Goal: Task Accomplishment & Management: Manage account settings

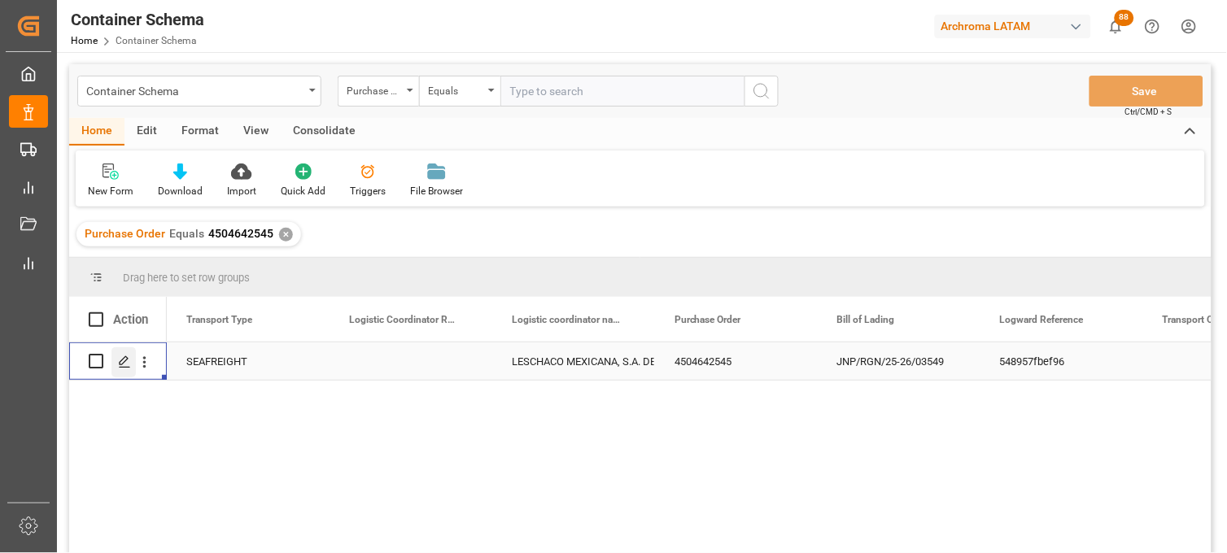
click at [127, 368] on icon "Press SPACE to select this row." at bounding box center [124, 362] width 13 height 13
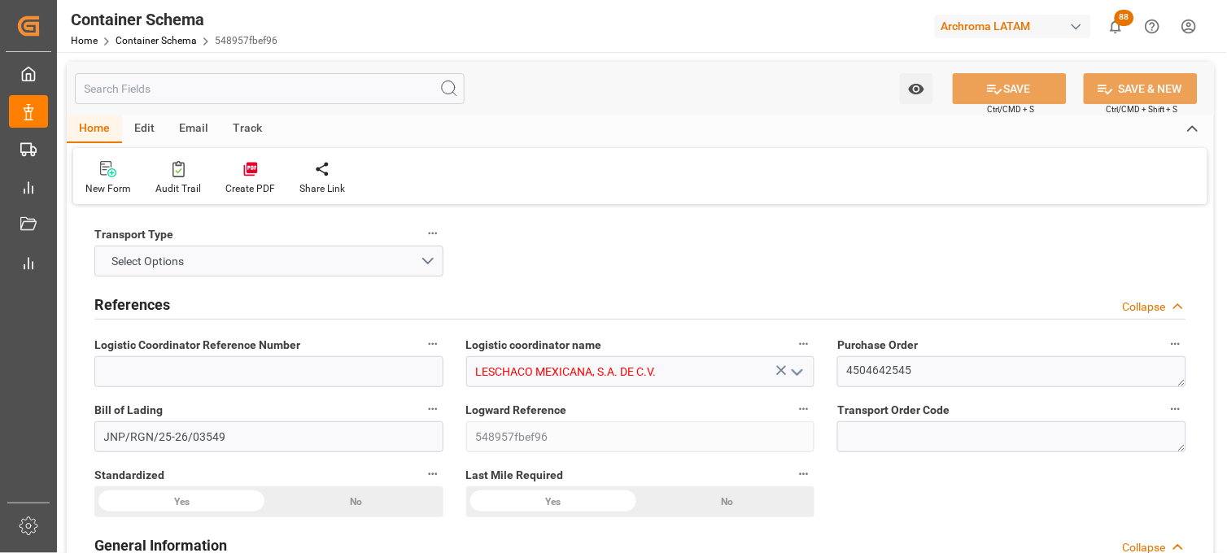
type input "0"
type input "7"
type input "1"
type input "10"
type input "10000"
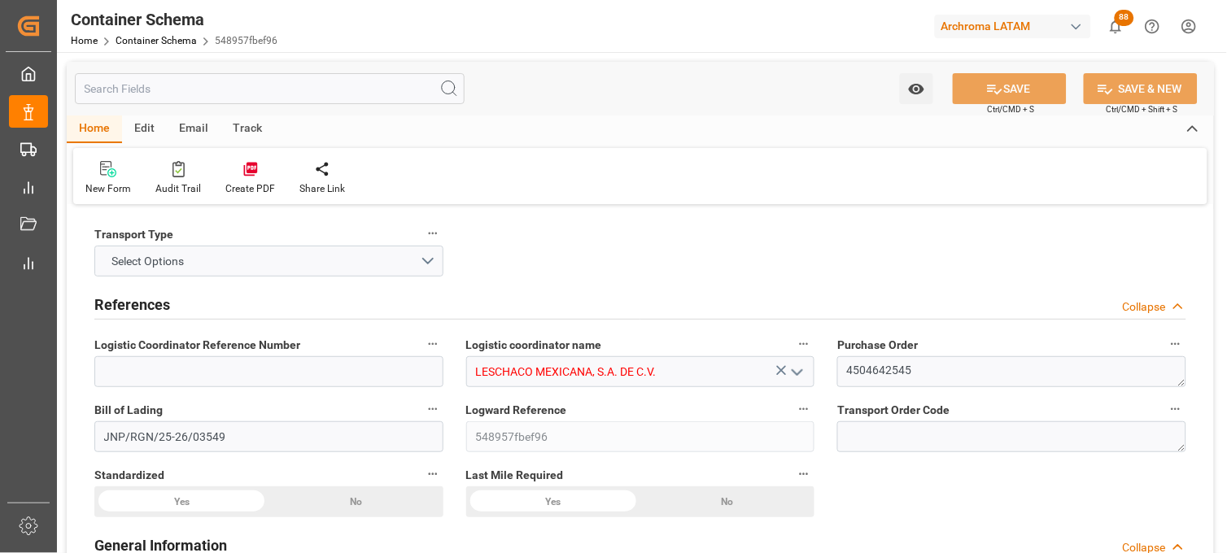
type input "10570"
type input "INNSA"
type input "MXZLO"
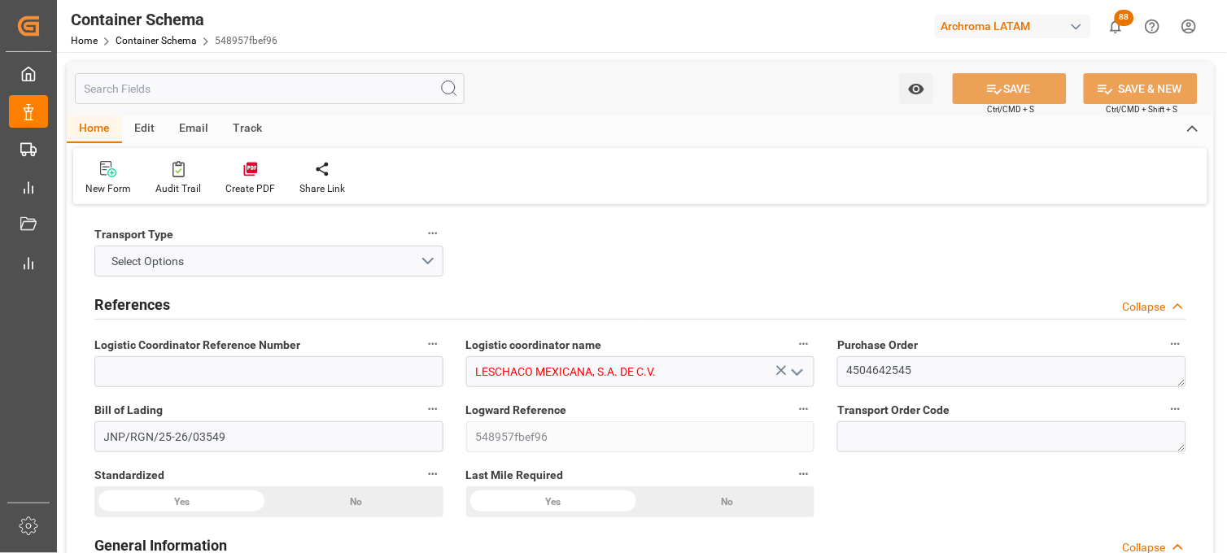
type input "MXZLO"
type input "9241310"
type input "02-09-2025 12:00"
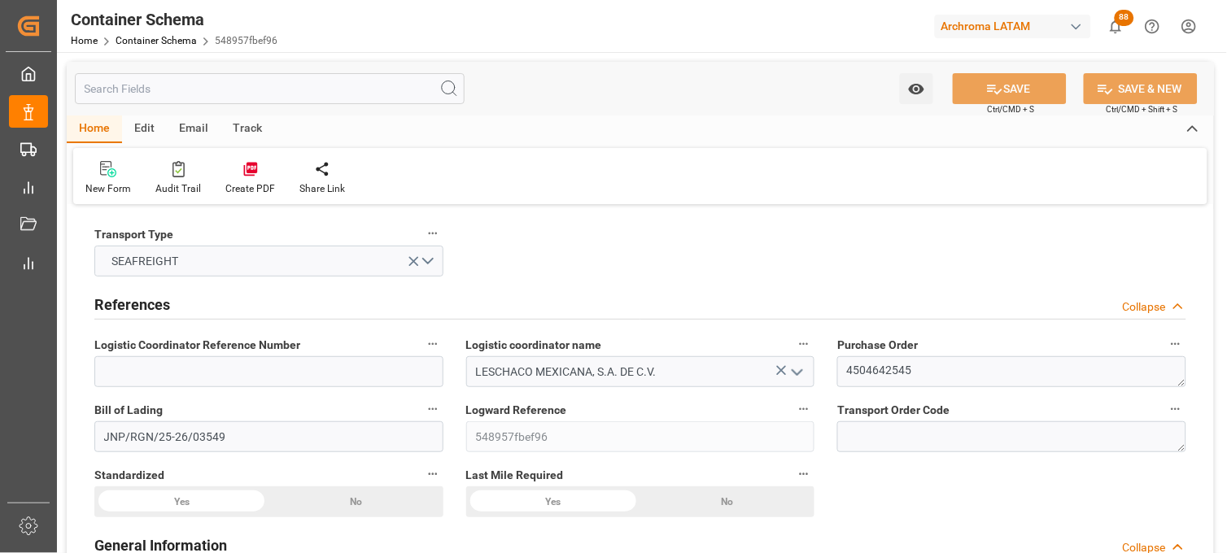
type input "[DATE]"
type input "19-10-2025"
type input "19-10-2025 12:30"
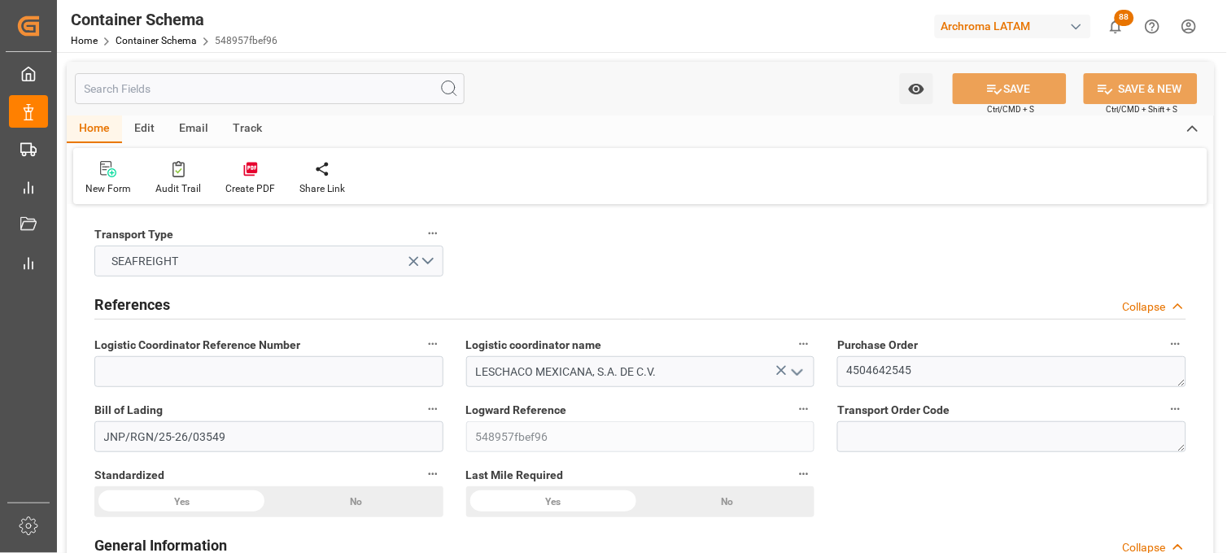
type input "19-10-2025 12:30"
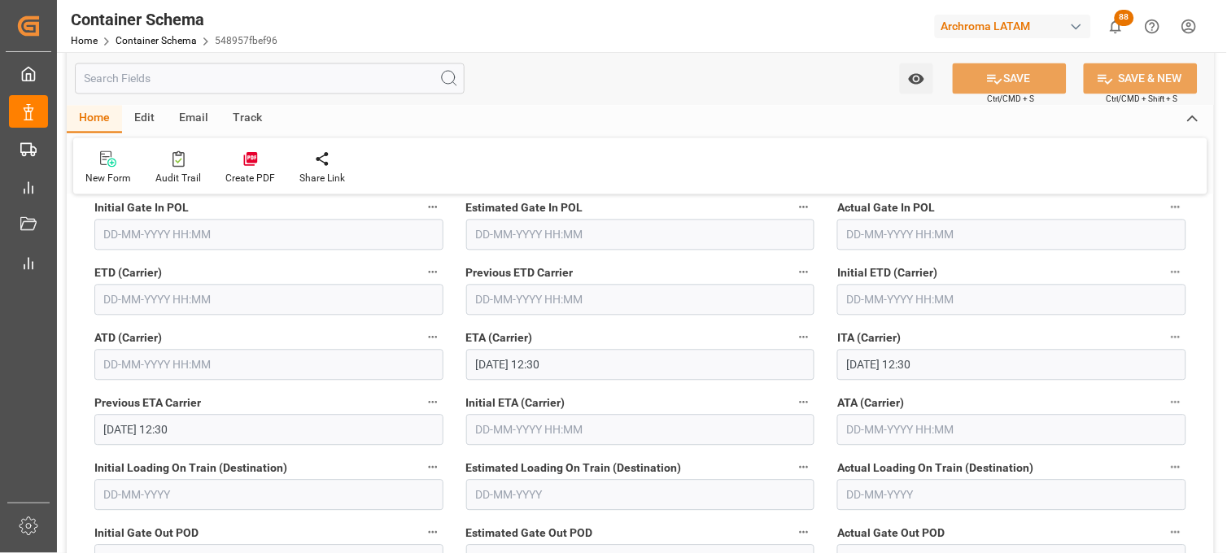
scroll to position [2080, 0]
click at [116, 299] on input "text" at bounding box center [268, 299] width 349 height 31
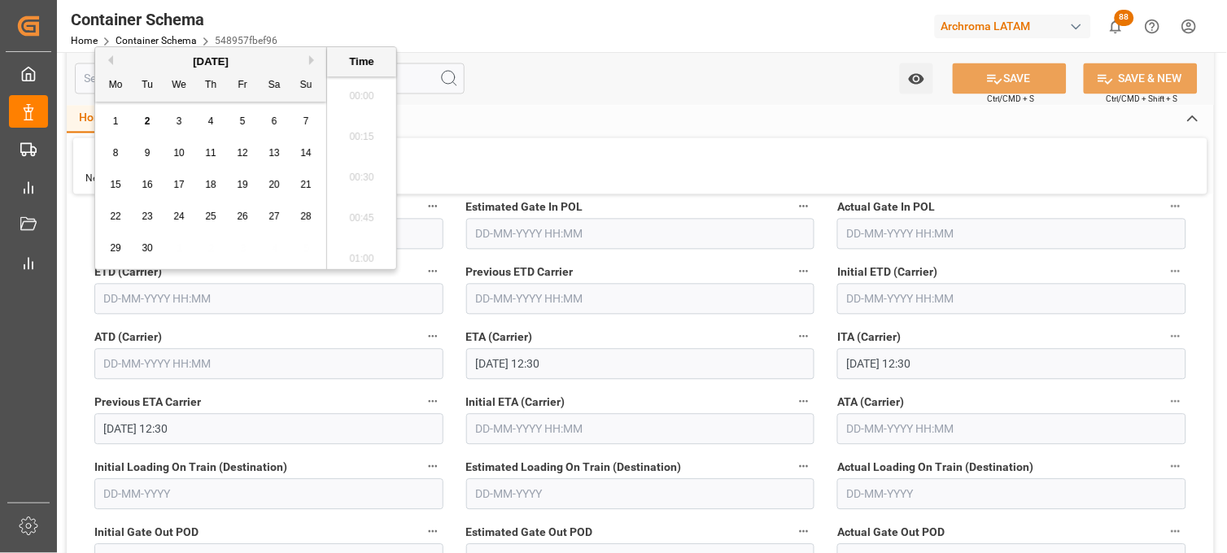
scroll to position [2487, 0]
click at [103, 60] on button "Previous Month" at bounding box center [108, 60] width 10 height 10
click at [150, 214] on span "19" at bounding box center [147, 216] width 11 height 11
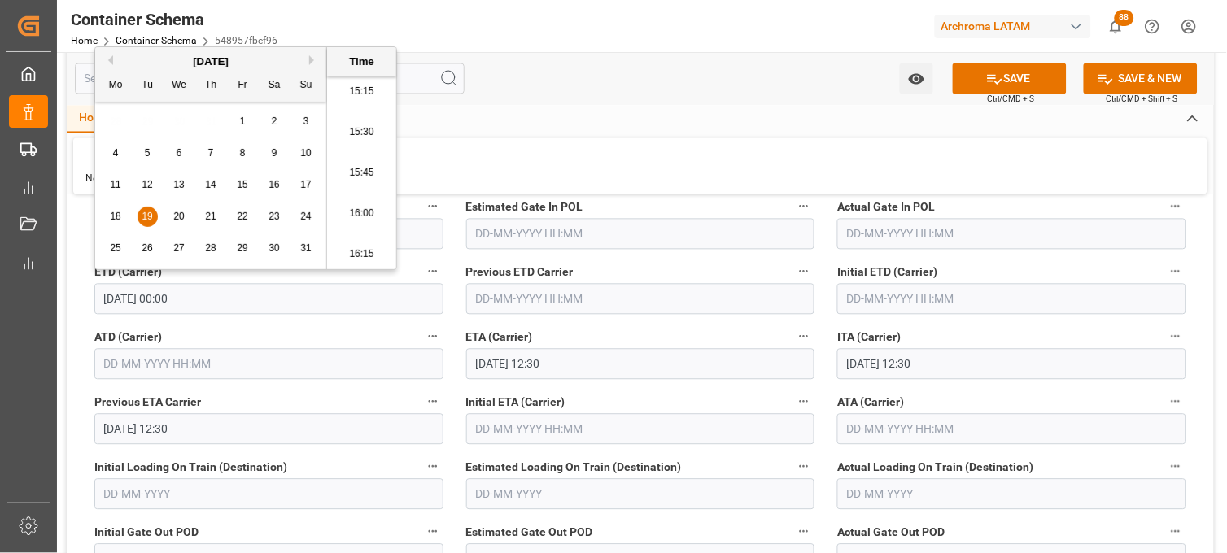
click at [361, 160] on li "15:45" at bounding box center [361, 173] width 69 height 41
type input "19-08-2025 15:45"
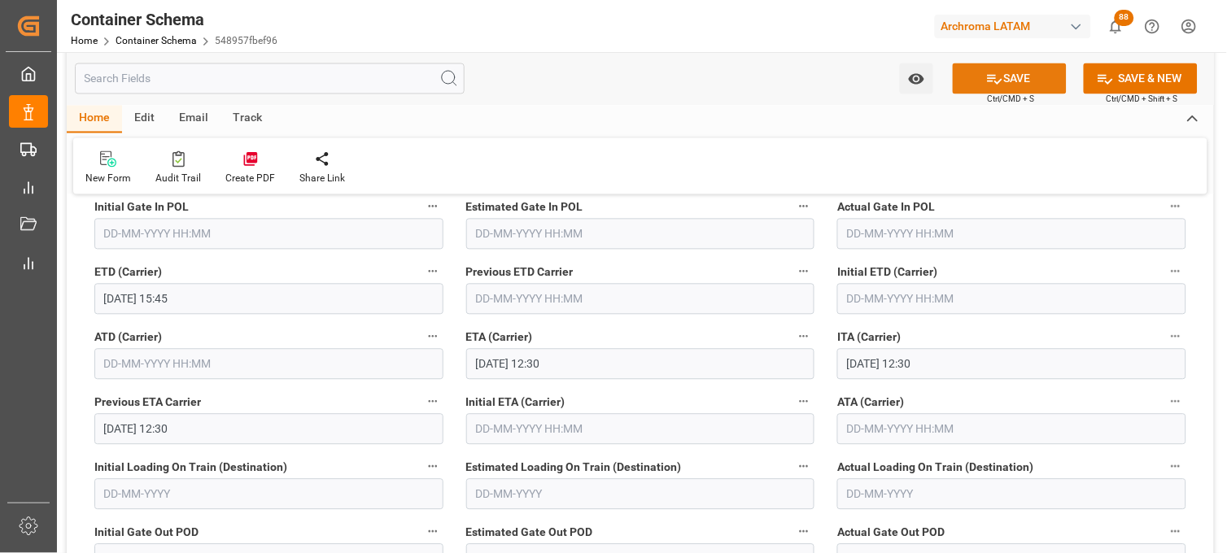
click at [986, 79] on icon at bounding box center [994, 79] width 17 height 17
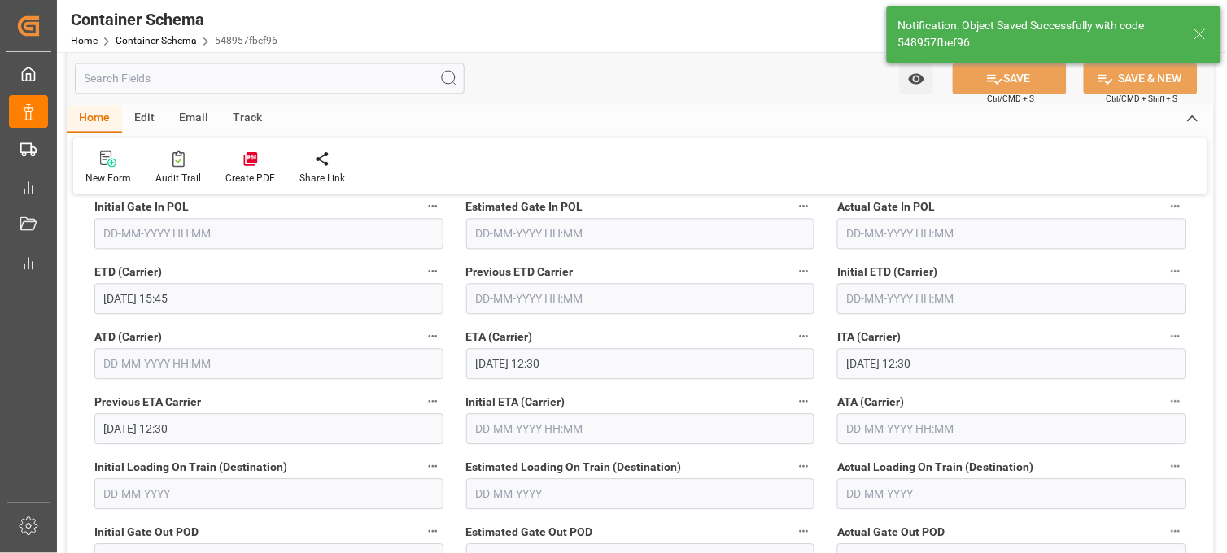
type input "19-10-2025 00:00"
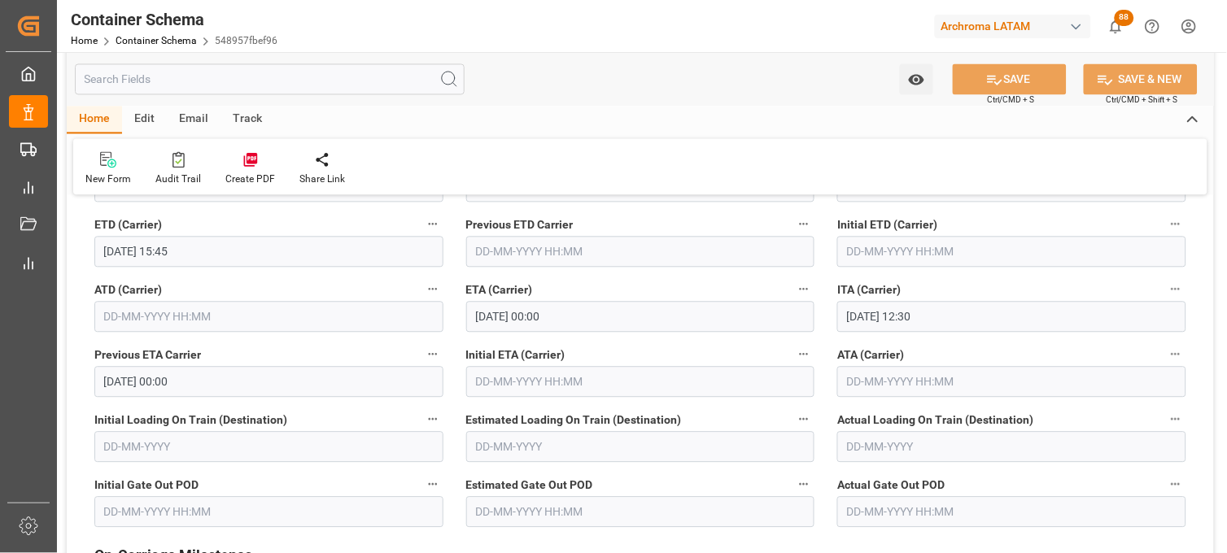
scroll to position [2170, 0]
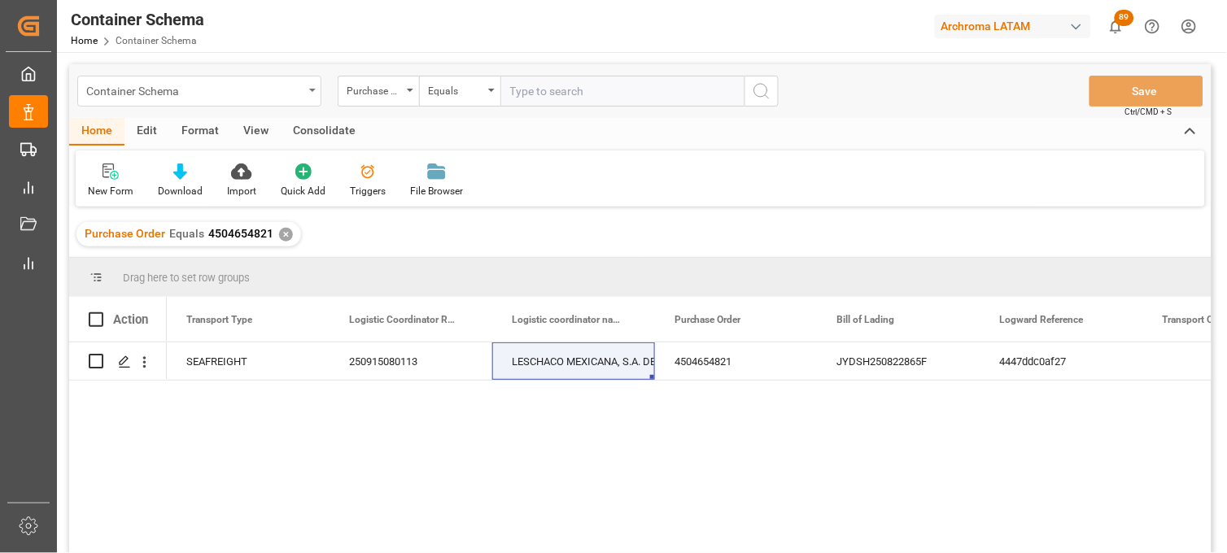
click at [176, 90] on div "Container Schema" at bounding box center [194, 90] width 217 height 20
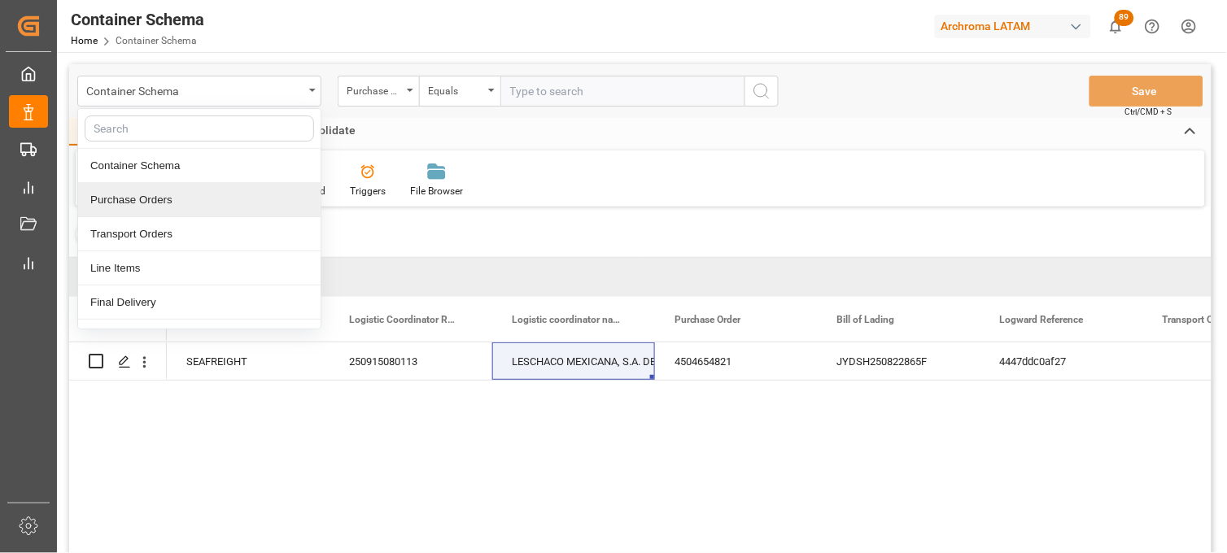
click at [167, 209] on div "Purchase Orders" at bounding box center [199, 200] width 243 height 34
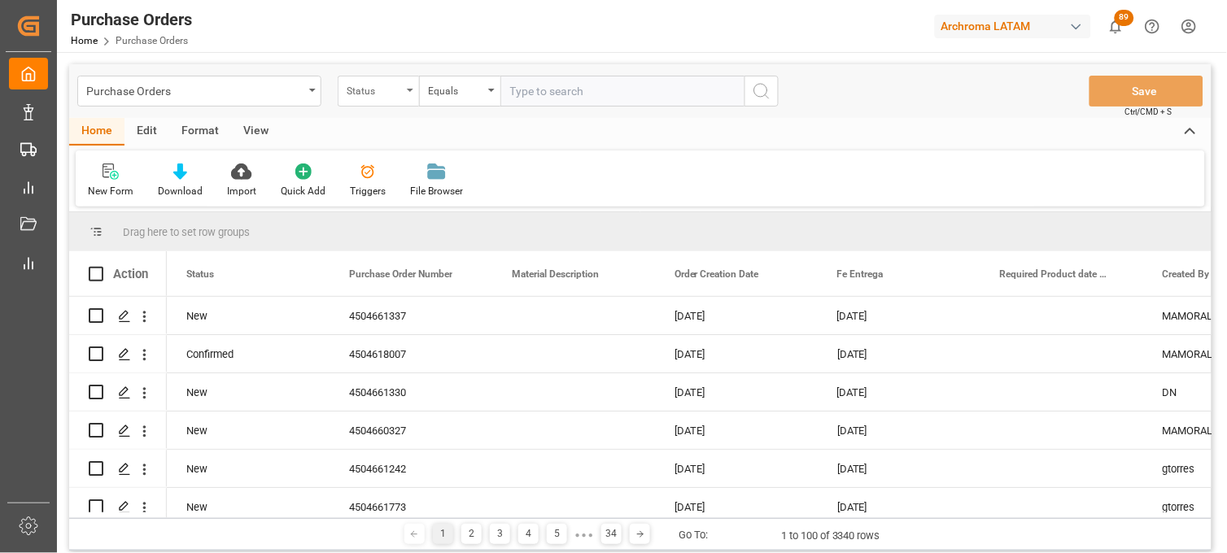
click at [366, 98] on div "Status" at bounding box center [374, 89] width 55 height 19
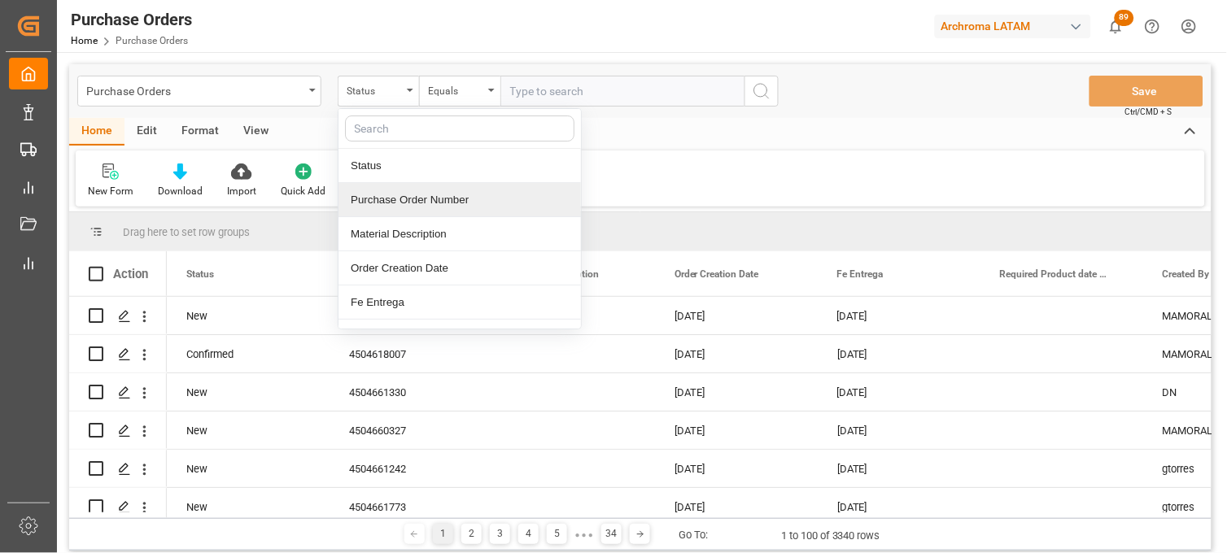
drag, startPoint x: 404, startPoint y: 203, endPoint x: 493, endPoint y: 120, distance: 122.7
click at [408, 201] on div "Purchase Order Number" at bounding box center [460, 200] width 243 height 34
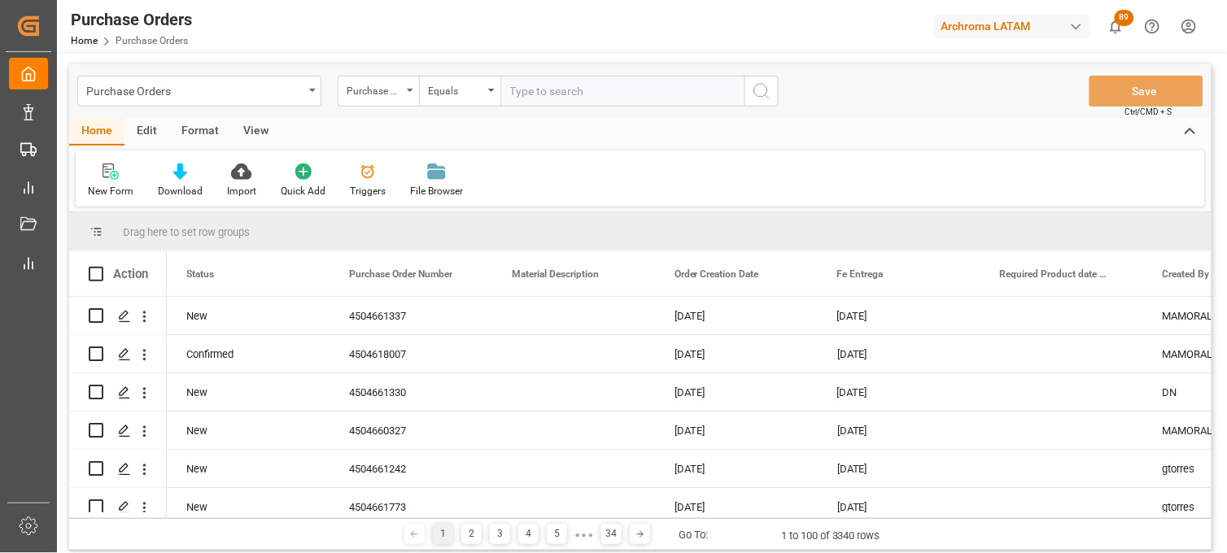
click at [567, 81] on input "text" at bounding box center [623, 91] width 244 height 31
paste input "4504650010"
type input "4504650010"
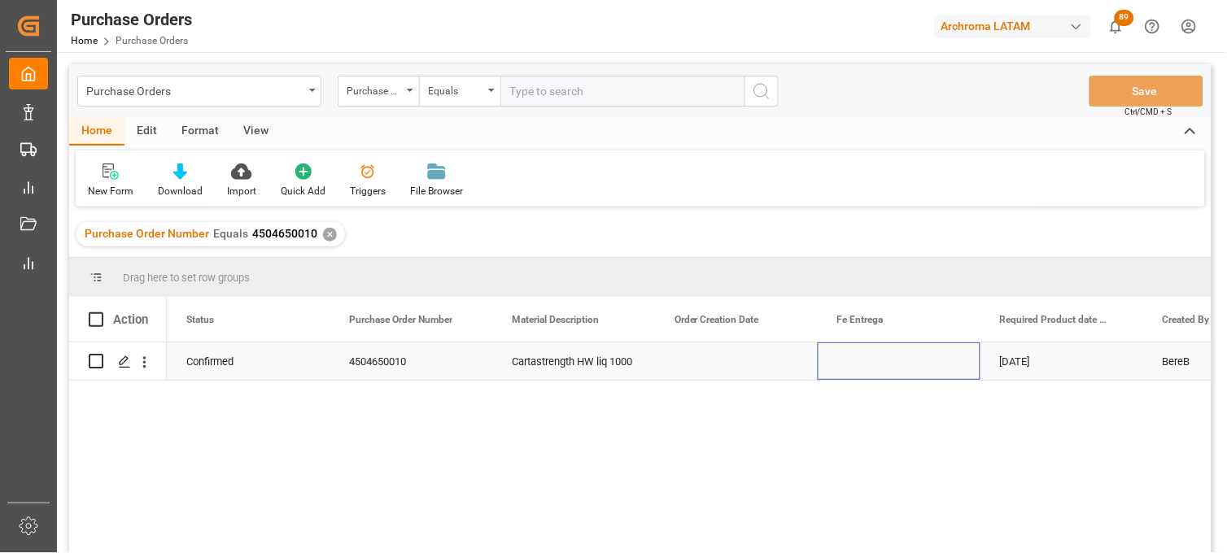
click at [845, 365] on div "Press SPACE to select this row." at bounding box center [899, 361] width 163 height 37
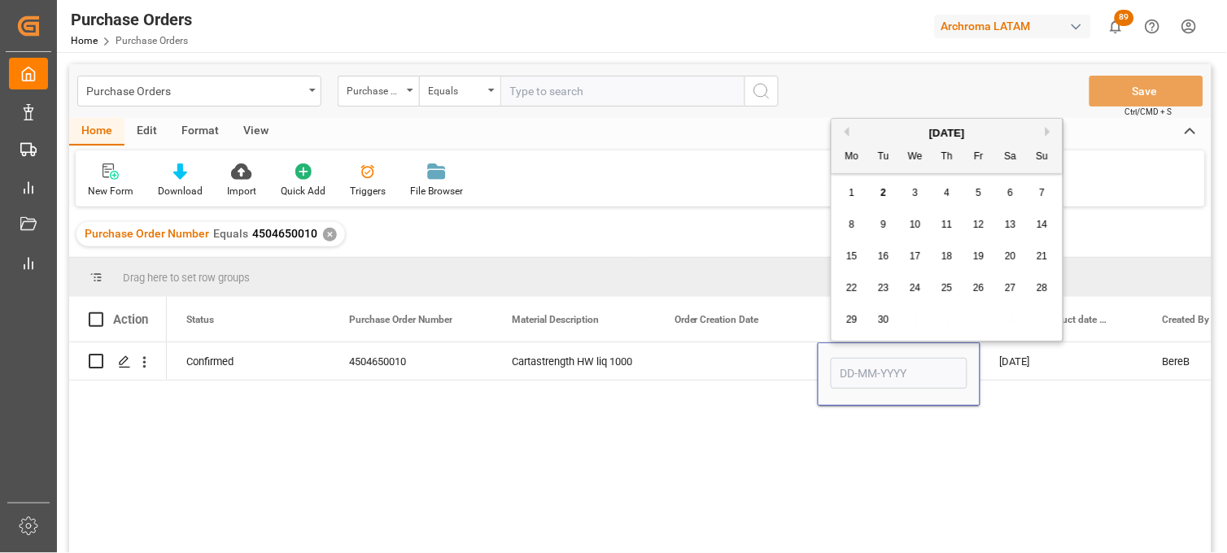
click at [975, 226] on span "12" at bounding box center [978, 224] width 11 height 11
type input "12-09-2025"
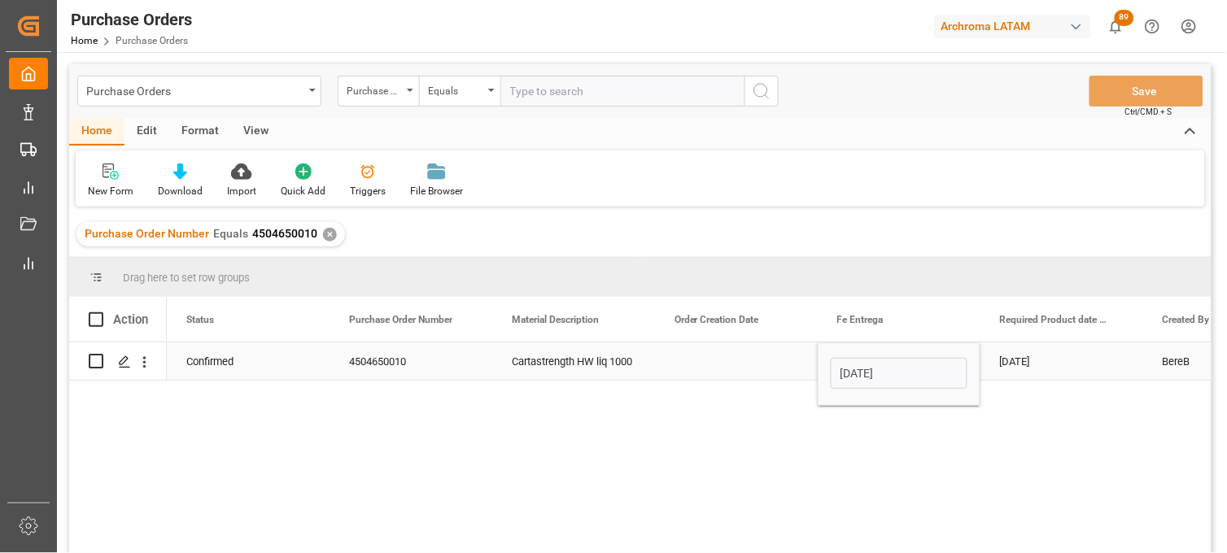
click at [1024, 367] on div "29-08-2025" at bounding box center [1062, 361] width 163 height 37
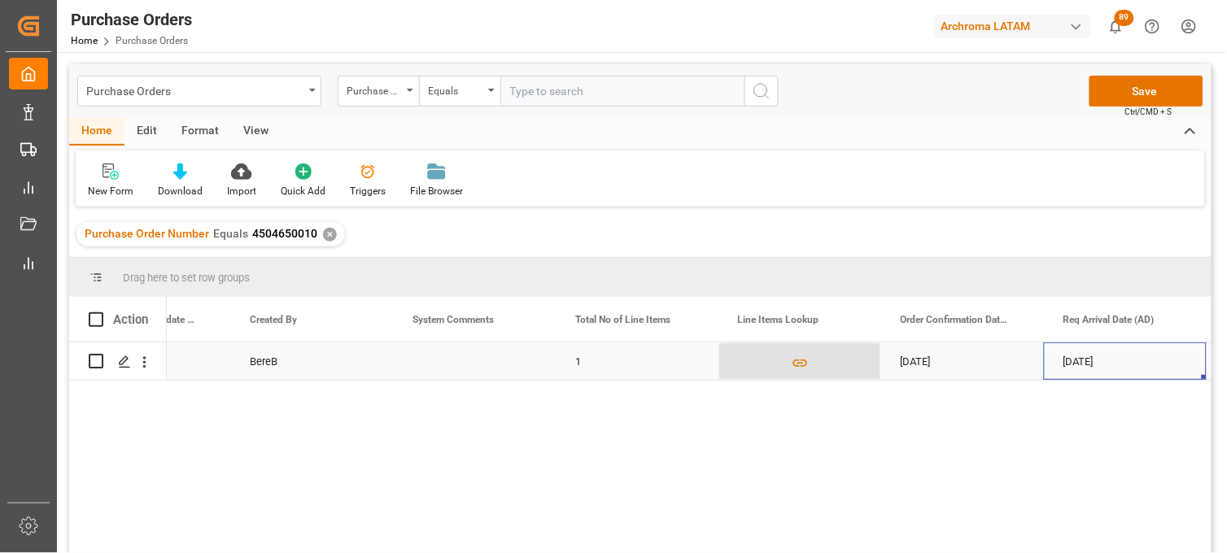
scroll to position [0, 1076]
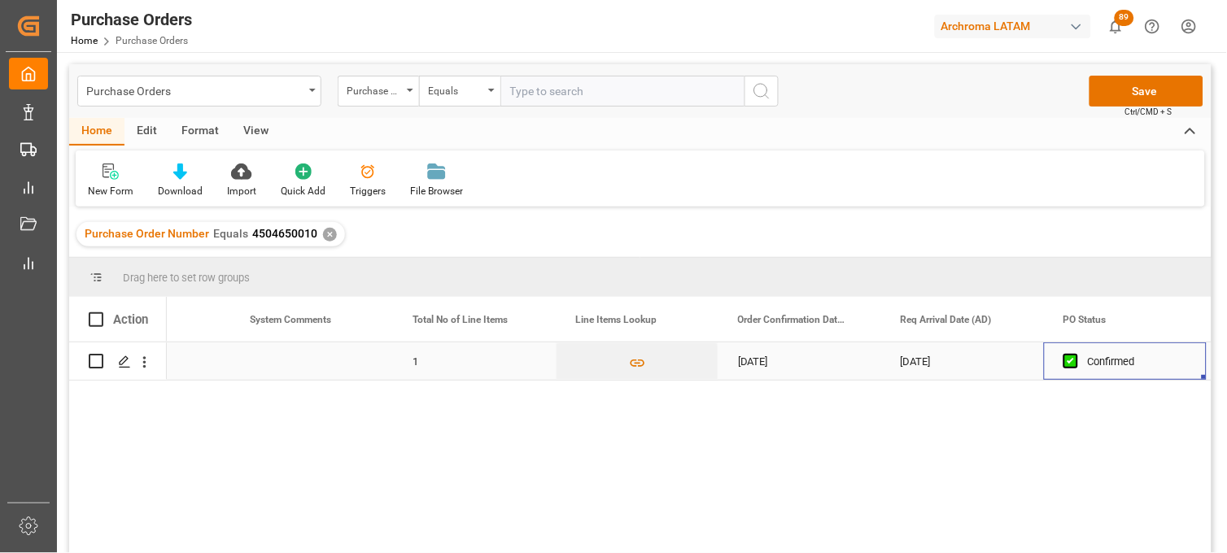
click at [759, 363] on div "23-08-2025" at bounding box center [800, 361] width 163 height 37
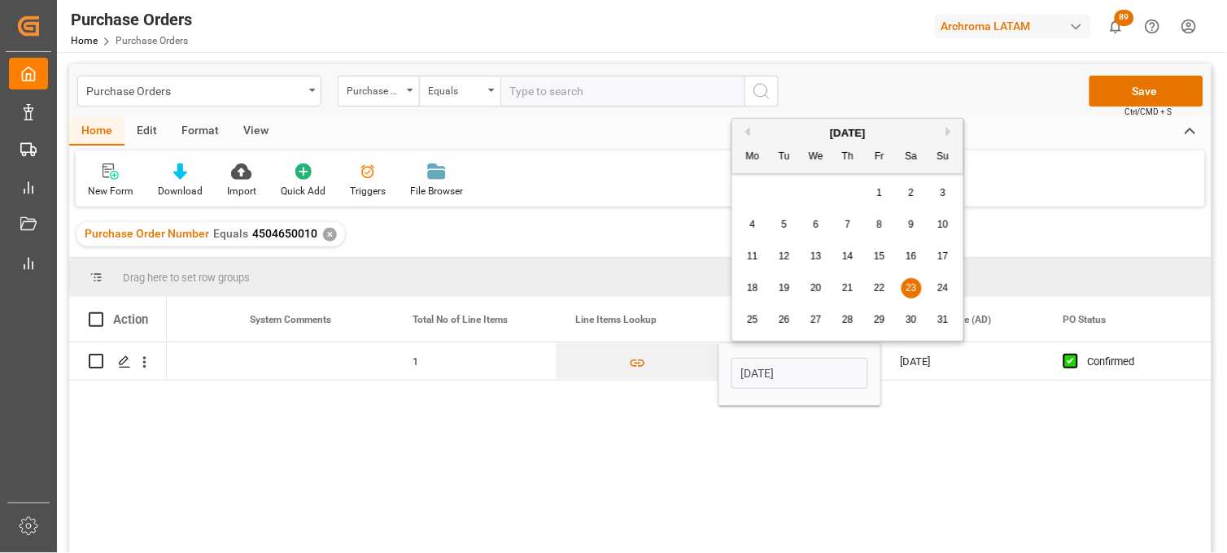
click at [906, 327] on div "30" at bounding box center [912, 321] width 20 height 20
type input "30-08-2025"
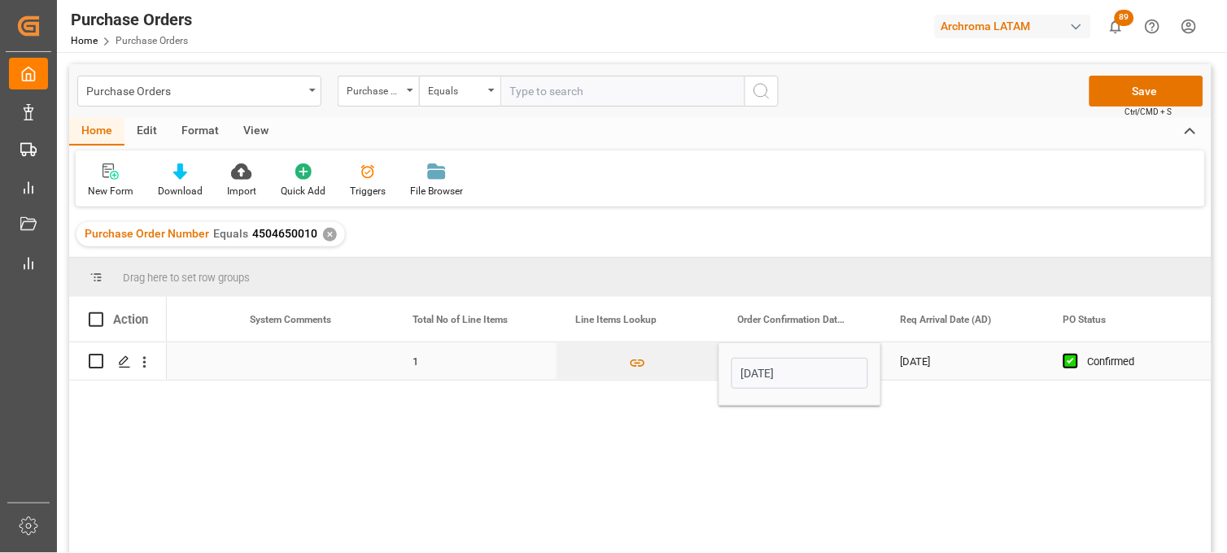
click at [929, 366] on div "27-08-2025" at bounding box center [963, 361] width 163 height 37
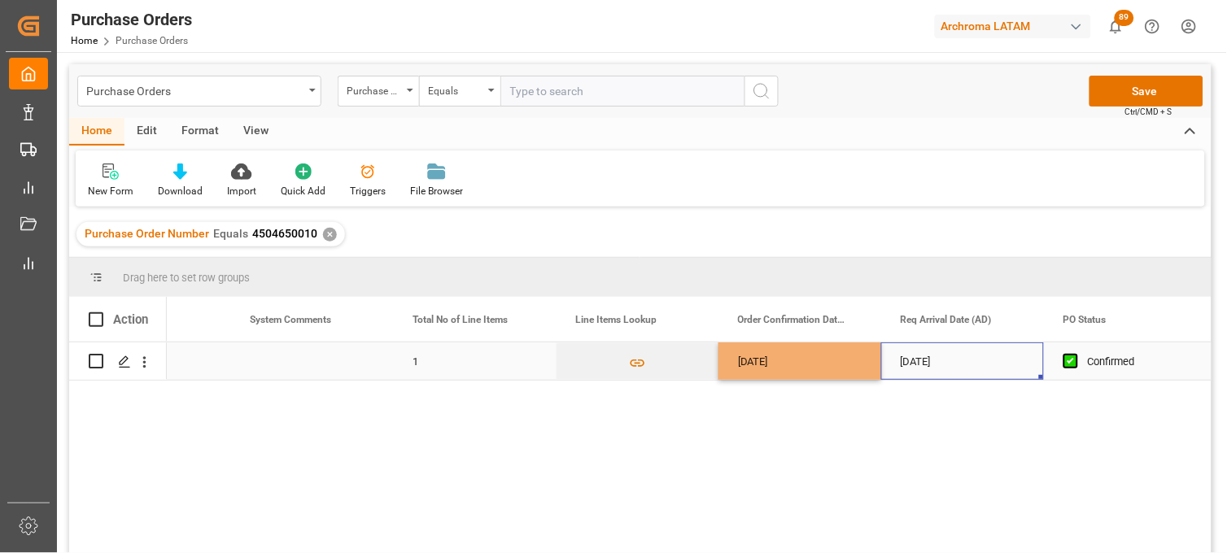
click at [929, 366] on div "27-08-2025" at bounding box center [963, 361] width 163 height 37
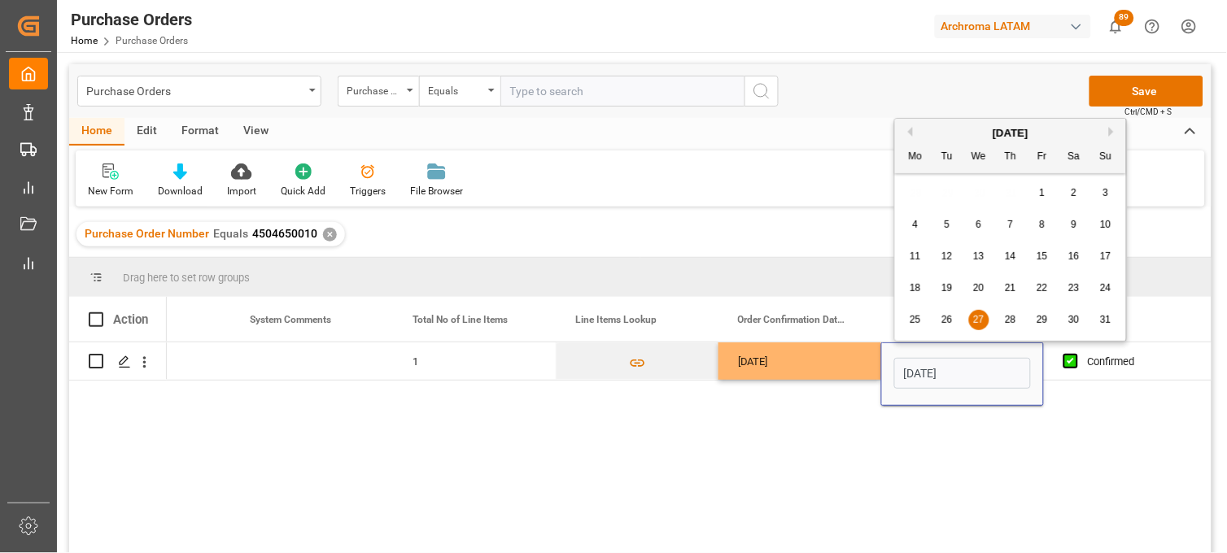
click at [1116, 131] on button "Next Month" at bounding box center [1114, 132] width 10 height 10
click at [948, 190] on span "2" at bounding box center [948, 192] width 6 height 11
type input "[DATE]"
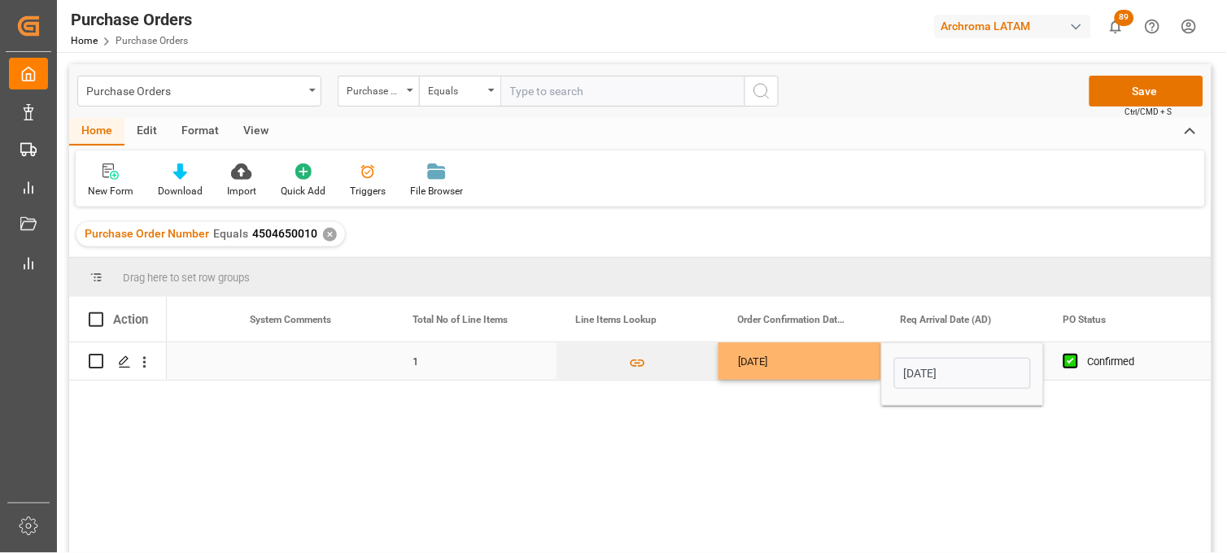
click at [795, 357] on div "30-08-2025" at bounding box center [800, 361] width 163 height 37
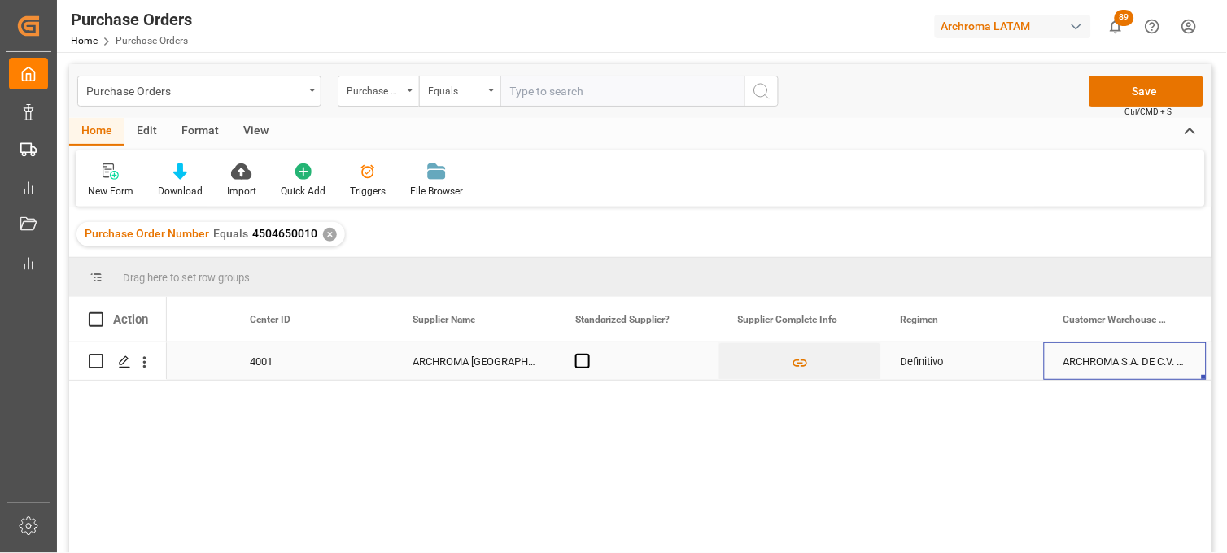
scroll to position [0, 2378]
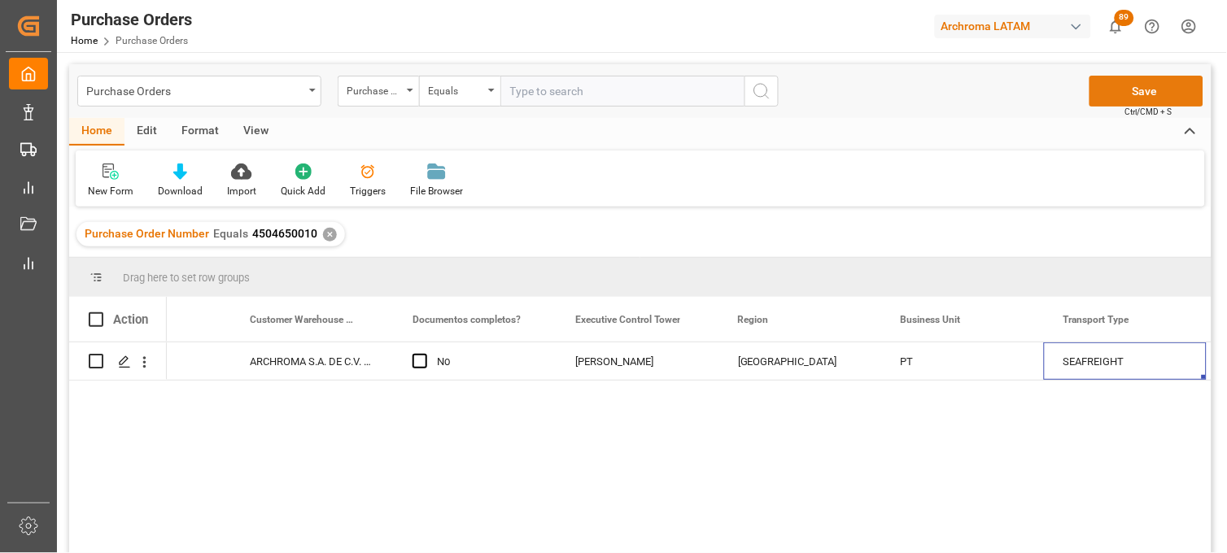
click at [1100, 96] on button "Save" at bounding box center [1147, 91] width 114 height 31
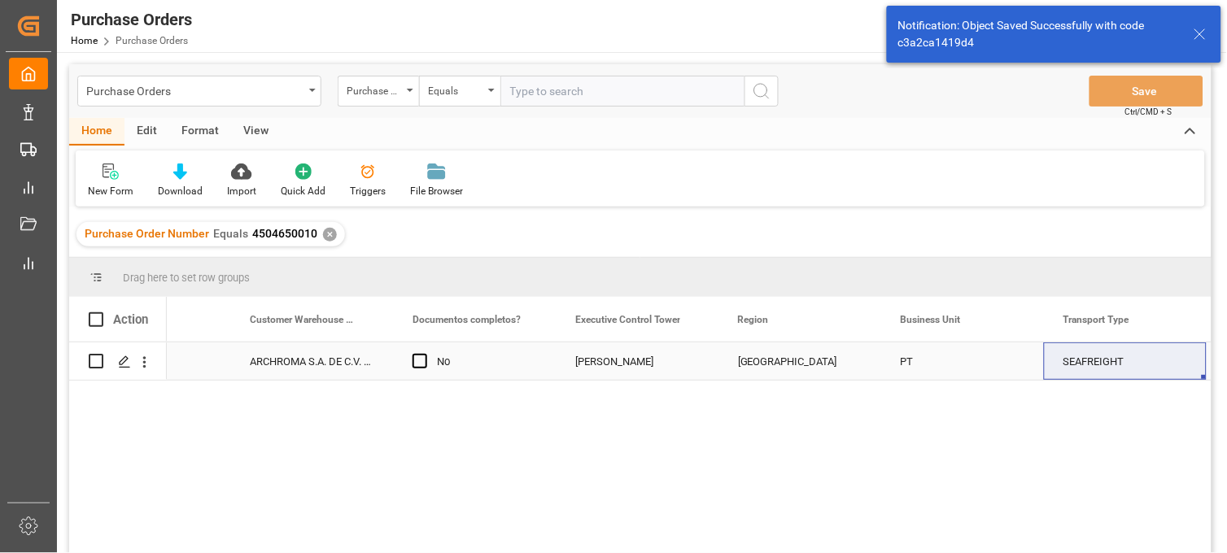
click at [127, 364] on icon "Press SPACE to select this row." at bounding box center [124, 362] width 13 height 13
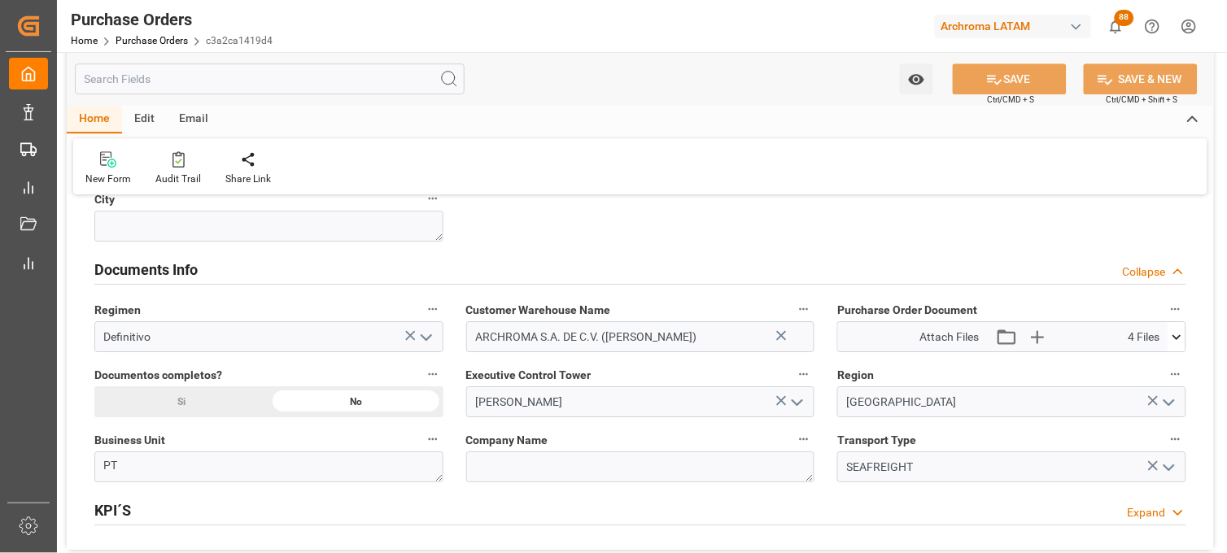
click at [1178, 339] on icon at bounding box center [1177, 337] width 17 height 17
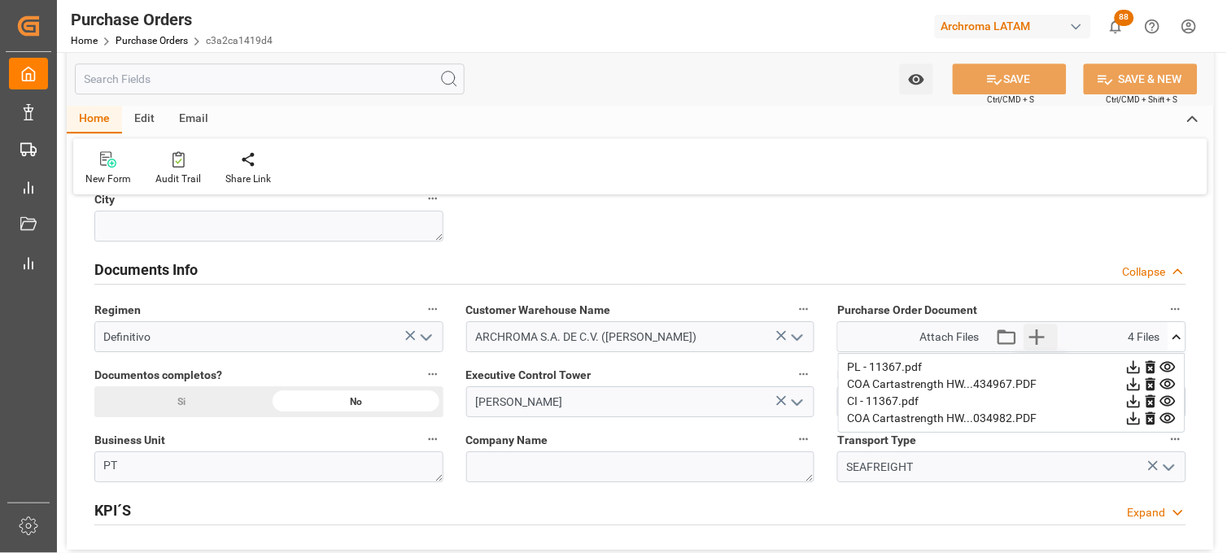
click at [1043, 338] on icon "button" at bounding box center [1037, 337] width 15 height 15
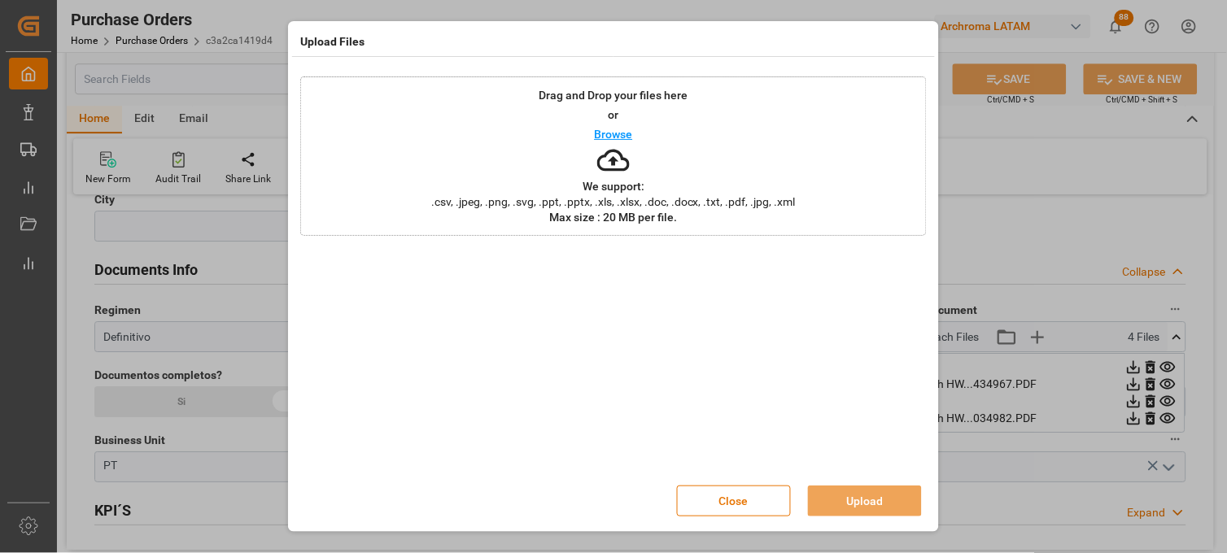
click at [631, 256] on div at bounding box center [613, 361] width 627 height 228
click at [863, 494] on button "Upload" at bounding box center [865, 501] width 114 height 31
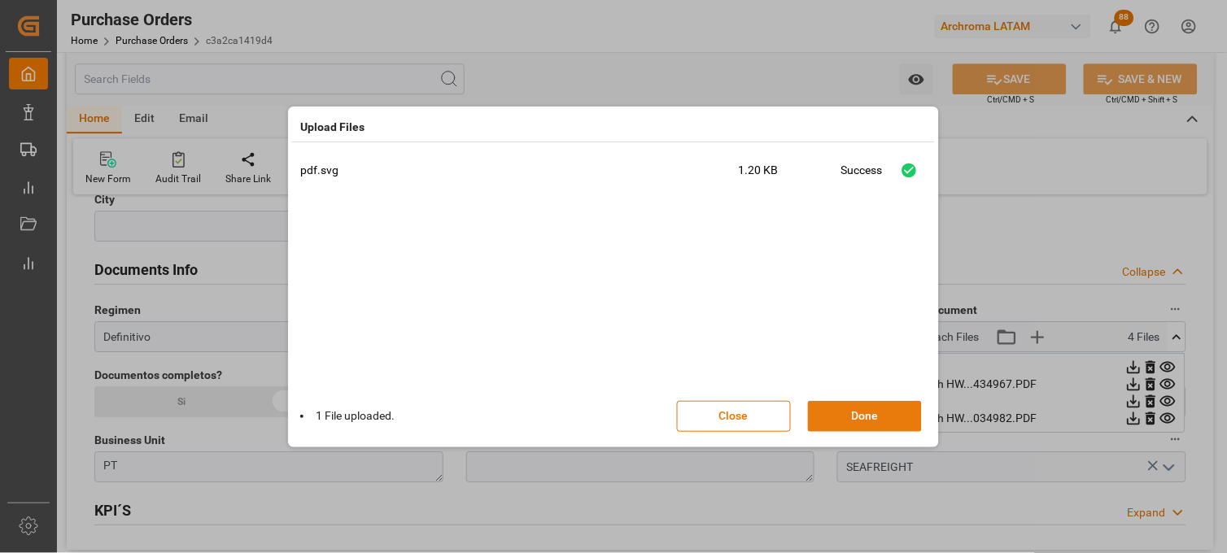
click at [864, 415] on button "Done" at bounding box center [865, 416] width 114 height 31
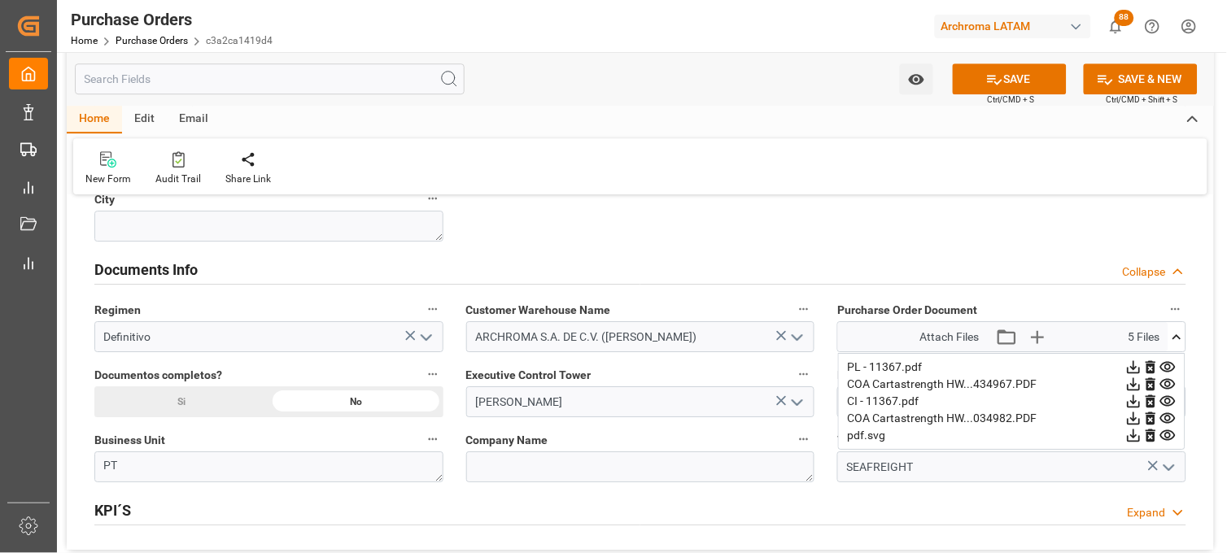
click at [1141, 436] on icon at bounding box center [1134, 436] width 13 height 13
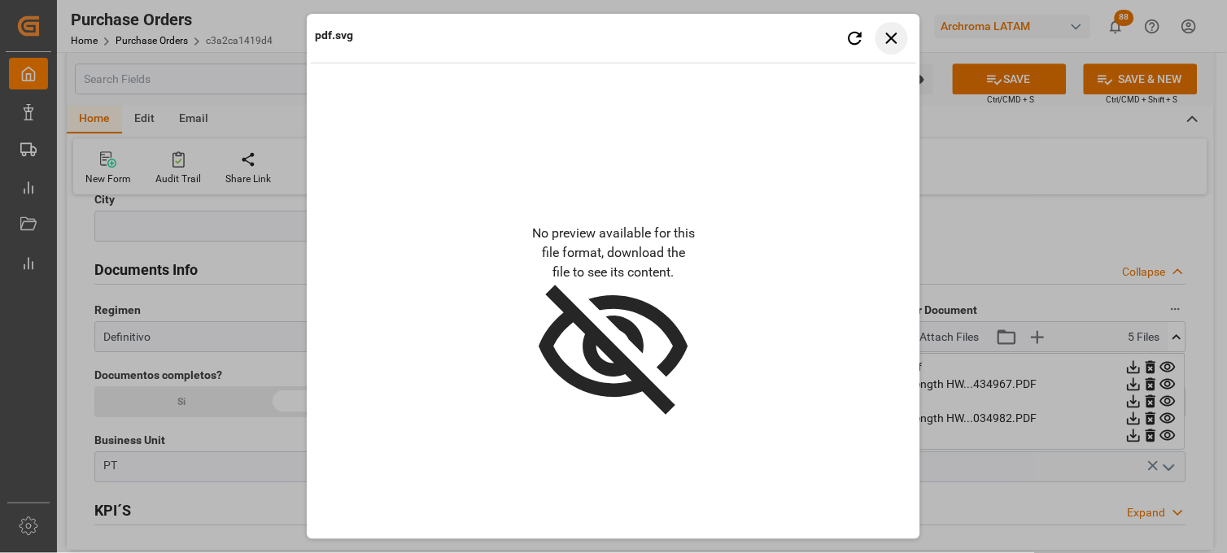
drag, startPoint x: 897, startPoint y: 37, endPoint x: 897, endPoint y: 60, distance: 23.6
click at [897, 41] on icon "button" at bounding box center [892, 38] width 20 height 20
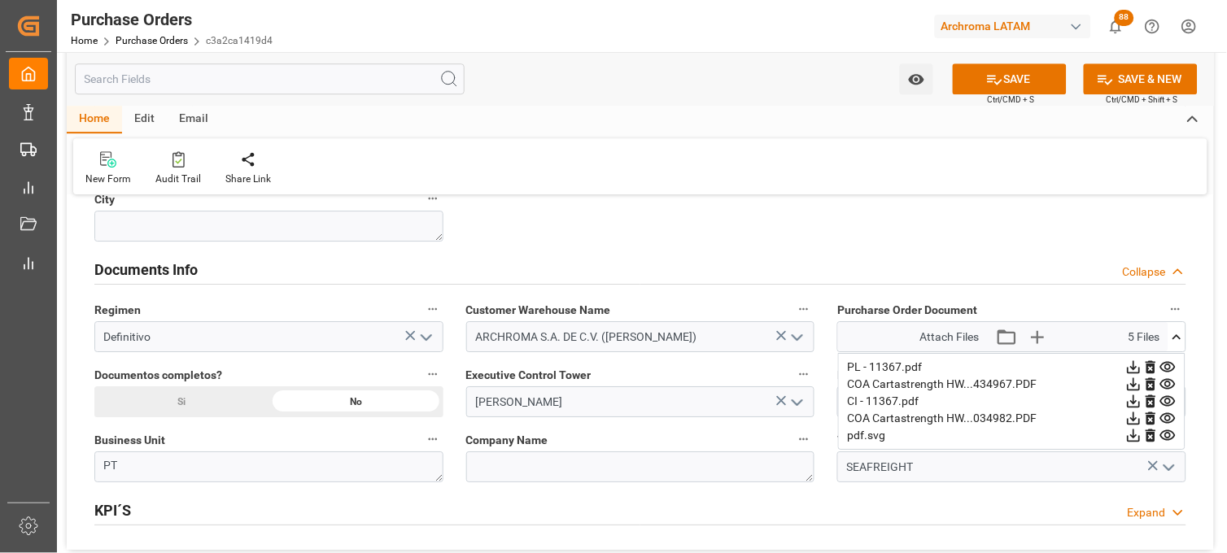
click at [1141, 433] on icon at bounding box center [1134, 436] width 13 height 13
click at [1035, 342] on icon "button" at bounding box center [1037, 337] width 26 height 26
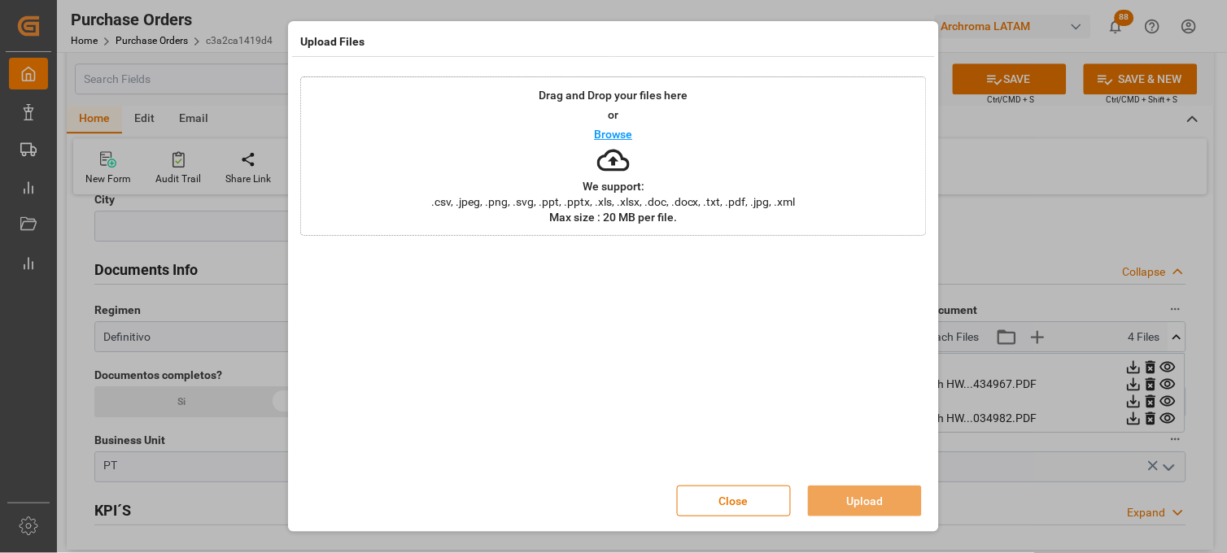
click at [602, 193] on div "Drag and Drop your files here or Browse We support: .csv, .jpeg, .png, .svg, .p…" at bounding box center [613, 157] width 627 height 160
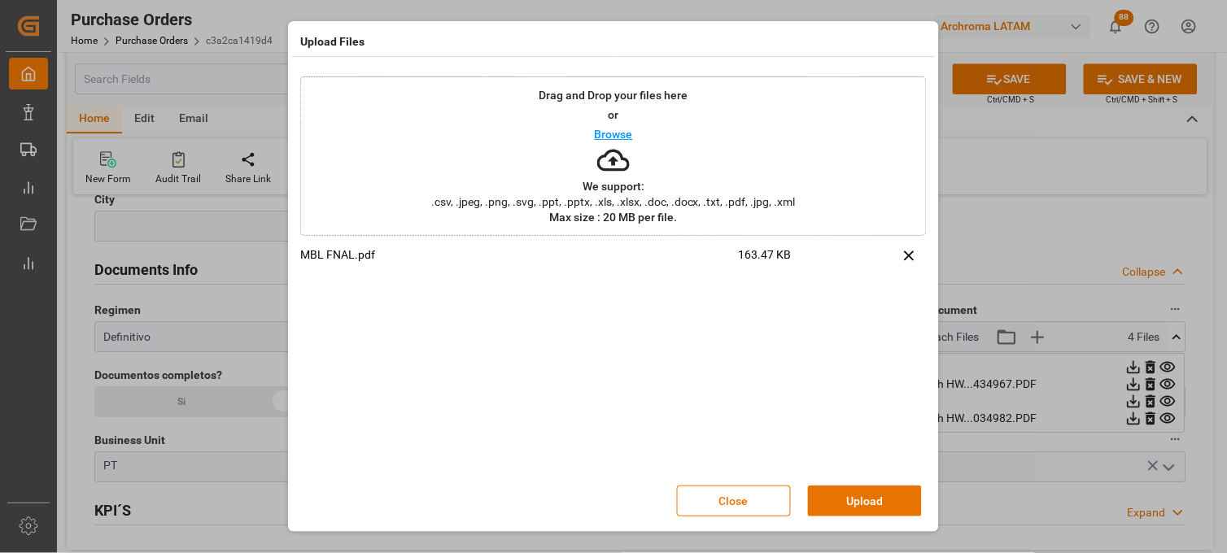
click at [744, 353] on div "MBL FNAL.pdf 163.47 KB" at bounding box center [613, 361] width 627 height 228
click at [662, 160] on div "Drag and Drop your files here or Browse We support: .csv, .jpeg, .png, .svg, .p…" at bounding box center [613, 157] width 627 height 160
click at [840, 494] on button "Upload" at bounding box center [865, 501] width 114 height 31
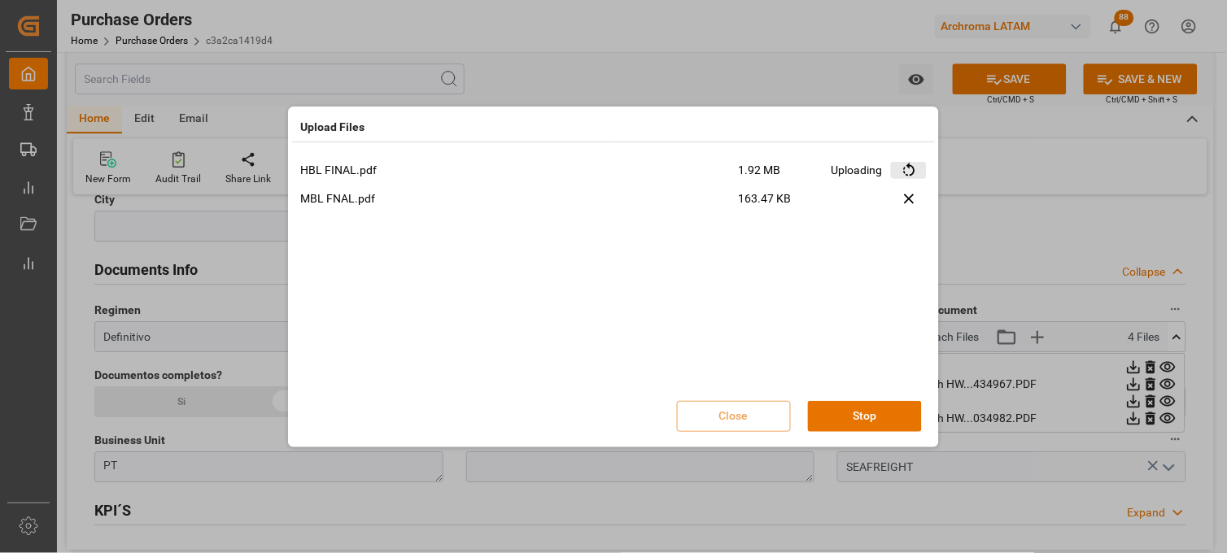
click at [917, 168] on icon at bounding box center [909, 170] width 17 height 17
click at [858, 421] on button "Done" at bounding box center [865, 416] width 114 height 31
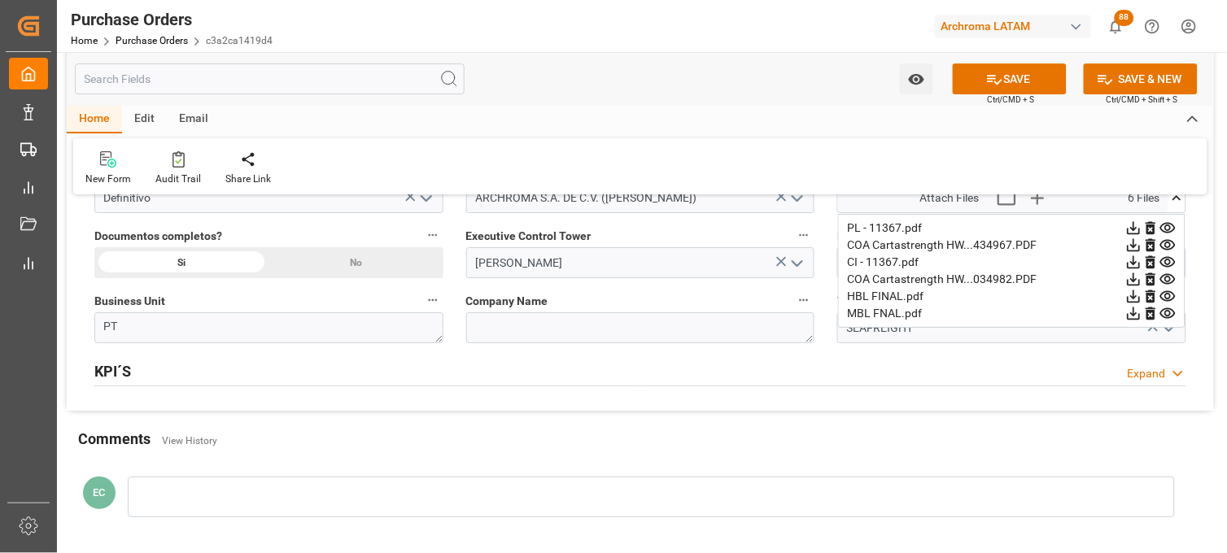
scroll to position [1175, 0]
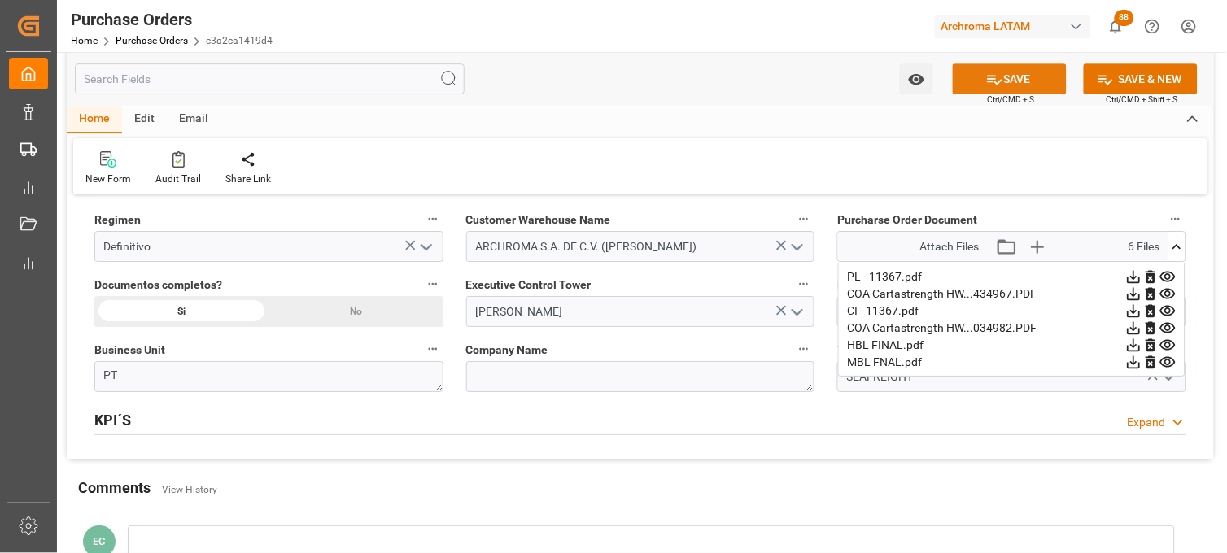
click at [1009, 79] on button "SAVE" at bounding box center [1010, 78] width 114 height 31
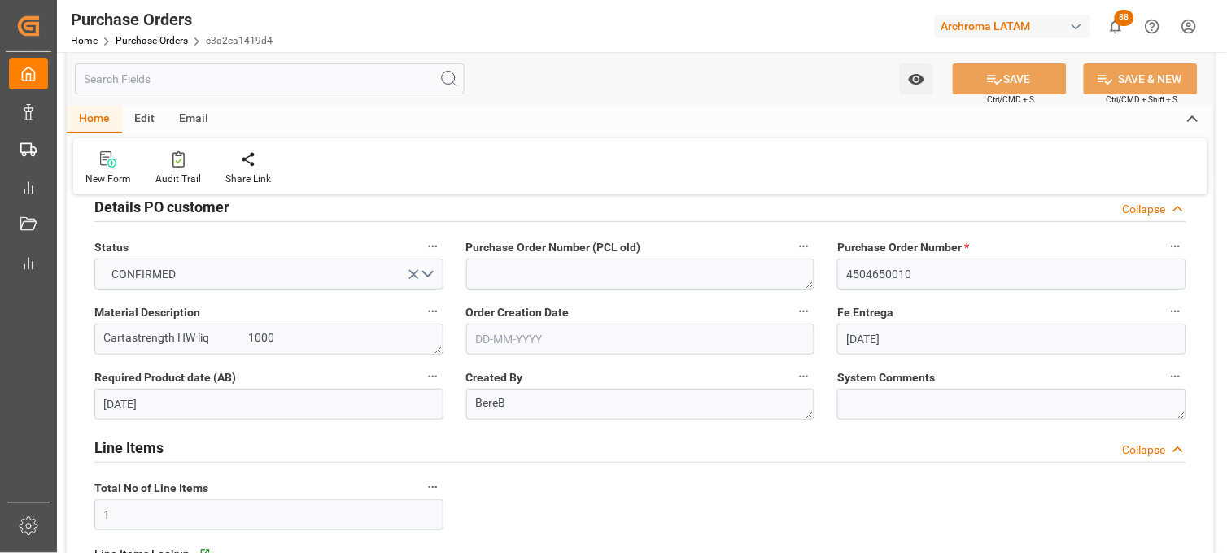
scroll to position [0, 0]
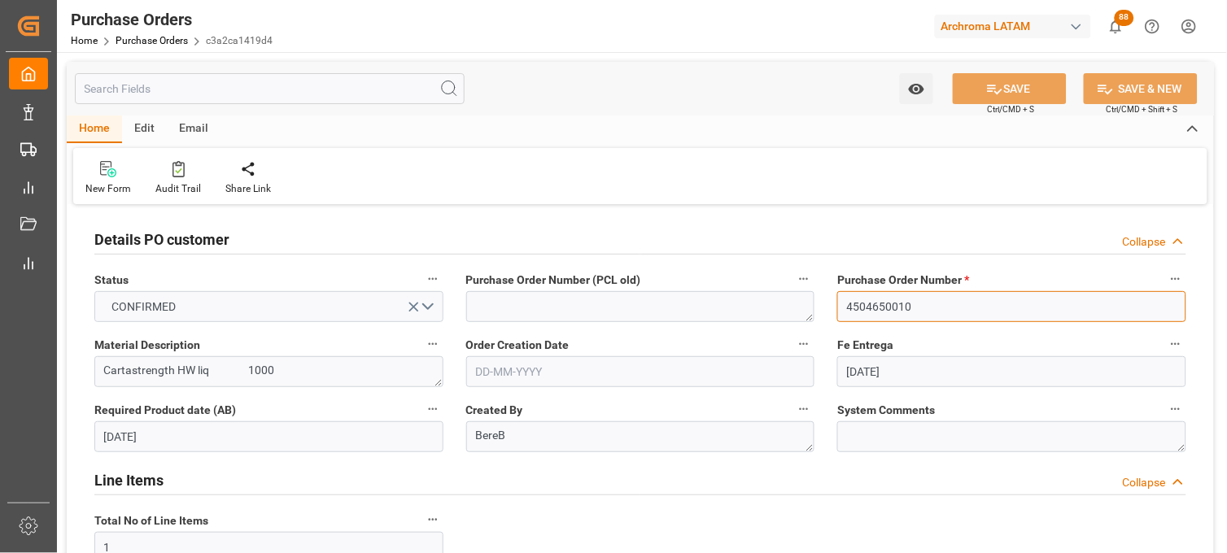
click at [865, 308] on input "4504650010" at bounding box center [1012, 306] width 349 height 31
click at [164, 43] on link "Purchase Orders" at bounding box center [152, 40] width 72 height 11
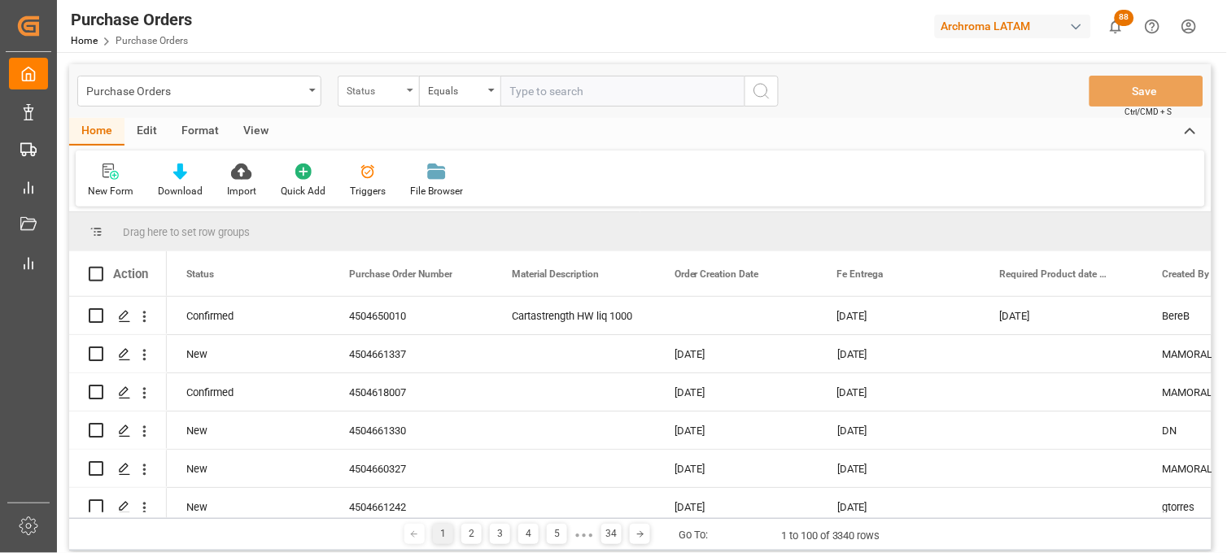
click at [400, 103] on div "Status" at bounding box center [378, 91] width 81 height 31
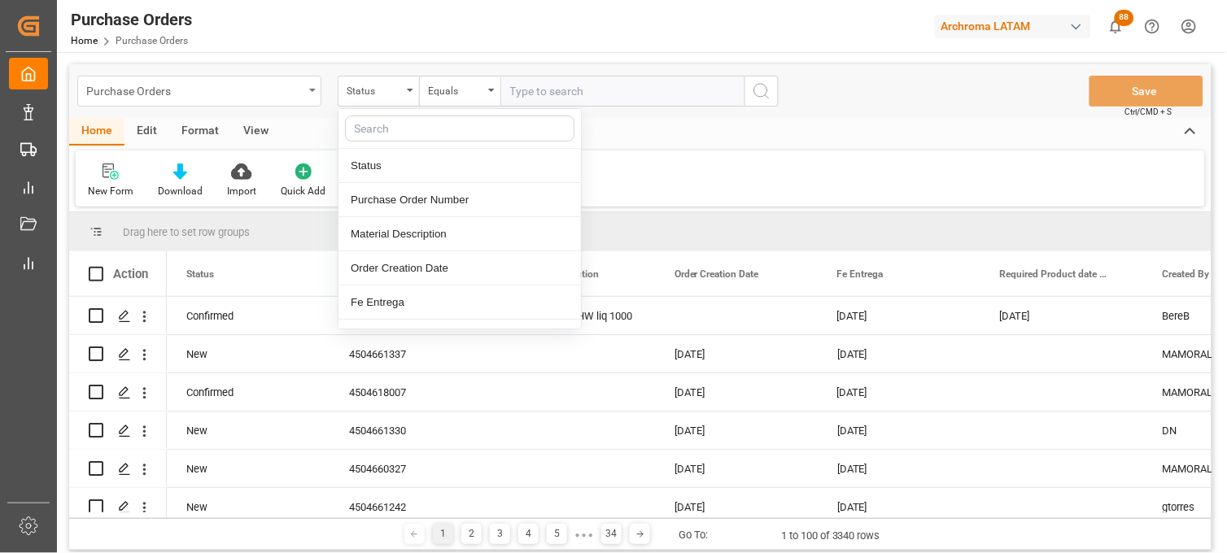
click at [236, 103] on div "Purchase Orders" at bounding box center [199, 91] width 244 height 31
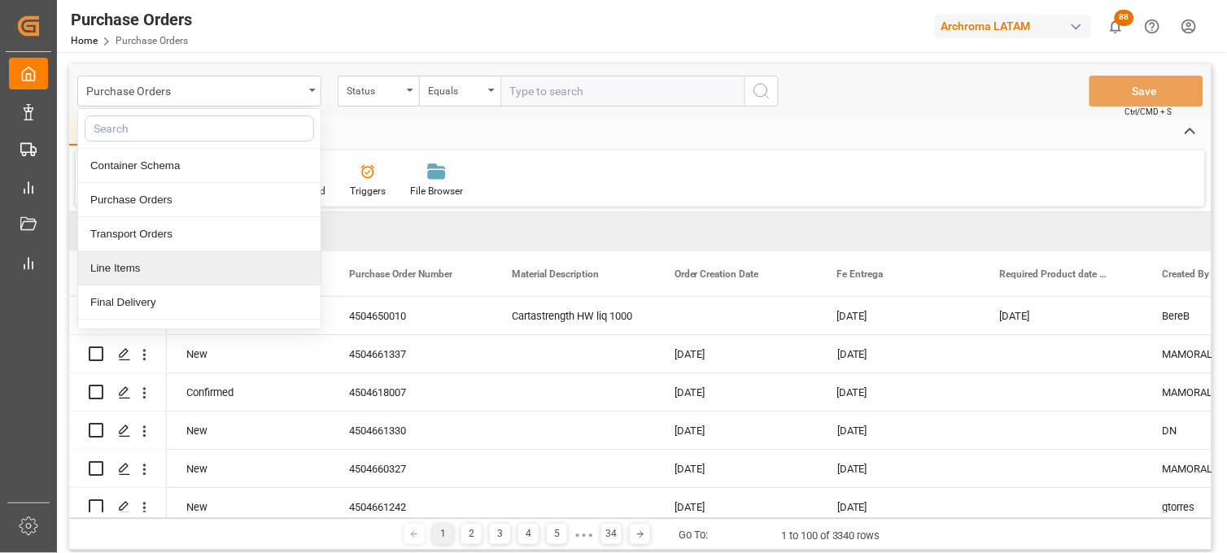
click at [160, 265] on div "Line Items" at bounding box center [199, 269] width 243 height 34
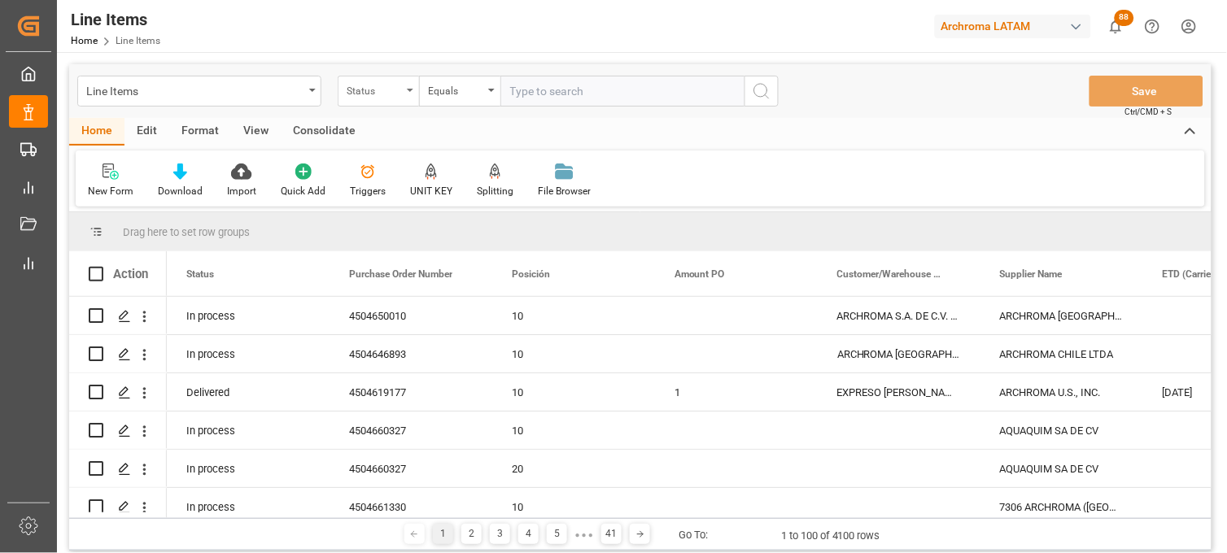
click at [375, 99] on div "Status" at bounding box center [378, 91] width 81 height 31
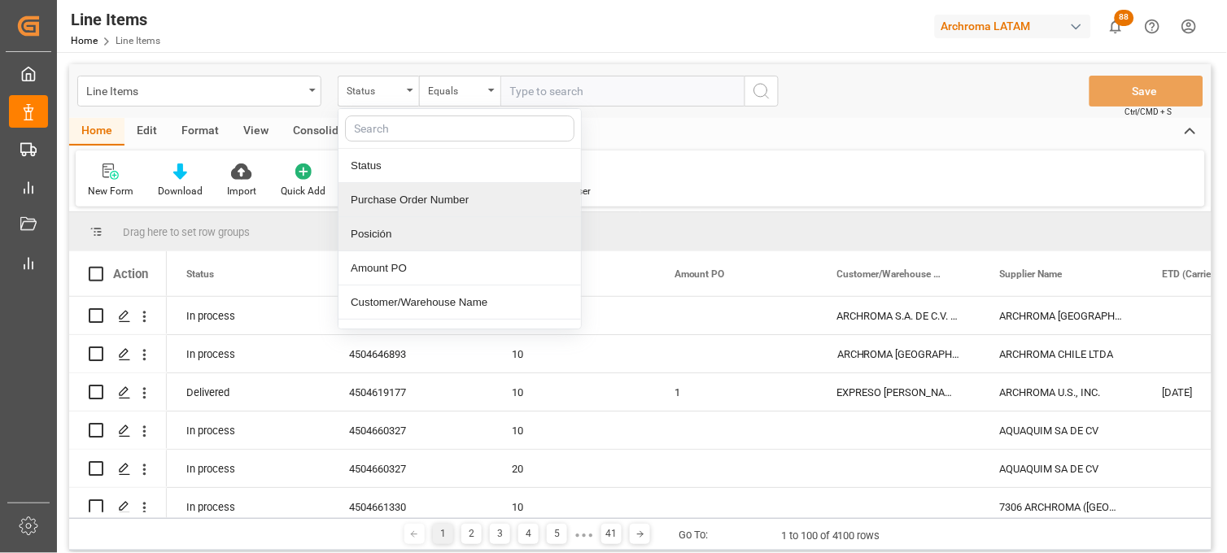
click at [400, 209] on div "Purchase Order Number" at bounding box center [460, 200] width 243 height 34
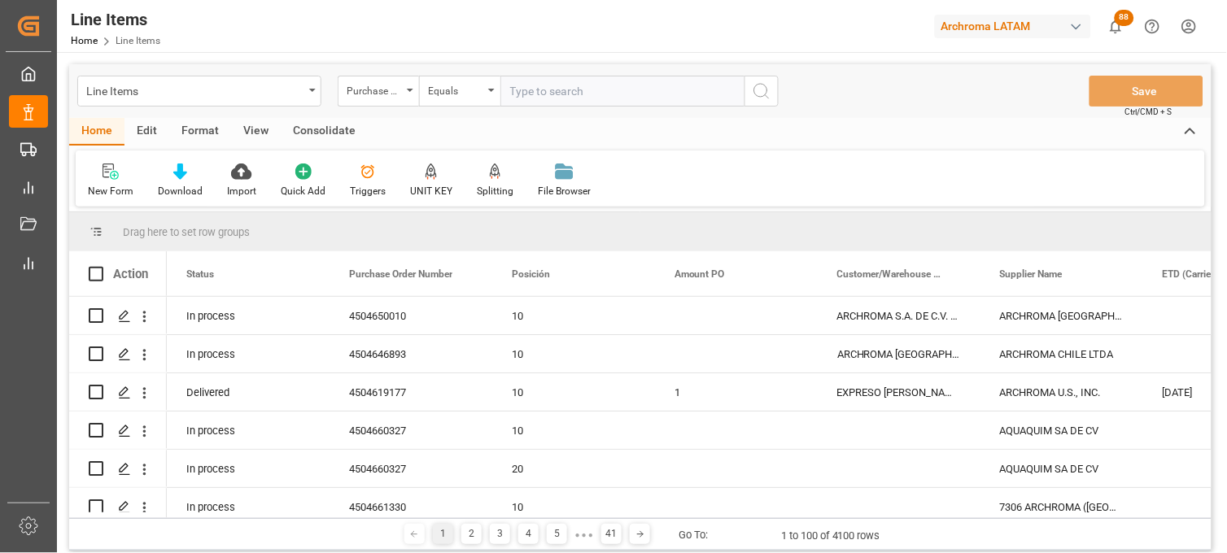
click at [524, 109] on div "Line Items Purchase Order Number Equals Save Ctrl/CMD + S" at bounding box center [640, 91] width 1143 height 54
click at [525, 94] on input "text" at bounding box center [623, 91] width 244 height 31
paste input "4504650010"
type input "4504650010"
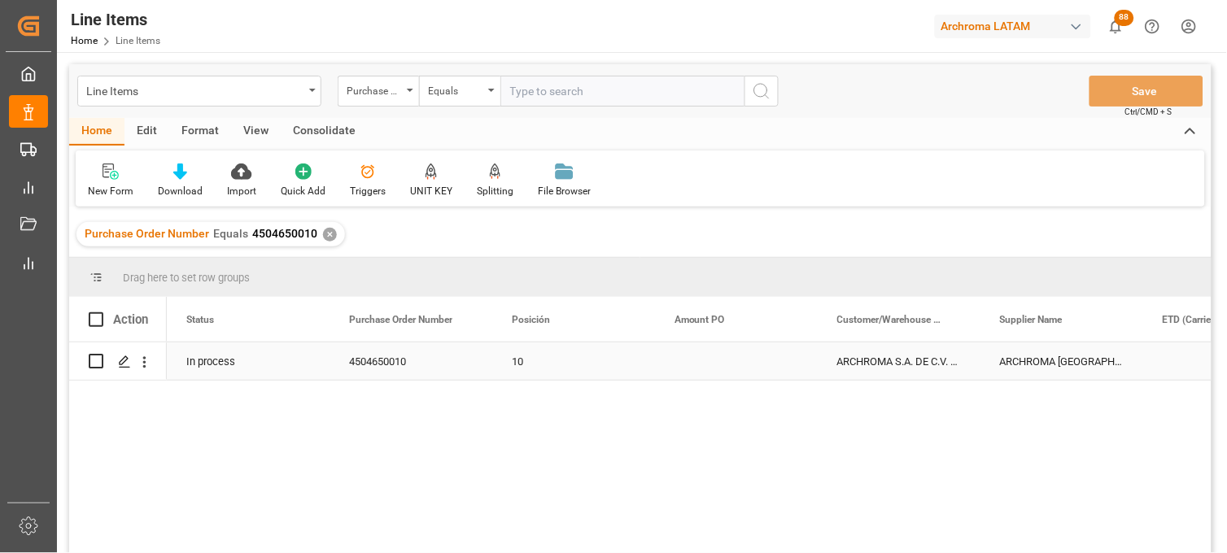
click at [733, 369] on div "Press SPACE to select this row." at bounding box center [736, 361] width 163 height 37
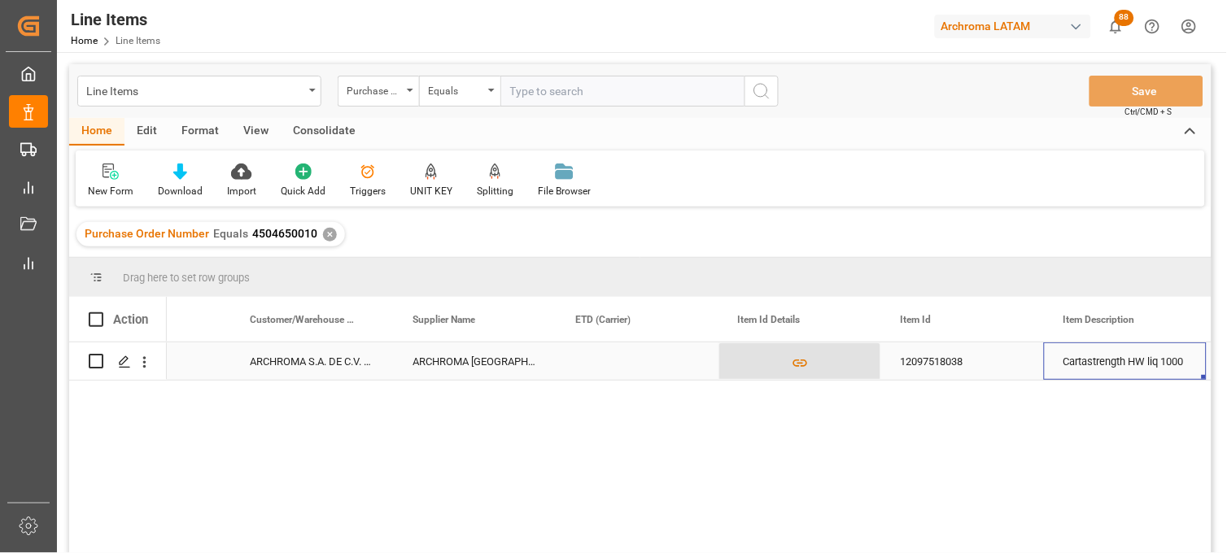
scroll to position [0, 750]
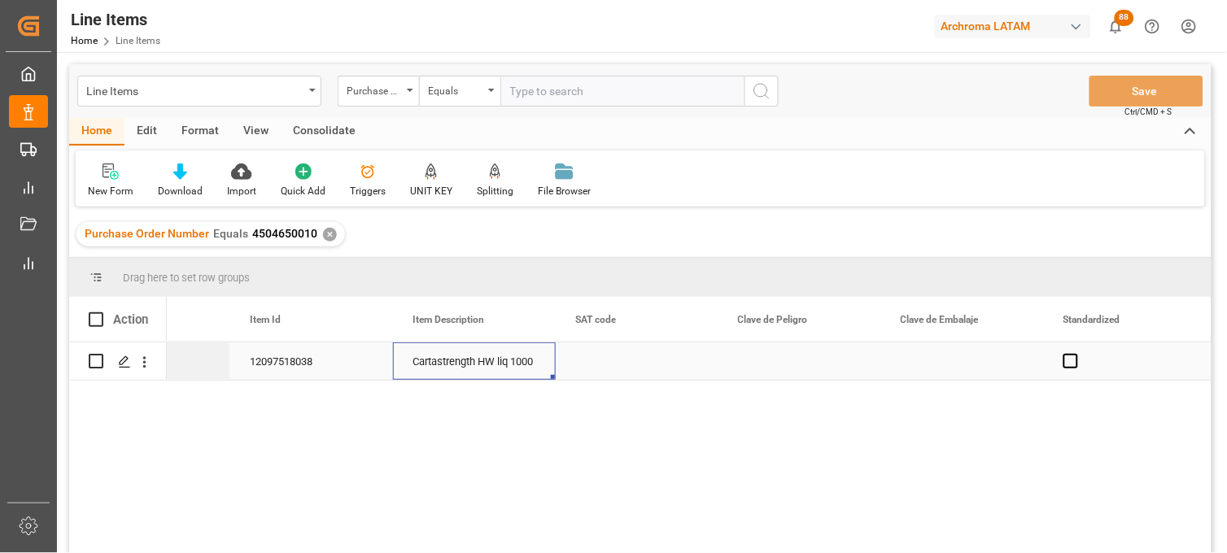
click at [484, 370] on div "Cartastrength HW liq 1000" at bounding box center [474, 361] width 163 height 37
click at [337, 370] on div "12097518038" at bounding box center [311, 361] width 163 height 37
click at [759, 360] on div "Press SPACE to select this row." at bounding box center [800, 361] width 163 height 37
click at [933, 359] on div "Press SPACE to select this row." at bounding box center [963, 361] width 163 height 37
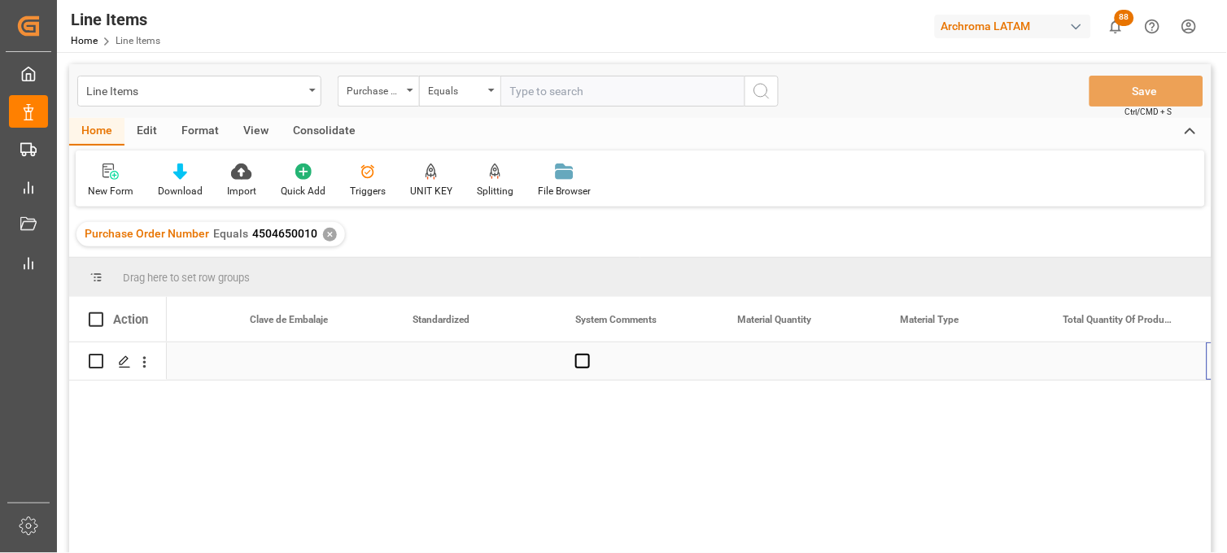
scroll to position [0, 1890]
click at [794, 363] on div "Press SPACE to select this row." at bounding box center [800, 361] width 163 height 37
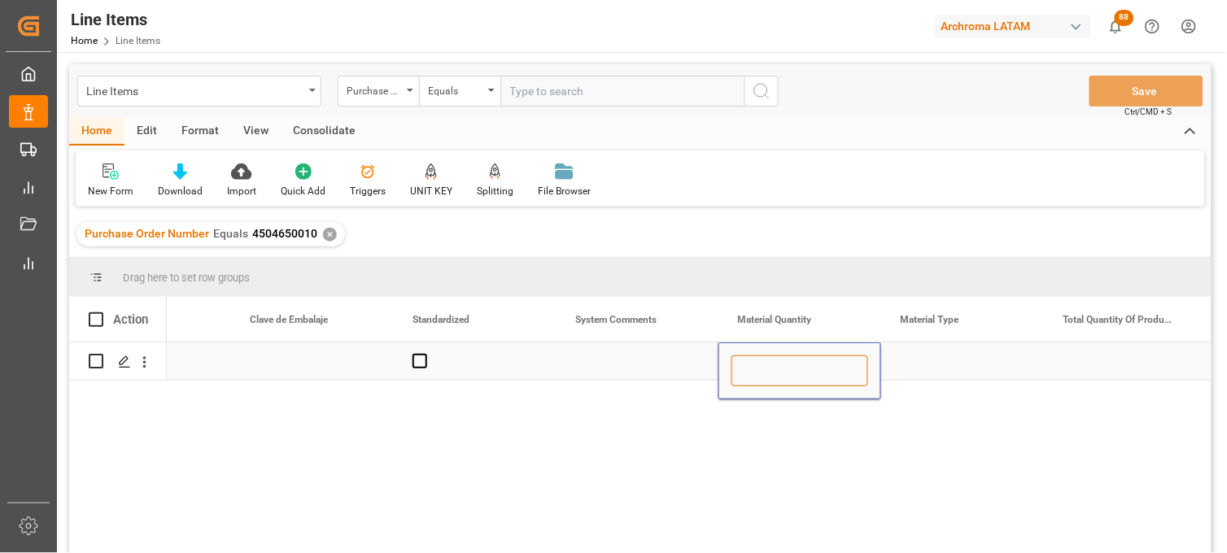
click at [794, 363] on input "Press SPACE to select this row." at bounding box center [800, 371] width 137 height 31
type input "18"
click at [918, 357] on div "Press SPACE to select this row." at bounding box center [963, 361] width 163 height 37
click at [918, 358] on div "Press SPACE to select this row." at bounding box center [963, 361] width 163 height 37
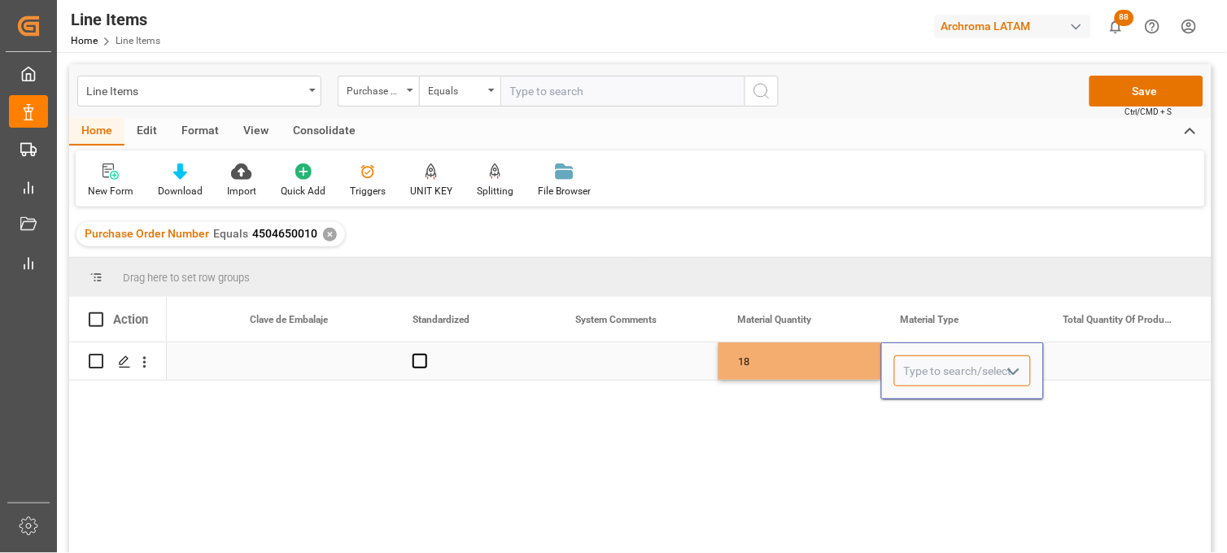
click at [918, 358] on input "Press SPACE to select this row." at bounding box center [963, 371] width 137 height 31
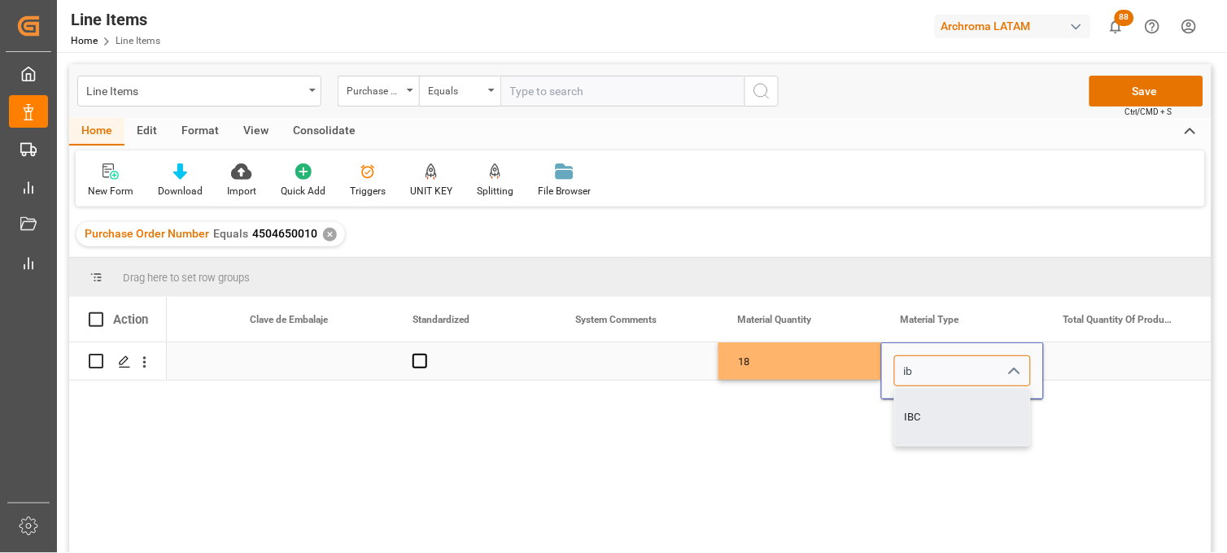
type input "IBC"
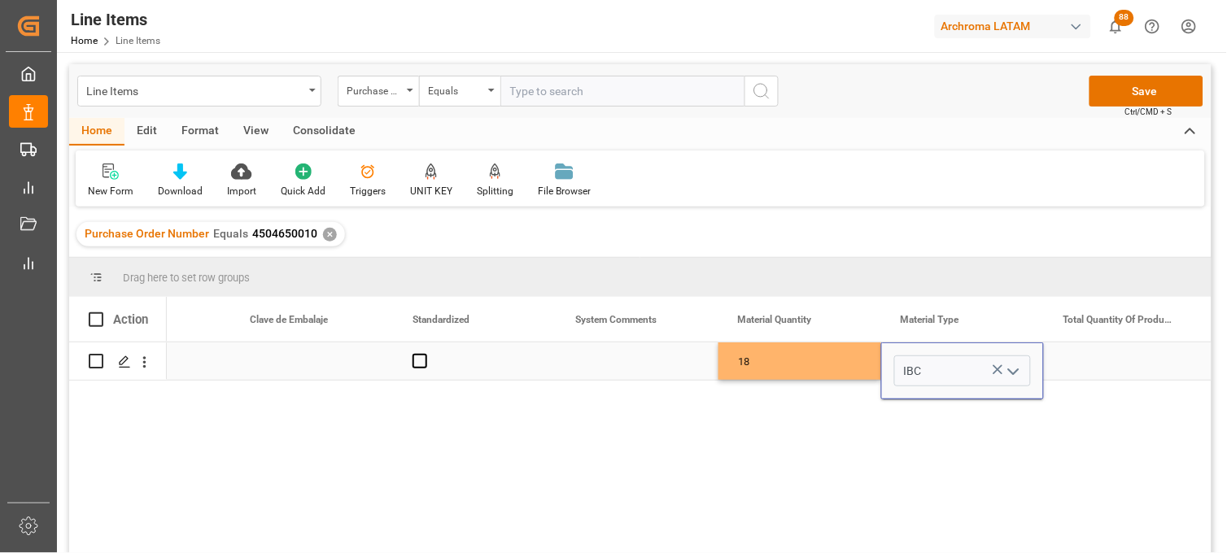
click at [1111, 350] on div "Press SPACE to select this row." at bounding box center [1125, 361] width 163 height 37
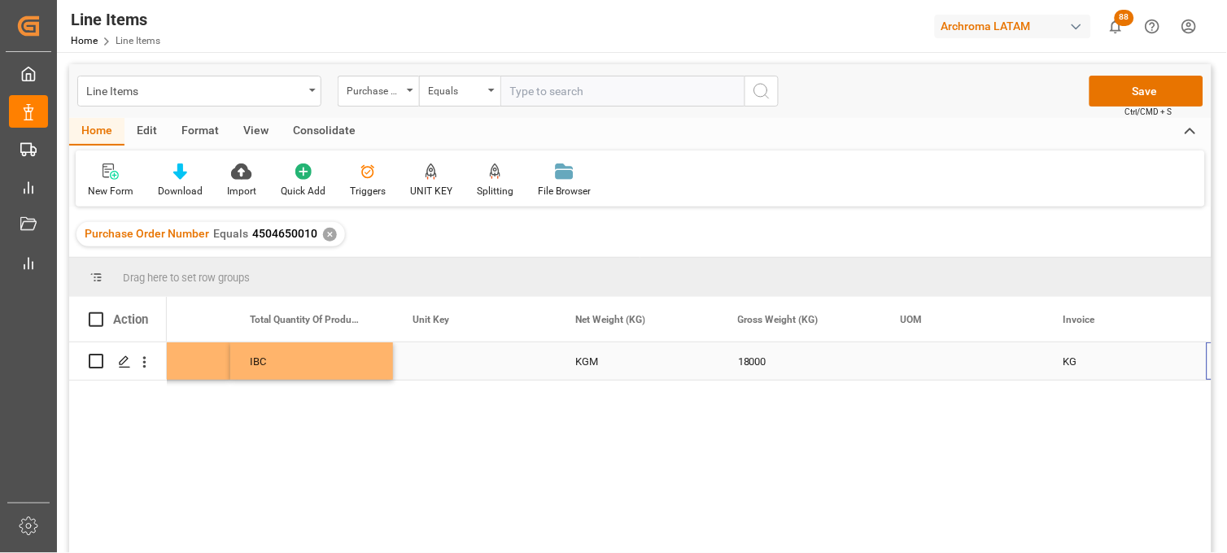
scroll to position [0, 2704]
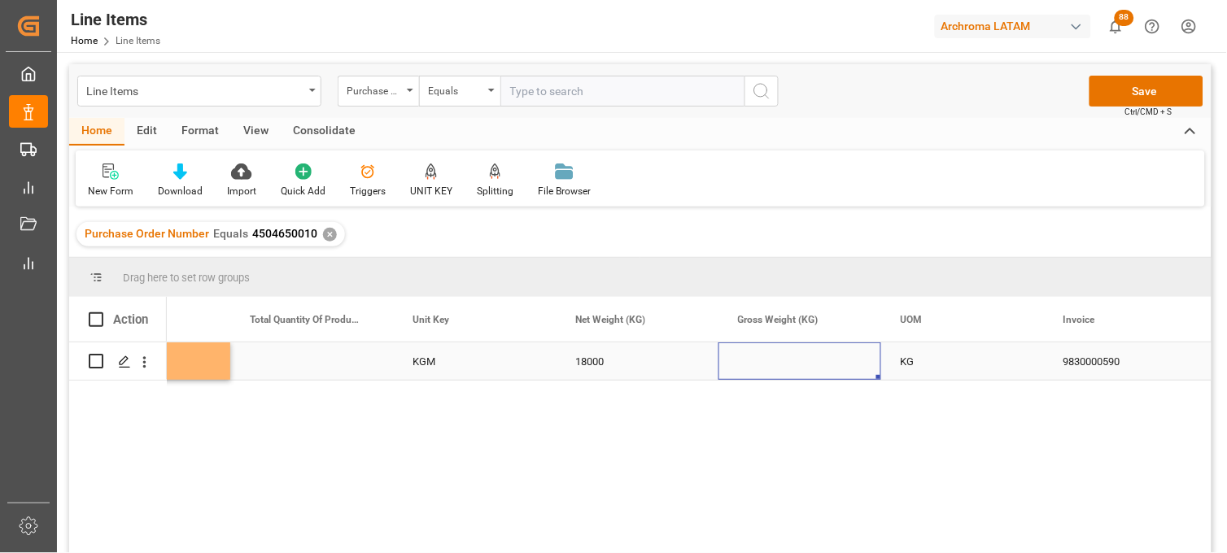
click at [768, 361] on div "Press SPACE to select this row." at bounding box center [800, 361] width 163 height 37
click at [768, 361] on input "Press SPACE to select this row." at bounding box center [800, 371] width 137 height 31
type input "19098"
click at [917, 360] on div "KG" at bounding box center [963, 361] width 163 height 37
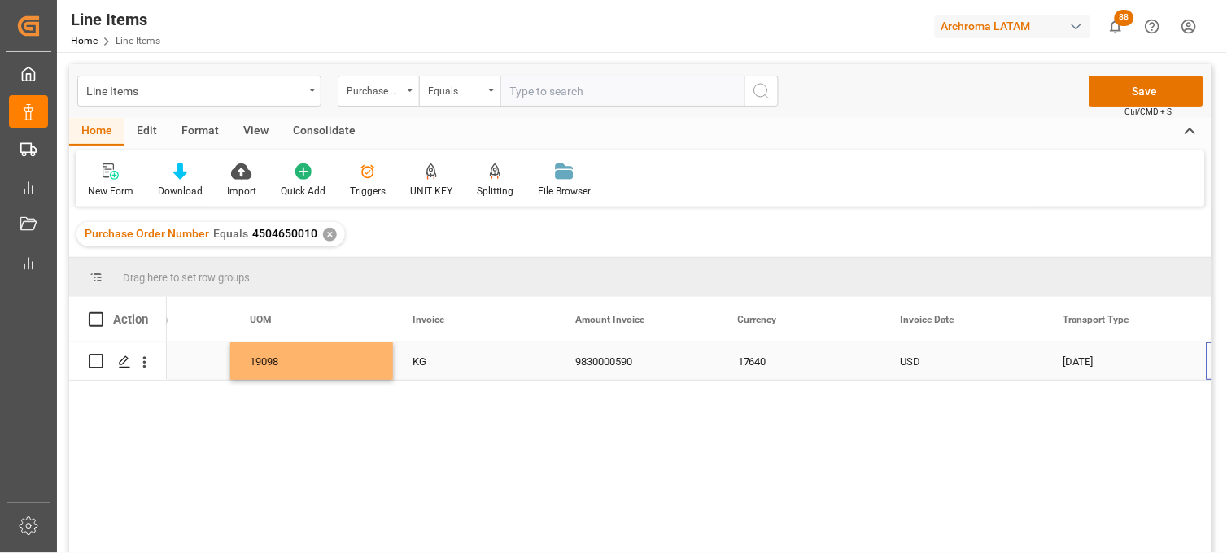
scroll to position [0, 3355]
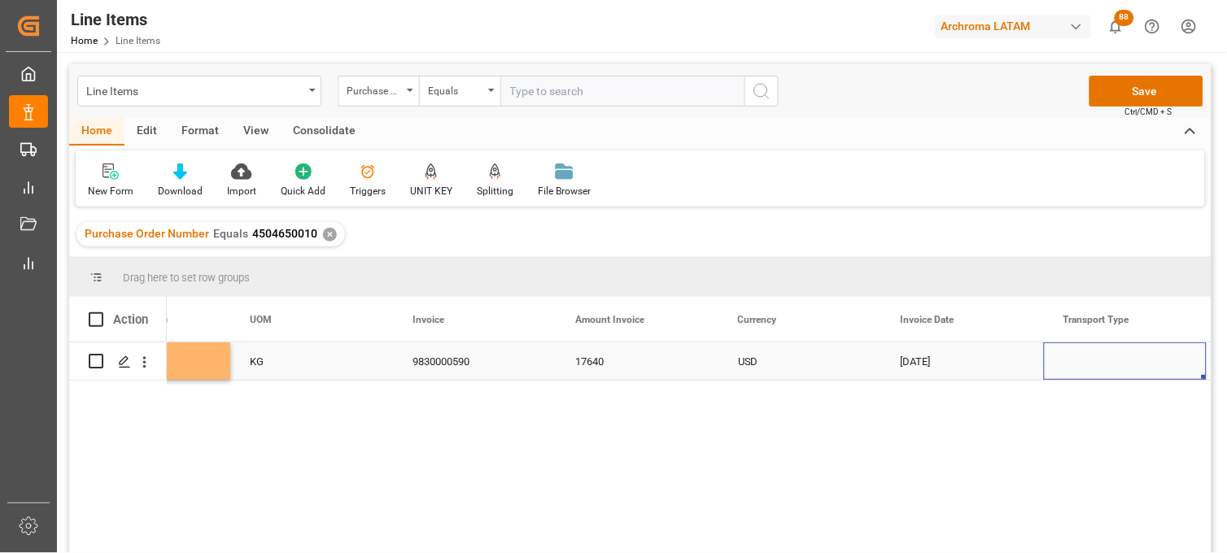
click at [437, 364] on div "9830000590" at bounding box center [474, 361] width 163 height 37
click at [604, 363] on div "17640" at bounding box center [637, 361] width 163 height 37
click at [763, 370] on div "USD" at bounding box center [800, 361] width 124 height 37
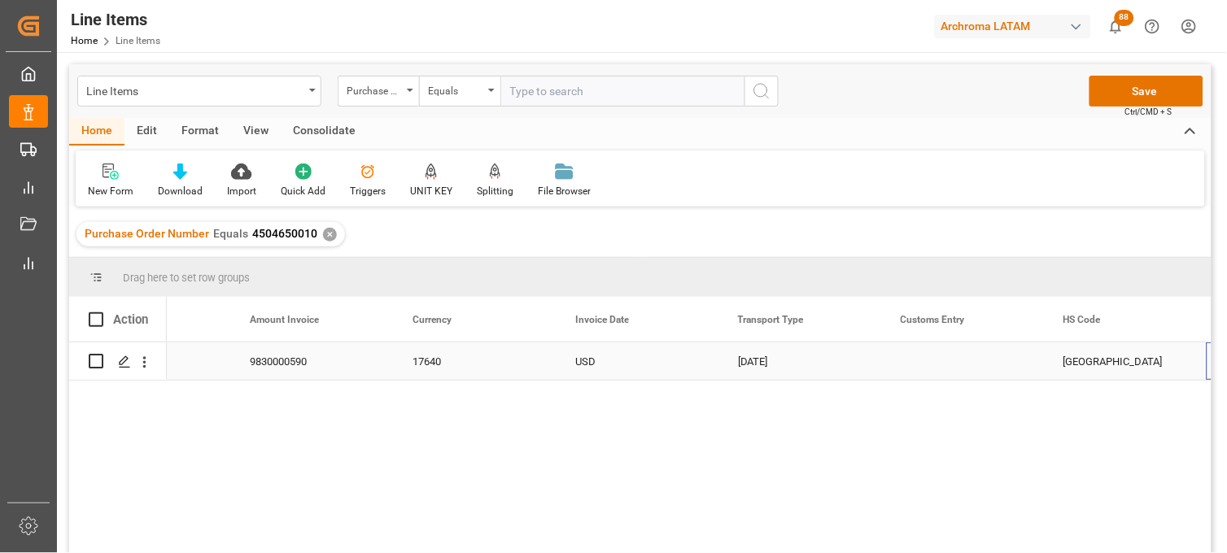
scroll to position [0, 3681]
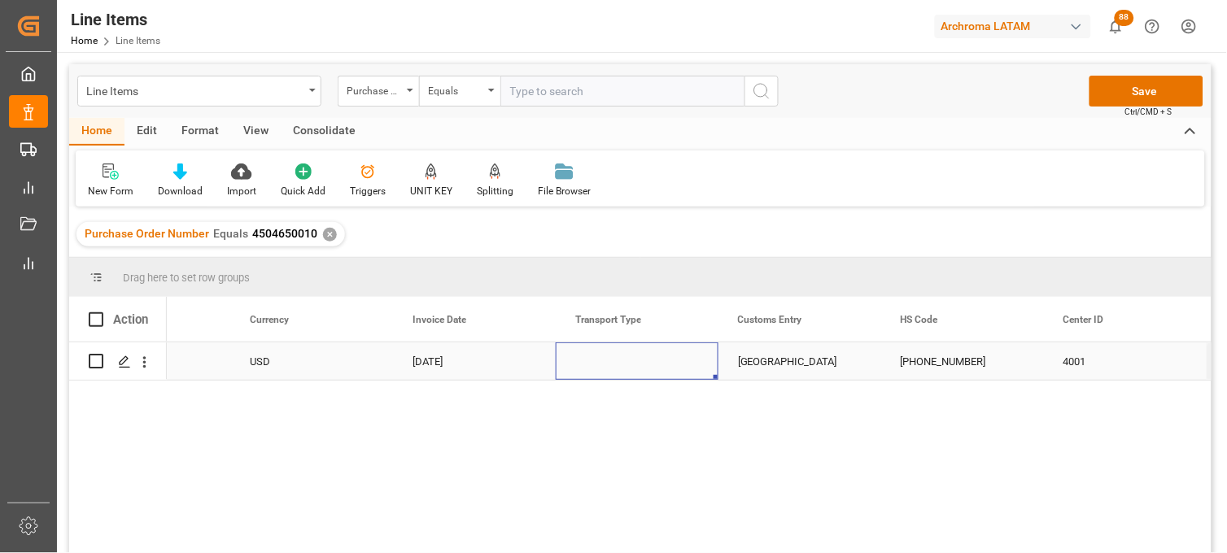
click at [583, 363] on div "Press SPACE to select this row." at bounding box center [637, 361] width 163 height 37
click at [583, 363] on input "Press SPACE to select this row." at bounding box center [637, 371] width 137 height 31
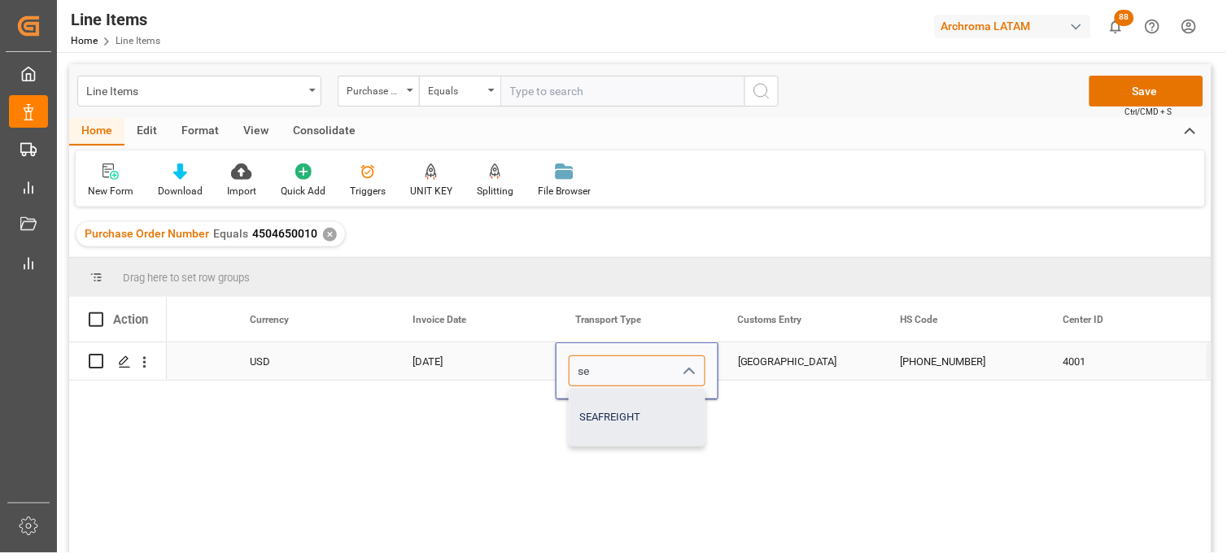
click at [593, 405] on div "SEAFREIGHT" at bounding box center [637, 417] width 135 height 57
type input "SEAFREIGHT"
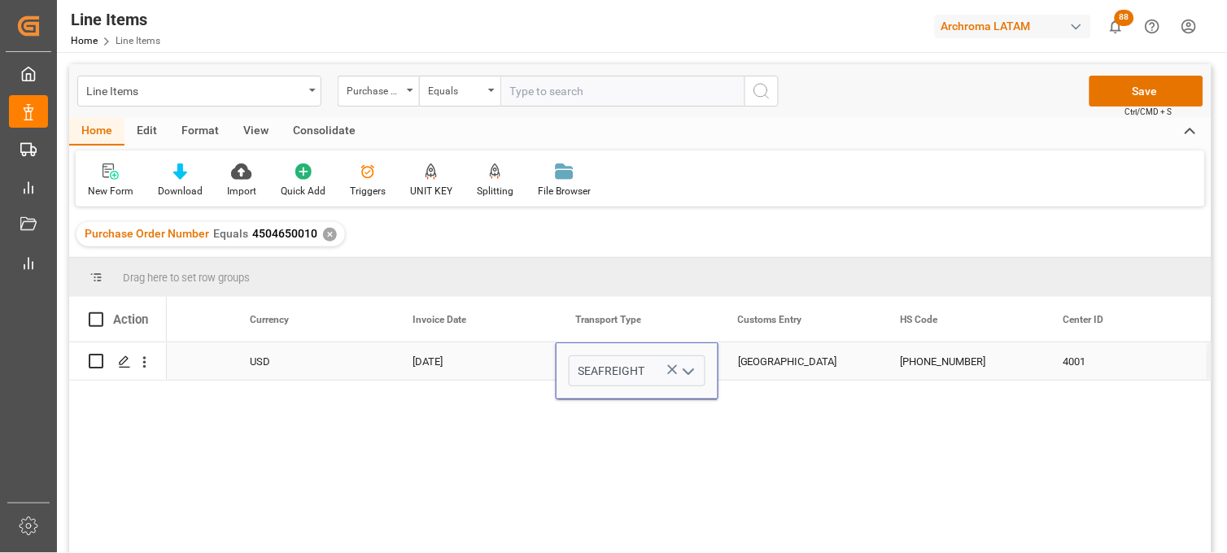
click at [733, 368] on div "[GEOGRAPHIC_DATA]" at bounding box center [800, 361] width 163 height 37
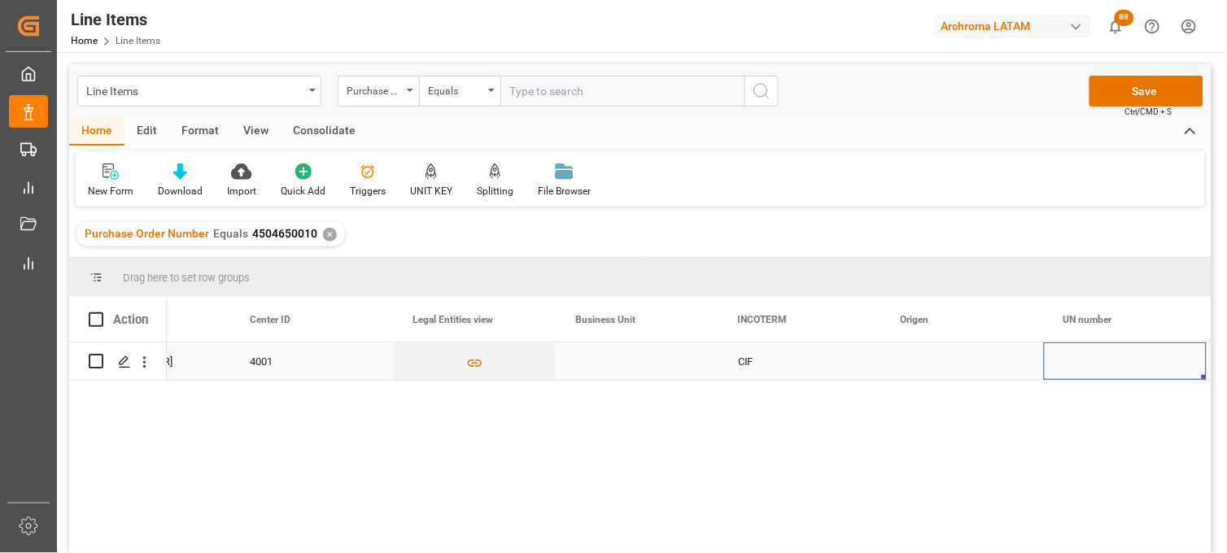
click at [607, 358] on div "Press SPACE to select this row." at bounding box center [637, 361] width 163 height 37
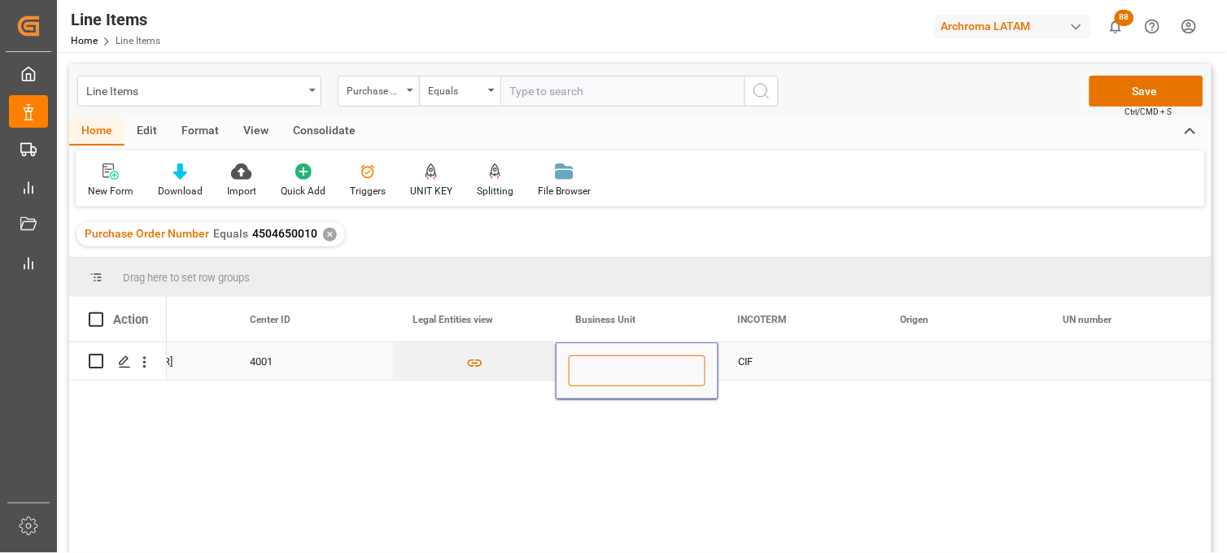
click at [607, 358] on input "Press SPACE to select this row." at bounding box center [637, 371] width 137 height 31
type input "PT"
click at [750, 354] on div "CIF" at bounding box center [800, 361] width 124 height 37
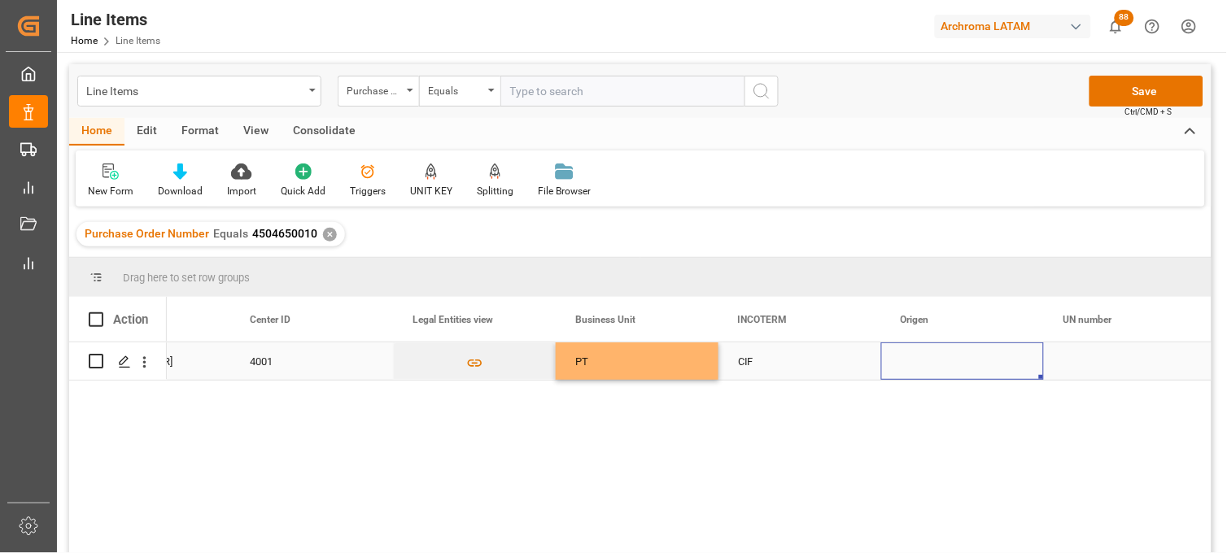
click at [905, 358] on div "Press SPACE to select this row." at bounding box center [963, 361] width 163 height 37
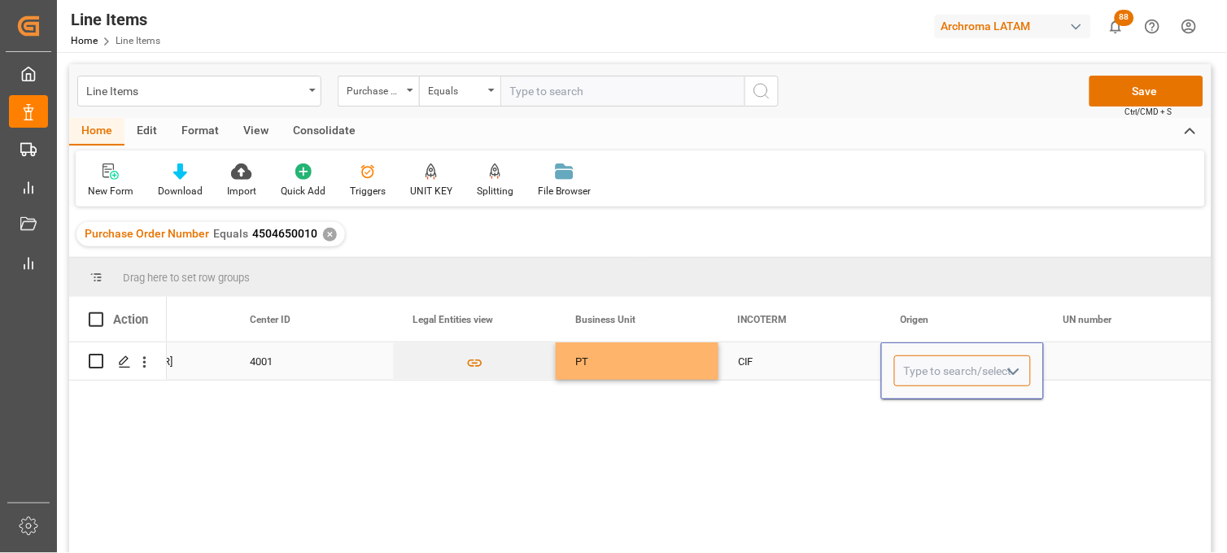
click at [905, 358] on input "Press SPACE to select this row." at bounding box center [963, 371] width 137 height 31
click at [916, 421] on div "COLOMBIA" at bounding box center [962, 417] width 135 height 57
type input "COLOMBIA"
click at [1070, 359] on div "Press SPACE to select this row." at bounding box center [1125, 361] width 163 height 37
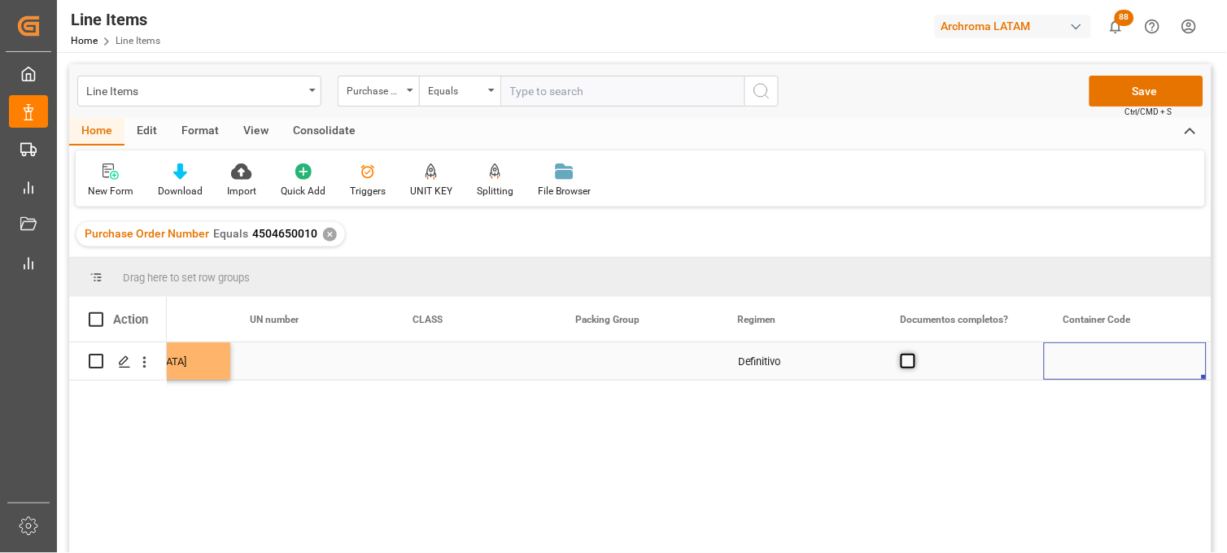
click at [906, 362] on span "Press SPACE to select this row." at bounding box center [908, 361] width 15 height 15
click at [913, 354] on input "Press SPACE to select this row." at bounding box center [913, 354] width 0 height 0
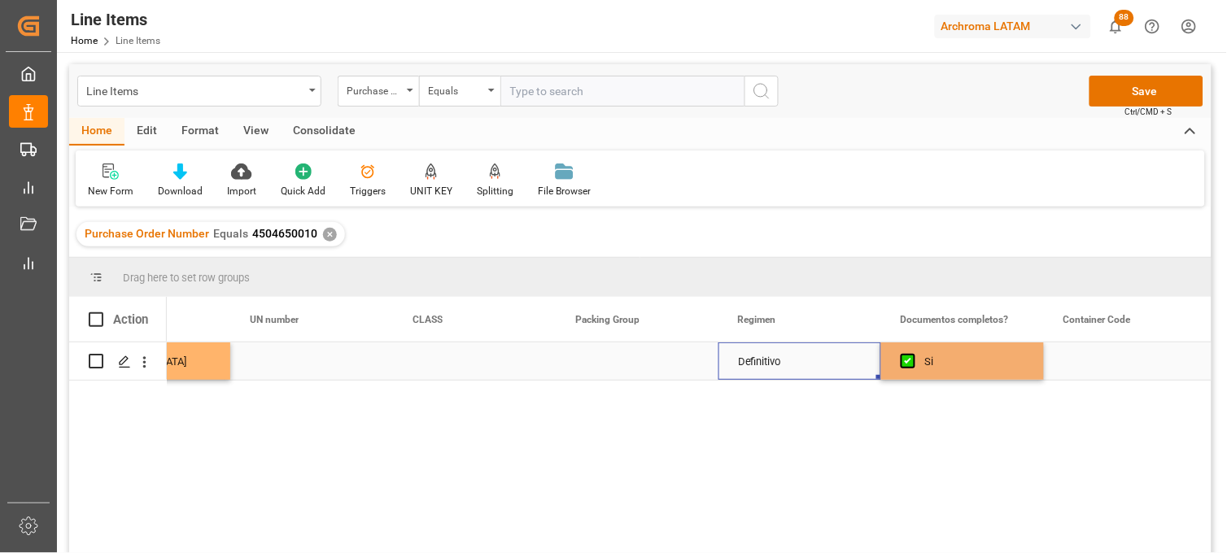
click at [768, 368] on div "Definitivo" at bounding box center [800, 361] width 163 height 37
click at [1123, 99] on button "Save" at bounding box center [1147, 91] width 114 height 31
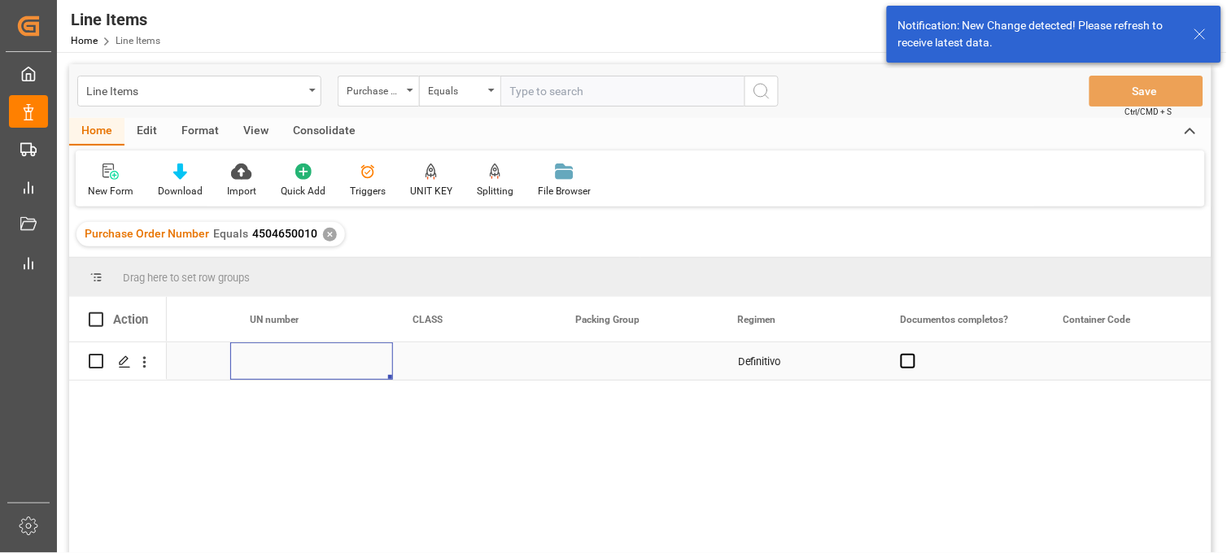
click at [275, 363] on div "Press SPACE to select this row." at bounding box center [311, 361] width 163 height 37
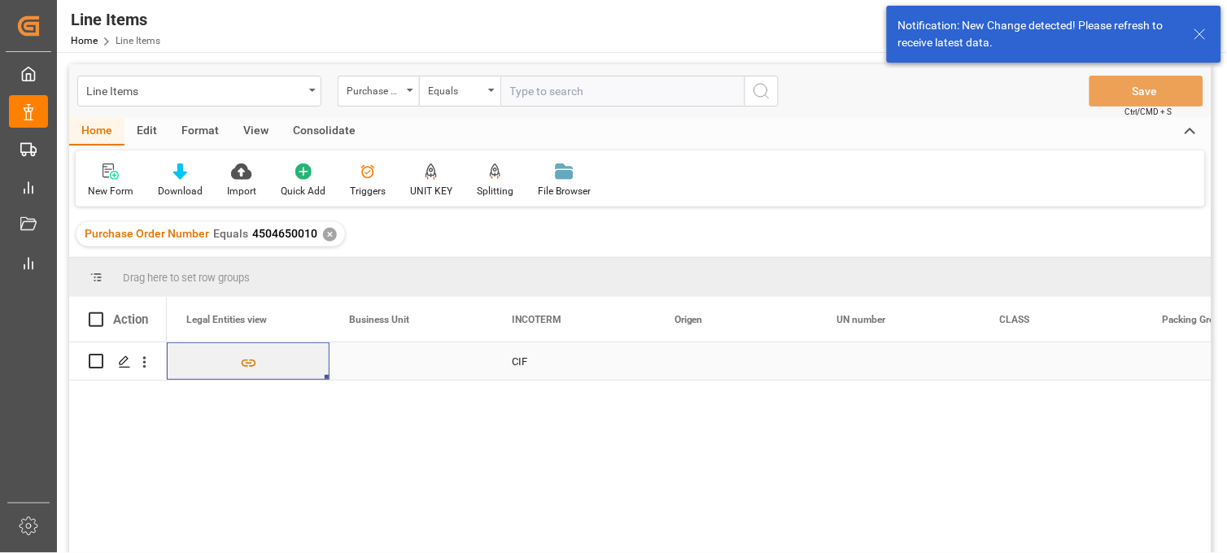
click at [378, 365] on div "Press SPACE to select this row." at bounding box center [411, 361] width 163 height 37
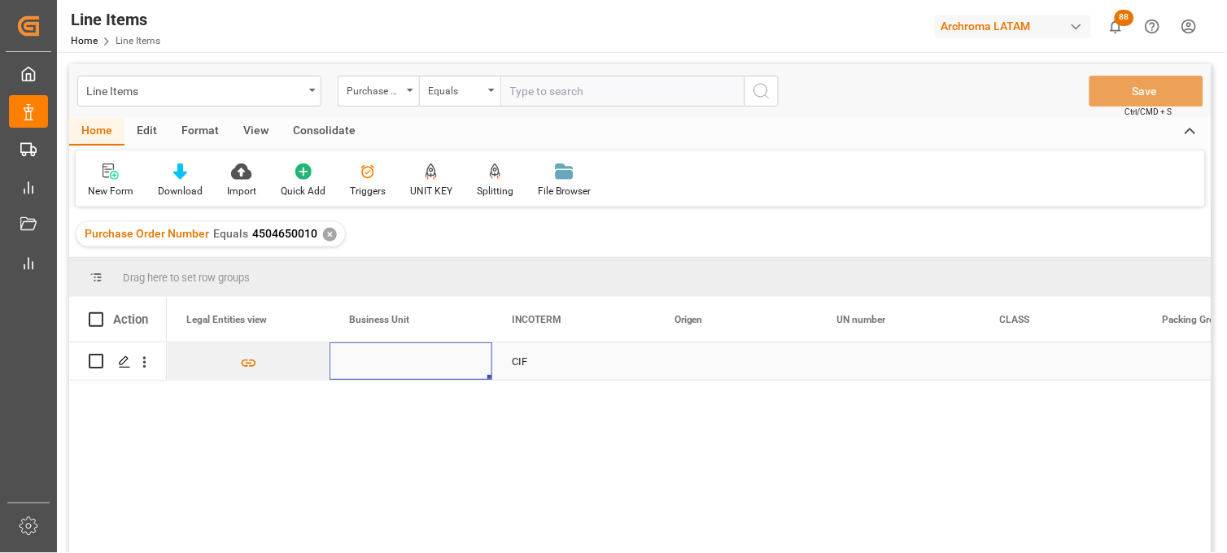
click at [378, 365] on div "Press SPACE to select this row." at bounding box center [411, 361] width 163 height 37
click at [378, 365] on input "Press SPACE to select this row." at bounding box center [411, 371] width 137 height 31
type input "PT"
click at [507, 366] on div "CIF" at bounding box center [573, 361] width 163 height 37
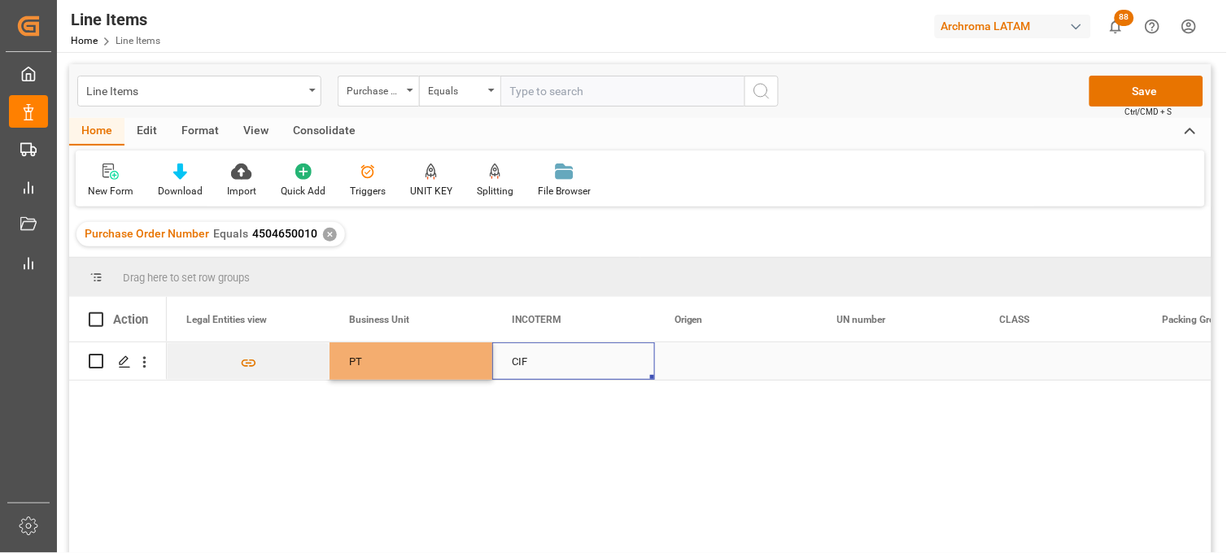
click at [698, 370] on div "Press SPACE to select this row." at bounding box center [736, 361] width 163 height 37
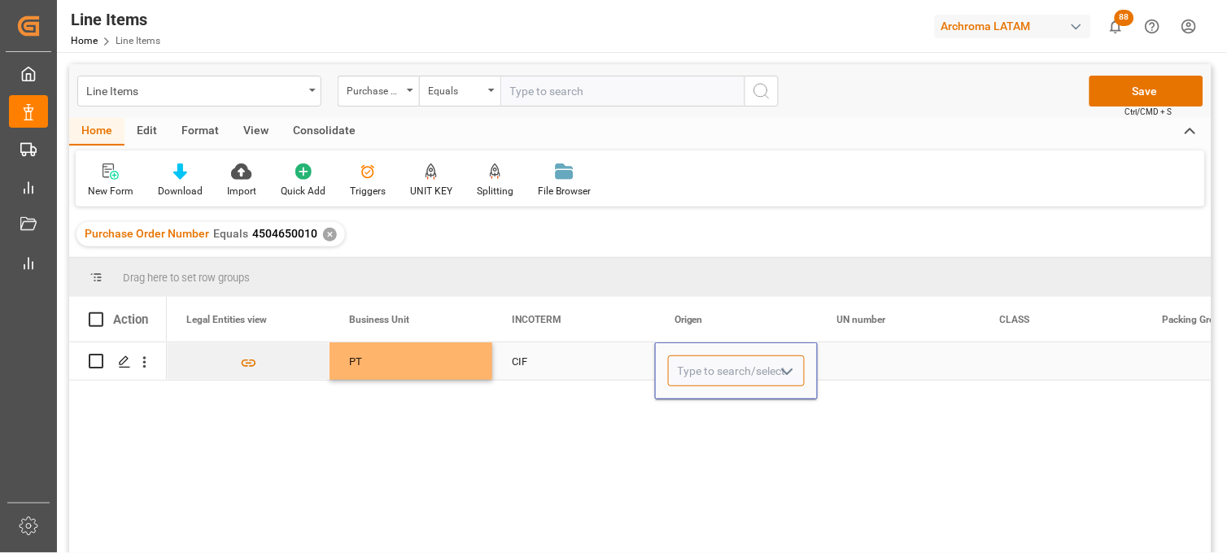
click at [698, 370] on input "Press SPACE to select this row." at bounding box center [736, 371] width 137 height 31
drag, startPoint x: 723, startPoint y: 407, endPoint x: 828, endPoint y: 359, distance: 115.5
click at [724, 407] on div "COLOMBIA" at bounding box center [736, 417] width 135 height 57
type input "COLOMBIA"
click at [833, 354] on div "Press SPACE to select this row." at bounding box center [899, 361] width 163 height 37
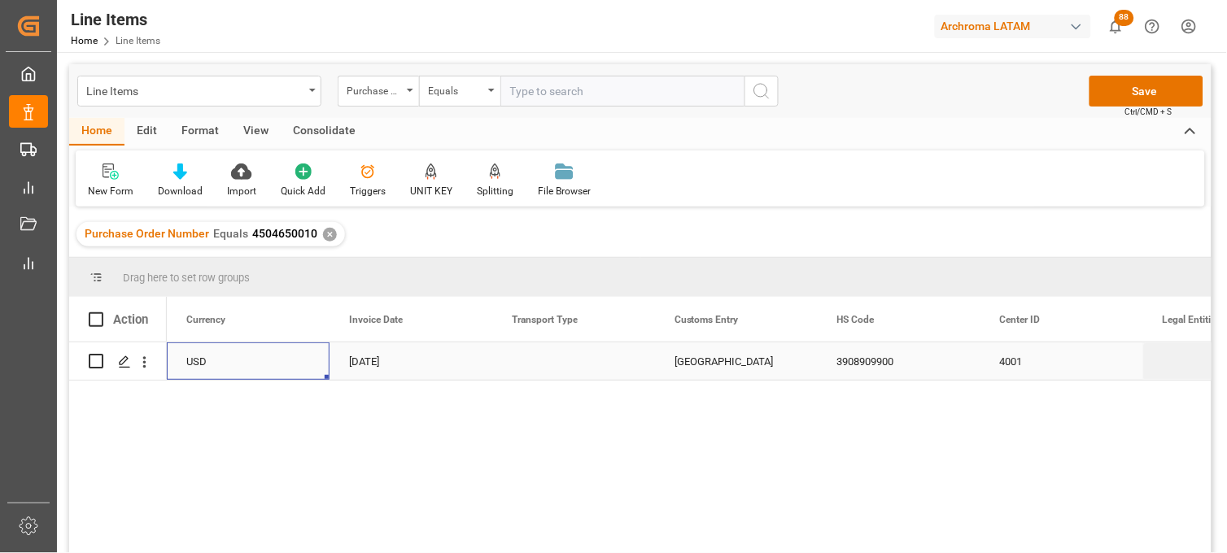
click at [540, 361] on div "Press SPACE to select this row." at bounding box center [573, 361] width 163 height 37
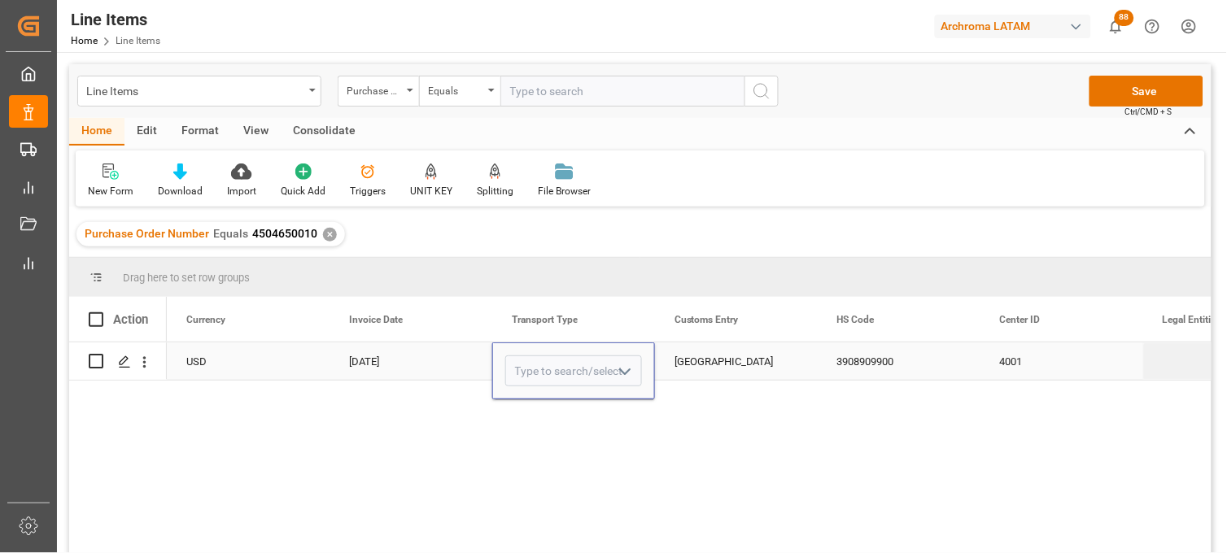
click at [540, 361] on input "Press SPACE to select this row." at bounding box center [573, 371] width 137 height 31
click at [547, 412] on div "SEAFREIGHT" at bounding box center [573, 417] width 135 height 57
type input "SEAFREIGHT"
click at [713, 359] on div "[GEOGRAPHIC_DATA]" at bounding box center [736, 361] width 163 height 37
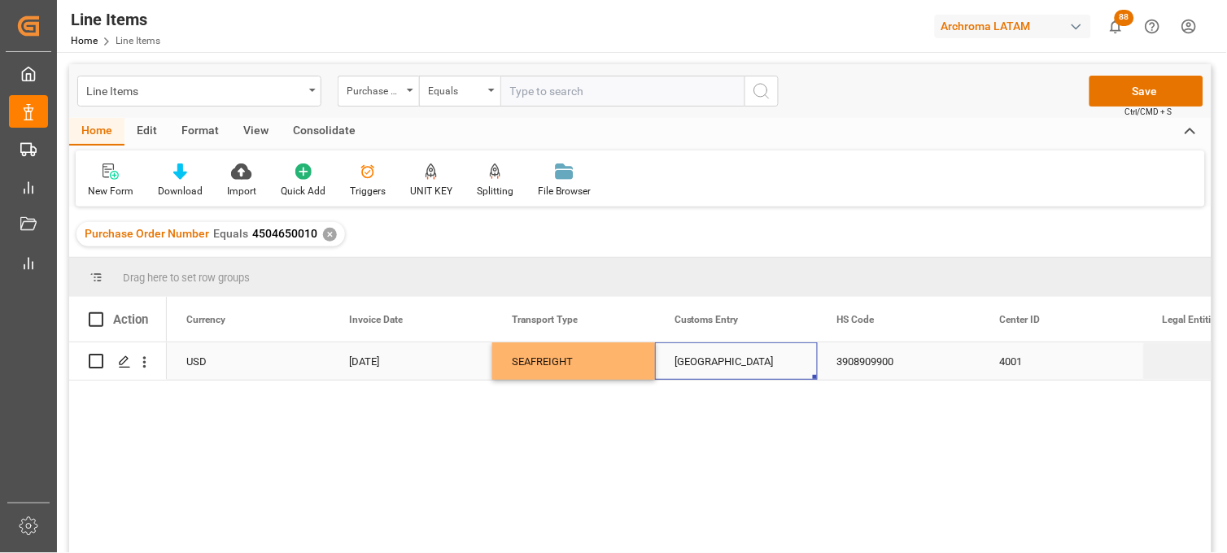
click at [555, 368] on div "SEAFREIGHT" at bounding box center [574, 361] width 124 height 37
click at [396, 364] on div "07-08-2025" at bounding box center [411, 361] width 163 height 37
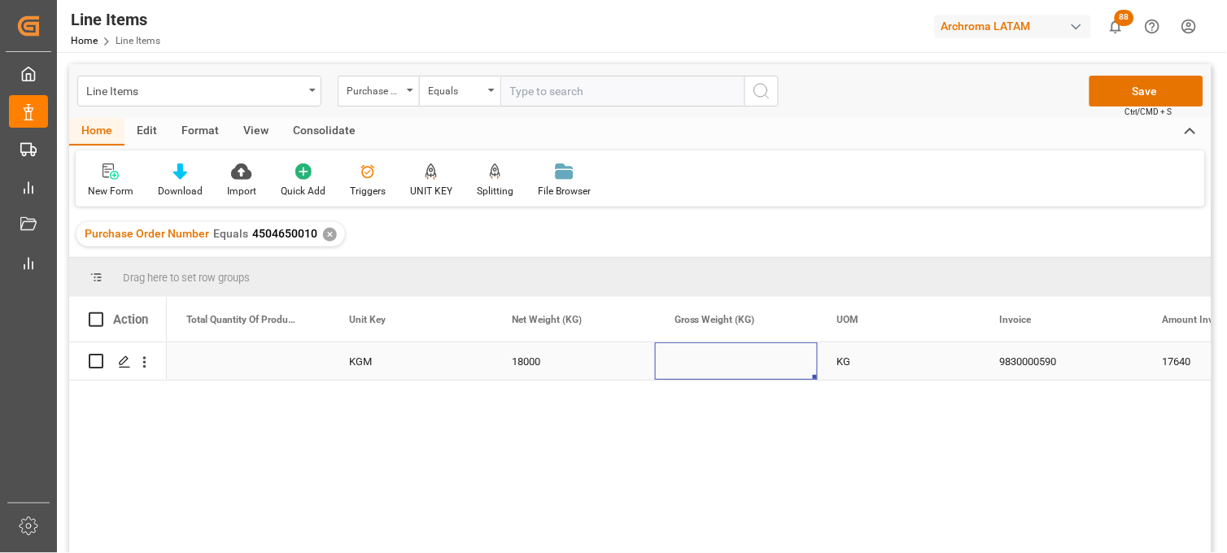
click at [723, 361] on div "Press SPACE to select this row." at bounding box center [736, 361] width 163 height 37
click at [722, 361] on div "Press SPACE to select this row." at bounding box center [736, 361] width 163 height 37
click at [722, 361] on input "Press SPACE to select this row." at bounding box center [736, 371] width 137 height 31
type input "19098"
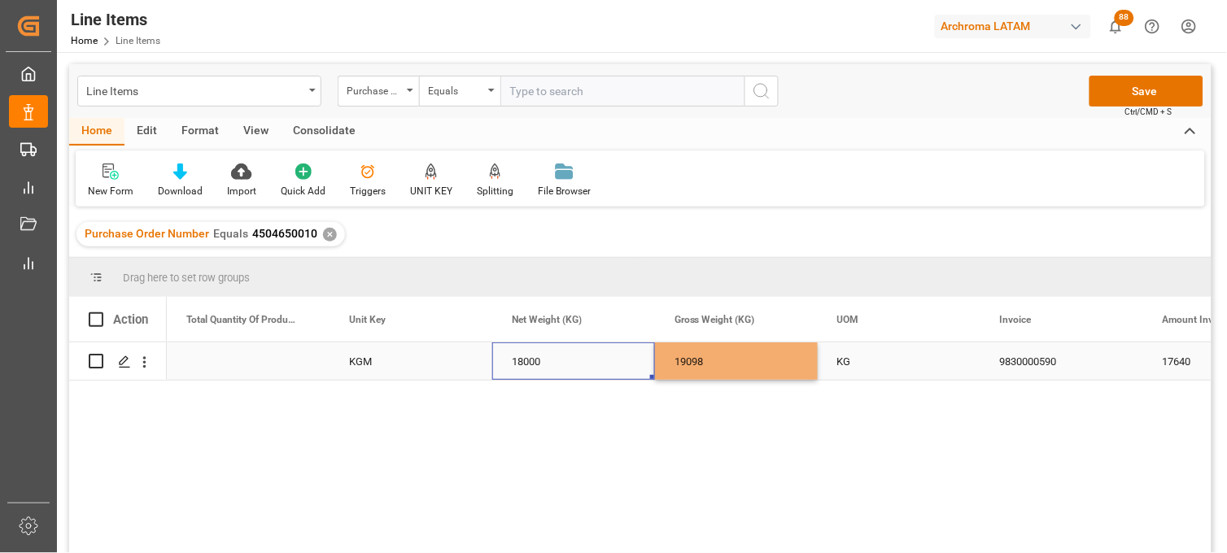
click at [558, 362] on div "18000" at bounding box center [573, 361] width 163 height 37
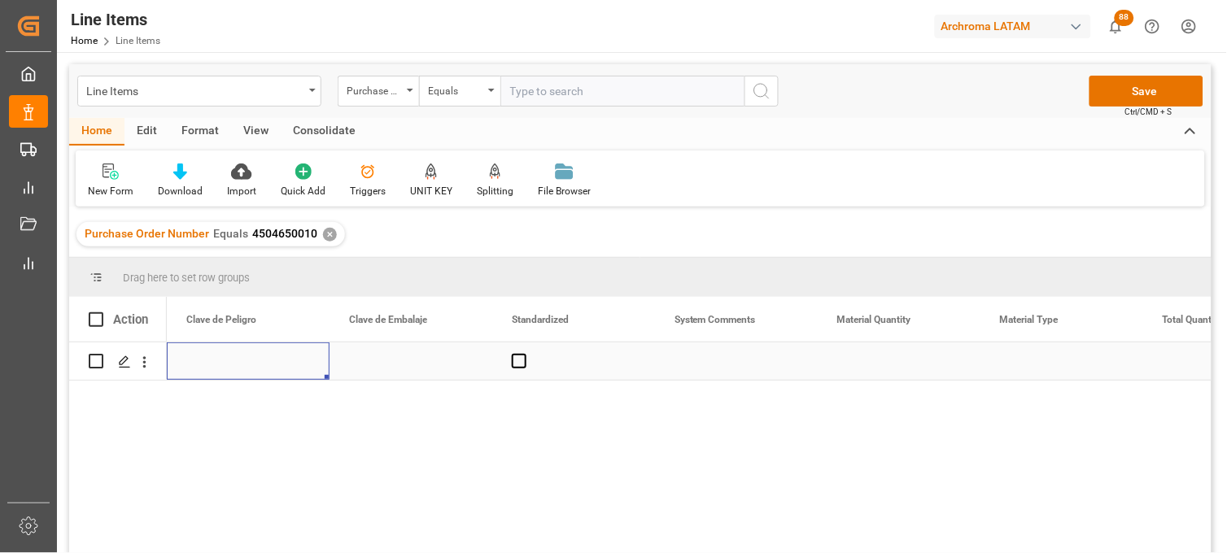
click at [877, 356] on div "Press SPACE to select this row." at bounding box center [899, 361] width 163 height 37
type input "18"
click at [1016, 353] on div "Press SPACE to select this row." at bounding box center [1062, 361] width 163 height 37
click at [1016, 354] on div "Press SPACE to select this row." at bounding box center [1062, 361] width 163 height 37
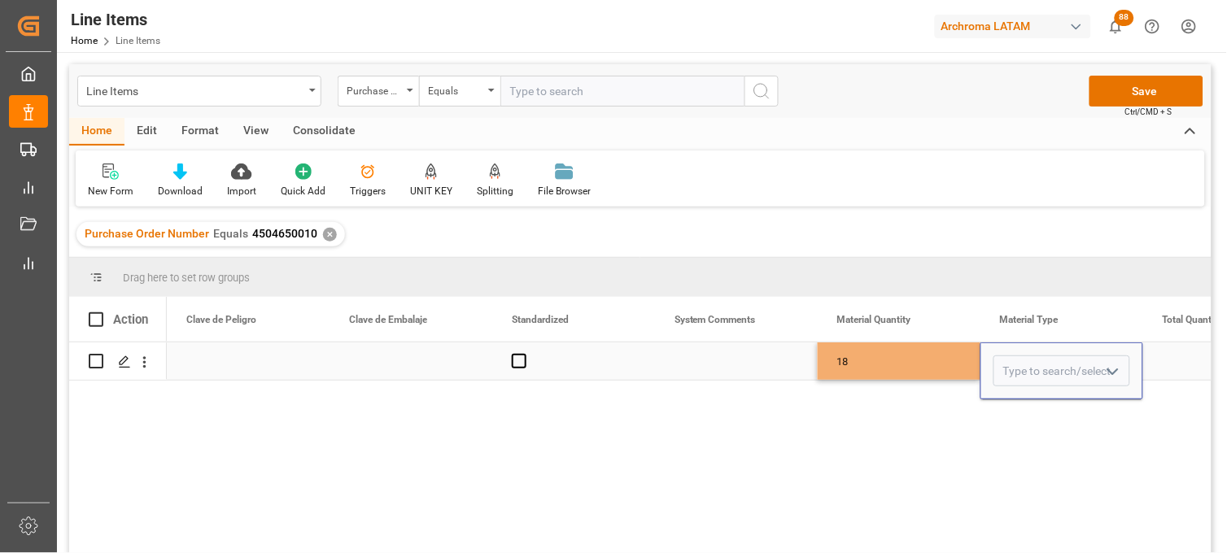
click at [1016, 354] on div "Press SPACE to select this row." at bounding box center [1062, 371] width 163 height 57
click at [1019, 366] on input "Press SPACE to select this row." at bounding box center [1062, 371] width 137 height 31
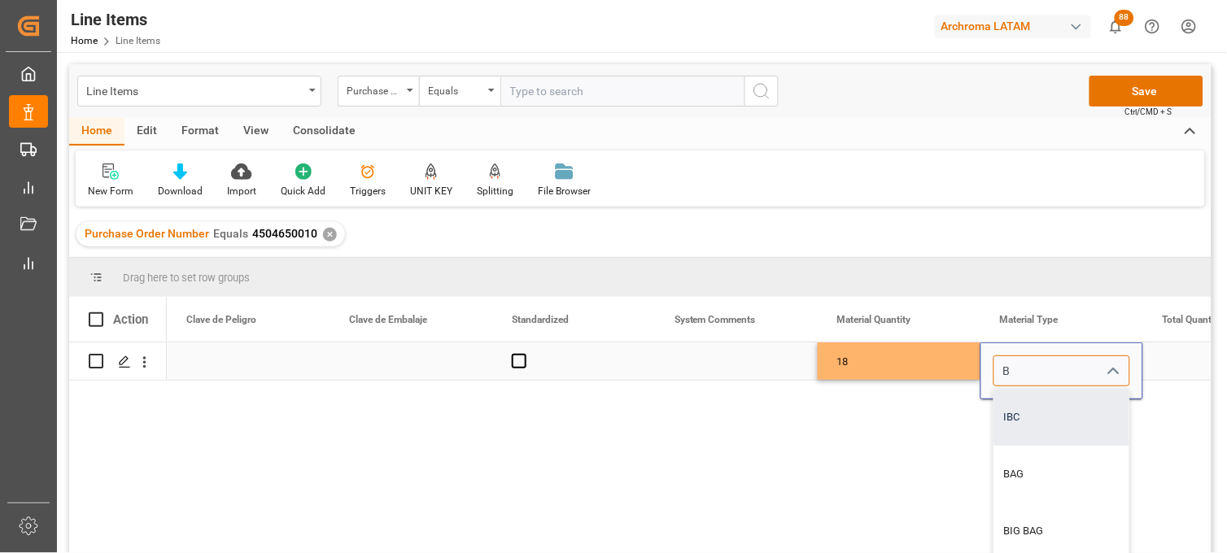
click at [1032, 404] on div "IBC" at bounding box center [1062, 417] width 135 height 57
type input "IBC"
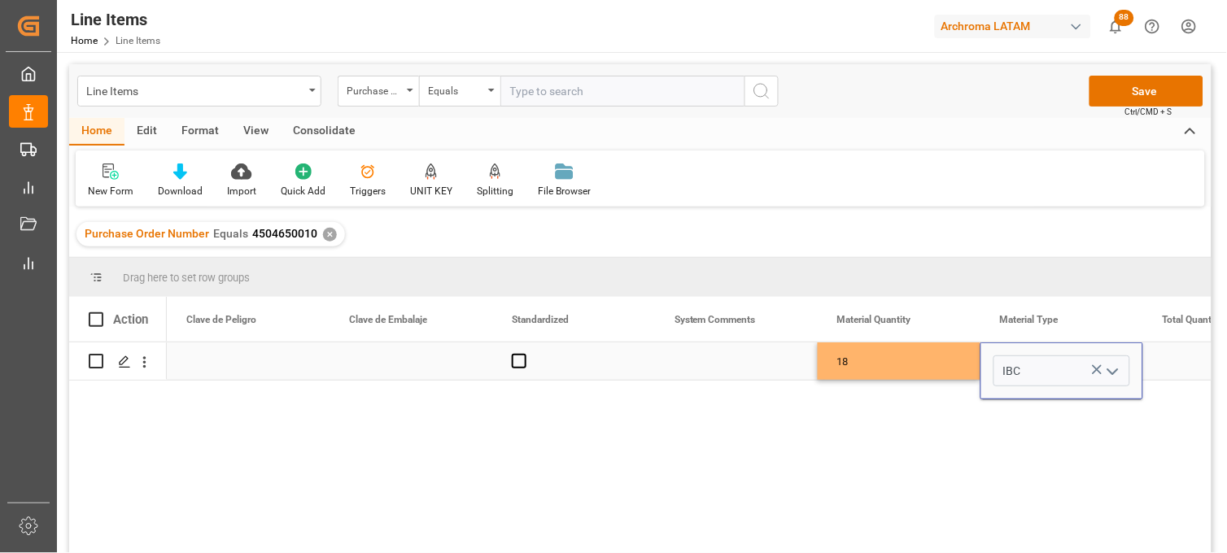
click at [887, 366] on div "18" at bounding box center [899, 361] width 163 height 37
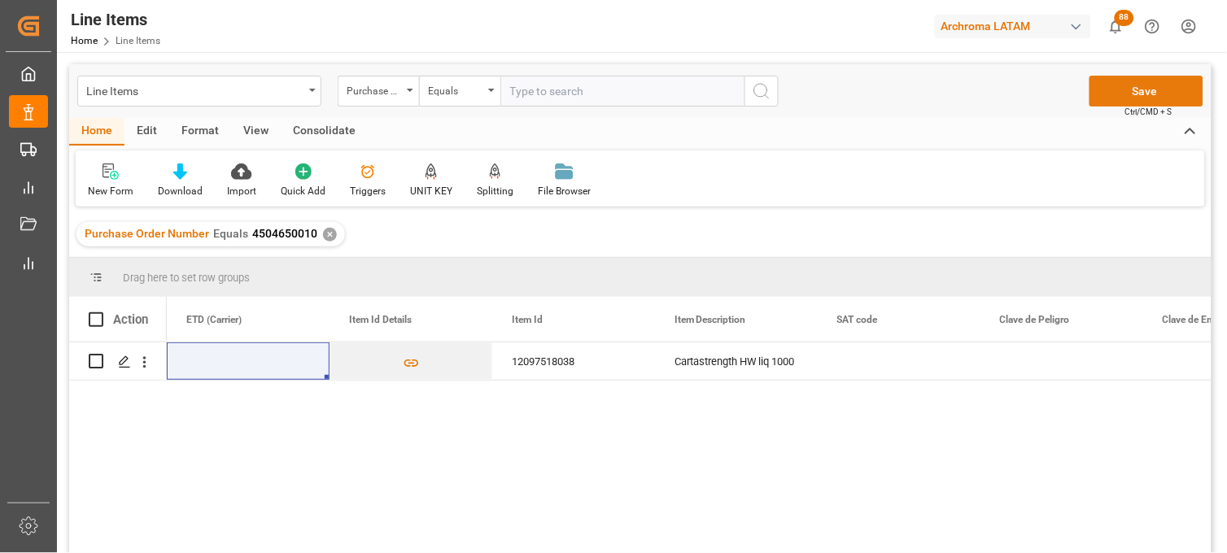
click at [1126, 96] on button "Save" at bounding box center [1147, 91] width 114 height 31
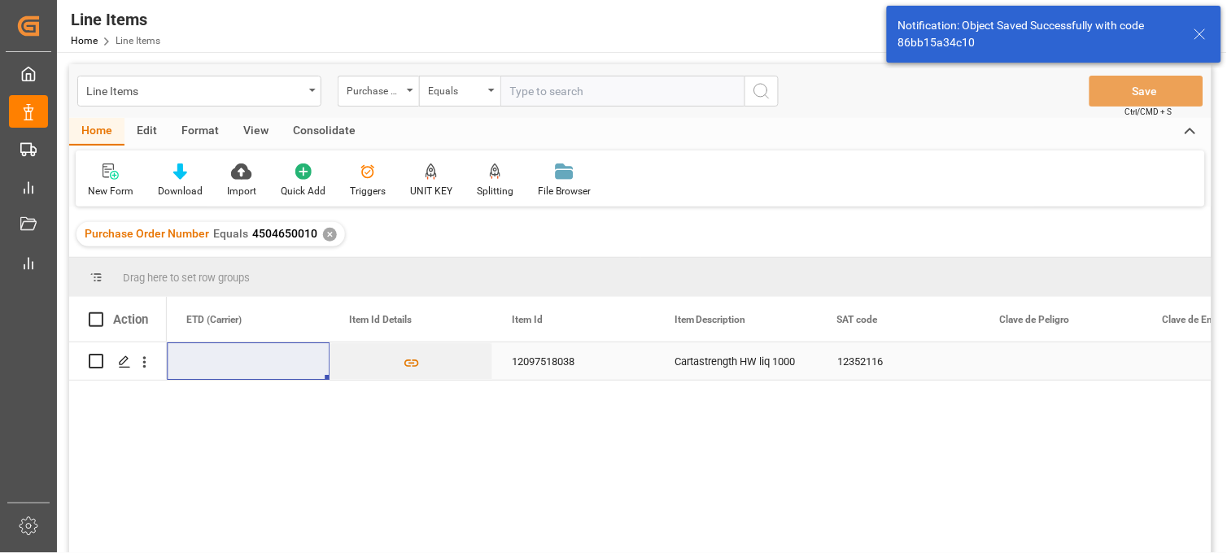
click at [856, 361] on div "12352116" at bounding box center [899, 361] width 163 height 37
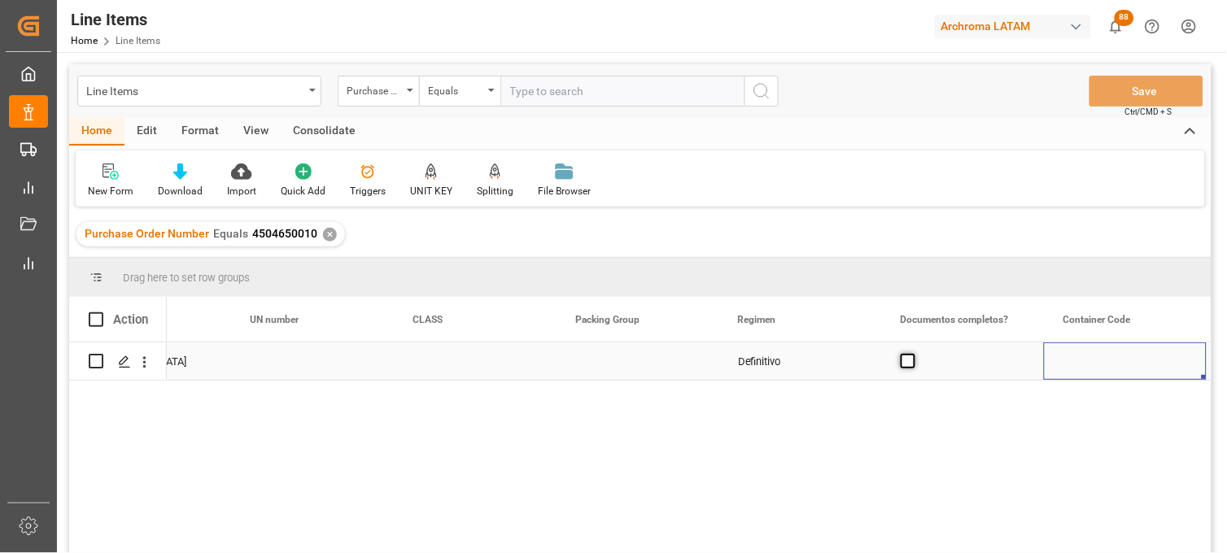
click at [908, 367] on span "Press SPACE to select this row." at bounding box center [908, 361] width 15 height 15
click at [913, 354] on input "Press SPACE to select this row." at bounding box center [913, 354] width 0 height 0
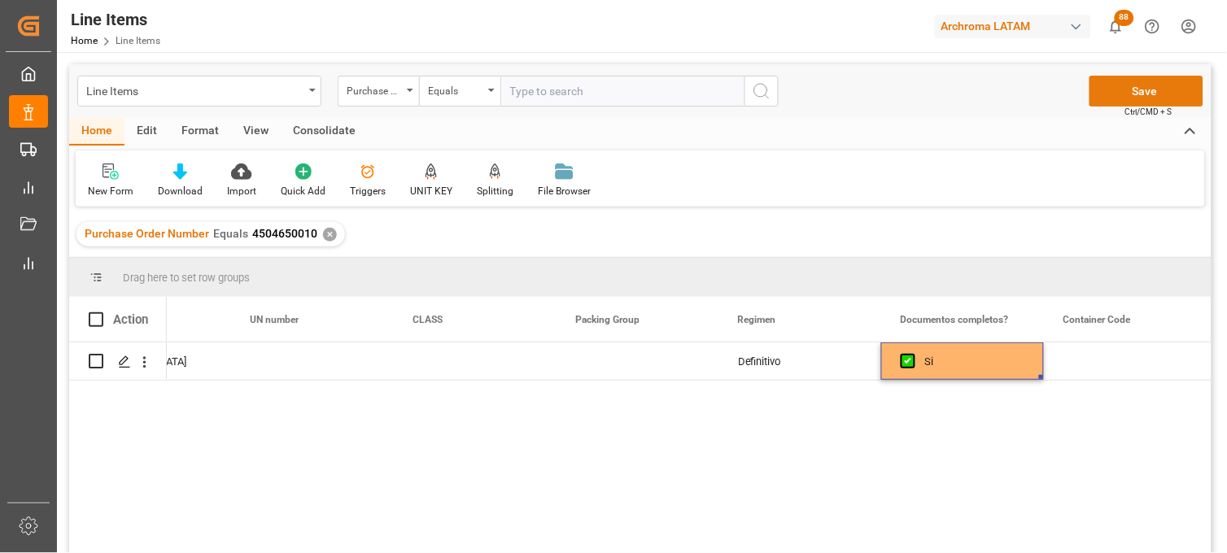
click at [1126, 96] on button "Save" at bounding box center [1147, 91] width 114 height 31
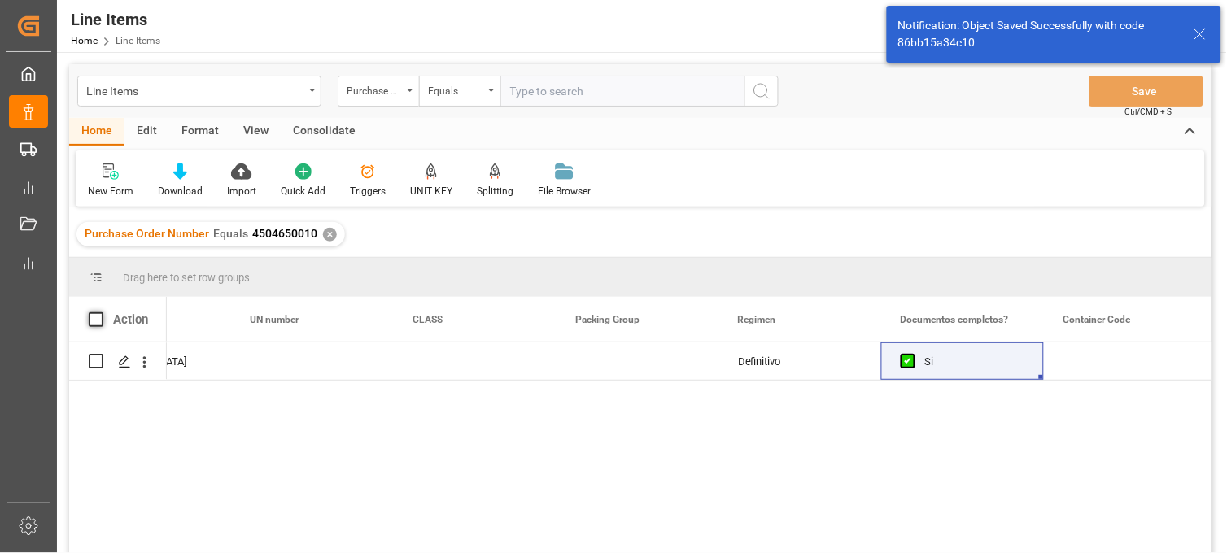
click at [98, 318] on span at bounding box center [96, 320] width 15 height 15
click at [101, 313] on input "checkbox" at bounding box center [101, 313] width 0 height 0
checkbox input "true"
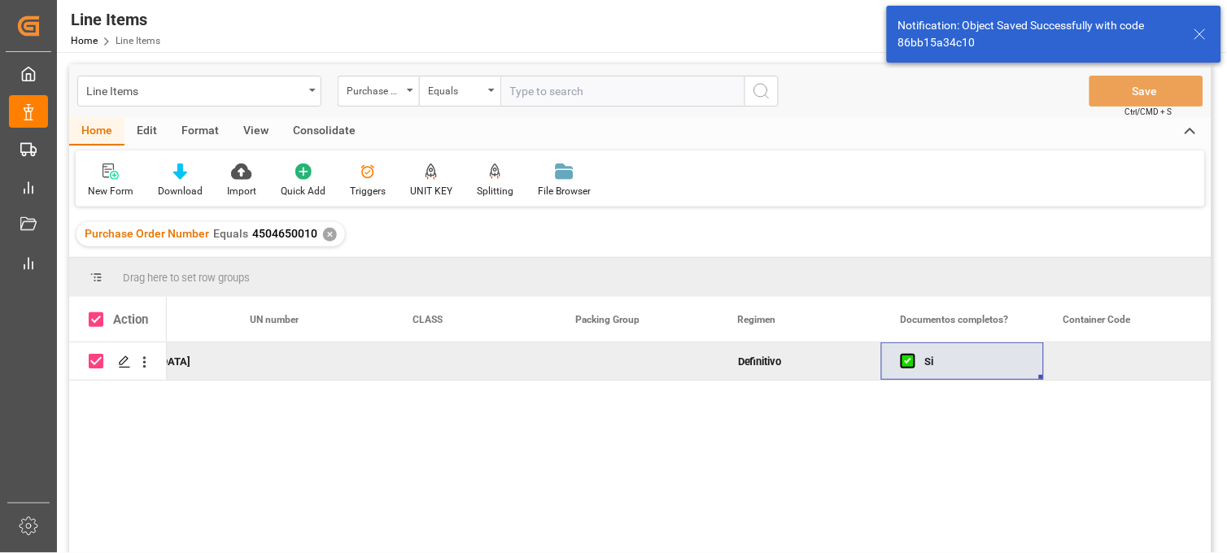
click at [342, 134] on div "Consolidate" at bounding box center [324, 132] width 87 height 28
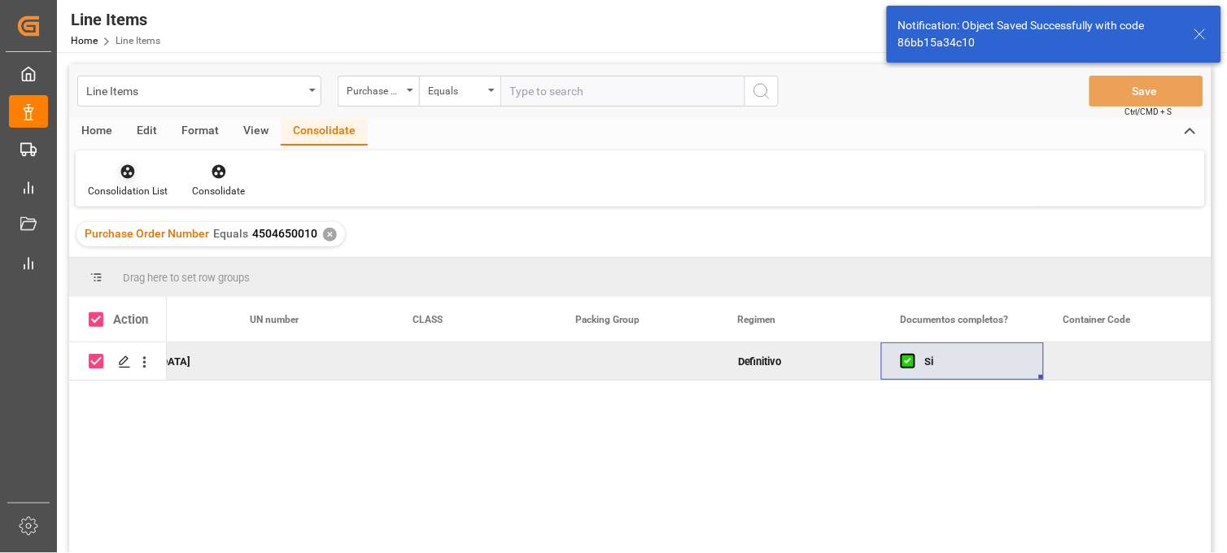
click at [132, 181] on div "Consolidation List" at bounding box center [128, 181] width 104 height 36
click at [118, 229] on div "Line Items Purchase Order Number Equals Save Ctrl/CMD + S Home Edit Format View…" at bounding box center [640, 330] width 1143 height 532
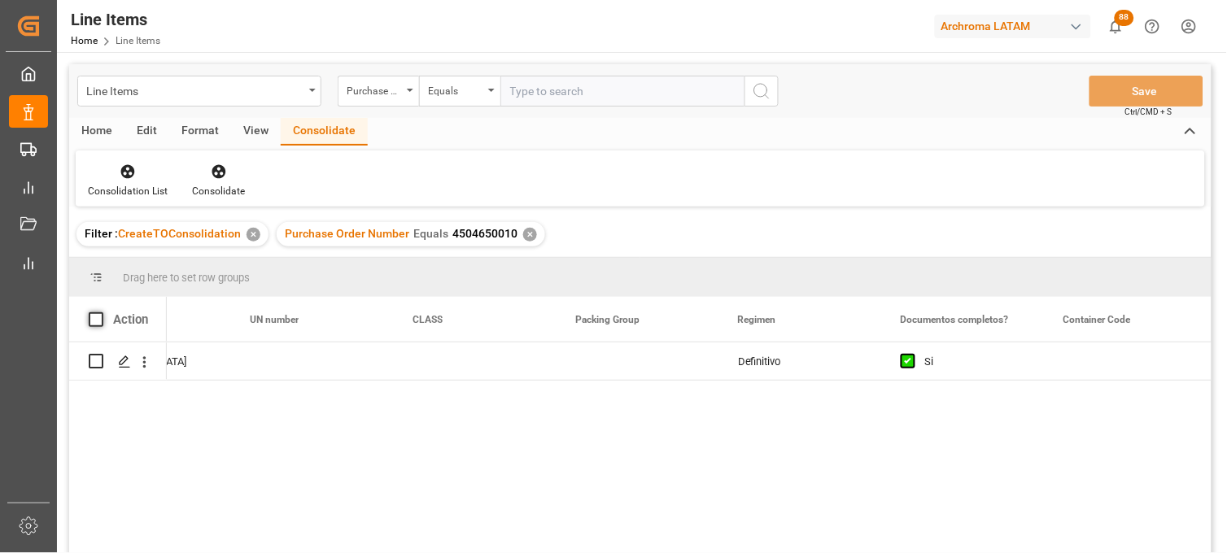
click at [92, 317] on span at bounding box center [96, 320] width 15 height 15
click at [101, 313] on input "checkbox" at bounding box center [101, 313] width 0 height 0
checkbox input "true"
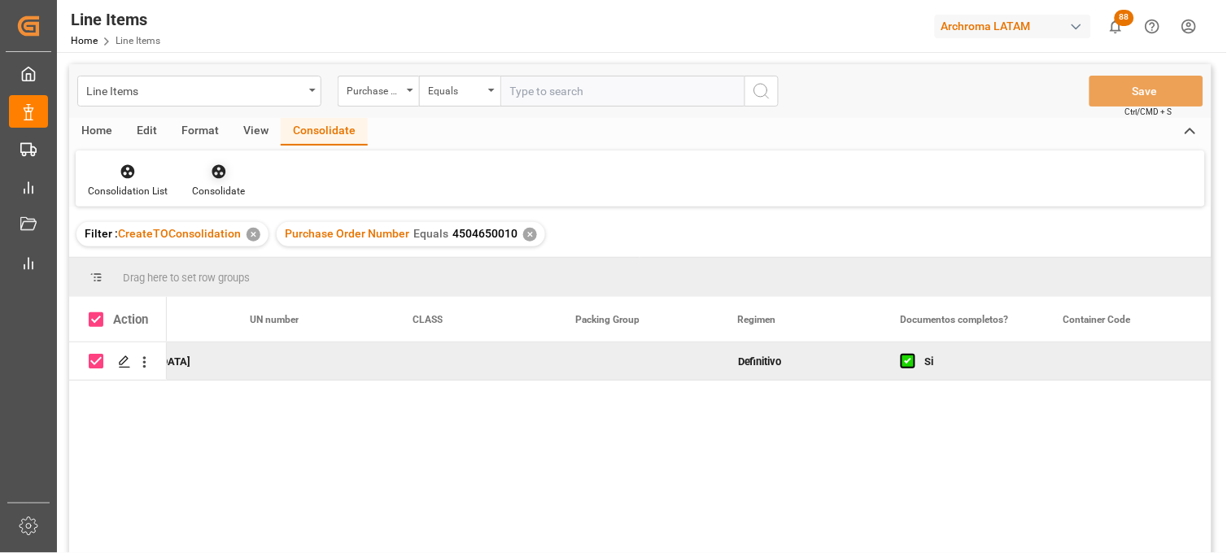
click at [216, 186] on div "Consolidate" at bounding box center [218, 191] width 53 height 15
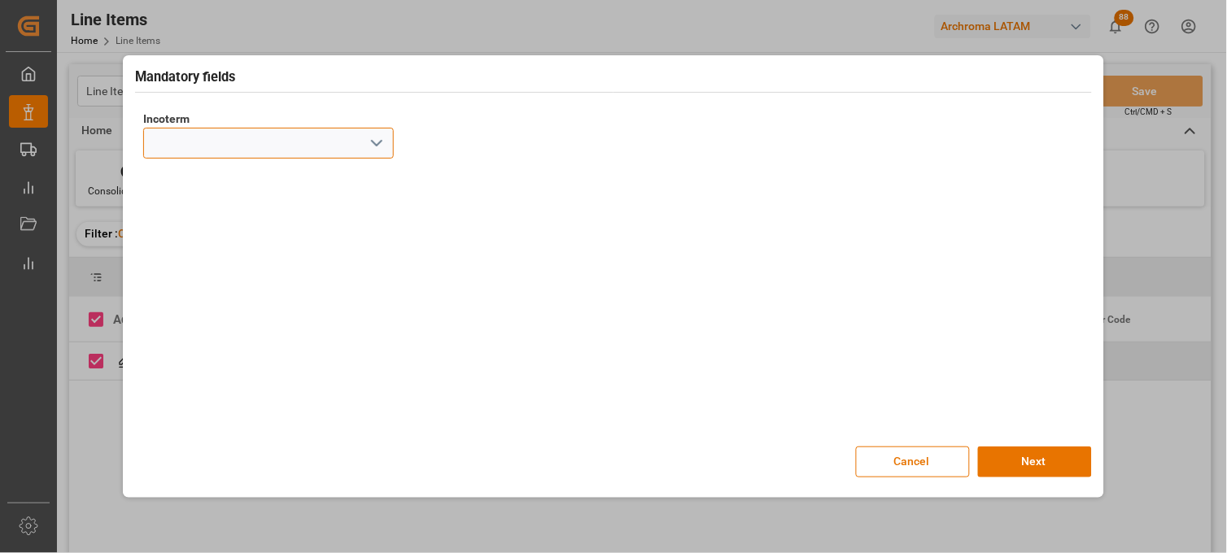
click at [346, 138] on input at bounding box center [268, 143] width 251 height 31
click at [376, 145] on polyline "open menu" at bounding box center [377, 143] width 10 height 5
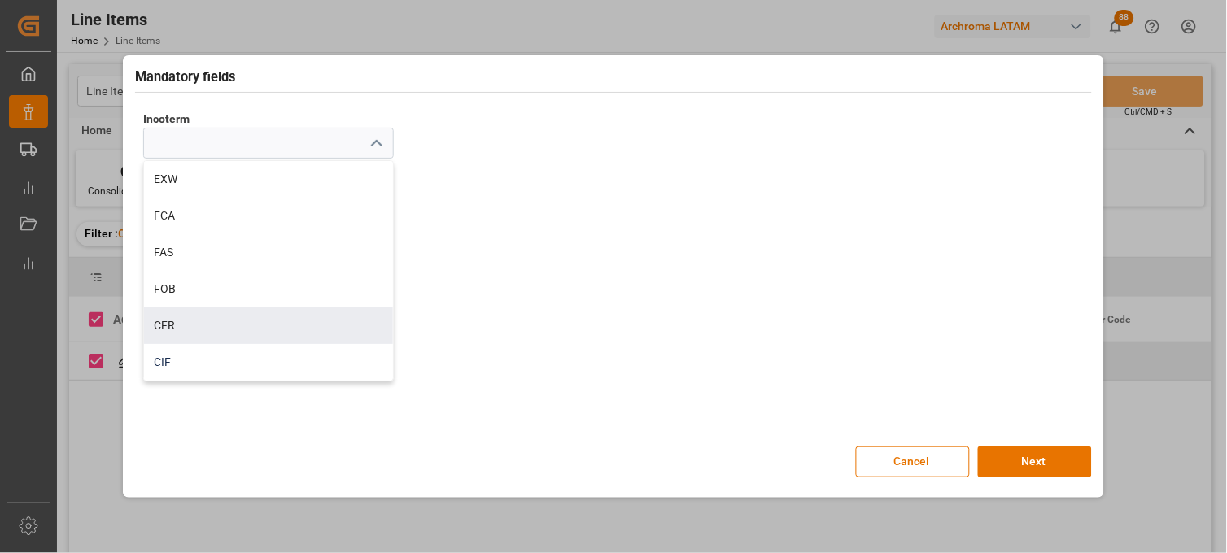
click at [182, 357] on div "CIF" at bounding box center [268, 362] width 249 height 37
type input "CIF"
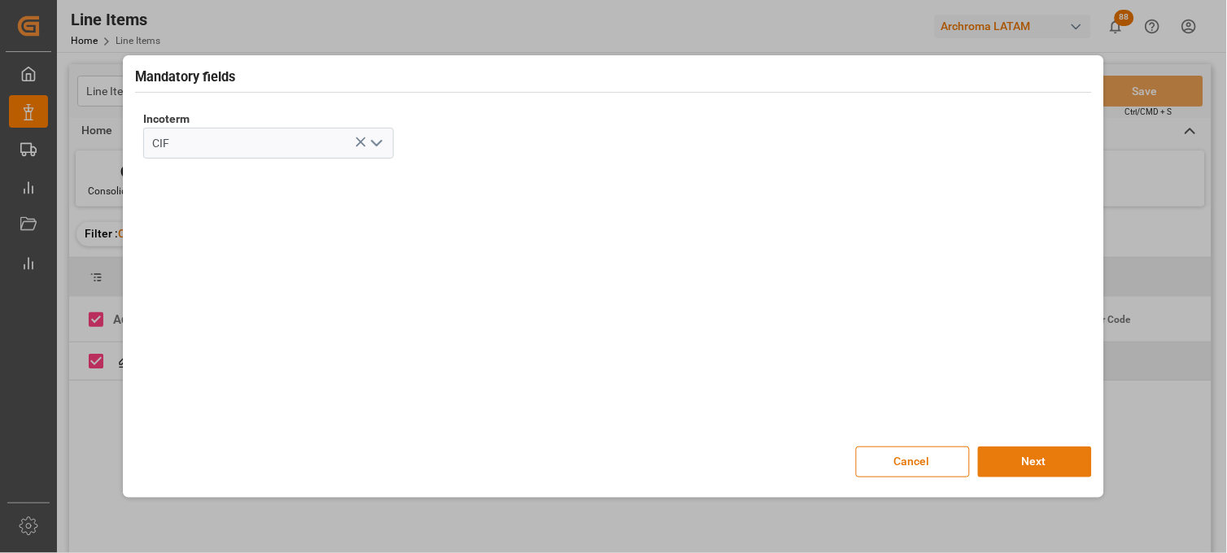
click at [1012, 462] on button "Next" at bounding box center [1035, 462] width 114 height 31
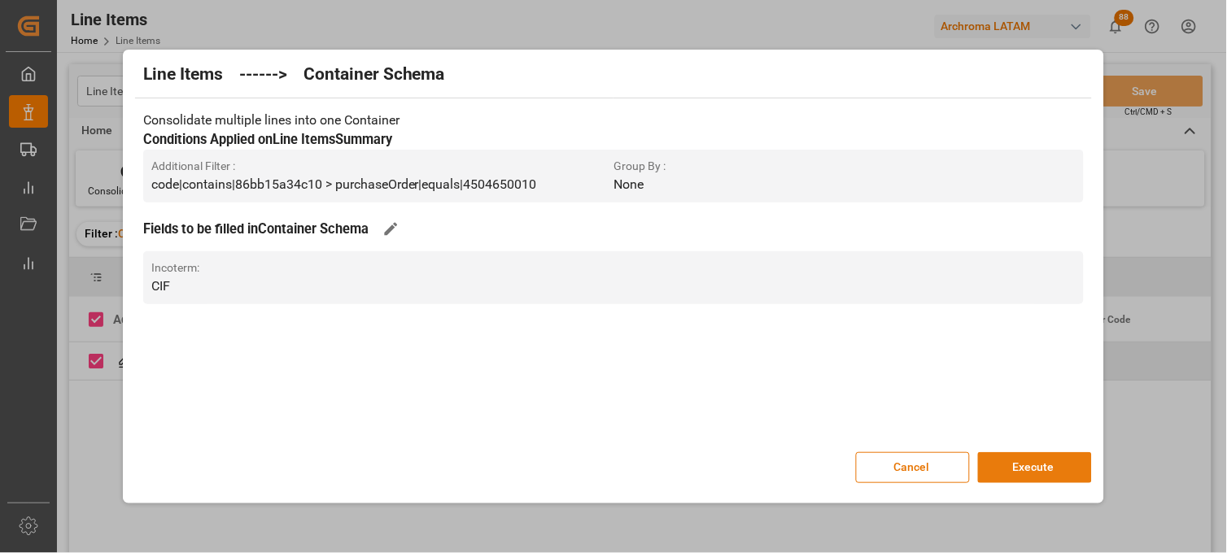
click at [1042, 473] on button "Execute" at bounding box center [1035, 468] width 114 height 31
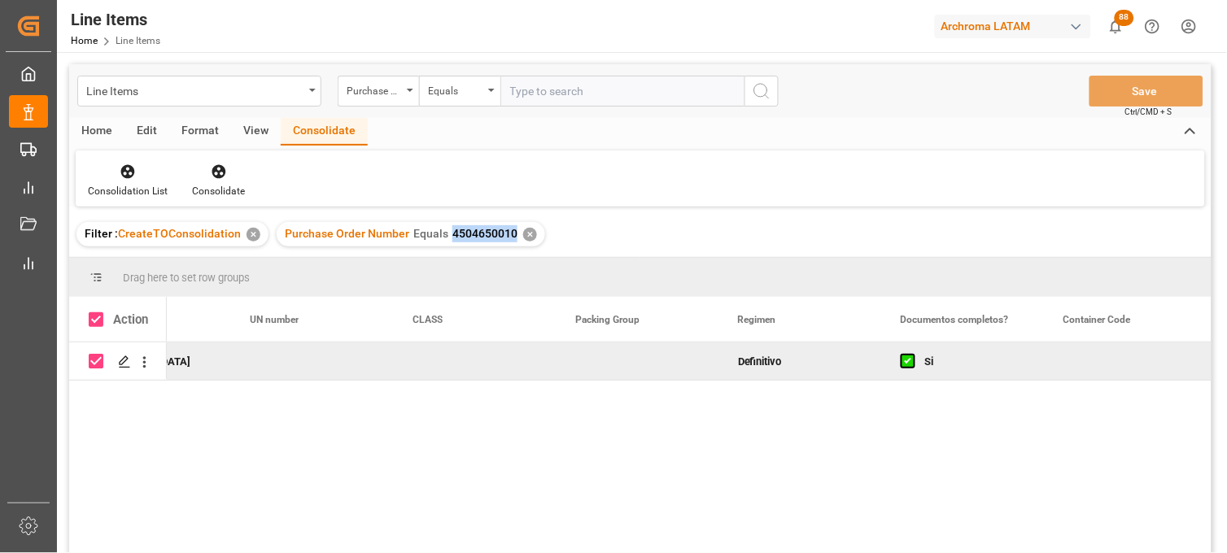
drag, startPoint x: 510, startPoint y: 231, endPoint x: 444, endPoint y: 234, distance: 65.2
click at [444, 234] on div "Purchase Order Number Equals 4504650010" at bounding box center [401, 233] width 233 height 17
copy span "4504650010"
click at [277, 90] on div "Line Items" at bounding box center [194, 90] width 217 height 20
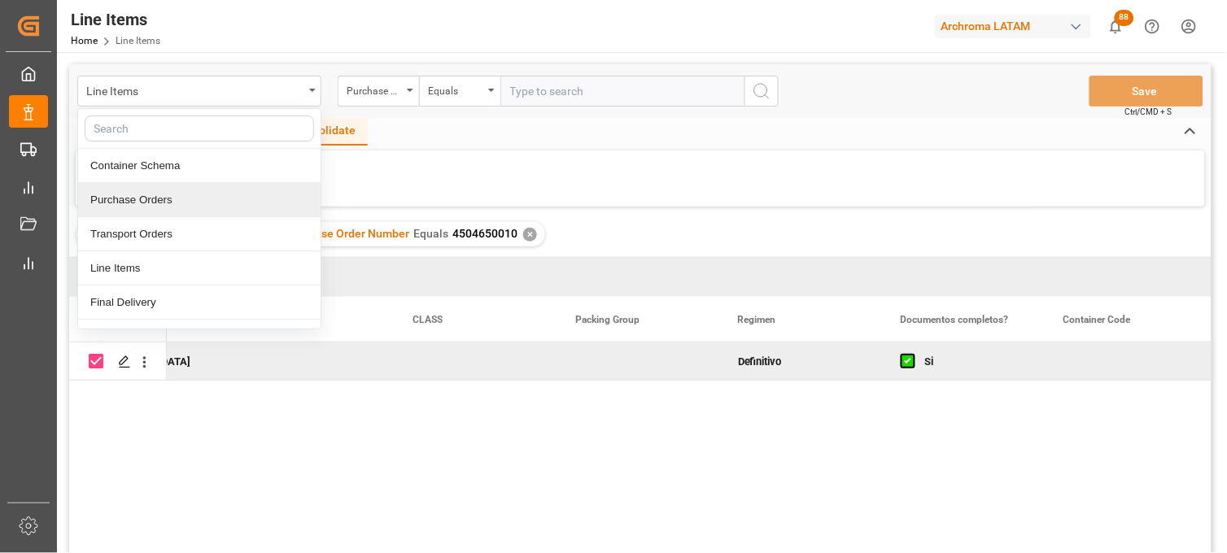
click at [179, 200] on div "Purchase Orders" at bounding box center [199, 200] width 243 height 34
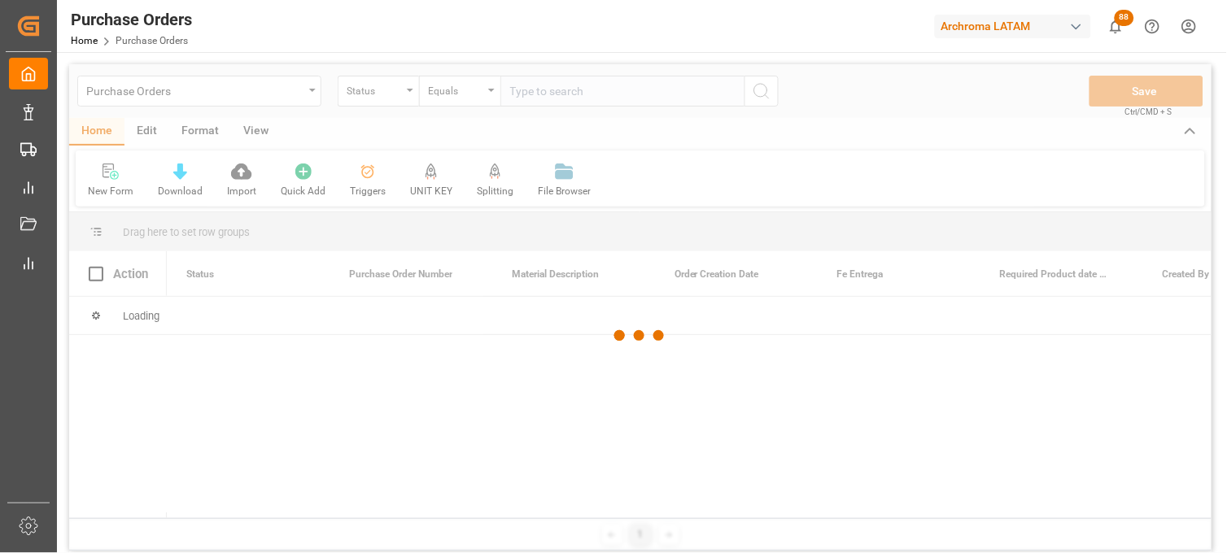
click at [387, 101] on div "Status" at bounding box center [378, 91] width 81 height 31
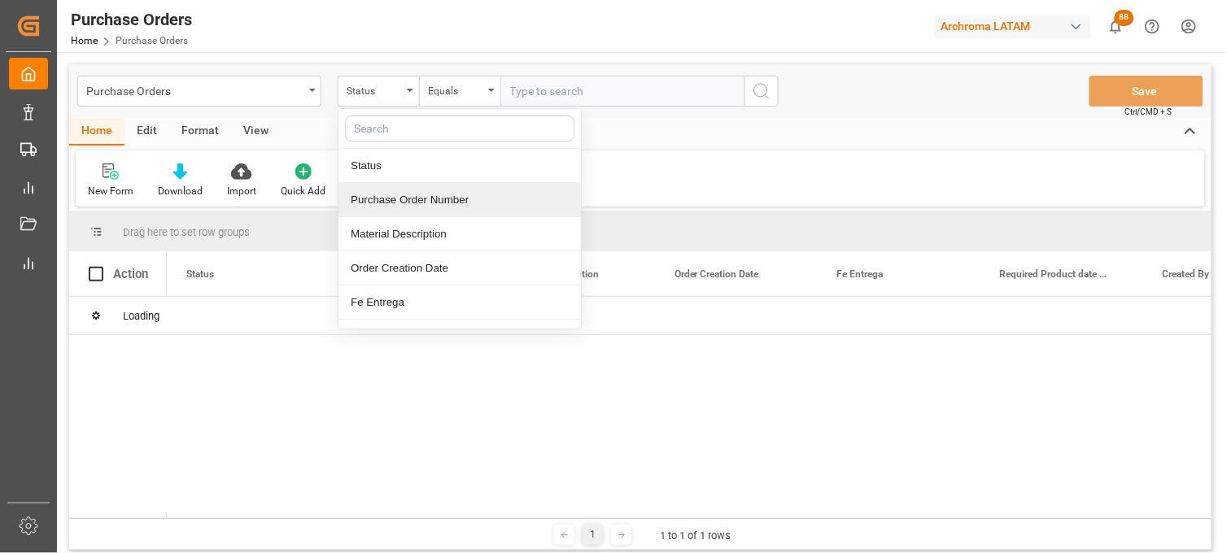
drag, startPoint x: 428, startPoint y: 201, endPoint x: 536, endPoint y: 108, distance: 142.0
click at [428, 200] on div "Purchase Order Number" at bounding box center [460, 200] width 243 height 34
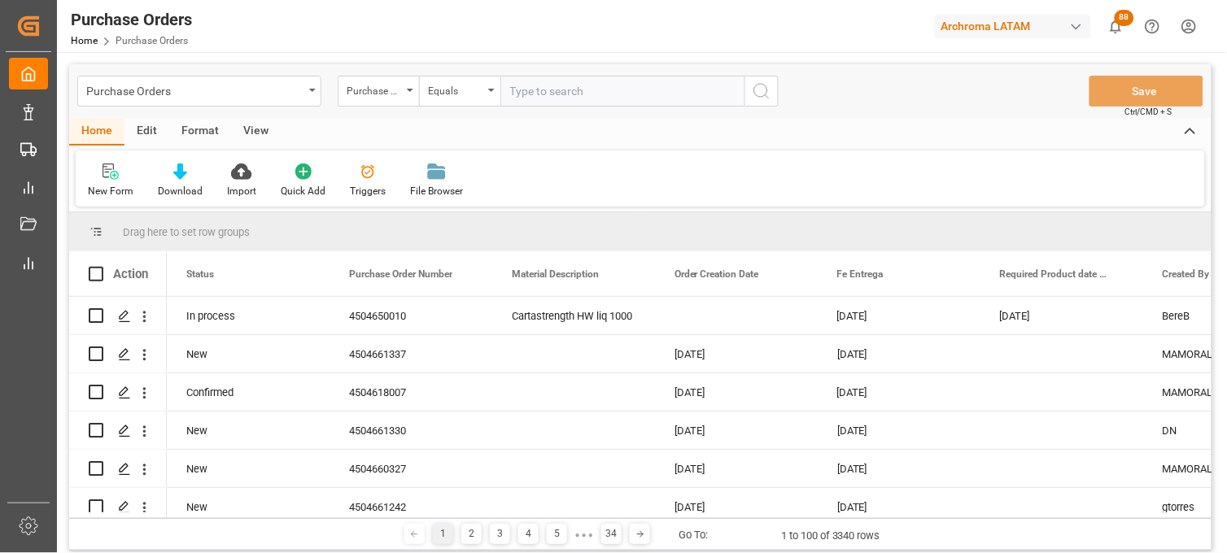
click at [562, 92] on input "text" at bounding box center [623, 91] width 244 height 31
paste input "4504650010"
type input "4504650010"
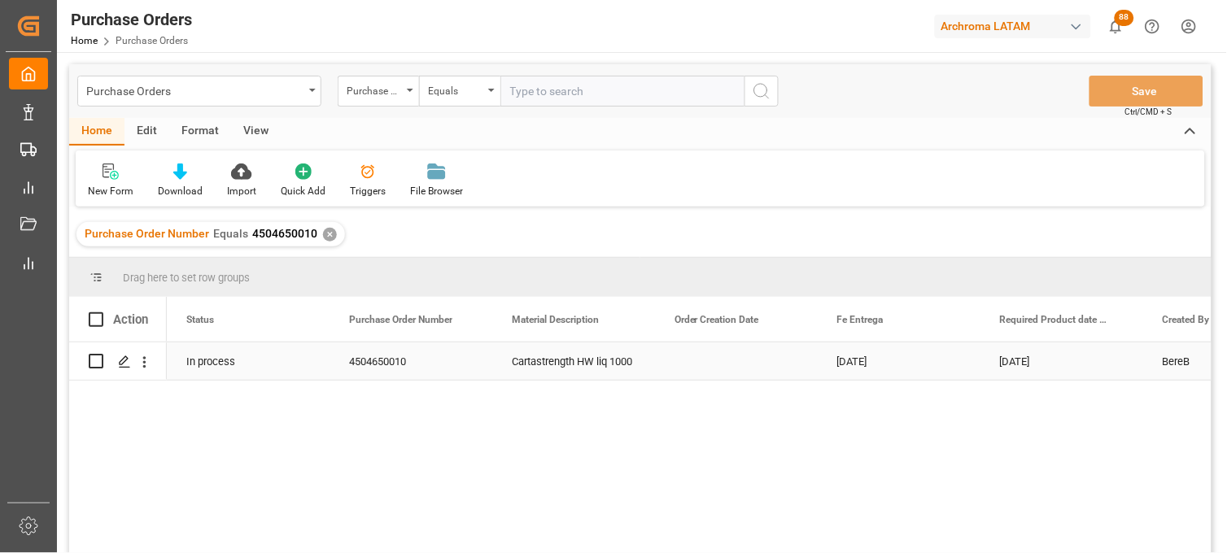
click at [727, 369] on div "Press SPACE to select this row." at bounding box center [736, 361] width 163 height 37
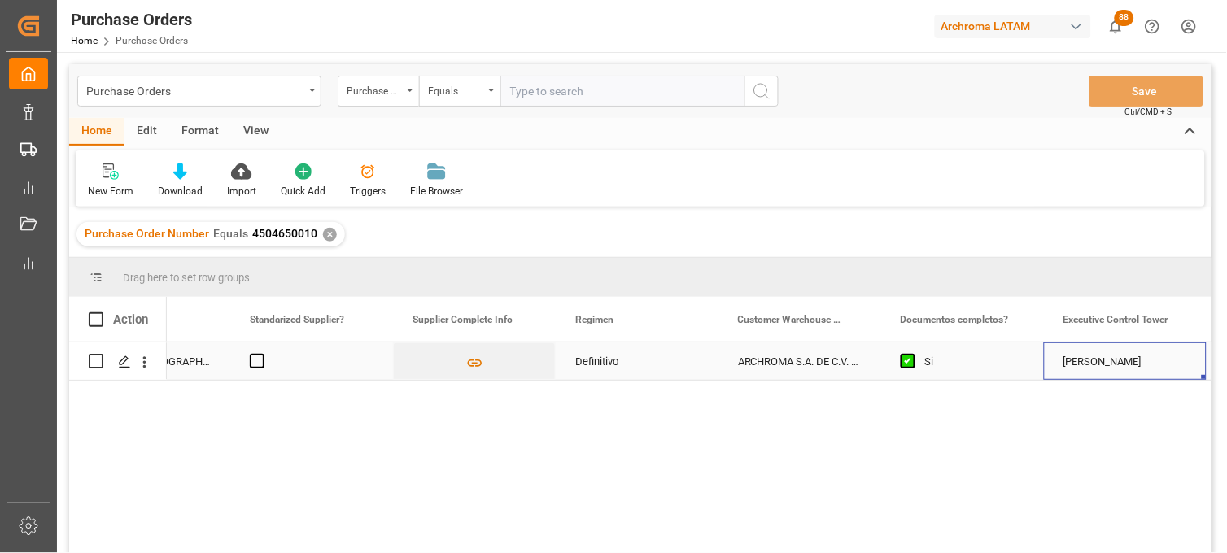
scroll to position [0, 2704]
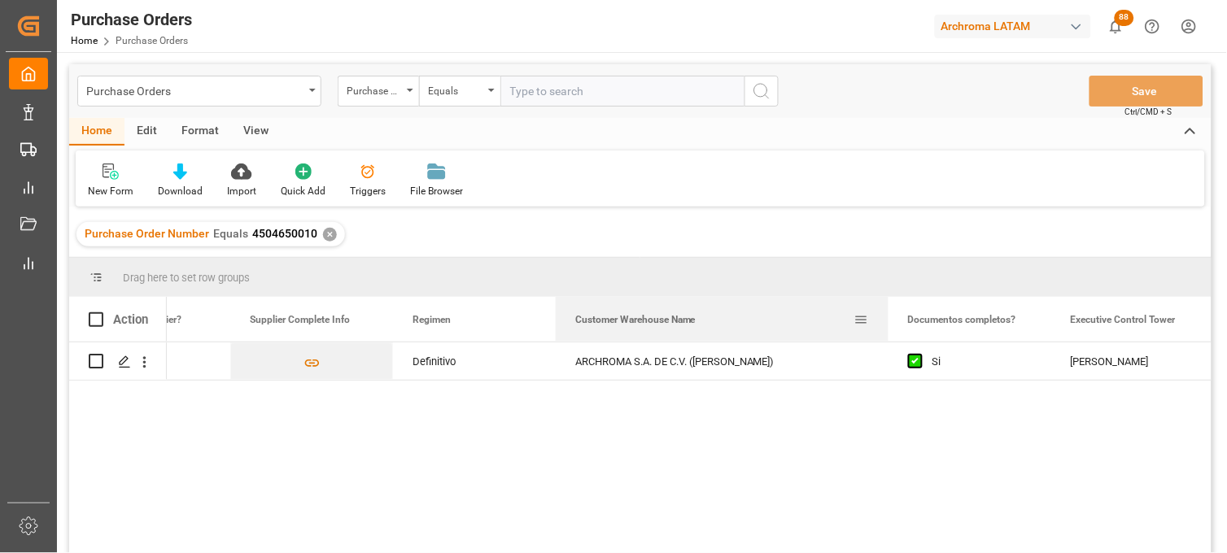
drag, startPoint x: 717, startPoint y: 313, endPoint x: 896, endPoint y: 313, distance: 179.1
click at [892, 313] on div at bounding box center [889, 319] width 7 height 45
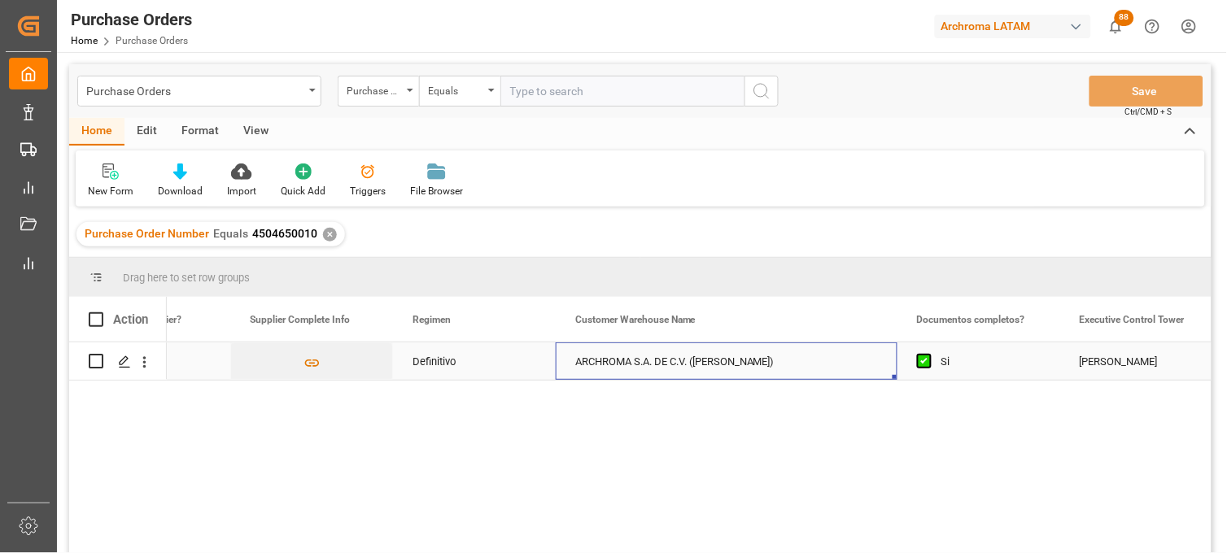
click at [749, 364] on div "ARCHROMA S.A. DE C.V. ([PERSON_NAME])" at bounding box center [727, 361] width 342 height 37
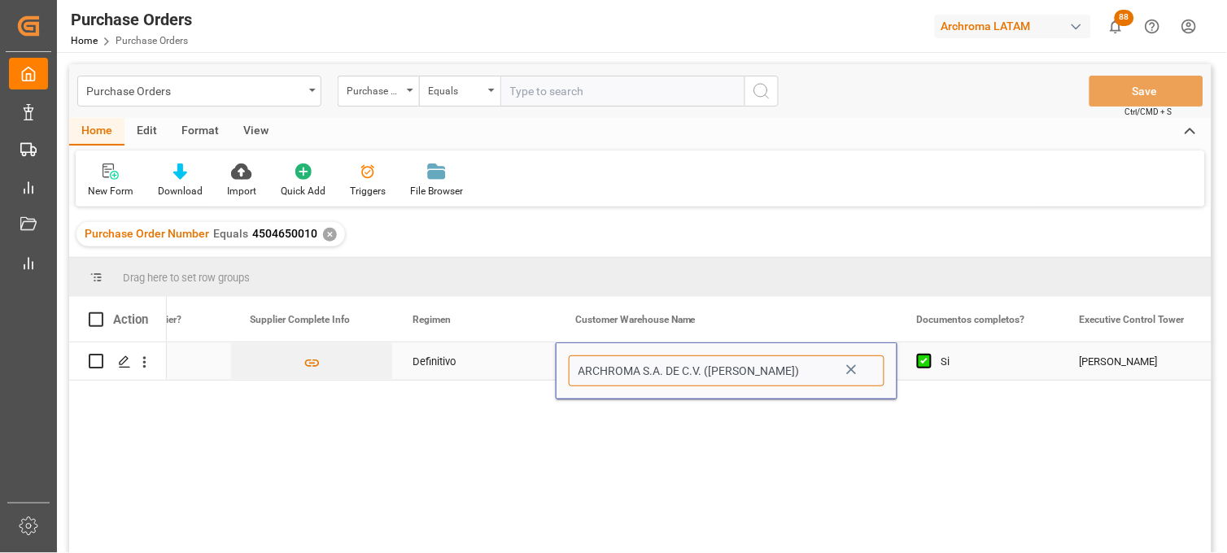
click at [784, 364] on input "ARCHROMA S.A. DE C.V. ([PERSON_NAME])" at bounding box center [727, 371] width 316 height 31
drag, startPoint x: 449, startPoint y: 365, endPoint x: 510, endPoint y: 361, distance: 60.4
click at [448, 365] on div "Definitivo" at bounding box center [475, 361] width 124 height 37
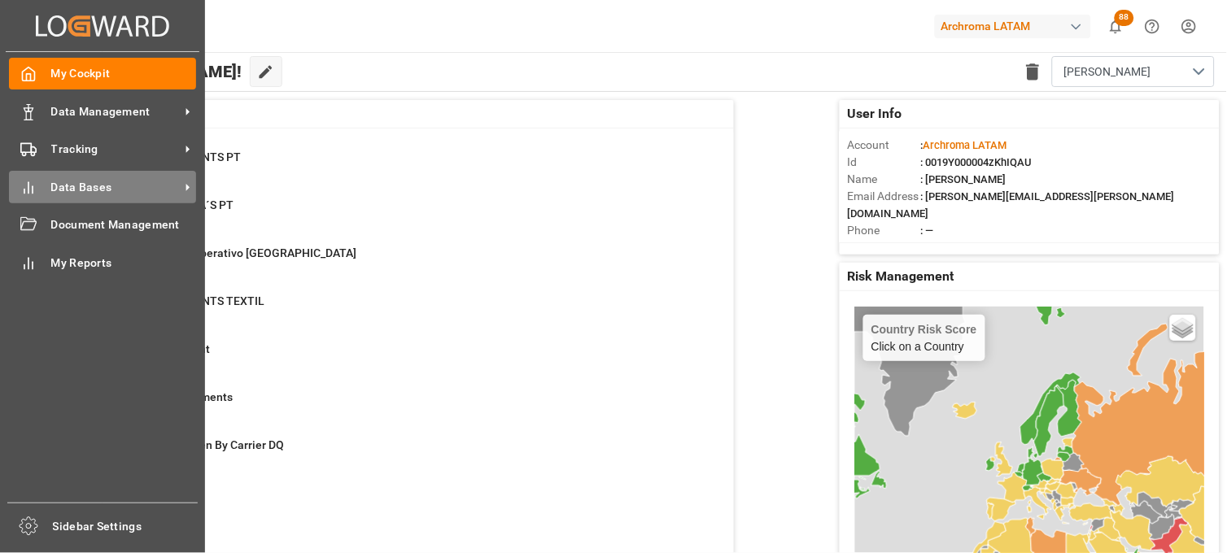
click at [35, 190] on icon at bounding box center [28, 188] width 16 height 16
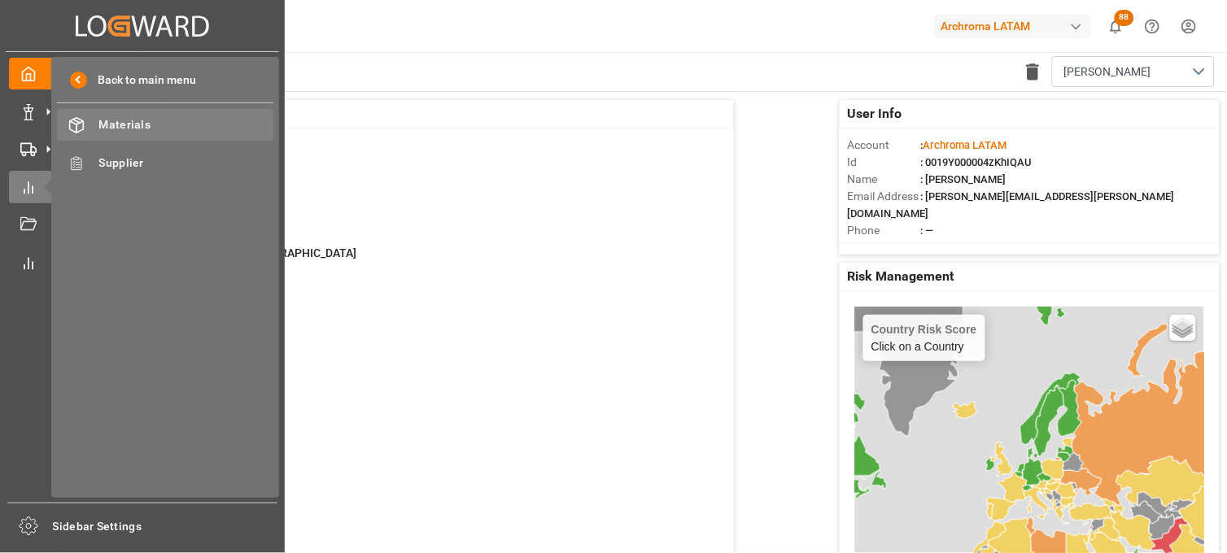
click at [156, 112] on div "Materials Materials" at bounding box center [165, 125] width 217 height 32
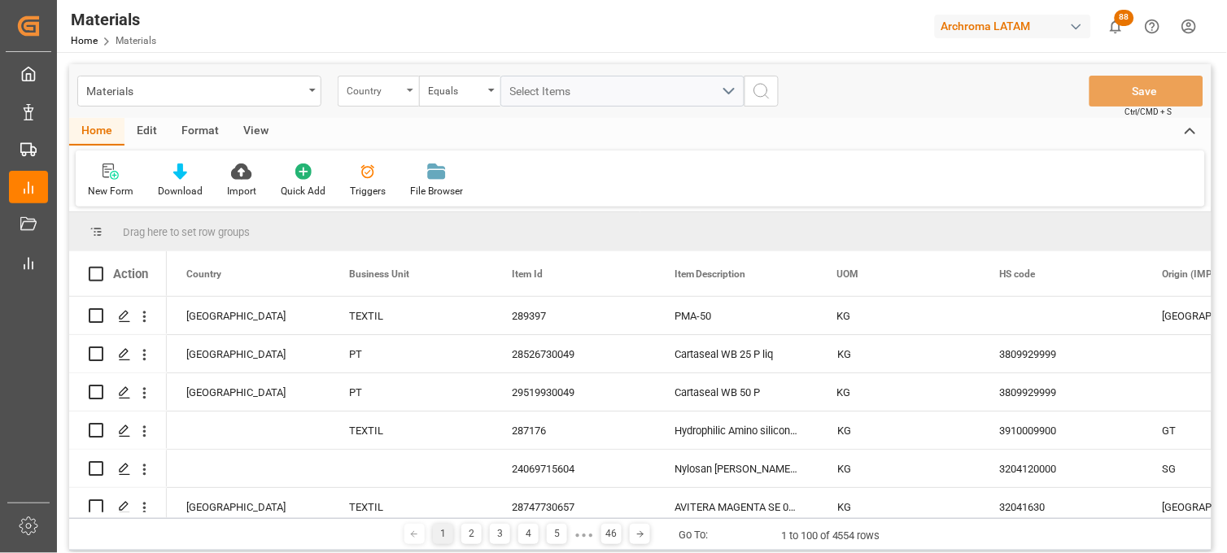
click at [389, 100] on div "Country" at bounding box center [378, 91] width 81 height 31
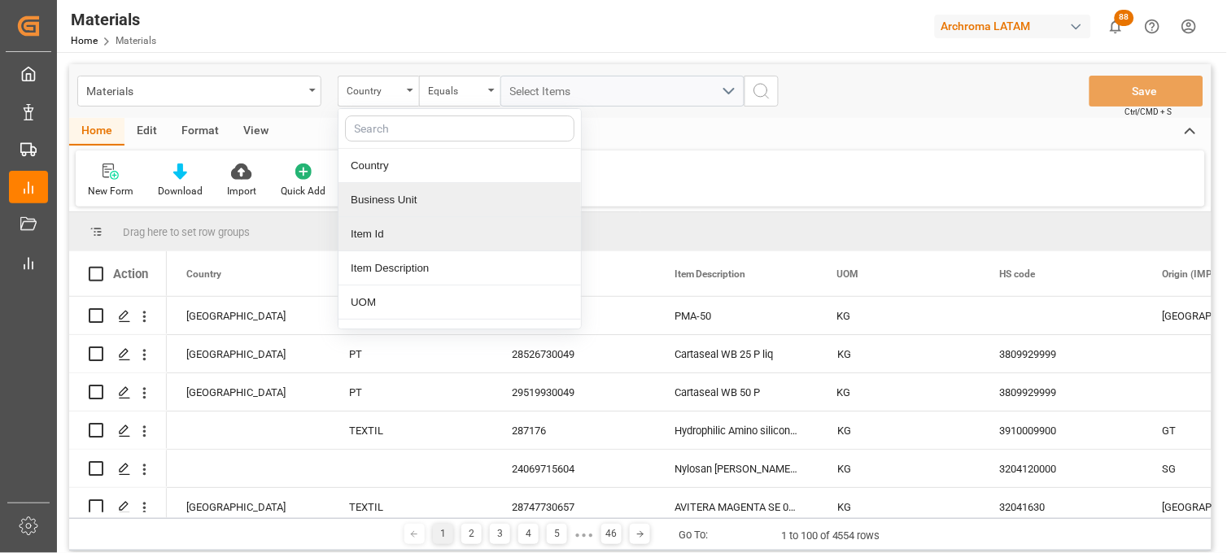
click at [388, 236] on div "Item Id" at bounding box center [460, 234] width 243 height 34
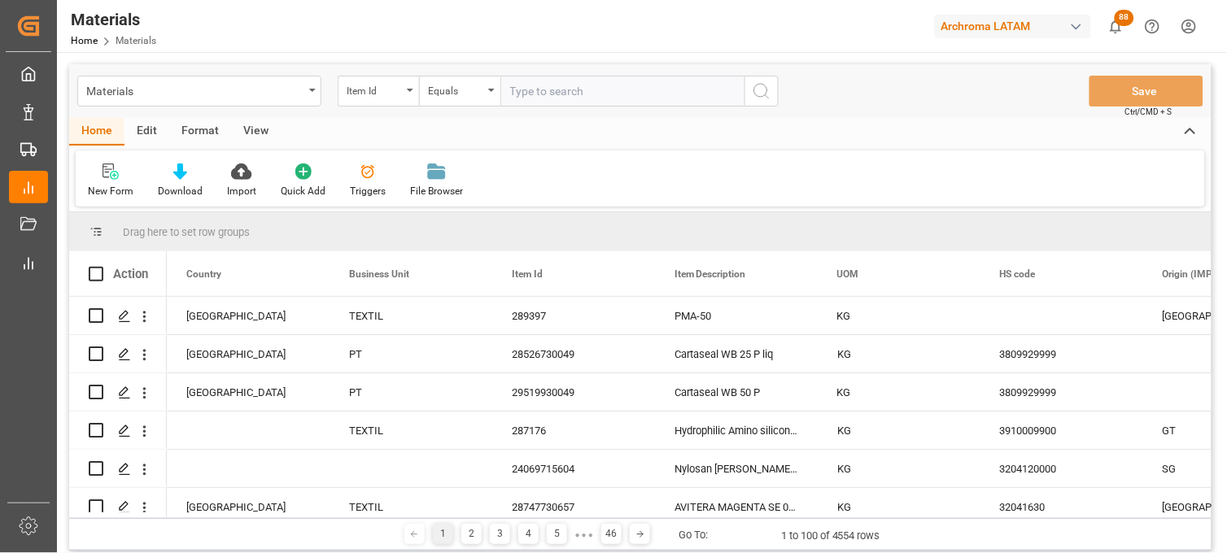
click at [532, 102] on input "text" at bounding box center [623, 91] width 244 height 31
type input "12097518038"
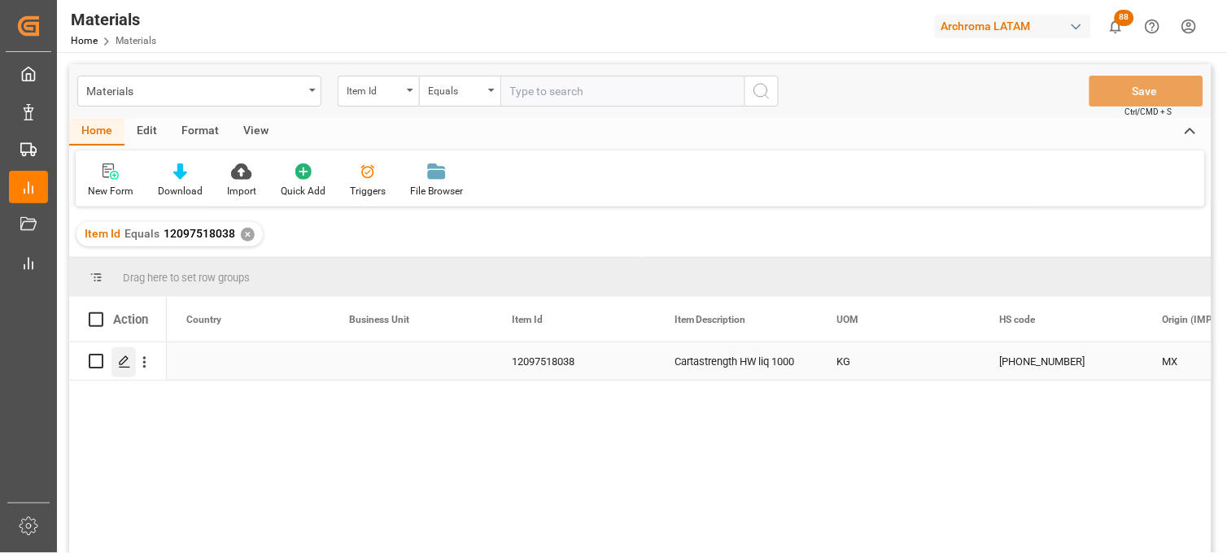
click at [125, 362] on icon "Press SPACE to select this row." at bounding box center [124, 362] width 13 height 13
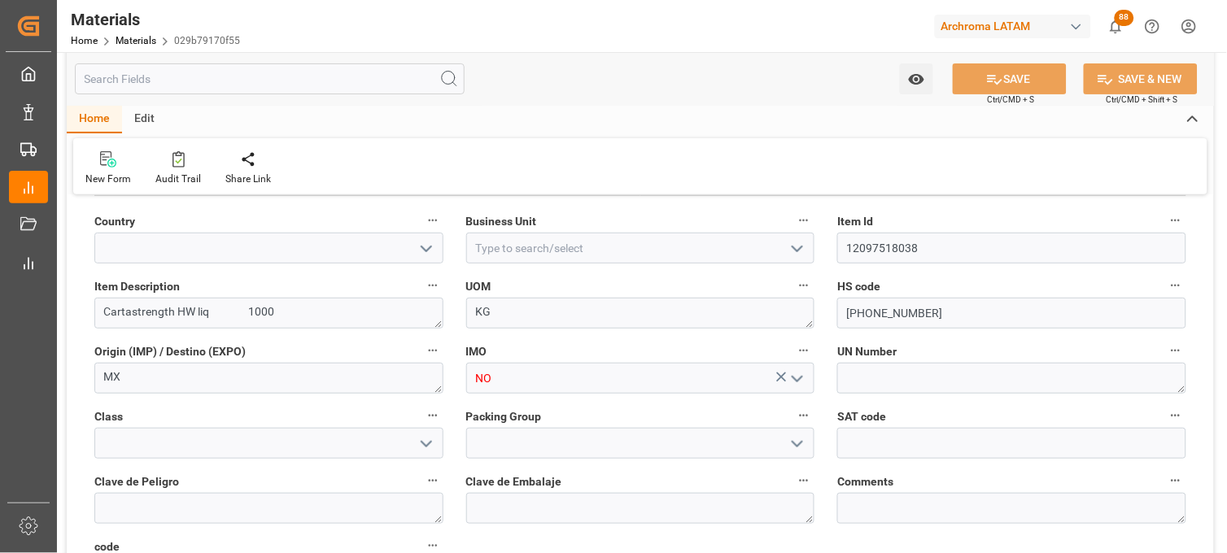
scroll to position [90, 0]
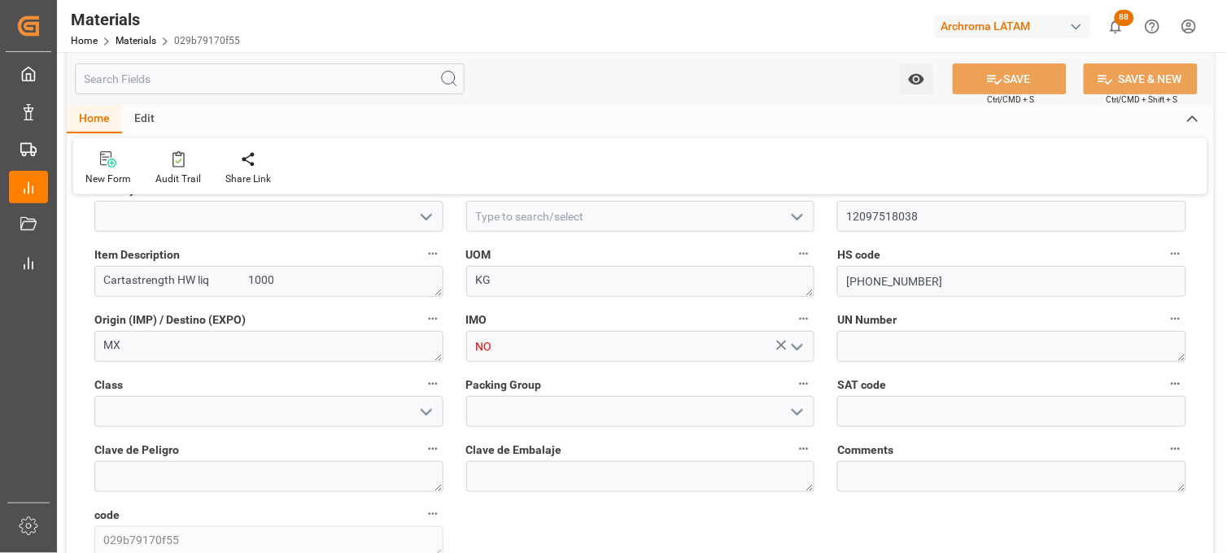
click at [803, 348] on icon "open menu" at bounding box center [798, 348] width 20 height 20
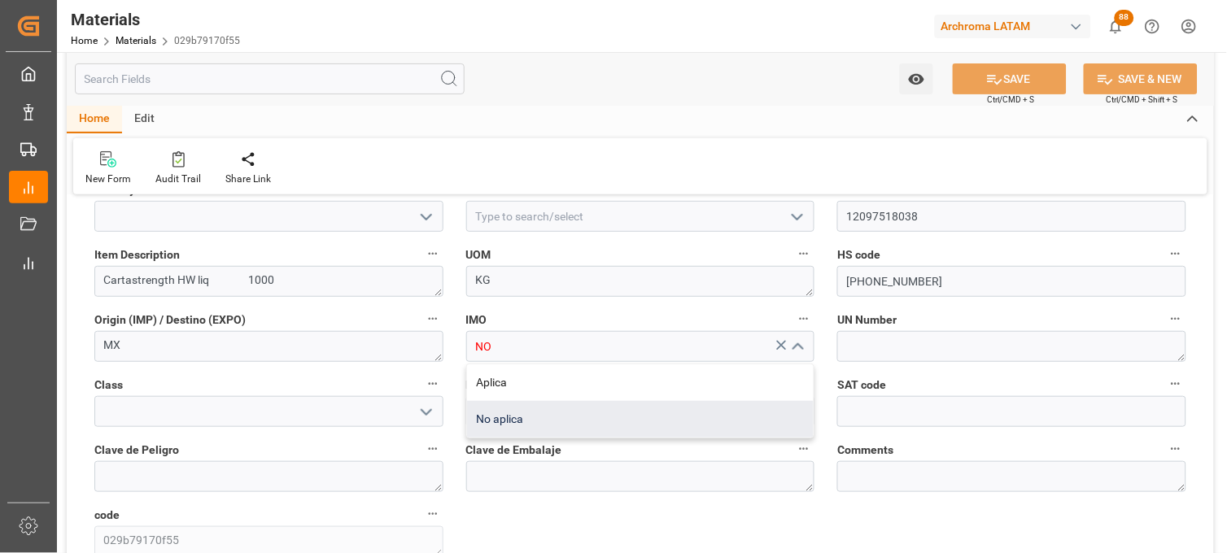
click at [673, 419] on div "No aplica" at bounding box center [641, 419] width 348 height 37
type input "No aplica"
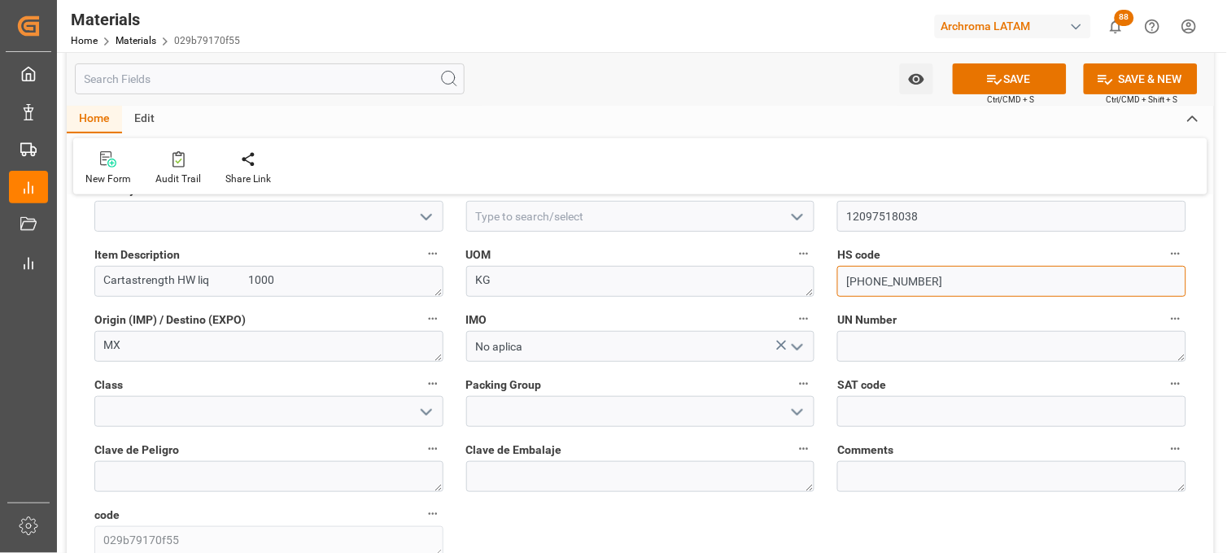
click at [908, 279] on input "3809.92.00.00" at bounding box center [1012, 281] width 349 height 31
drag, startPoint x: 855, startPoint y: 279, endPoint x: 1039, endPoint y: 280, distance: 183.1
click at [1039, 280] on input "3809920000" at bounding box center [1012, 281] width 349 height 31
type input "3908909900"
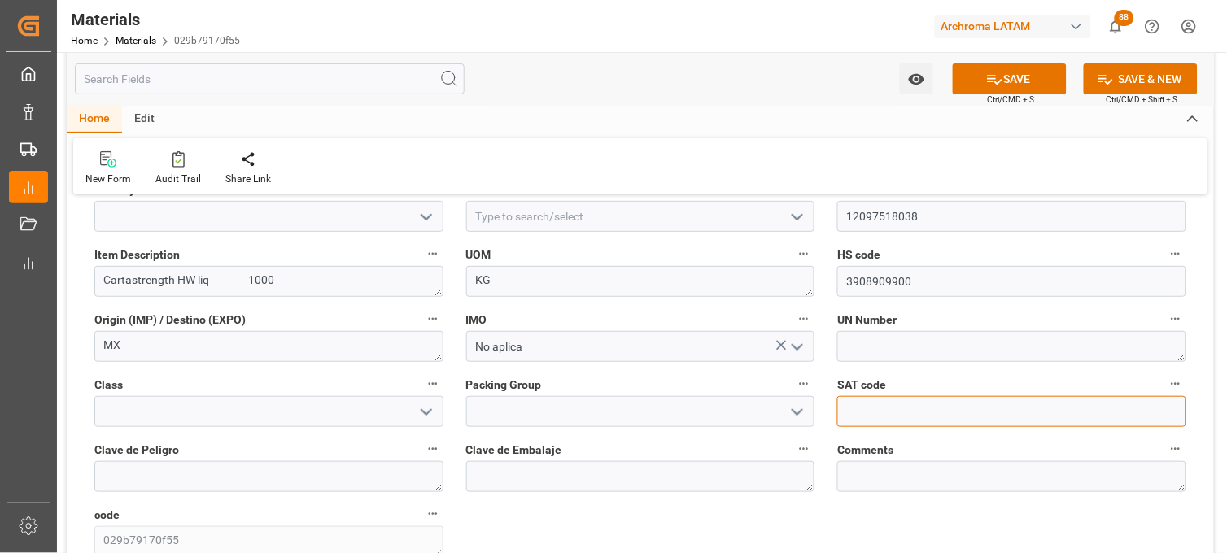
click at [933, 409] on input "text" at bounding box center [1012, 411] width 349 height 31
click at [877, 410] on input "1235" at bounding box center [1012, 411] width 349 height 31
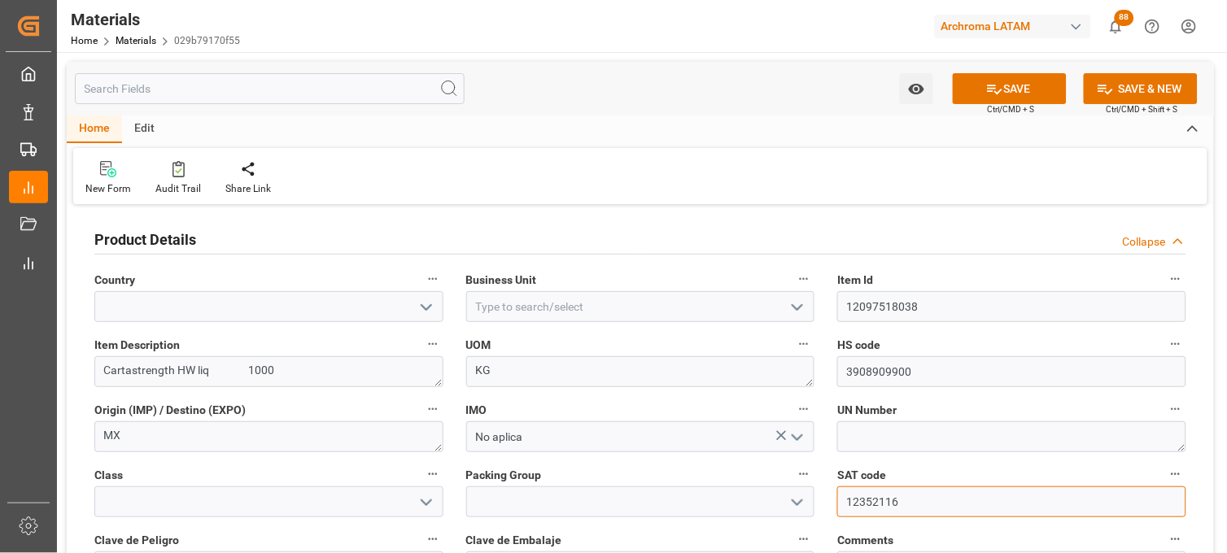
type input "12352116"
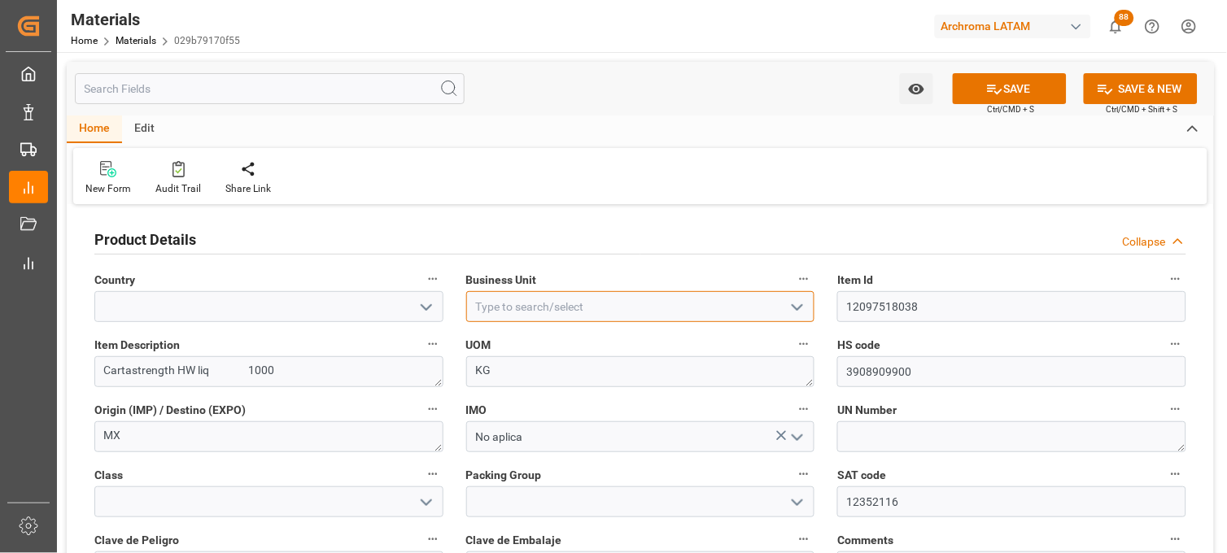
click at [584, 306] on input at bounding box center [640, 306] width 349 height 31
type input "PT"
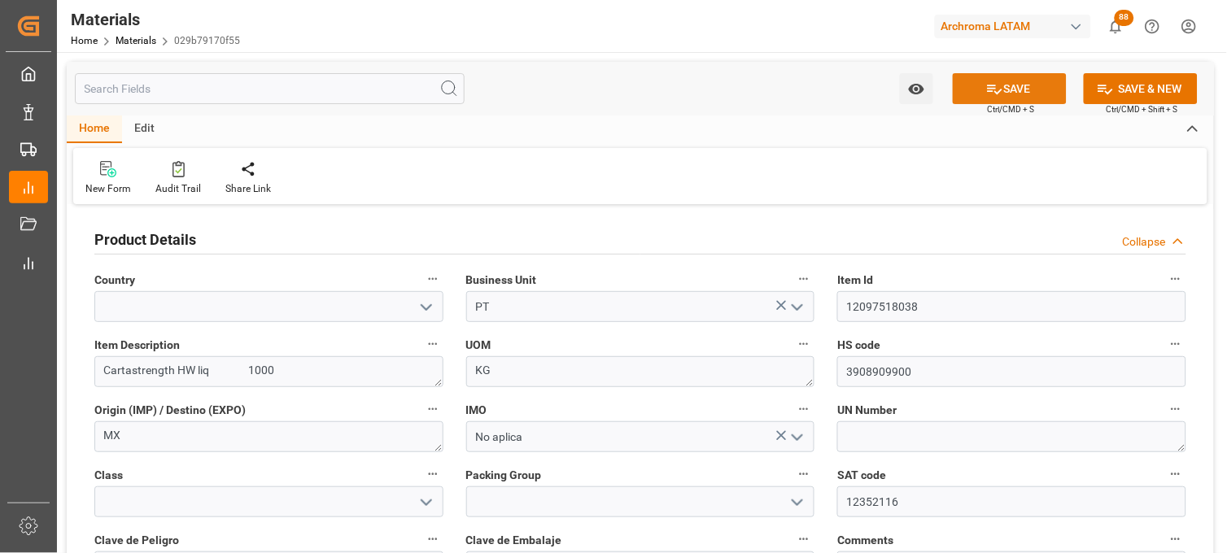
click at [980, 95] on button "SAVE" at bounding box center [1010, 88] width 114 height 31
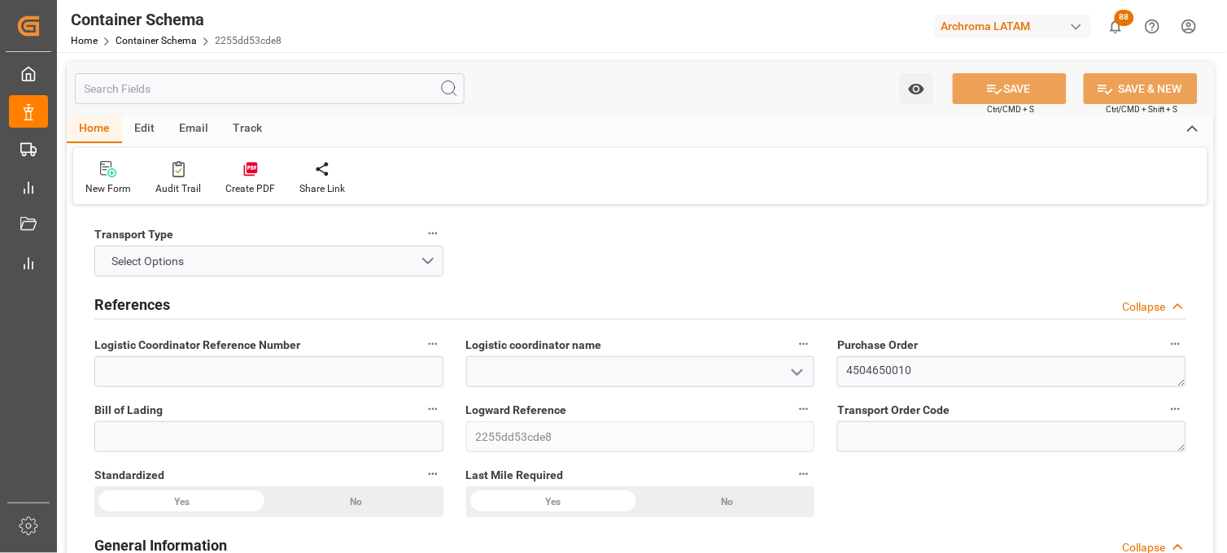
type input "0"
type input "1"
type input "18"
type input "18000"
type input "19098"
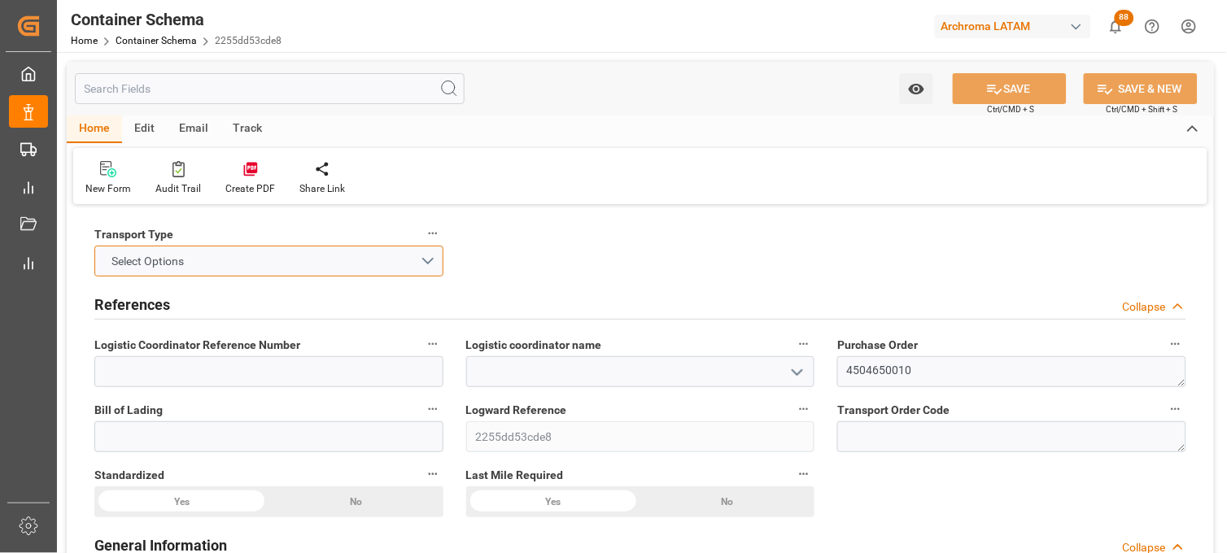
click at [399, 260] on button "Select Options" at bounding box center [268, 261] width 349 height 31
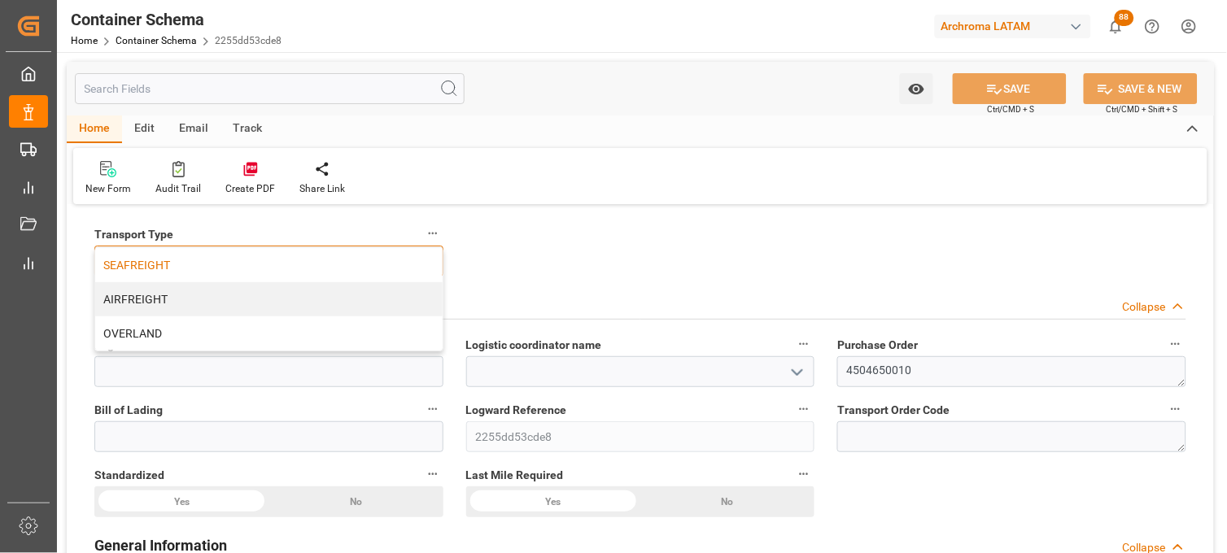
click at [383, 272] on div "SEAFREIGHT" at bounding box center [269, 265] width 348 height 34
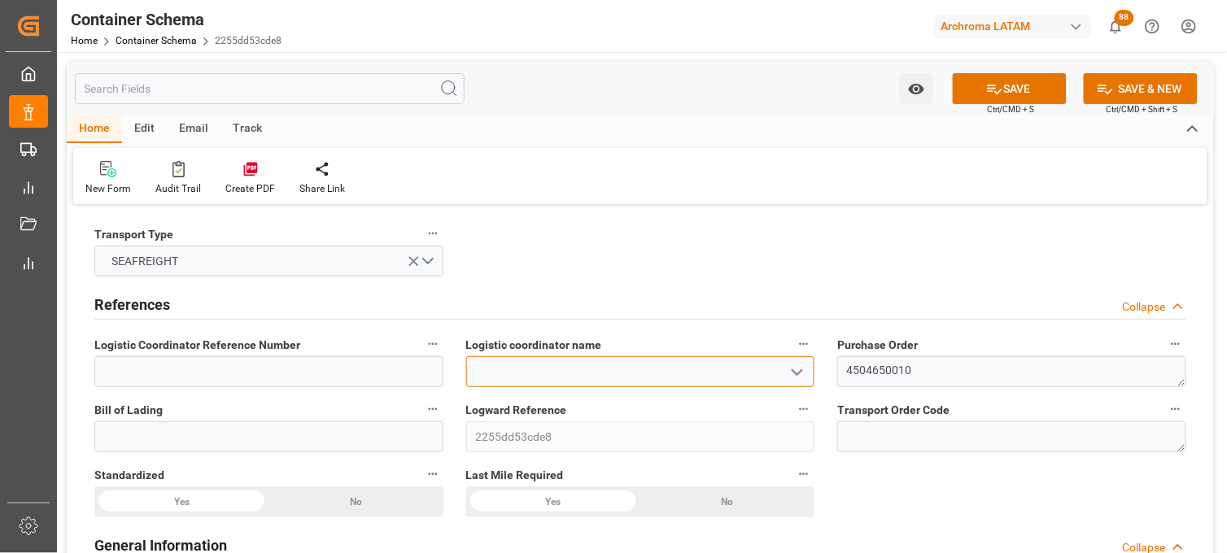
click at [545, 363] on input at bounding box center [640, 372] width 349 height 31
type input "LESCHACO MEXICANA, S.A. DE C.V."
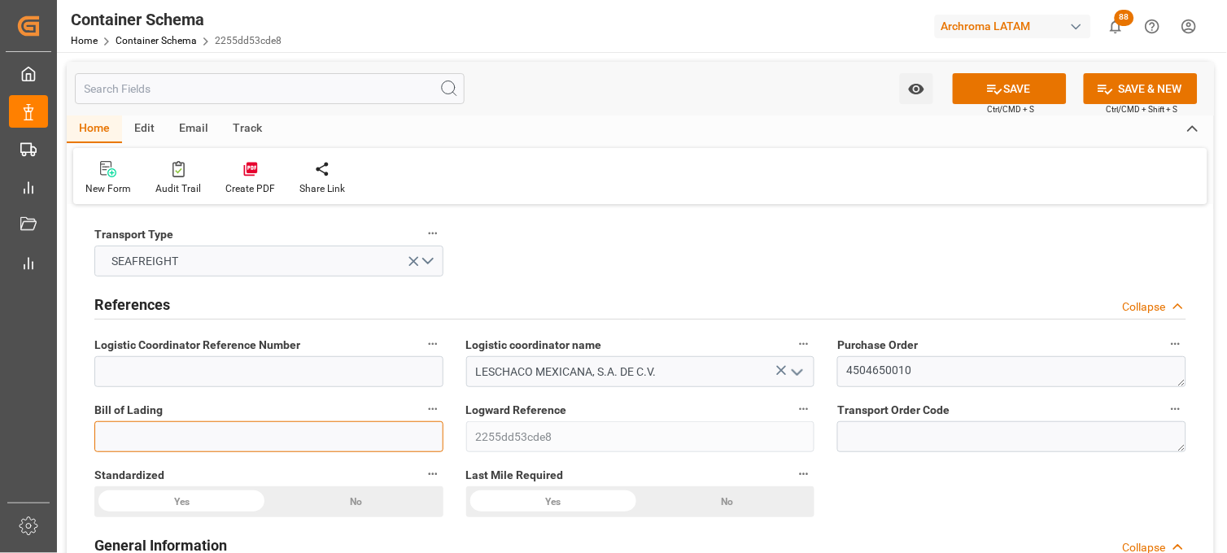
click at [246, 442] on input at bounding box center [268, 437] width 349 height 31
paste input "HLCUBO2250815985"
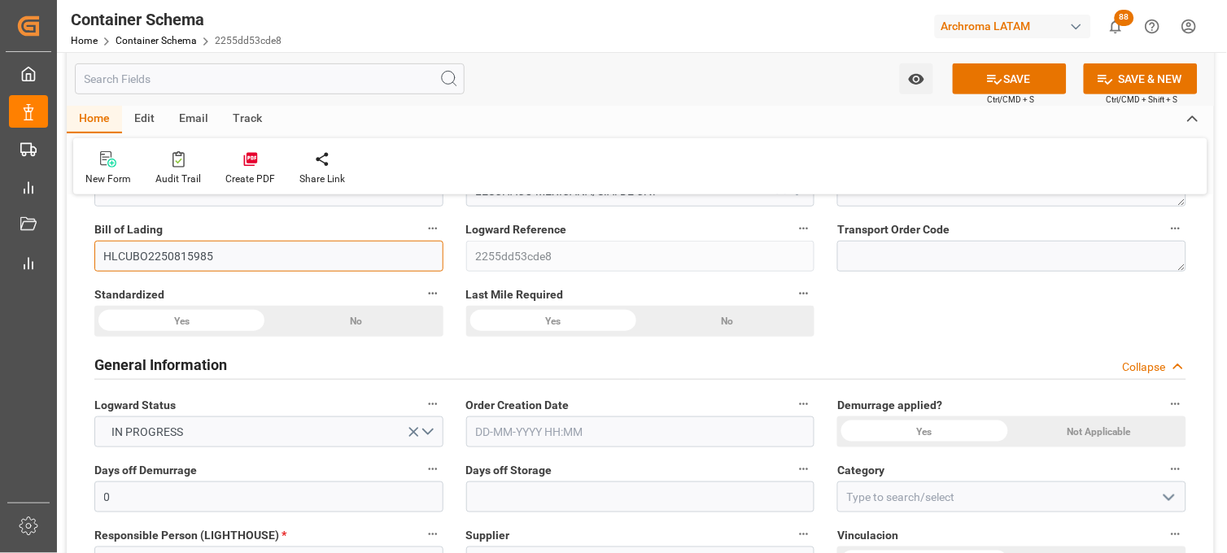
scroll to position [271, 0]
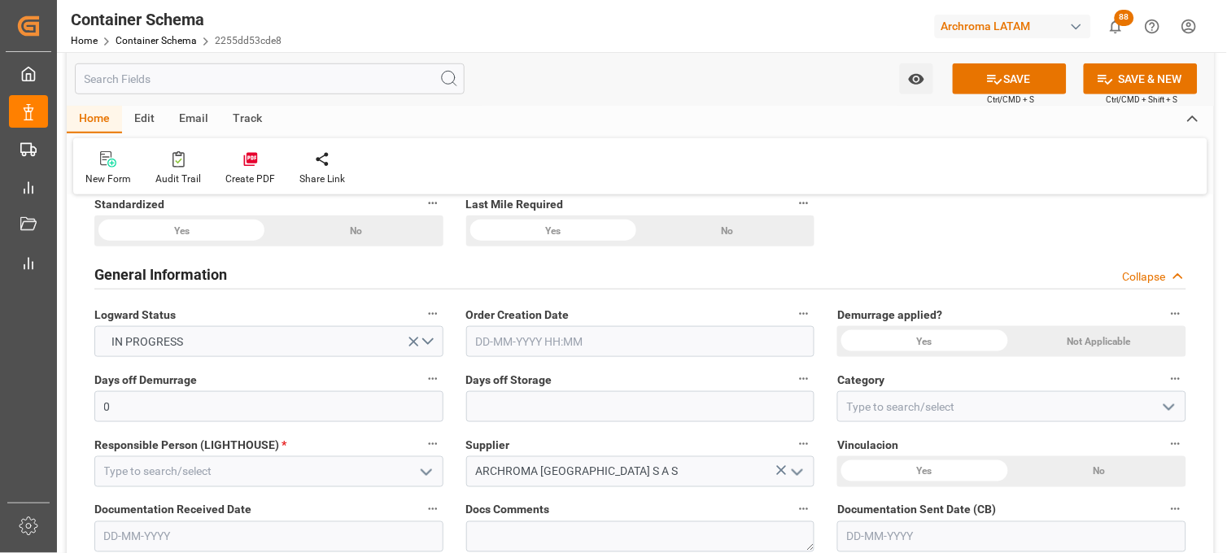
type input "HLCUBO2250815985"
click at [502, 345] on input "text" at bounding box center [640, 341] width 349 height 31
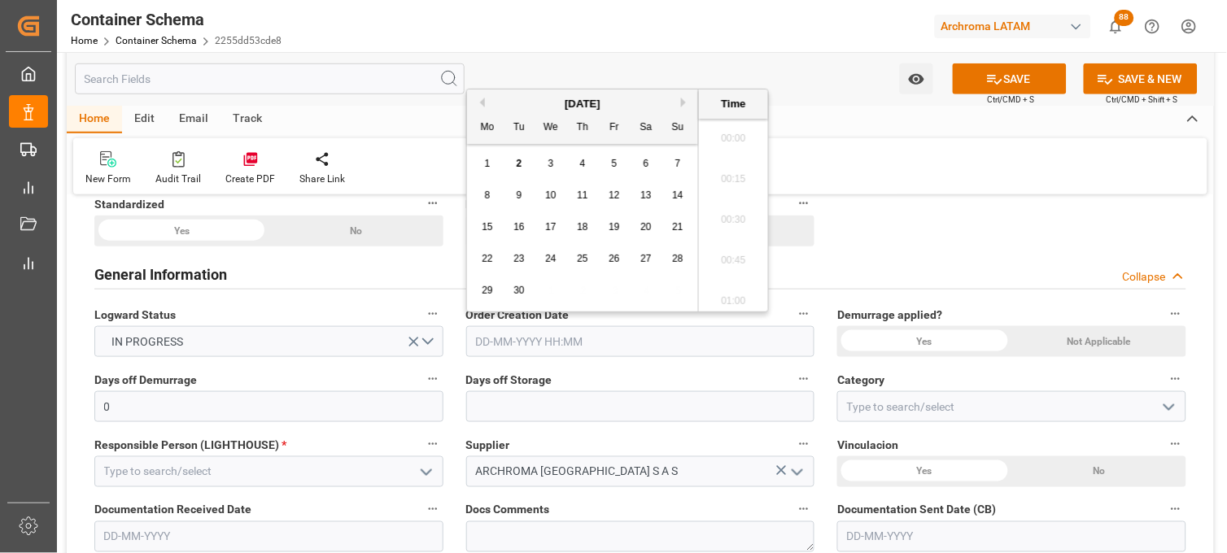
scroll to position [2528, 0]
click at [498, 183] on div "8 9 10 11 12 13 14" at bounding box center [583, 196] width 222 height 32
click at [522, 159] on span "2" at bounding box center [520, 163] width 6 height 11
click at [737, 175] on li "15:45" at bounding box center [733, 175] width 69 height 41
type input "[DATE] 15:45"
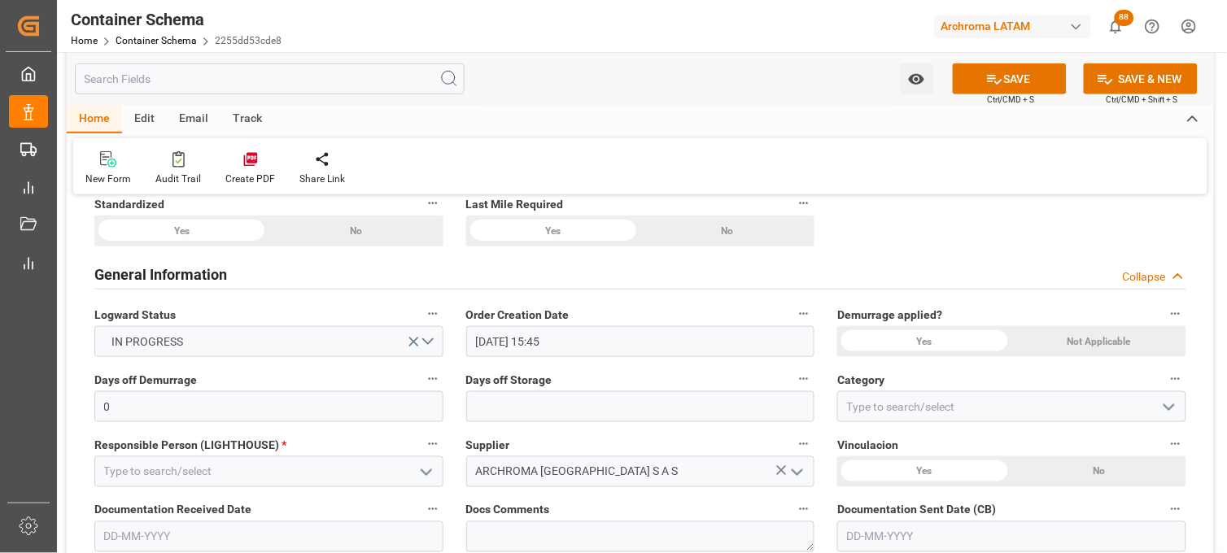
click at [269, 247] on div "Yes" at bounding box center [181, 231] width 174 height 31
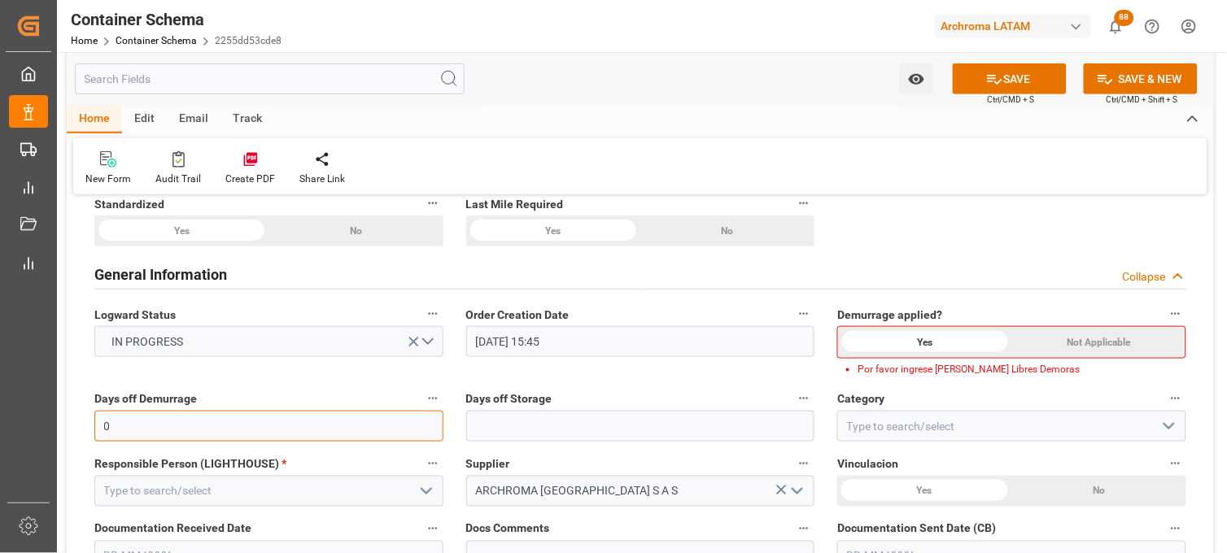
click at [374, 420] on input "0" at bounding box center [268, 426] width 349 height 31
type input "15"
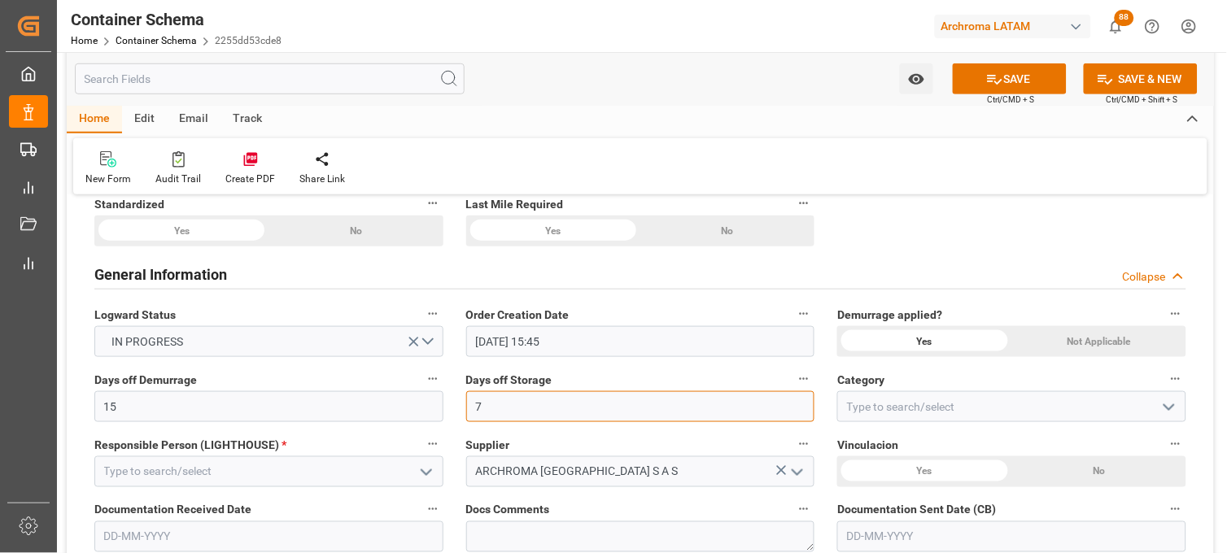
type input "7"
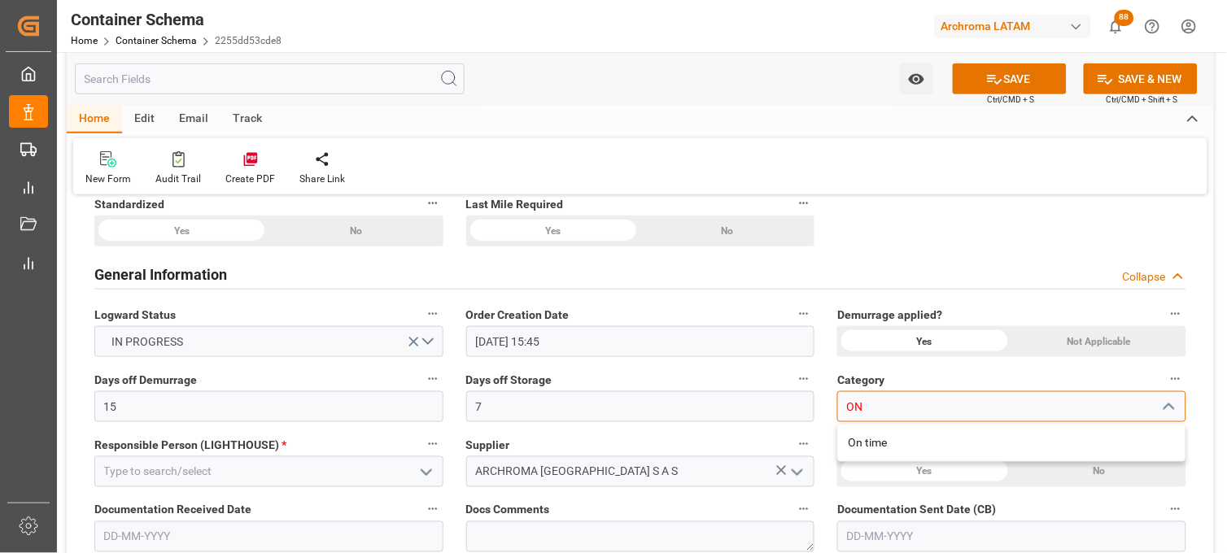
type input "O"
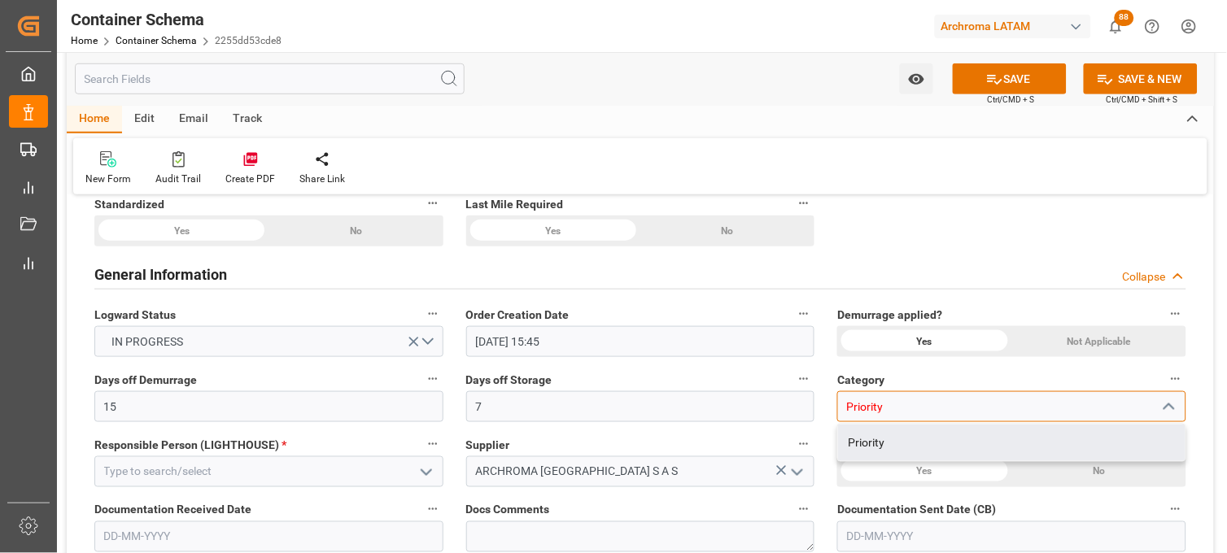
type input "Priority"
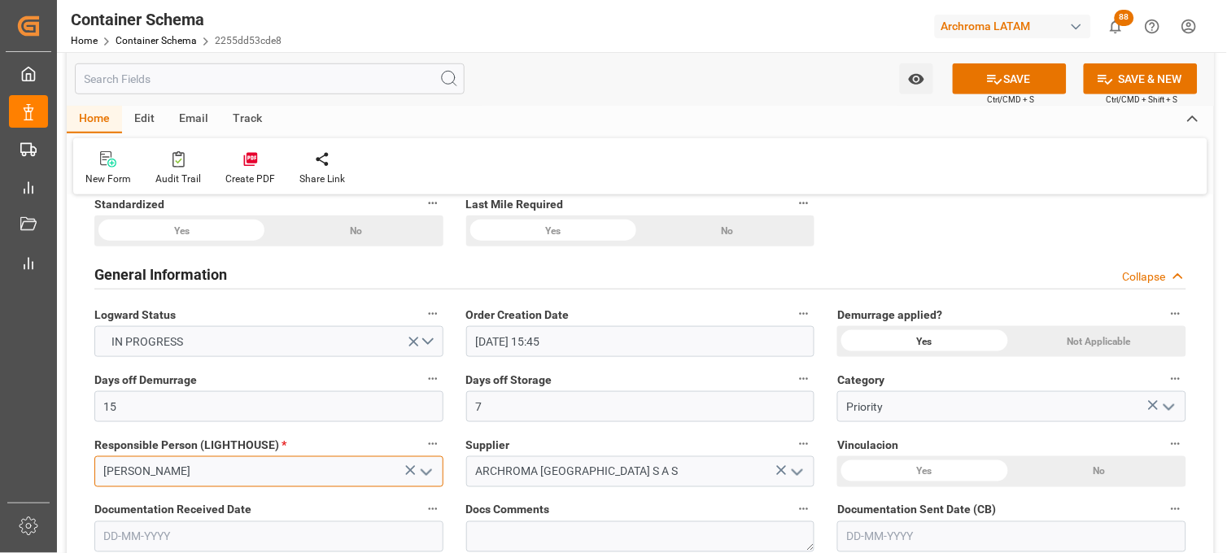
type input "[PERSON_NAME]"
click at [269, 247] on div "Yes" at bounding box center [181, 231] width 174 height 31
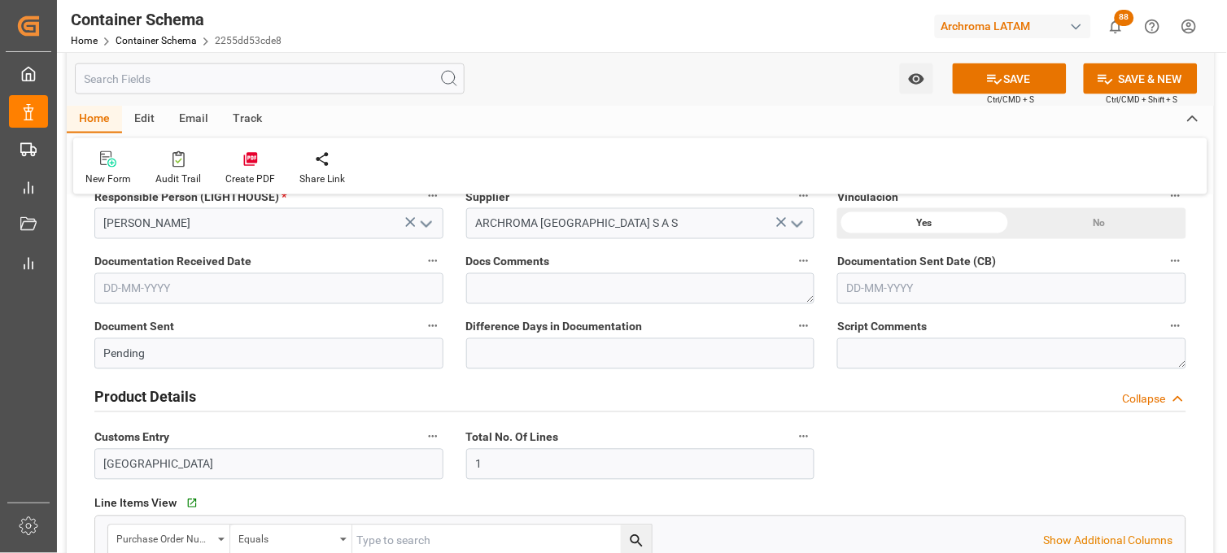
scroll to position [542, 0]
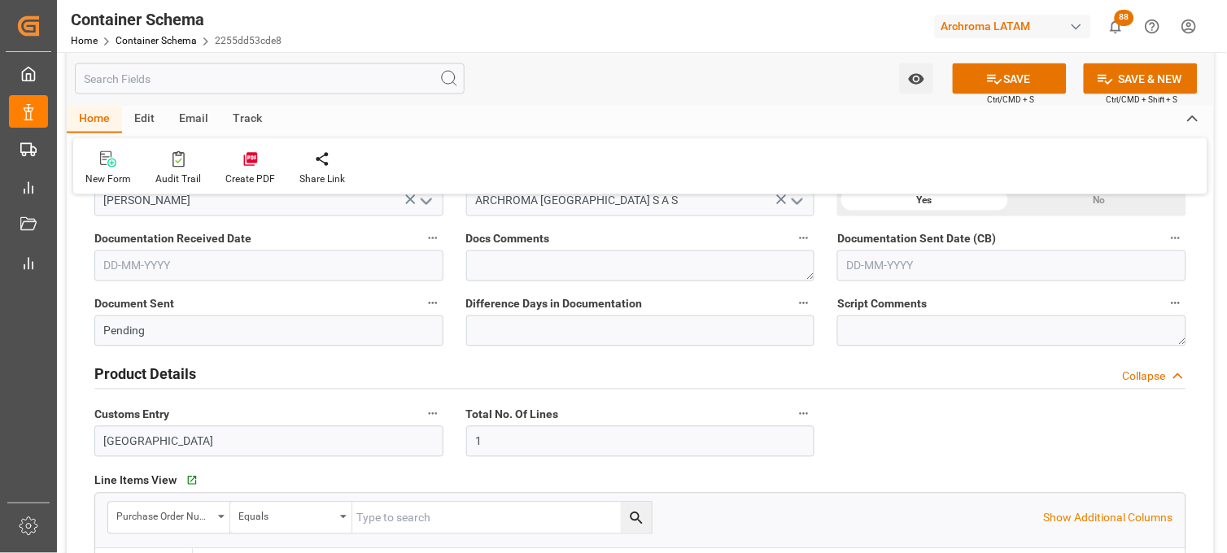
click at [215, 264] on input "text" at bounding box center [268, 266] width 349 height 31
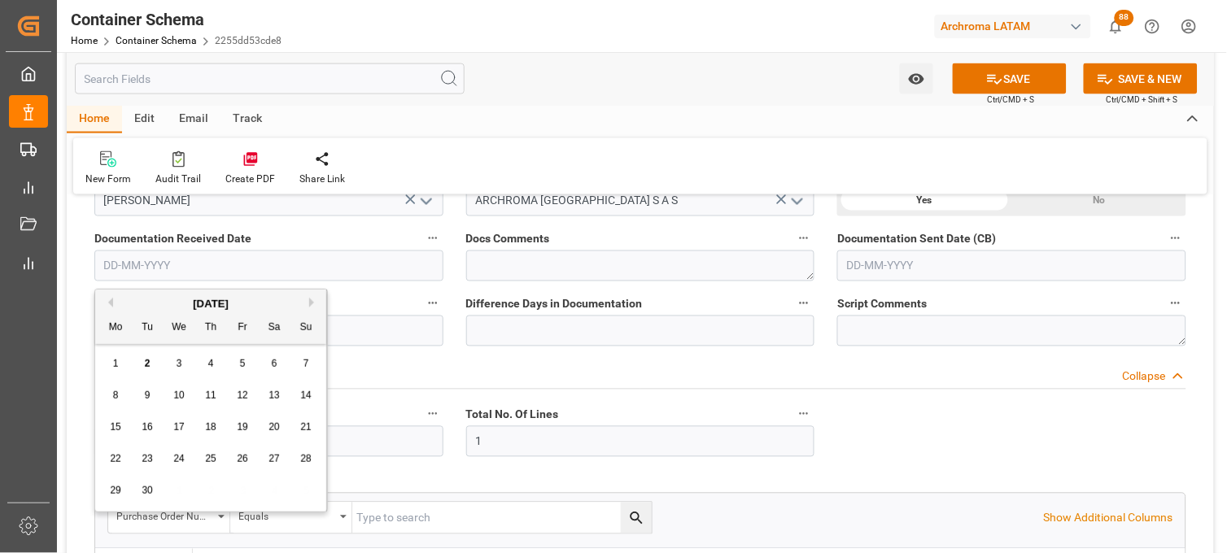
click at [107, 348] on div "1 2 3 4 5 6 7" at bounding box center [211, 364] width 222 height 32
click at [145, 363] on span "2" at bounding box center [148, 363] width 6 height 11
type input "[DATE]"
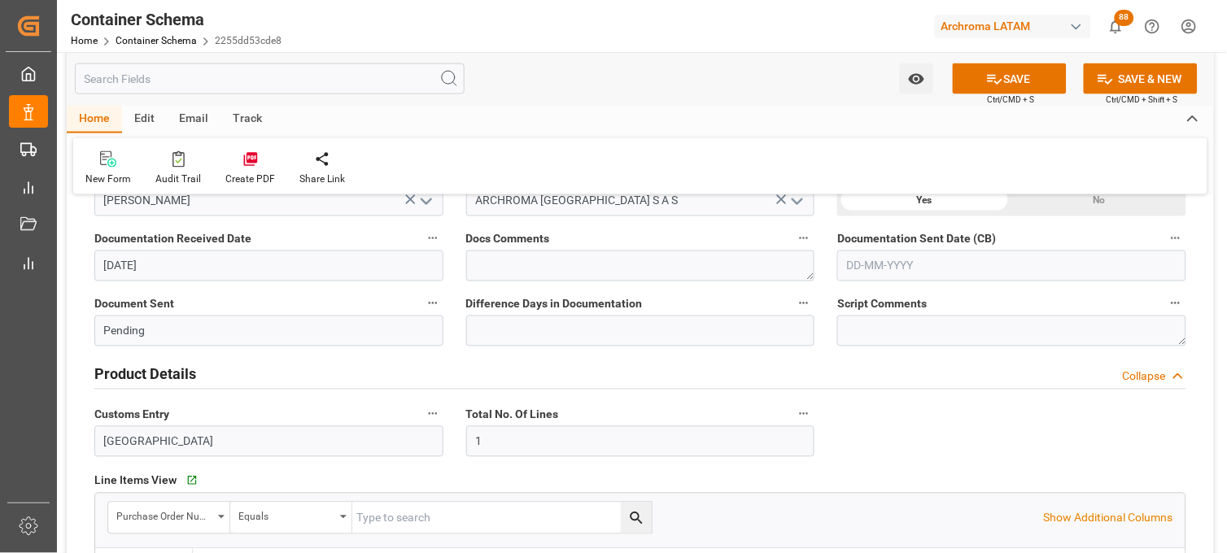
click at [871, 265] on input "text" at bounding box center [1012, 266] width 349 height 31
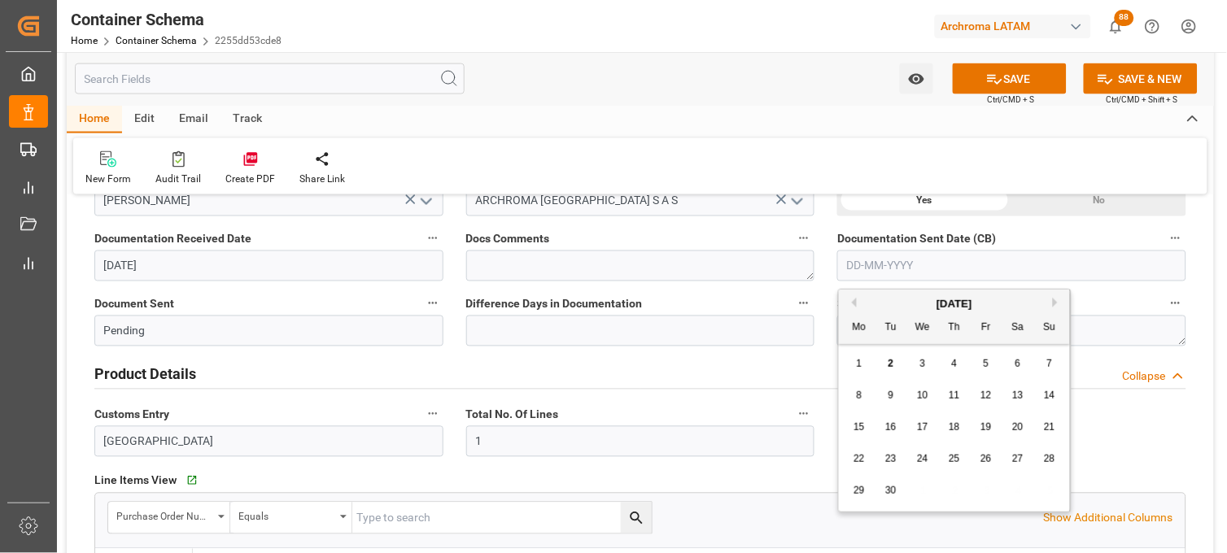
click at [872, 299] on div "[DATE]" at bounding box center [954, 304] width 231 height 16
click at [887, 364] on div "2" at bounding box center [892, 365] width 20 height 20
type input "[DATE]"
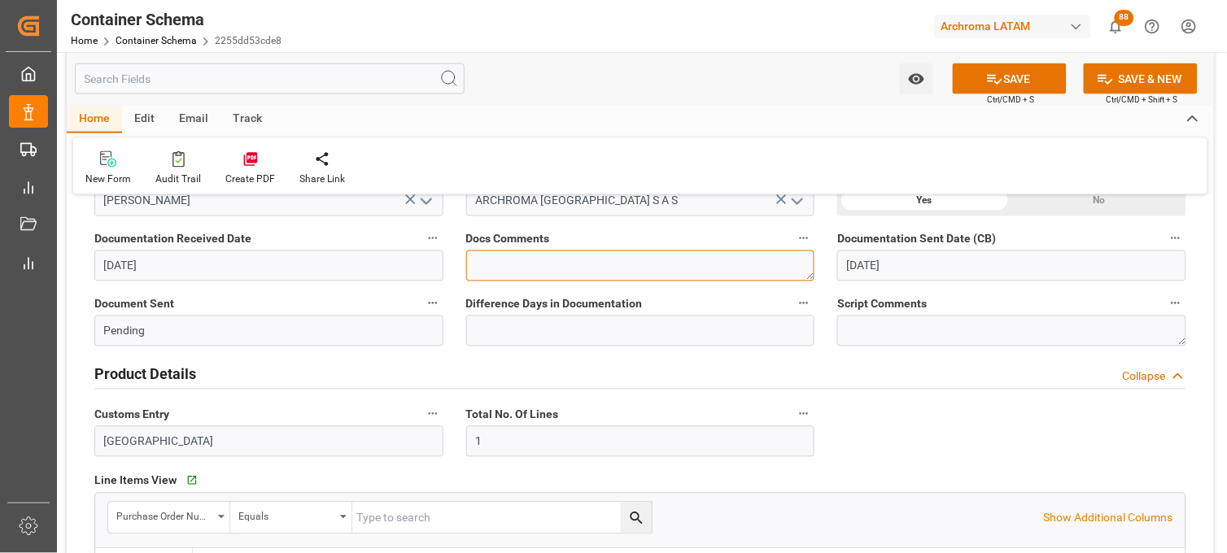
click at [737, 261] on textarea at bounding box center [640, 266] width 349 height 31
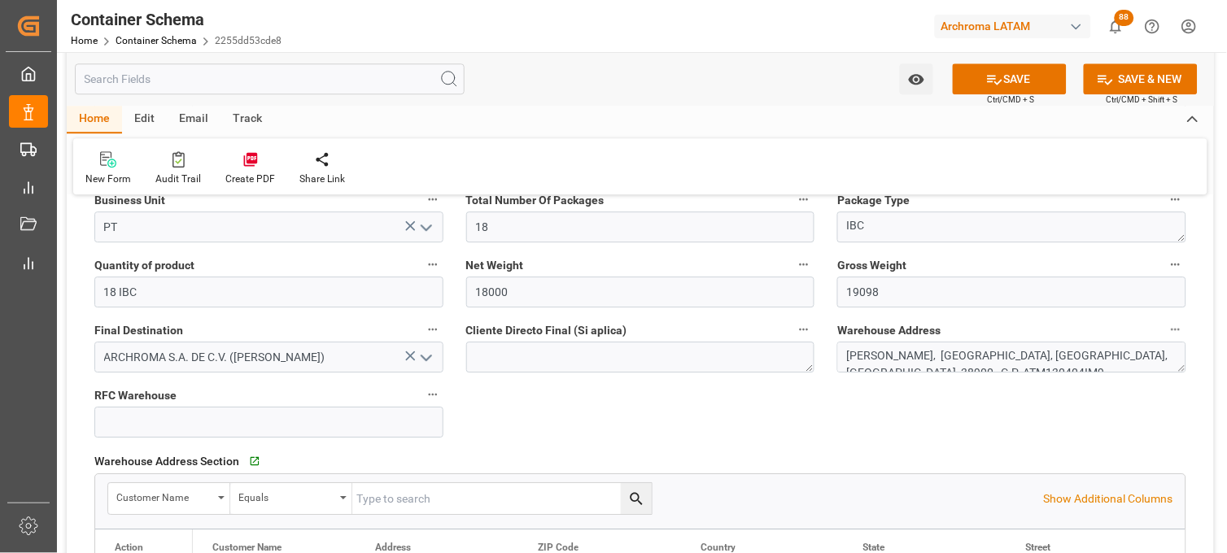
scroll to position [995, 0]
type textarea "SE RECIBE BL EL DIA DEL ARRIBO"
click at [409, 357] on icon at bounding box center [410, 357] width 10 height 10
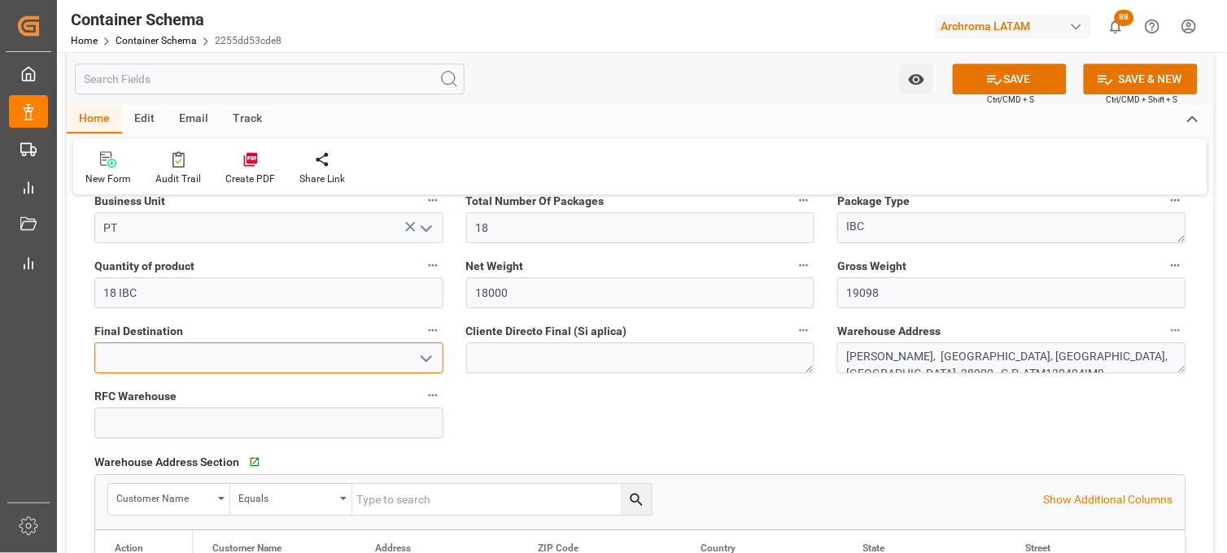
click at [358, 361] on input at bounding box center [268, 358] width 349 height 31
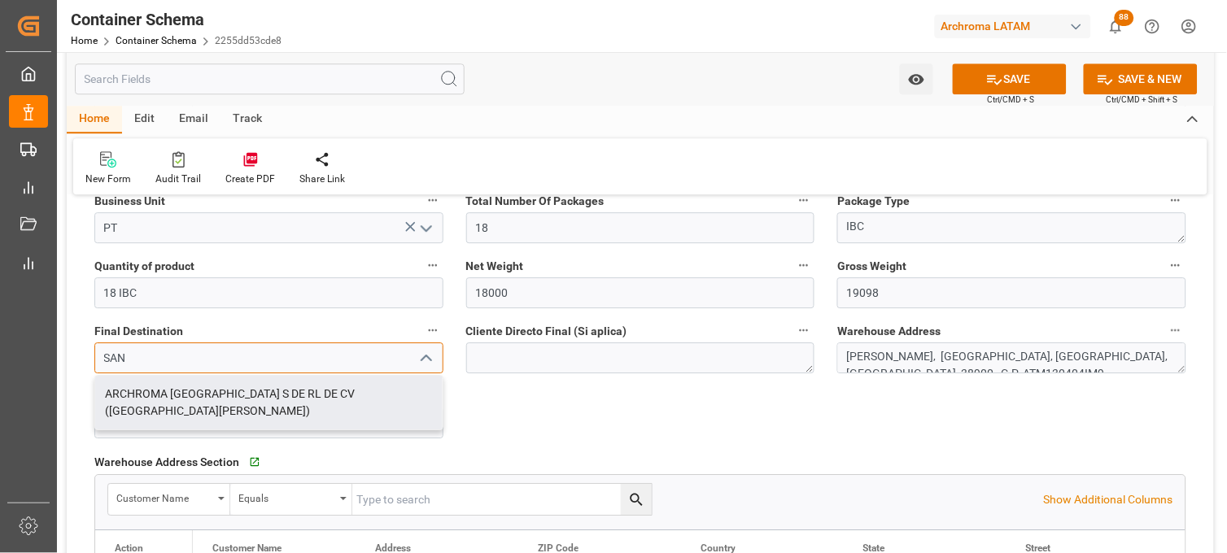
drag, startPoint x: 327, startPoint y: 387, endPoint x: 446, endPoint y: 356, distance: 122.8
click at [326, 384] on div "ARCHROMA [GEOGRAPHIC_DATA] S DE RL DE CV ([GEOGRAPHIC_DATA][PERSON_NAME])" at bounding box center [269, 403] width 348 height 54
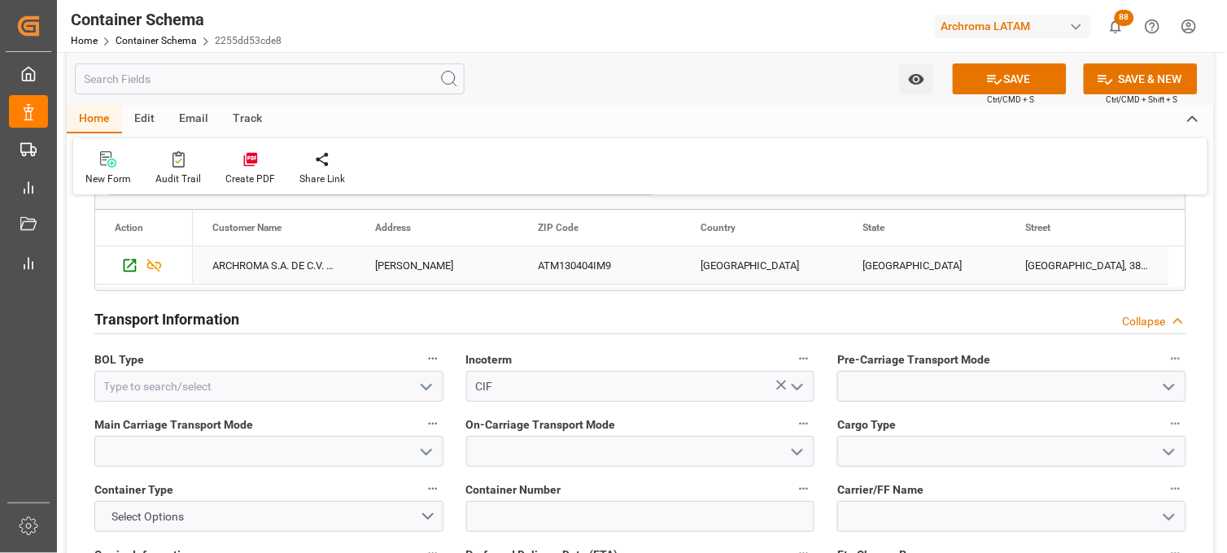
scroll to position [1356, 0]
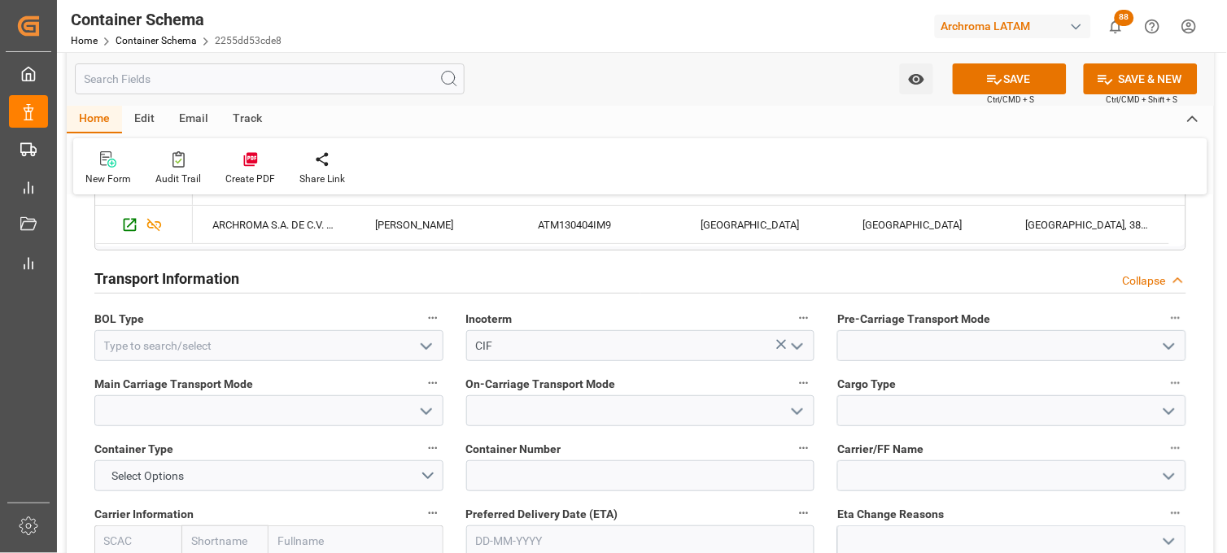
type input "ARCHROMA [GEOGRAPHIC_DATA] S DE RL DE CV ([GEOGRAPHIC_DATA][PERSON_NAME])"
click at [425, 348] on polyline "open menu" at bounding box center [427, 346] width 10 height 5
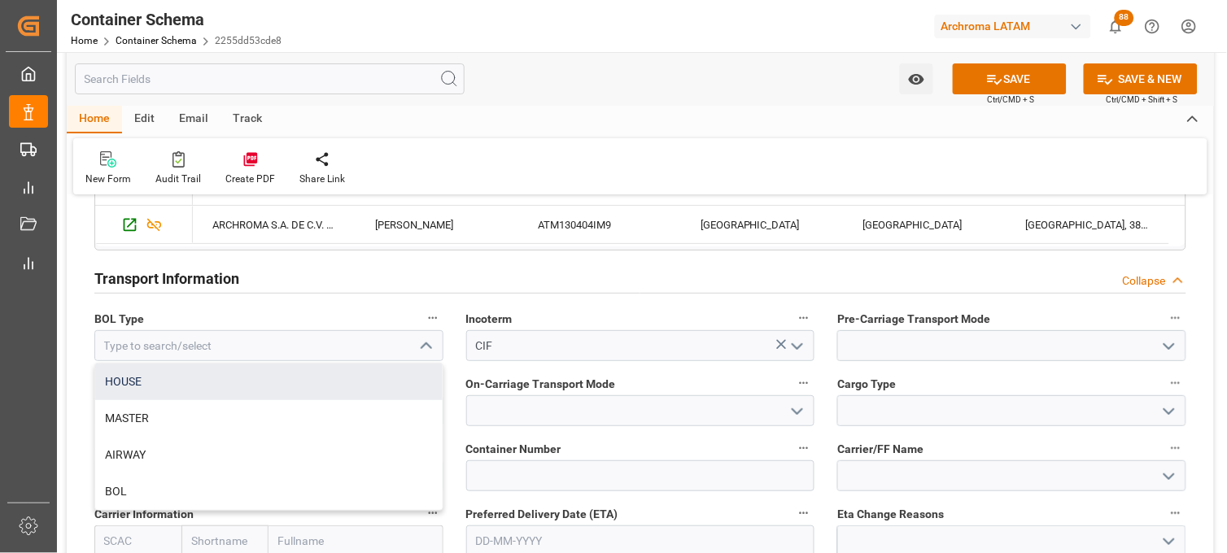
click at [374, 369] on div "HOUSE" at bounding box center [269, 382] width 348 height 37
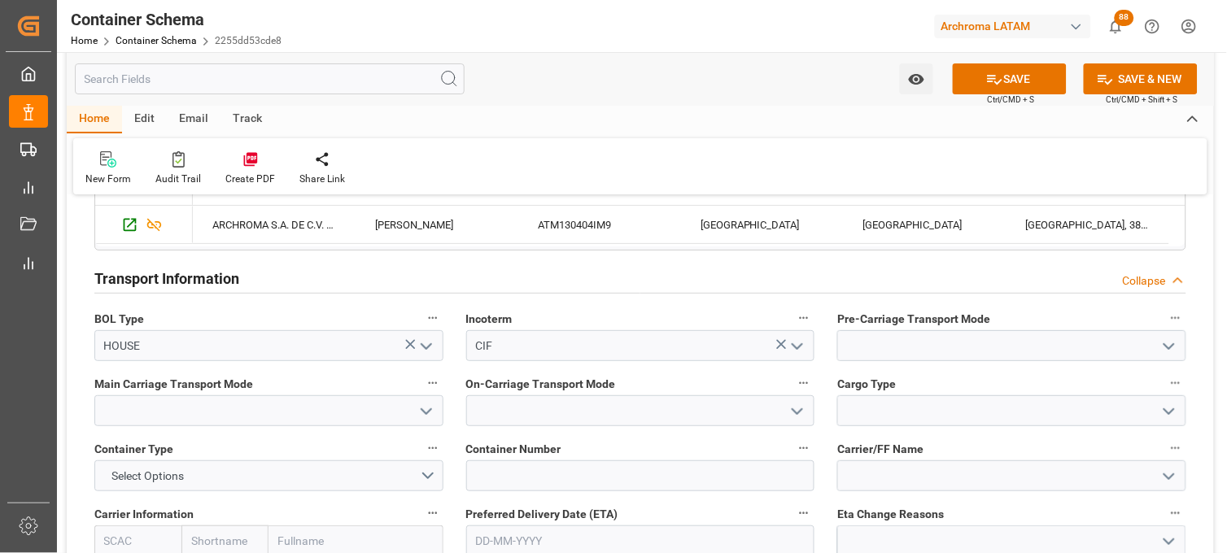
click at [434, 346] on icon "open menu" at bounding box center [427, 347] width 20 height 20
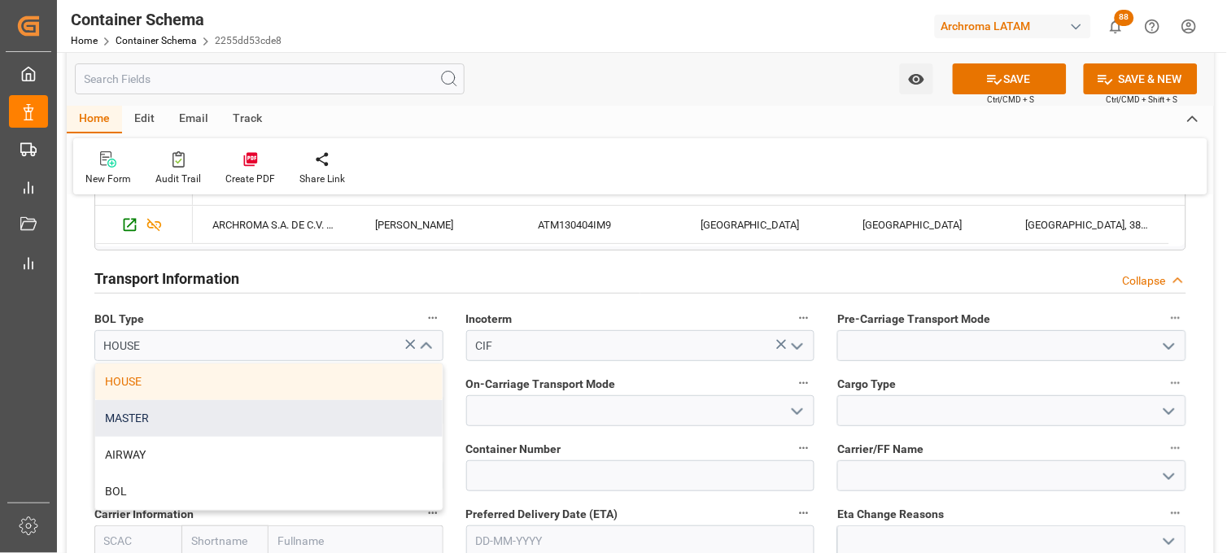
click at [344, 409] on div "MASTER" at bounding box center [269, 418] width 348 height 37
type input "MASTER"
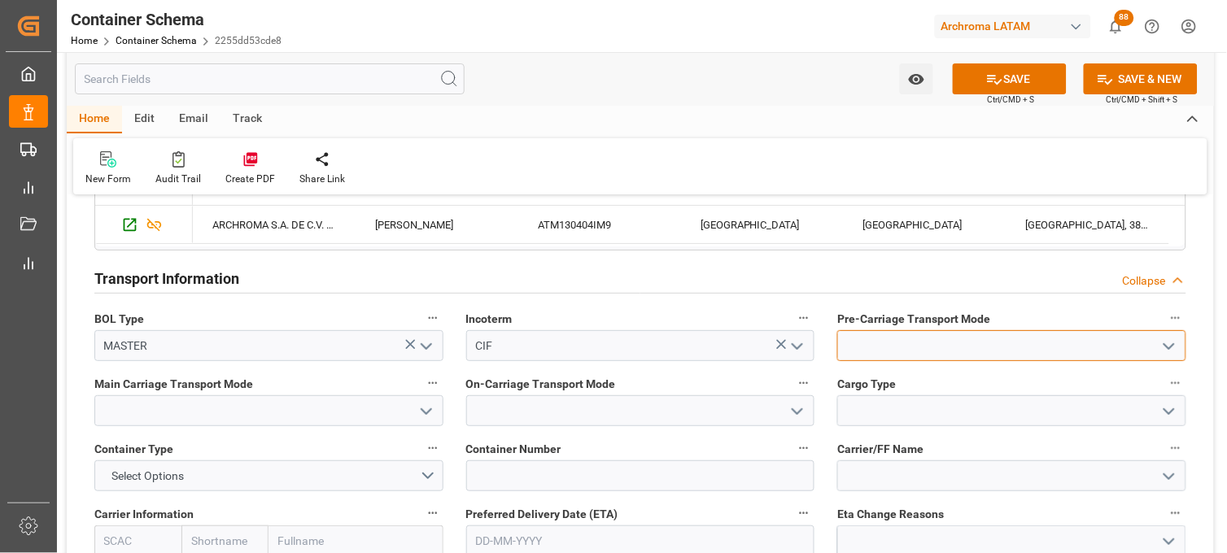
click at [903, 350] on input at bounding box center [1012, 345] width 349 height 31
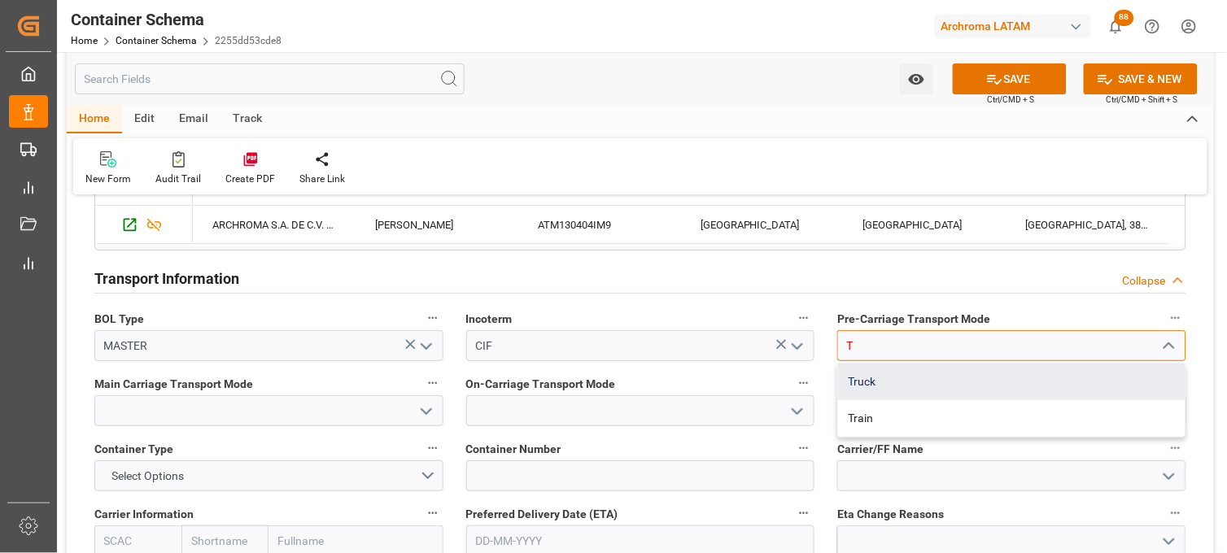
click at [891, 378] on div "Truck" at bounding box center [1012, 382] width 348 height 37
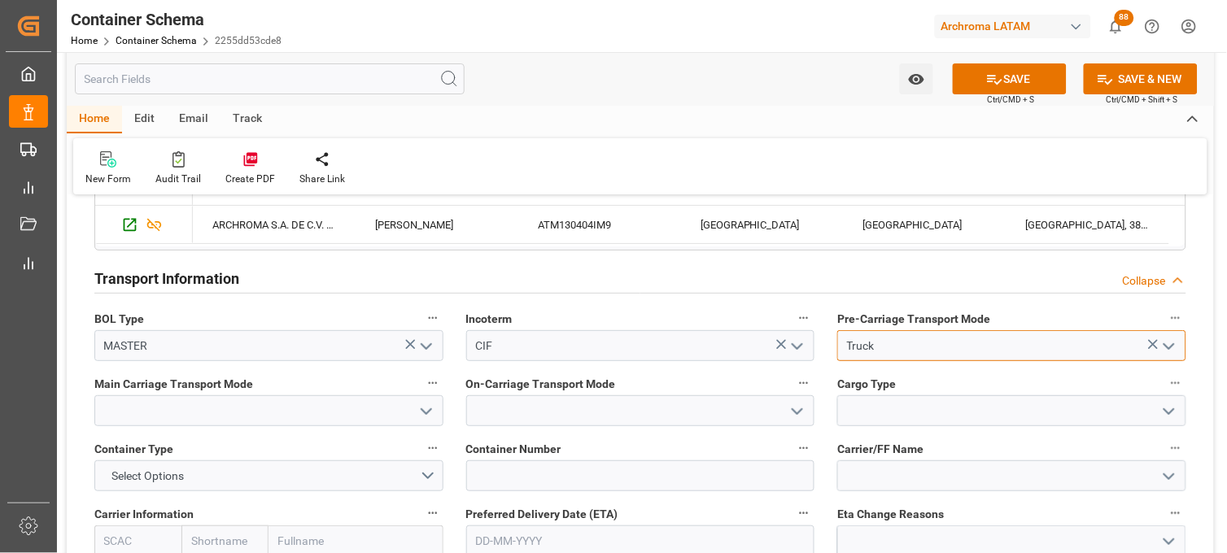
type input "Truck"
click at [373, 413] on input at bounding box center [268, 411] width 349 height 31
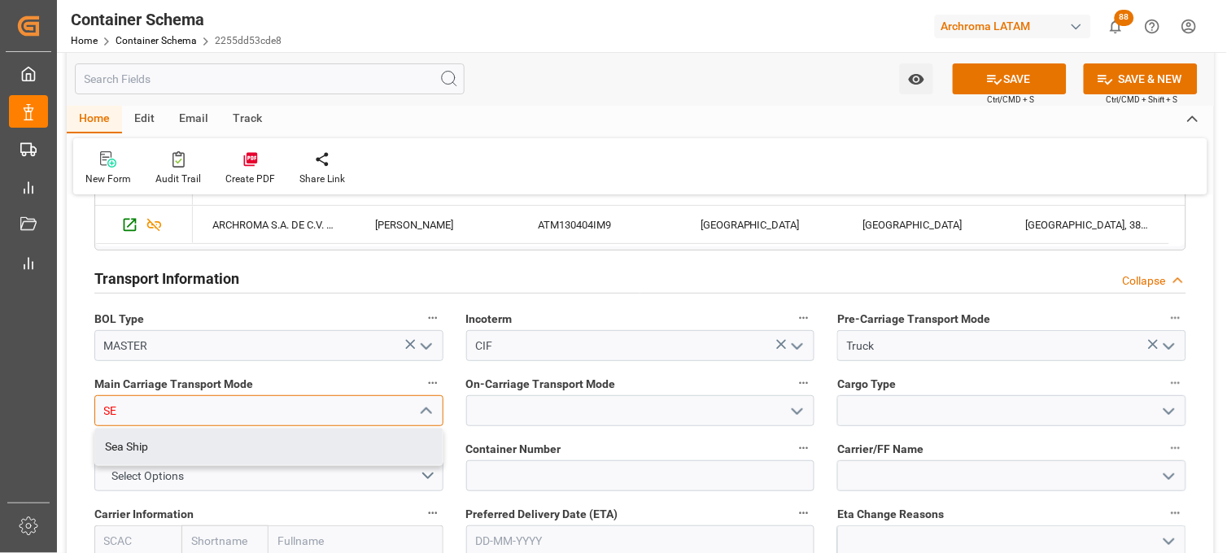
drag, startPoint x: 371, startPoint y: 436, endPoint x: 516, endPoint y: 420, distance: 145.8
click at [371, 436] on div "Sea Ship" at bounding box center [269, 447] width 348 height 37
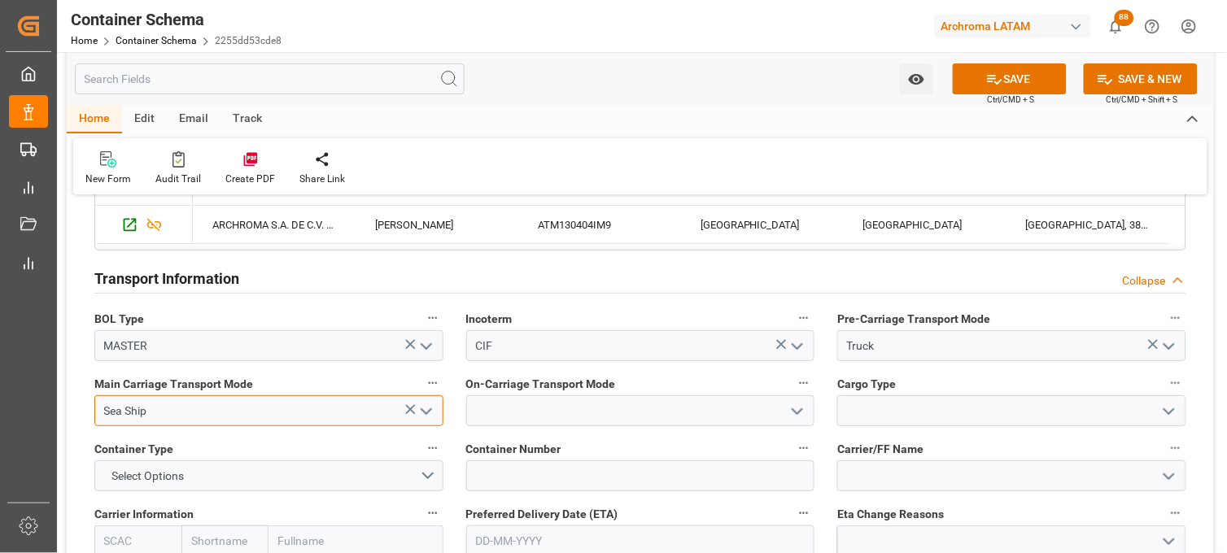
type input "Sea Ship"
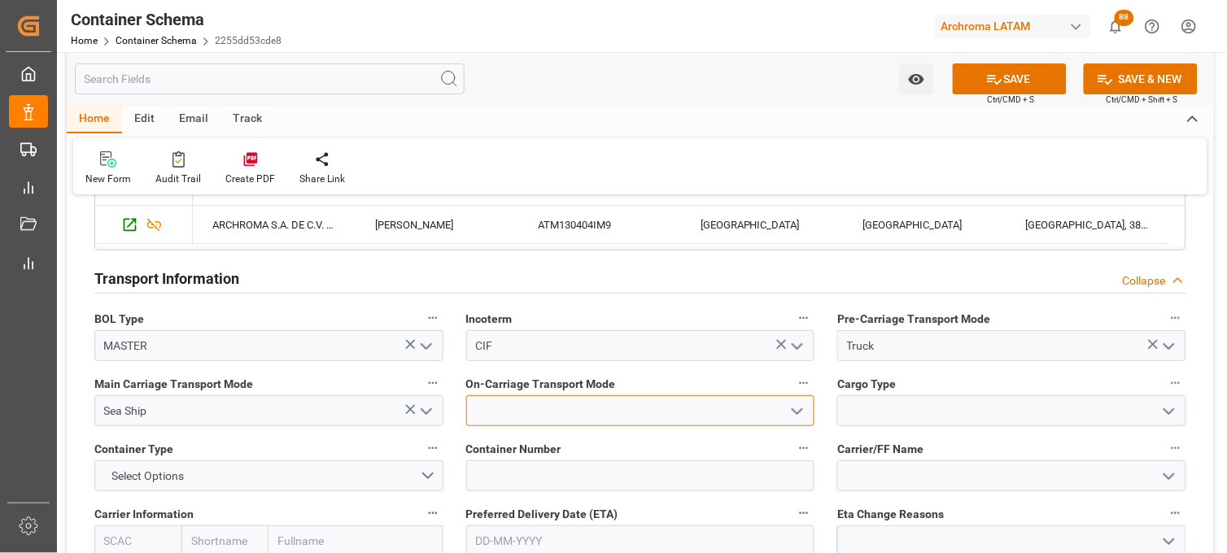
click at [550, 417] on input at bounding box center [640, 411] width 349 height 31
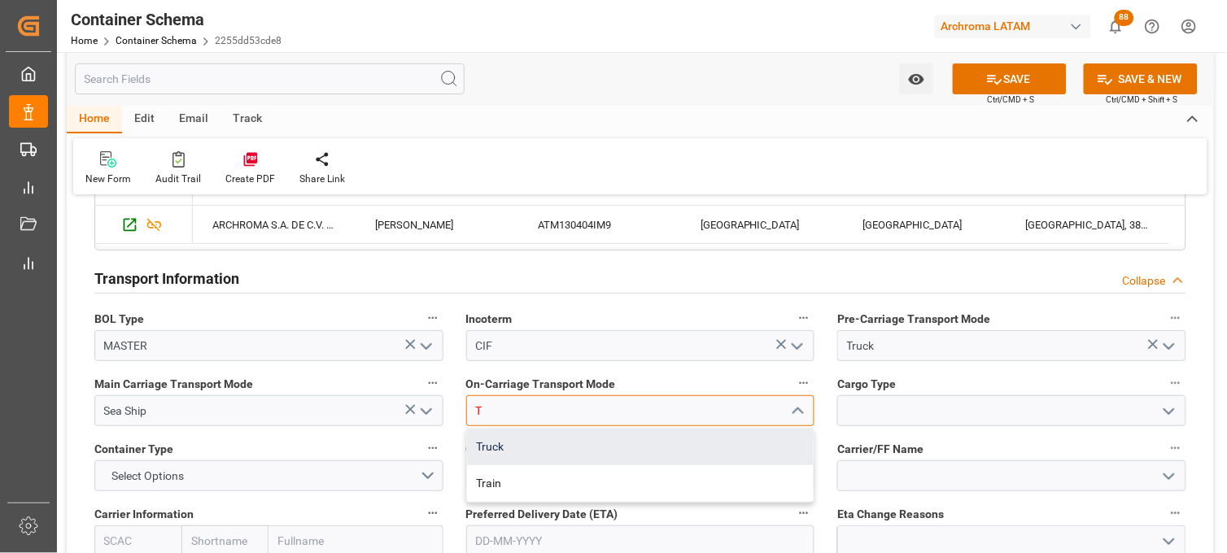
drag, startPoint x: 552, startPoint y: 444, endPoint x: 663, endPoint y: 407, distance: 116.9
click at [552, 444] on div "Truck" at bounding box center [641, 447] width 348 height 37
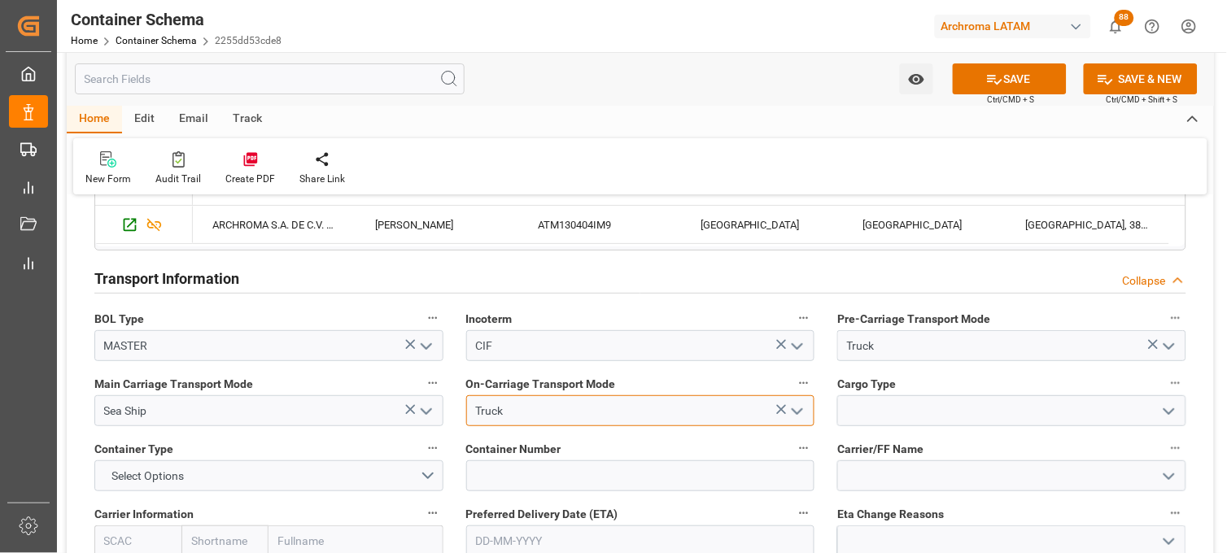
type input "Truck"
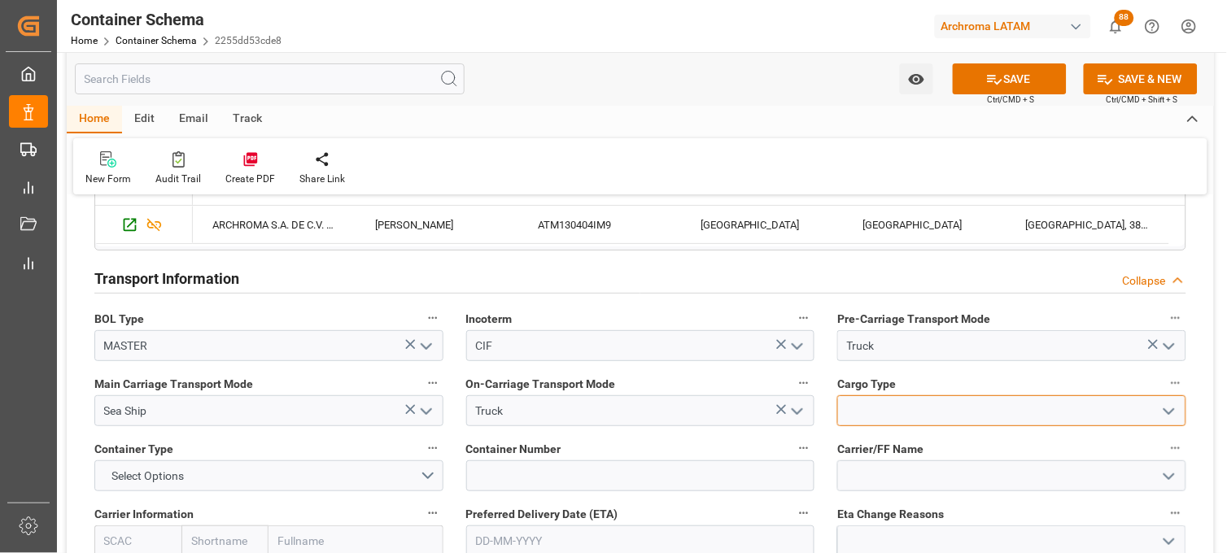
click at [868, 413] on input at bounding box center [1012, 411] width 349 height 31
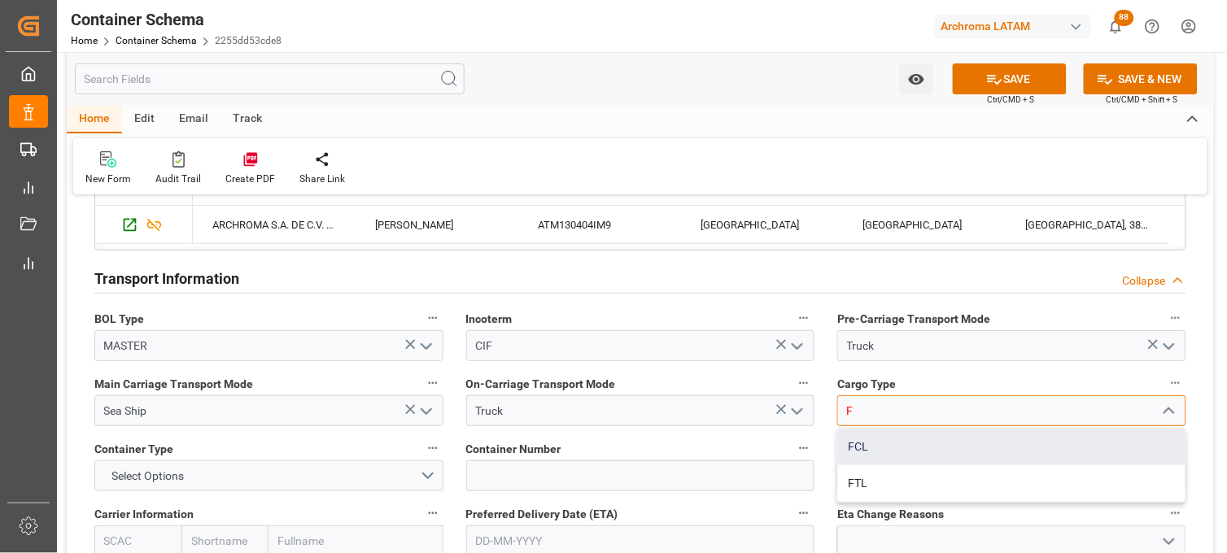
click at [868, 443] on div "FCL" at bounding box center [1012, 447] width 348 height 37
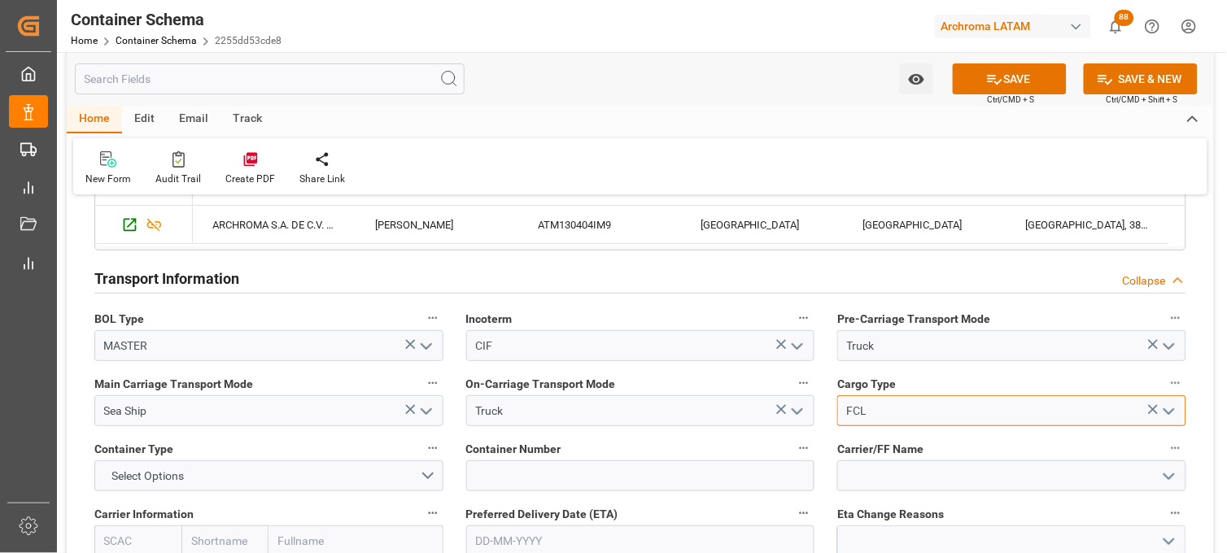
scroll to position [1446, 0]
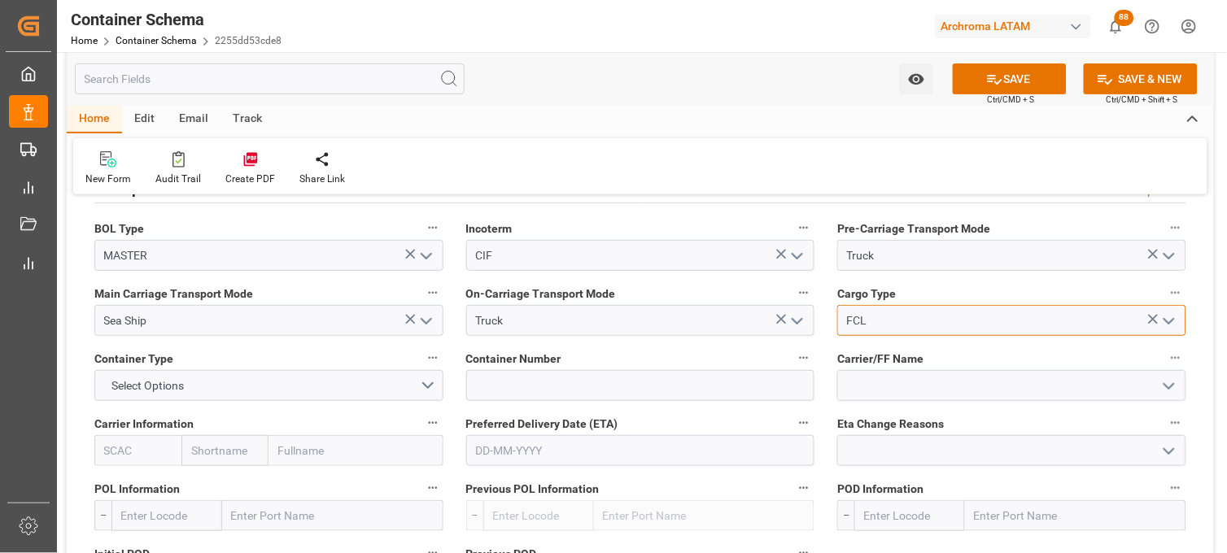
type input "FCL"
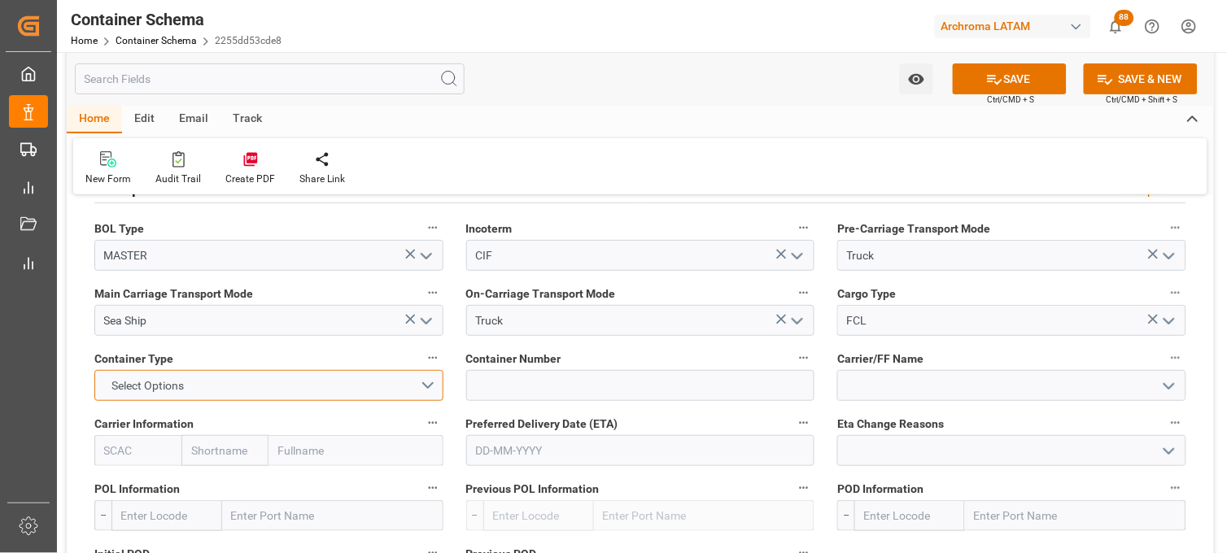
click at [280, 378] on button "Select Options" at bounding box center [268, 385] width 349 height 31
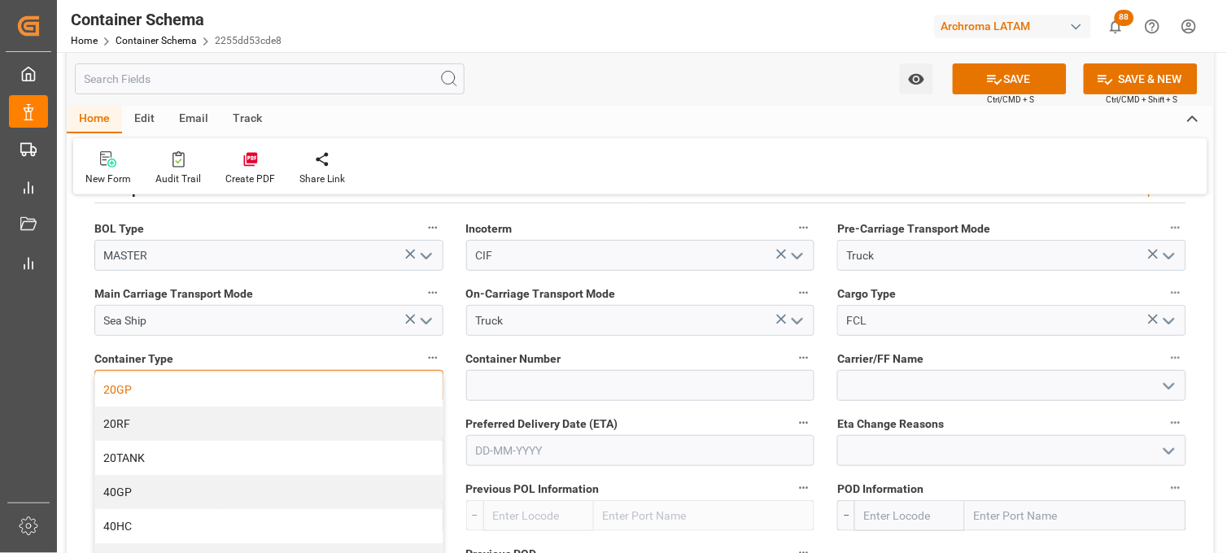
click at [272, 386] on div "20GP" at bounding box center [269, 390] width 348 height 34
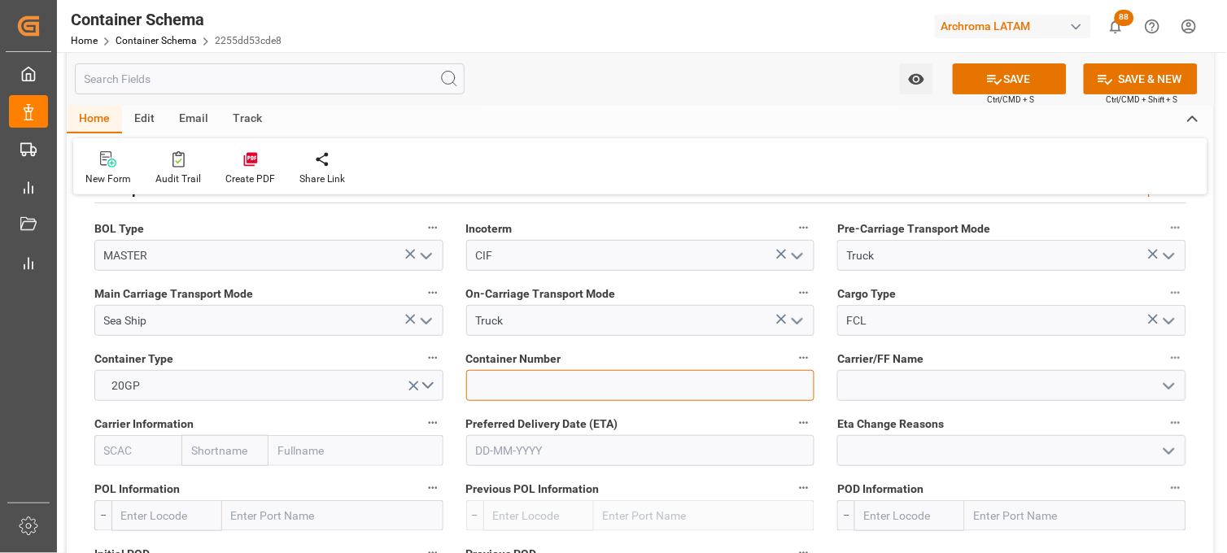
click at [492, 373] on input at bounding box center [640, 385] width 349 height 31
paste input "TGCU 2094292"
click at [503, 386] on input "TGCU 2094292" at bounding box center [640, 385] width 349 height 31
type input "TGCU2094292"
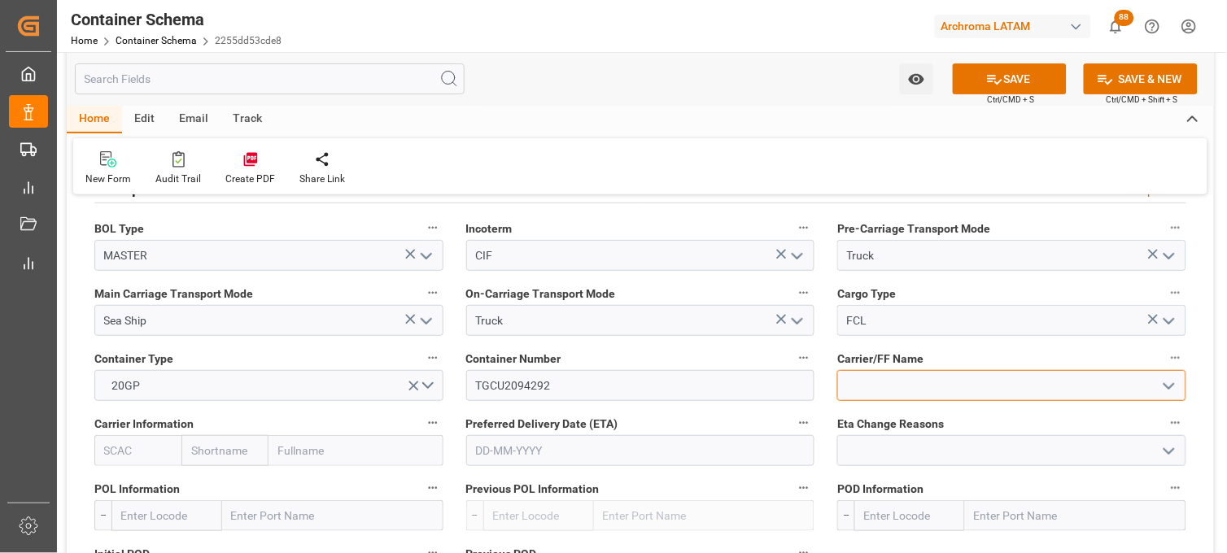
click at [860, 375] on input at bounding box center [1012, 385] width 349 height 31
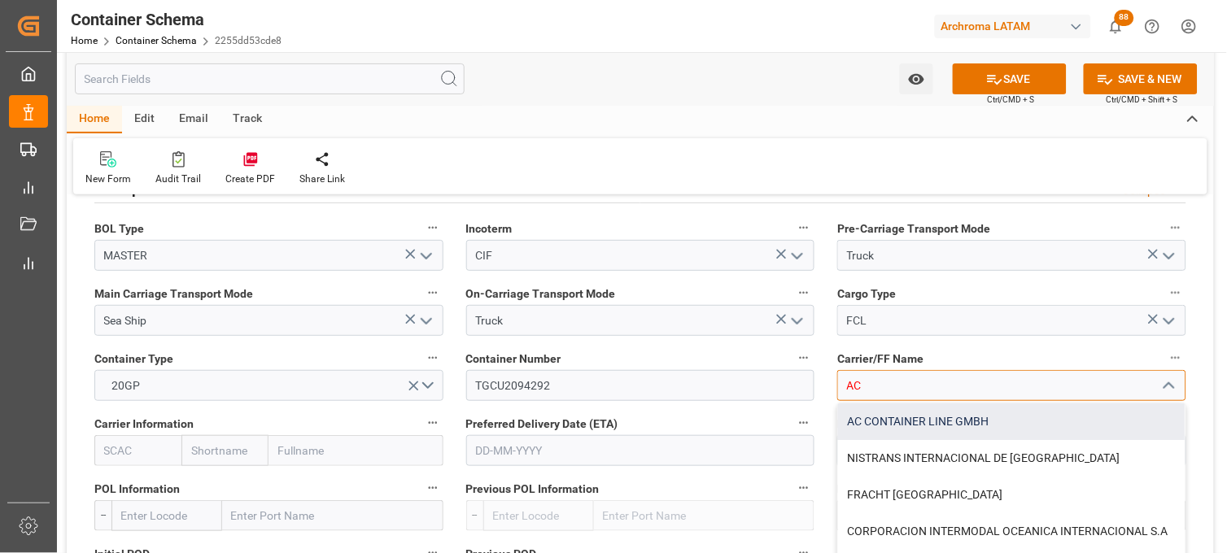
click at [868, 421] on div "AC CONTAINER LINE GMBH" at bounding box center [1012, 422] width 348 height 37
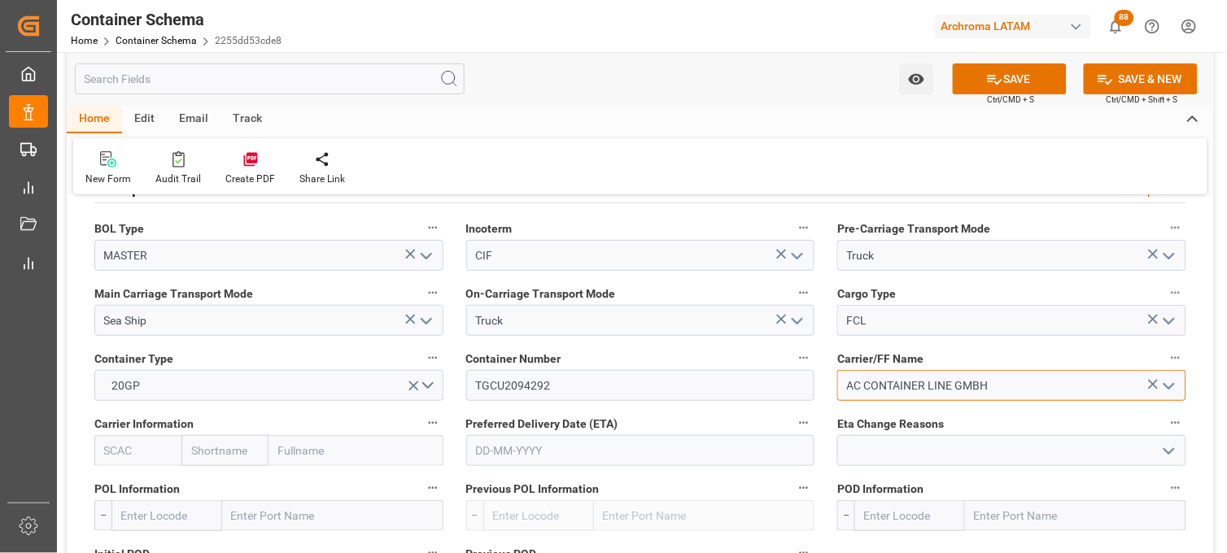
type input "AC CONTAINER LINE GMBH"
click at [221, 448] on input "text" at bounding box center [225, 450] width 87 height 31
type input "HAPA"
click at [225, 480] on b "Hapag [PERSON_NAME]" at bounding box center [236, 495] width 88 height 30
type input "HLCU"
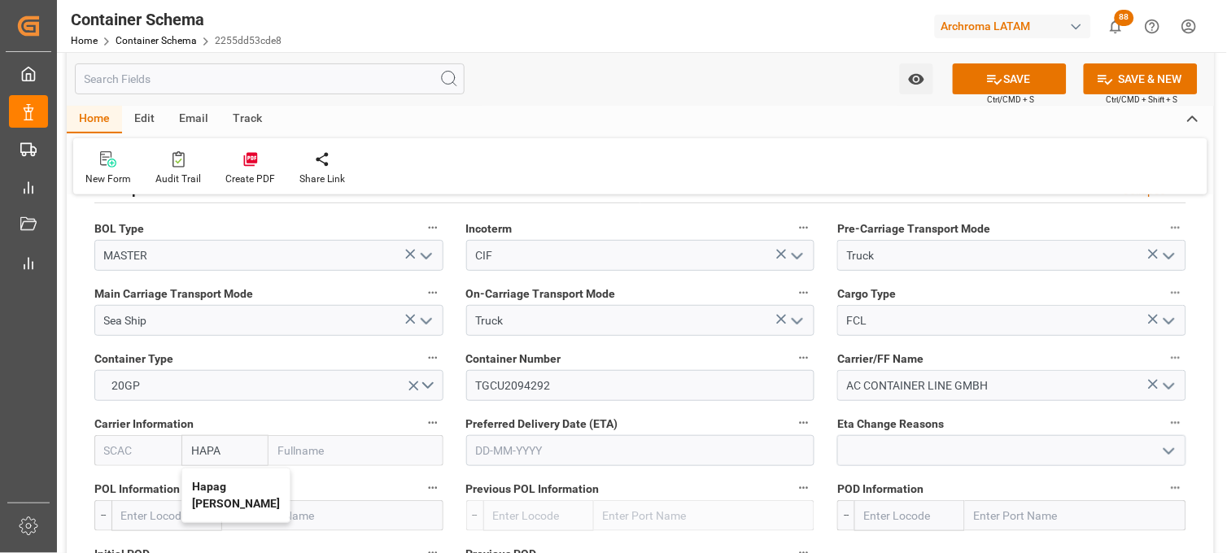
type input "Hapag [PERSON_NAME]"
type input "Hapag [PERSON_NAME] Aktiengesellschaft"
type input "Hapag [PERSON_NAME]"
click at [527, 451] on input "text" at bounding box center [640, 450] width 349 height 31
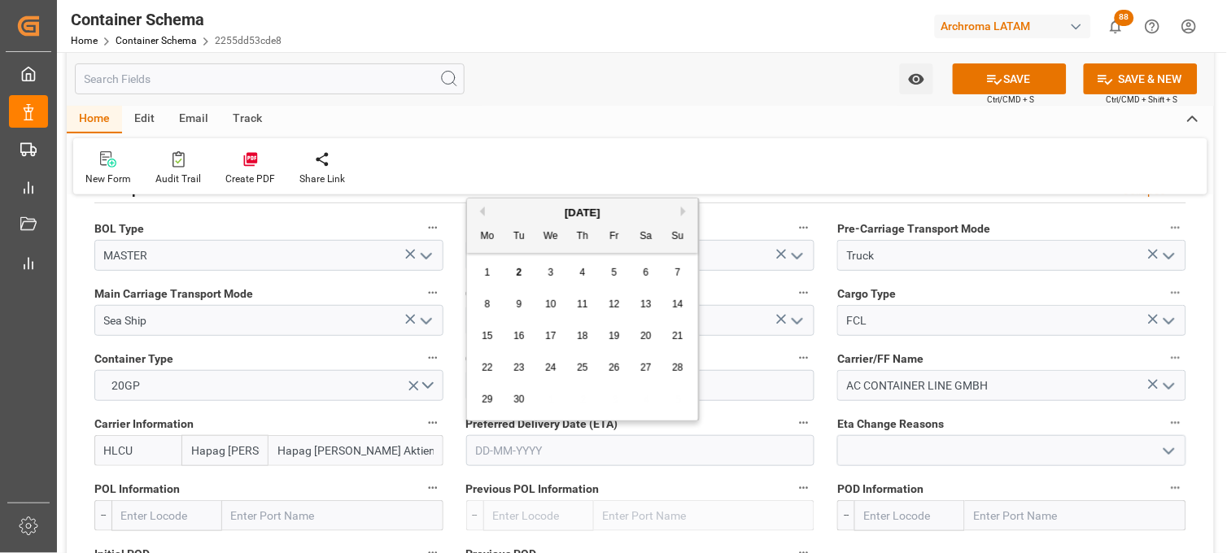
click at [497, 262] on div "1 2 3 4 5 6 7" at bounding box center [583, 273] width 222 height 32
click at [515, 278] on div "2" at bounding box center [520, 274] width 20 height 20
type input "[DATE]"
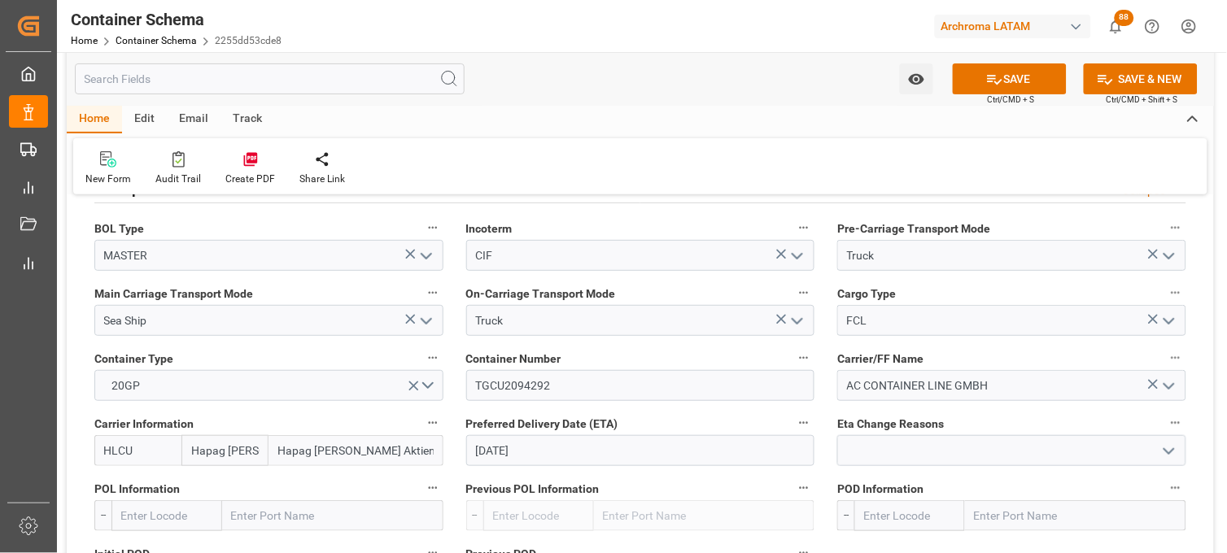
scroll to position [1537, 0]
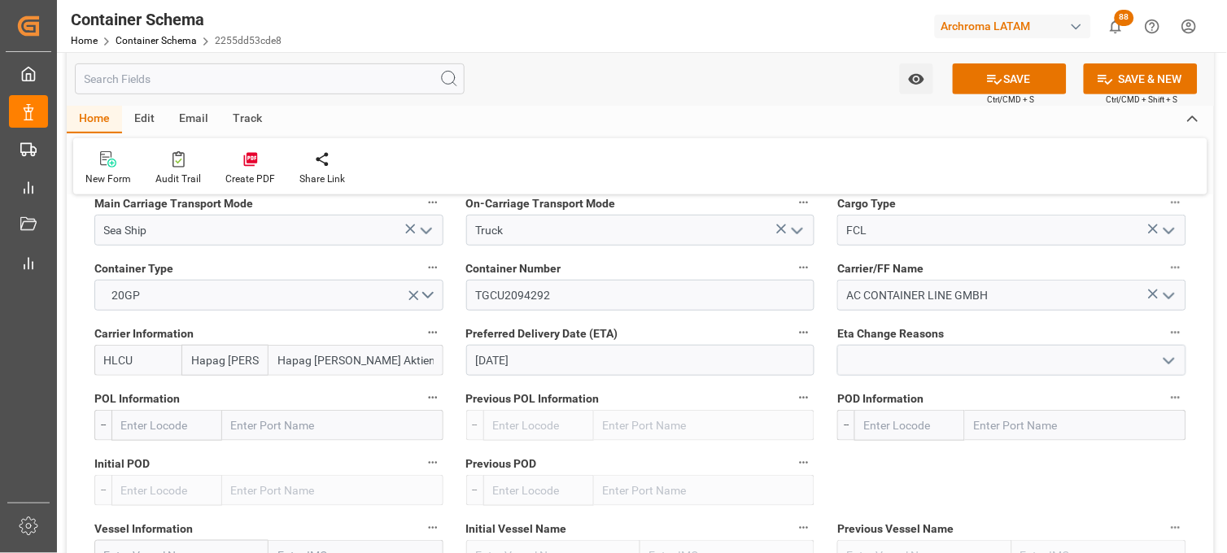
click at [287, 425] on input "text" at bounding box center [332, 425] width 221 height 31
type input "CARTA"
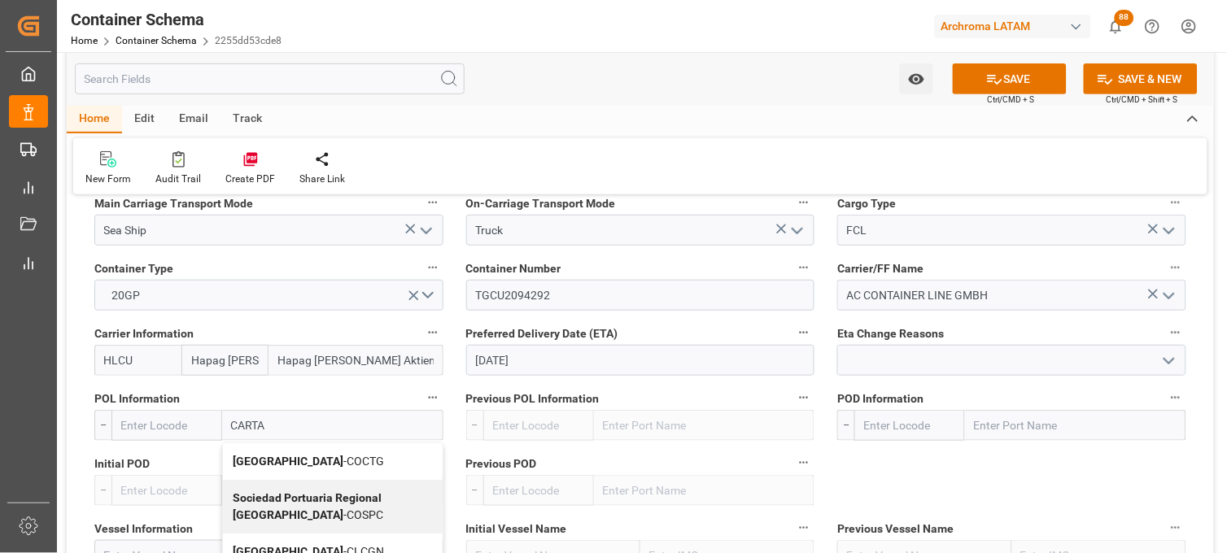
click at [277, 460] on b "[GEOGRAPHIC_DATA]" at bounding box center [288, 461] width 111 height 13
type input "COCTG"
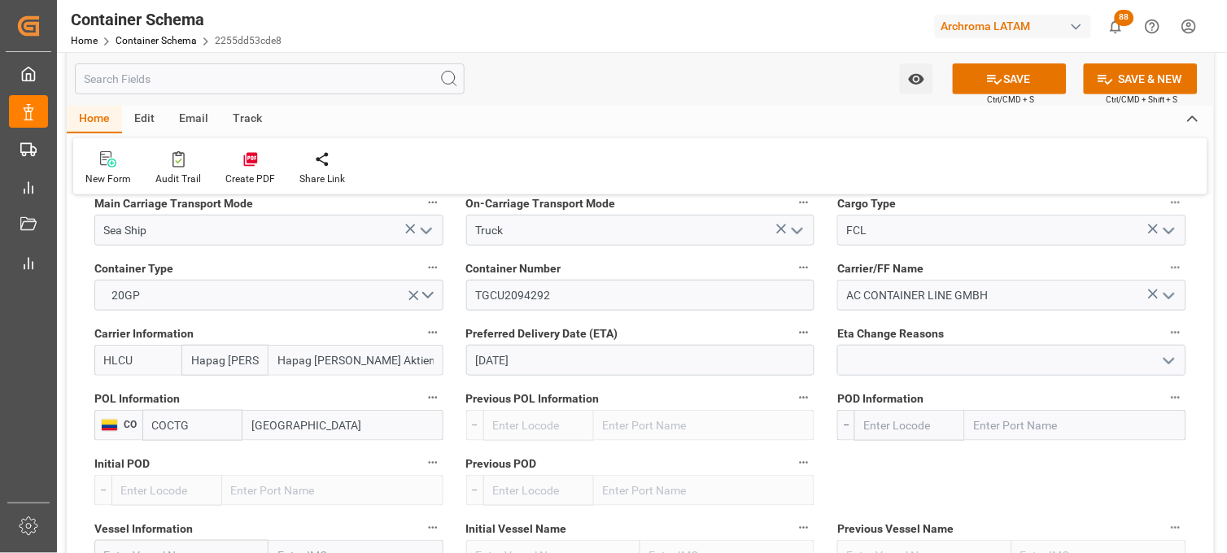
type input "[GEOGRAPHIC_DATA]"
click at [986, 433] on input "text" at bounding box center [1075, 425] width 221 height 31
type input "VERA"
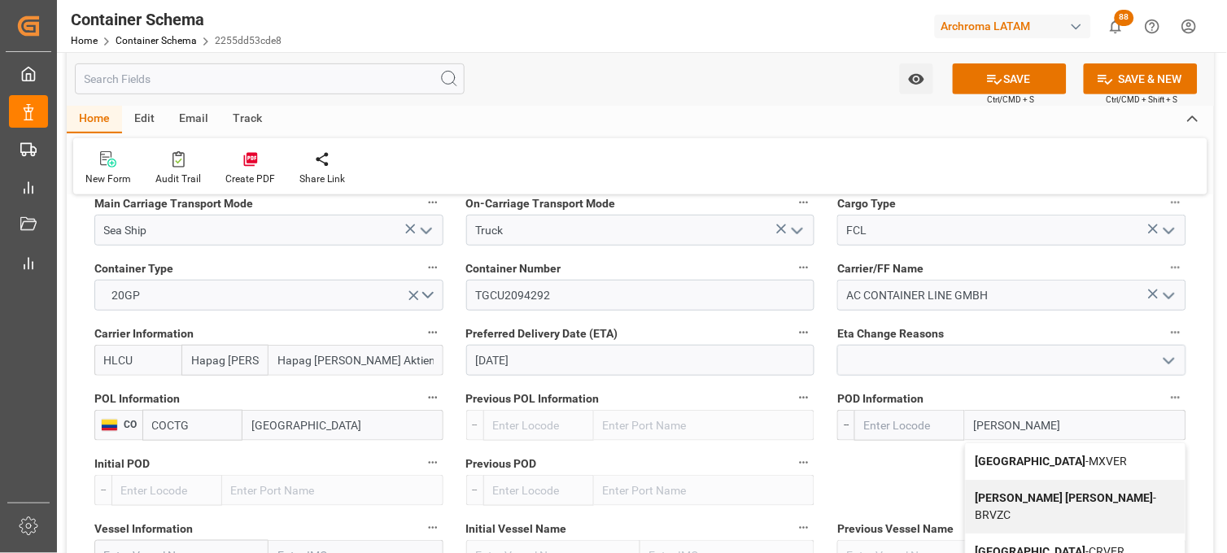
click at [993, 466] on b "[GEOGRAPHIC_DATA]" at bounding box center [1031, 461] width 111 height 13
type input "MXVER"
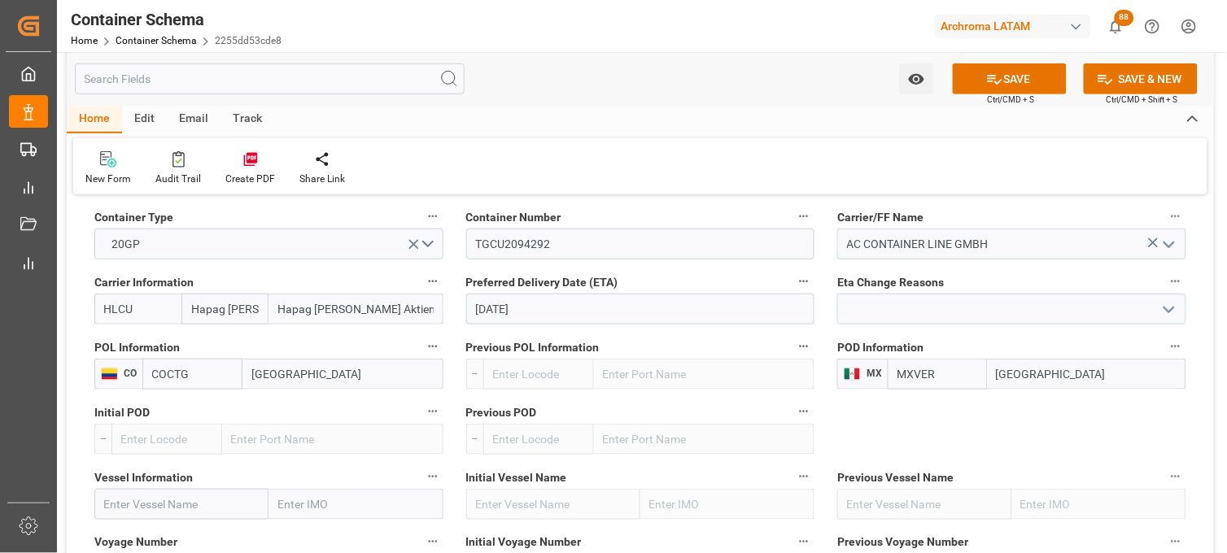
scroll to position [1628, 0]
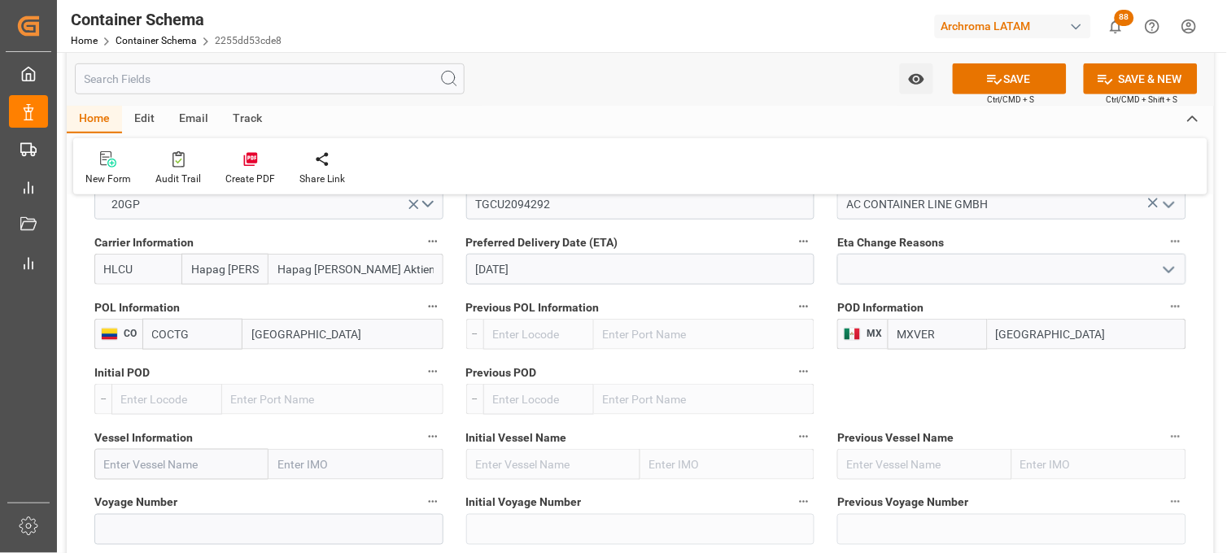
type input "[GEOGRAPHIC_DATA]"
click at [133, 452] on input "text" at bounding box center [181, 464] width 174 height 31
paste input "[PERSON_NAME]"
type input "[PERSON_NAME]"
click at [160, 518] on input at bounding box center [268, 529] width 349 height 31
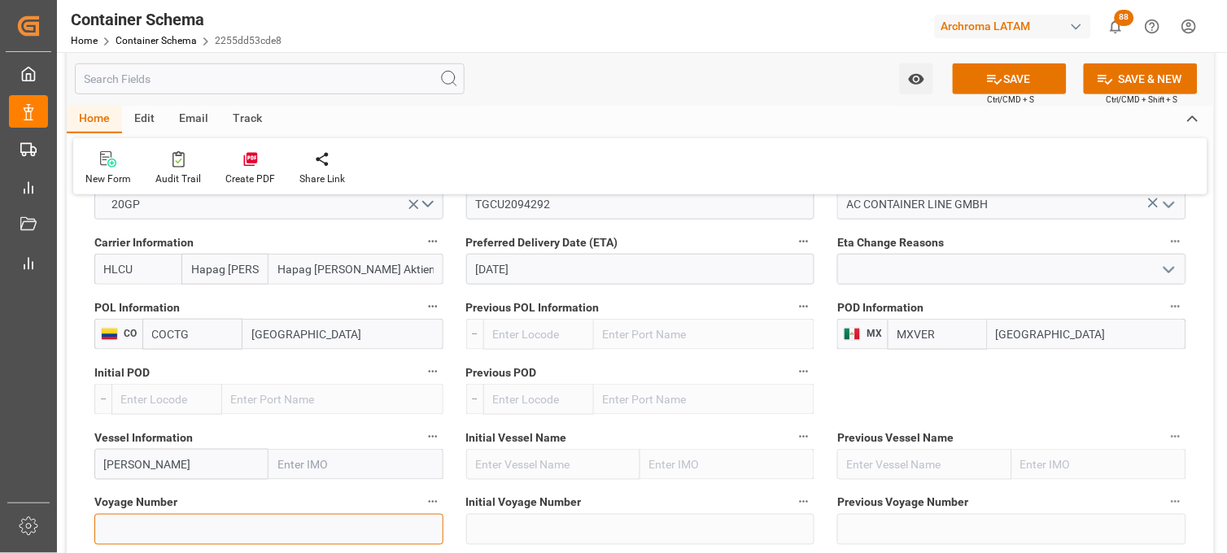
paste input "2525N"
type input "2525N"
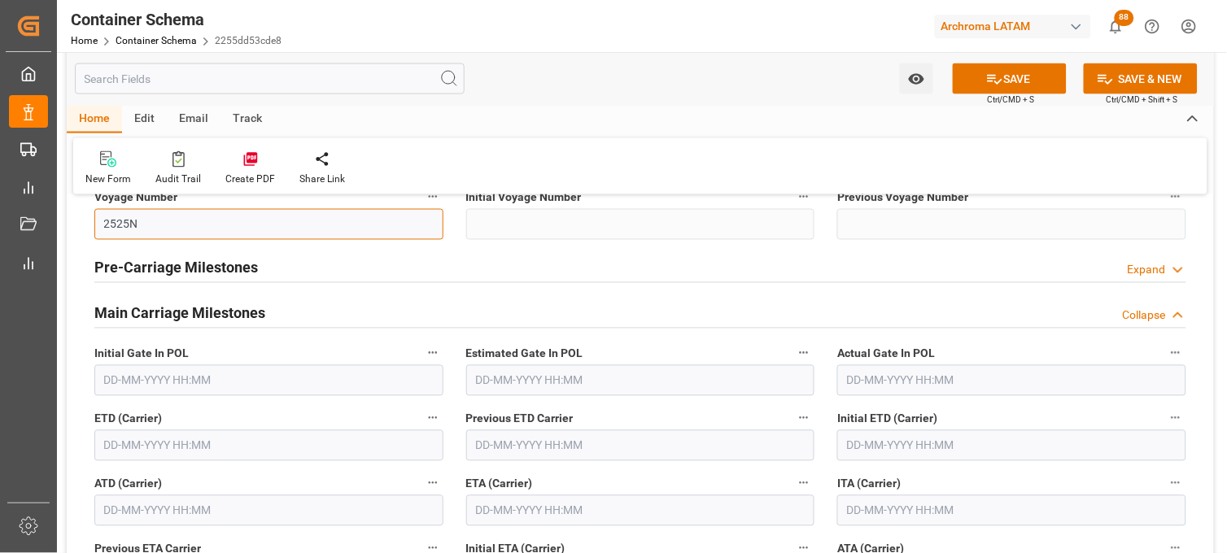
scroll to position [1989, 0]
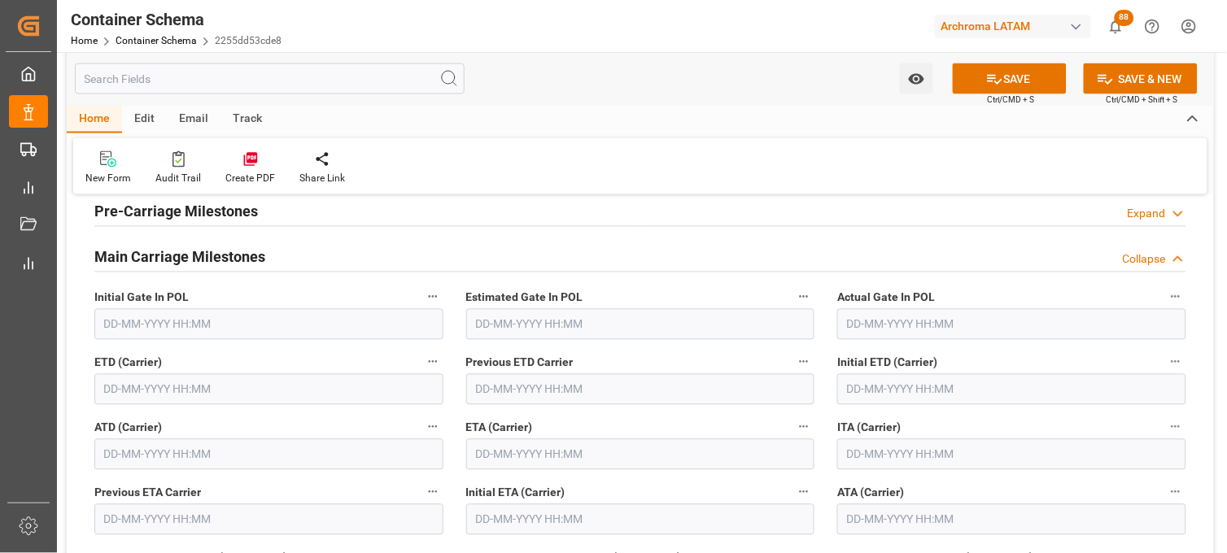
click at [527, 462] on input "text" at bounding box center [640, 455] width 349 height 31
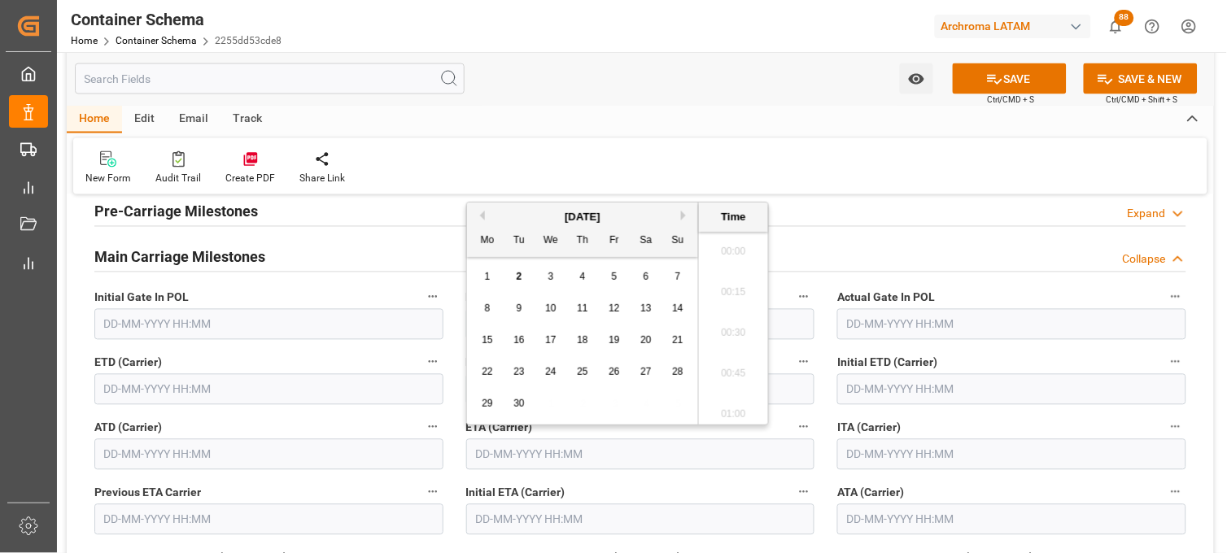
scroll to position [2528, 0]
click at [518, 282] on span "2" at bounding box center [520, 276] width 6 height 11
click at [746, 331] on li "16:00" at bounding box center [733, 328] width 69 height 41
type input "[DATE] 16:00"
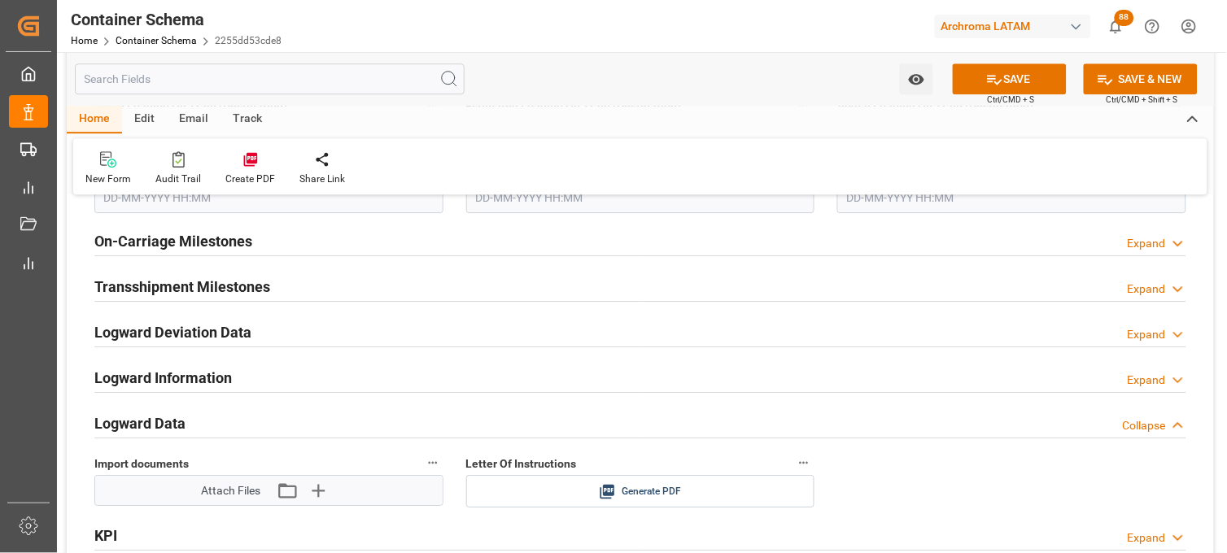
scroll to position [2532, 0]
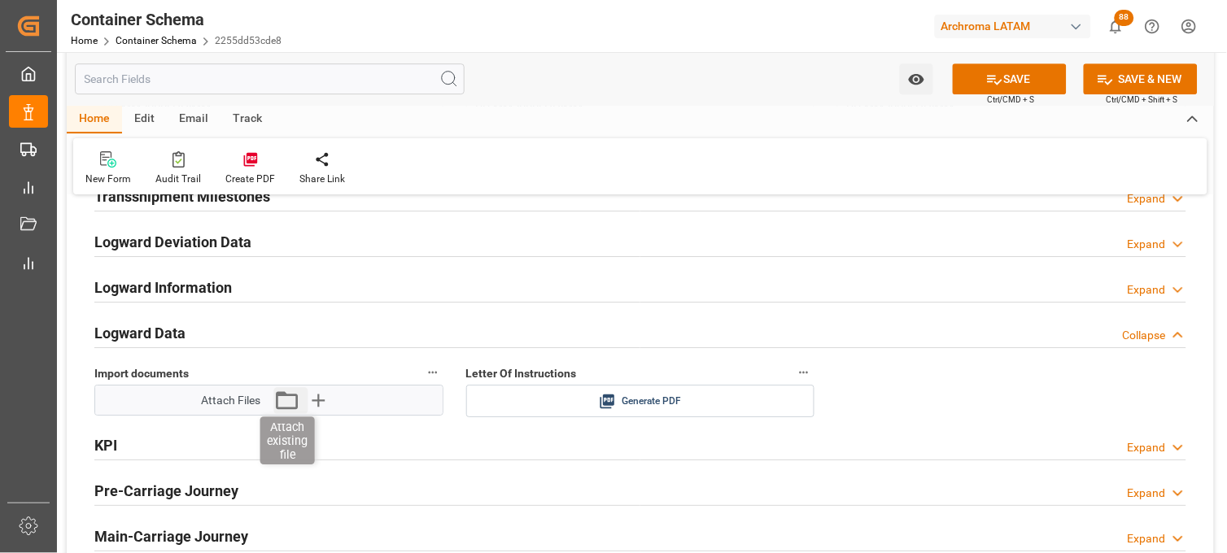
click at [282, 396] on icon "button" at bounding box center [288, 401] width 22 height 18
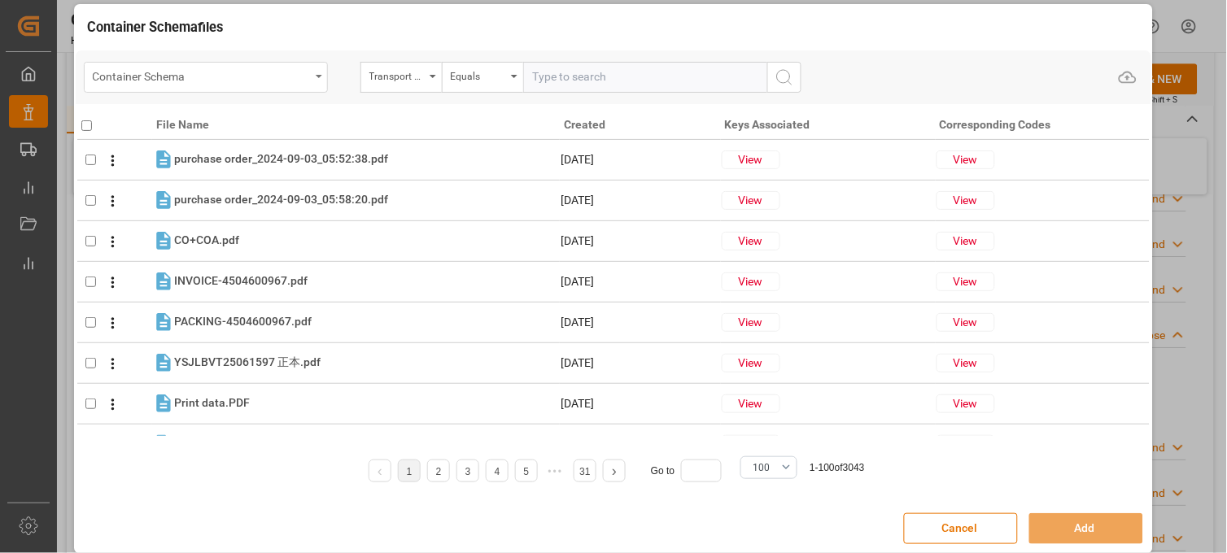
click at [305, 85] on div "Container Schema" at bounding box center [201, 75] width 217 height 20
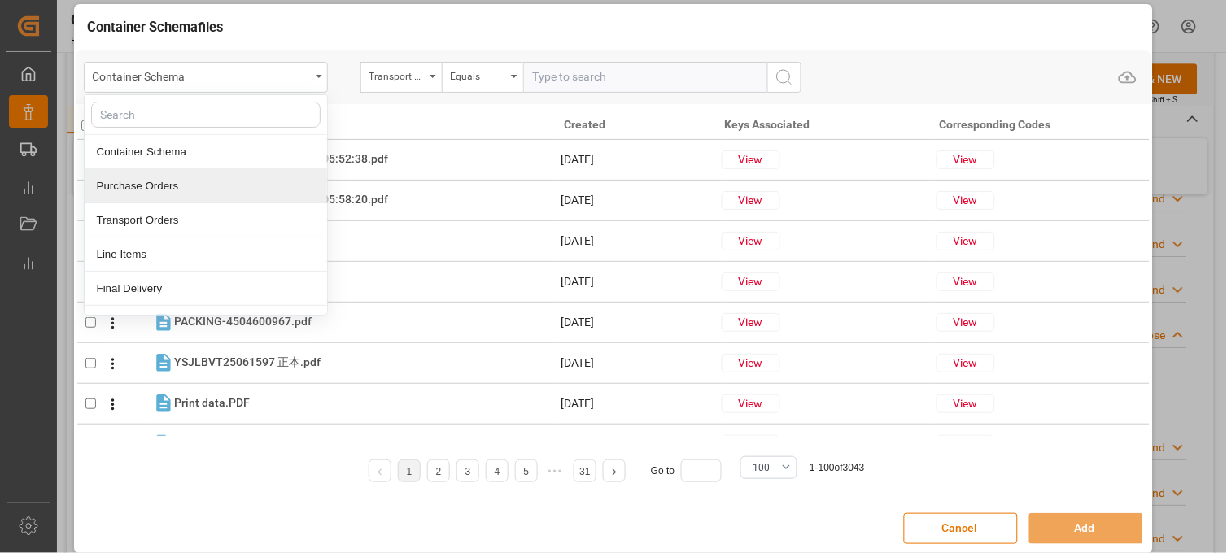
click at [192, 180] on div "Purchase Orders" at bounding box center [206, 186] width 243 height 34
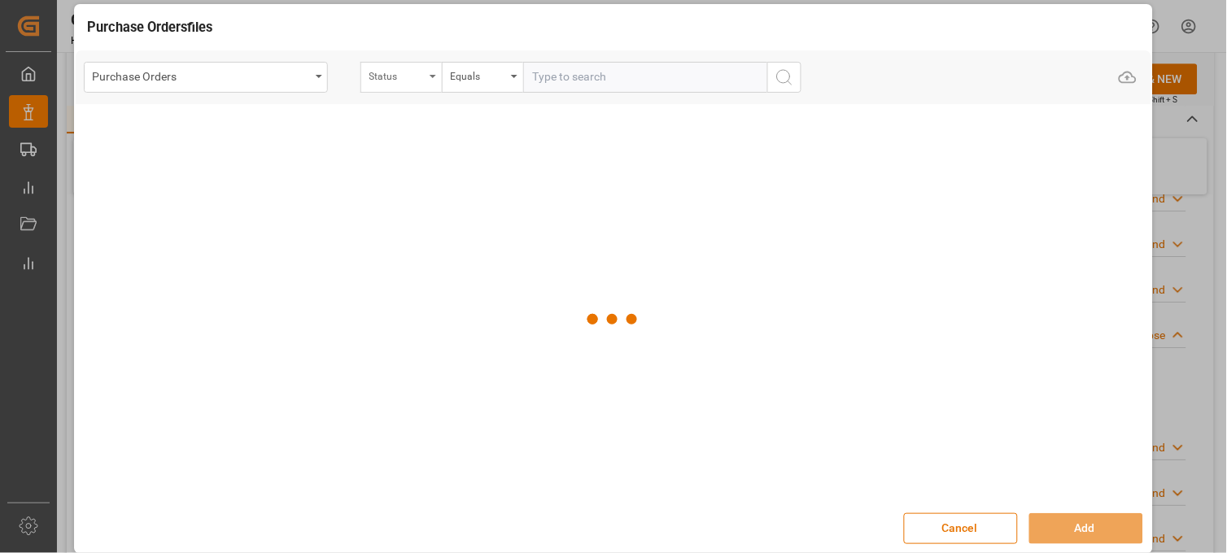
click at [388, 78] on div "Status" at bounding box center [397, 74] width 55 height 19
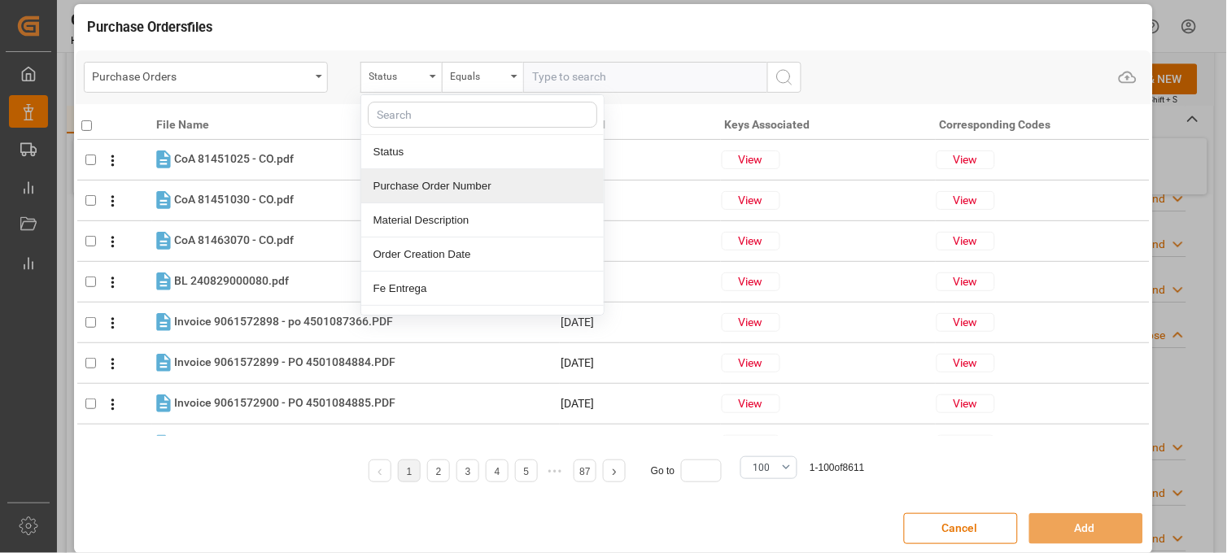
click at [391, 194] on div "Purchase Order Number" at bounding box center [482, 186] width 243 height 34
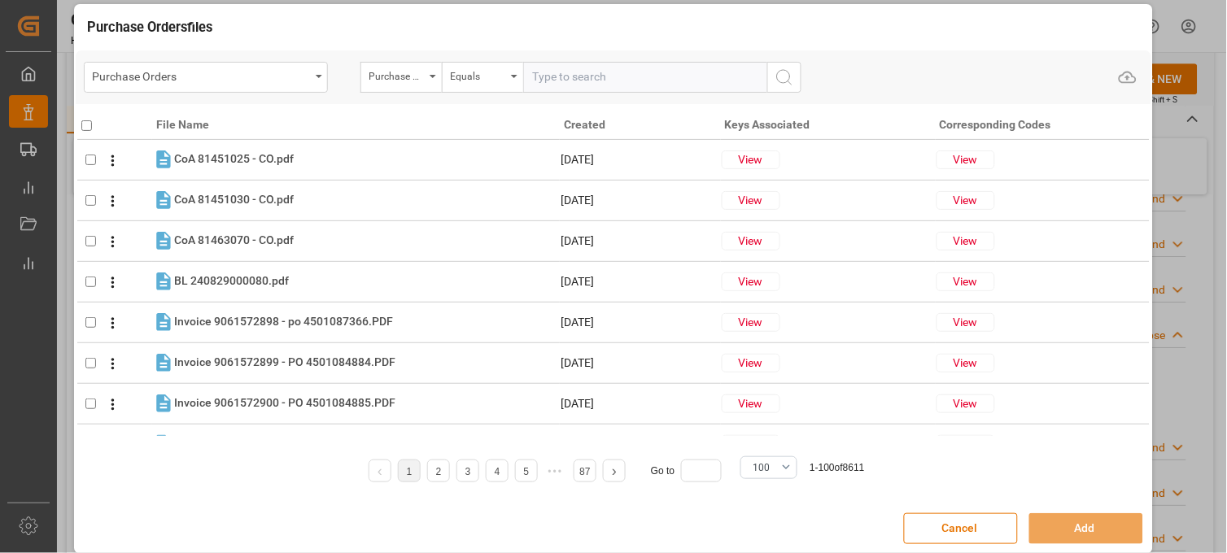
click at [549, 83] on input "text" at bounding box center [645, 77] width 244 height 31
paste input "4504650010"
type input "4504650010"
click at [796, 84] on button "search button" at bounding box center [785, 77] width 34 height 31
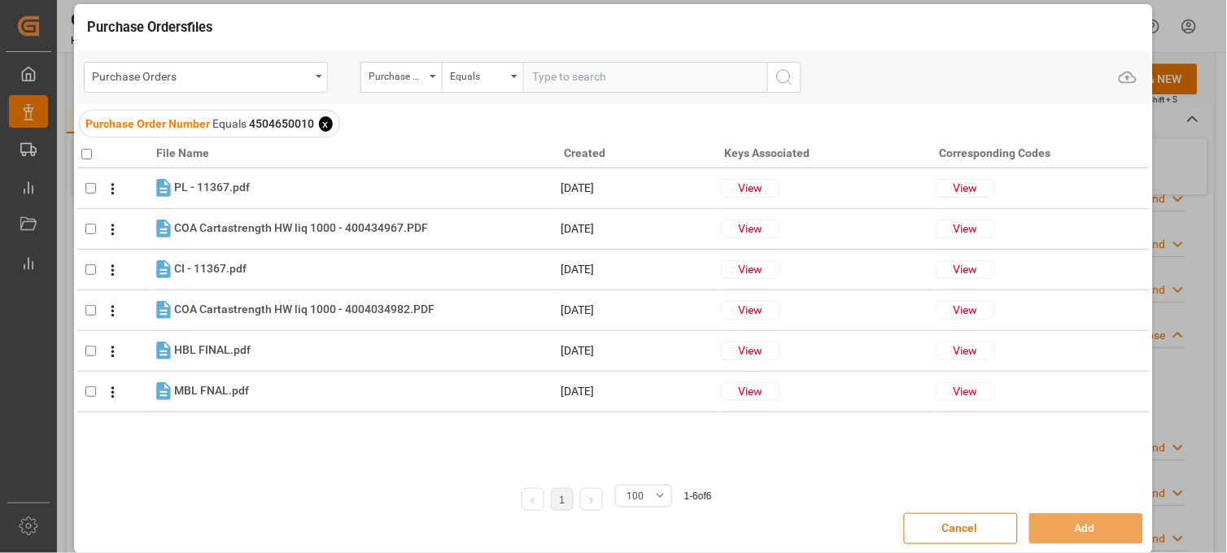
click at [82, 153] on input "checkbox" at bounding box center [86, 154] width 11 height 11
checkbox input "true"
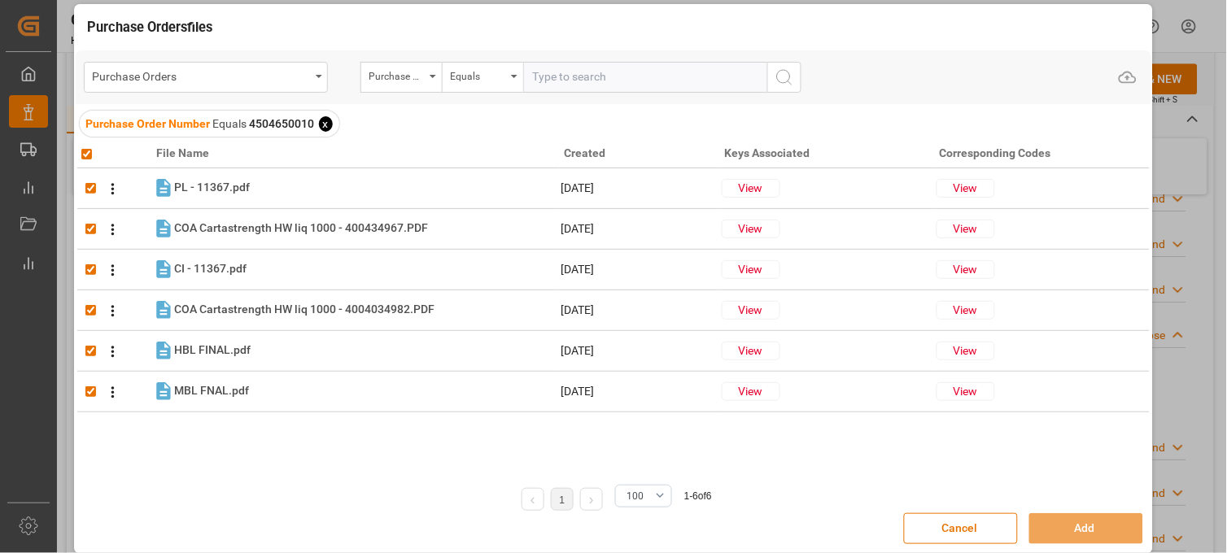
checkbox input "true"
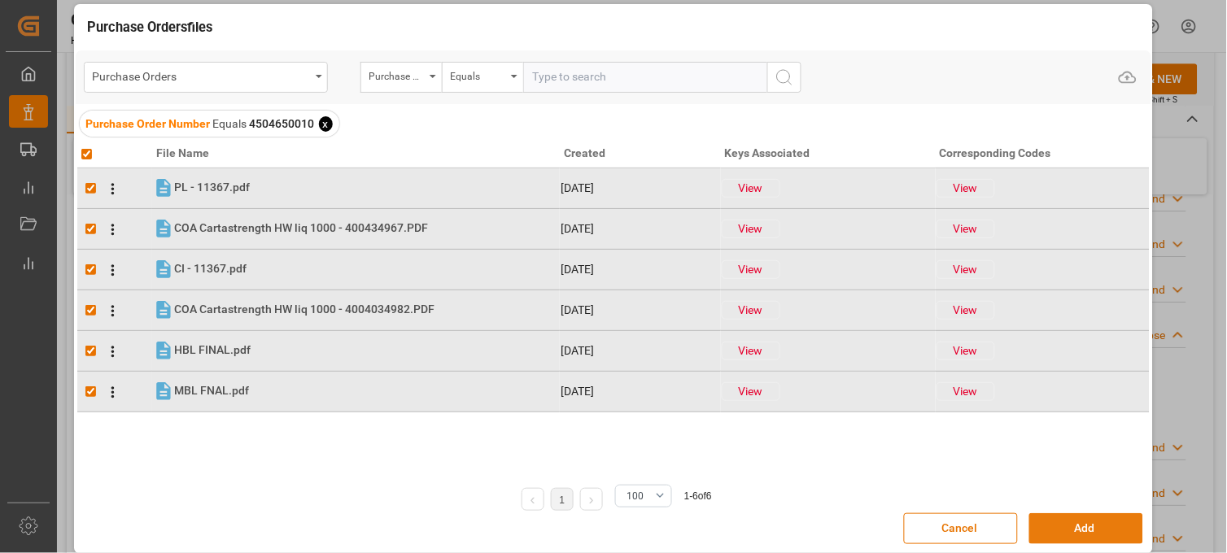
click at [1061, 532] on button "Add" at bounding box center [1087, 529] width 114 height 31
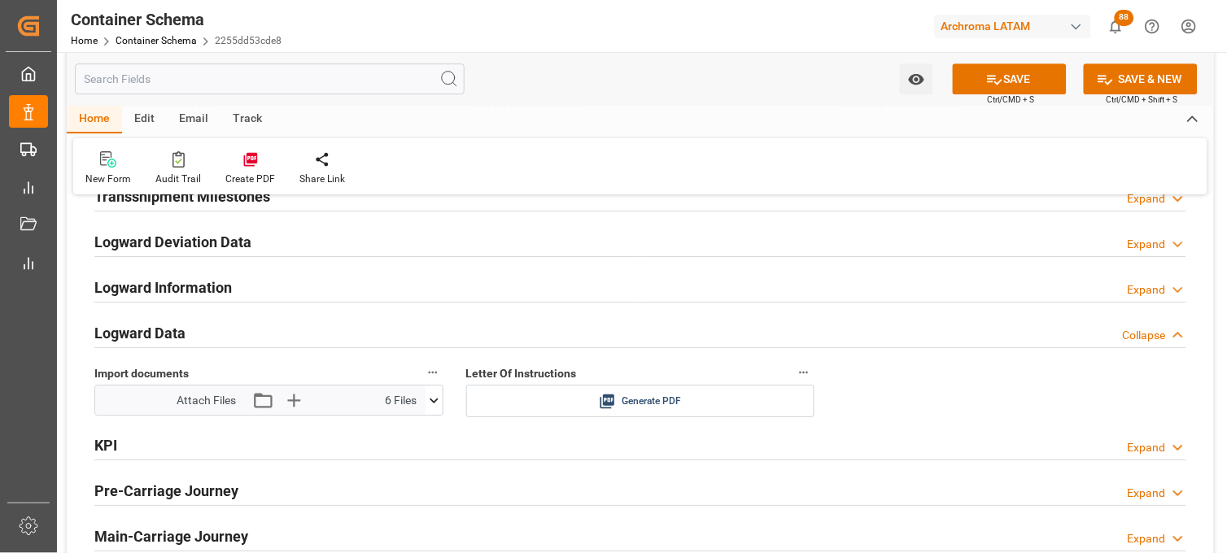
click at [979, 77] on button "SAVE" at bounding box center [1010, 78] width 114 height 31
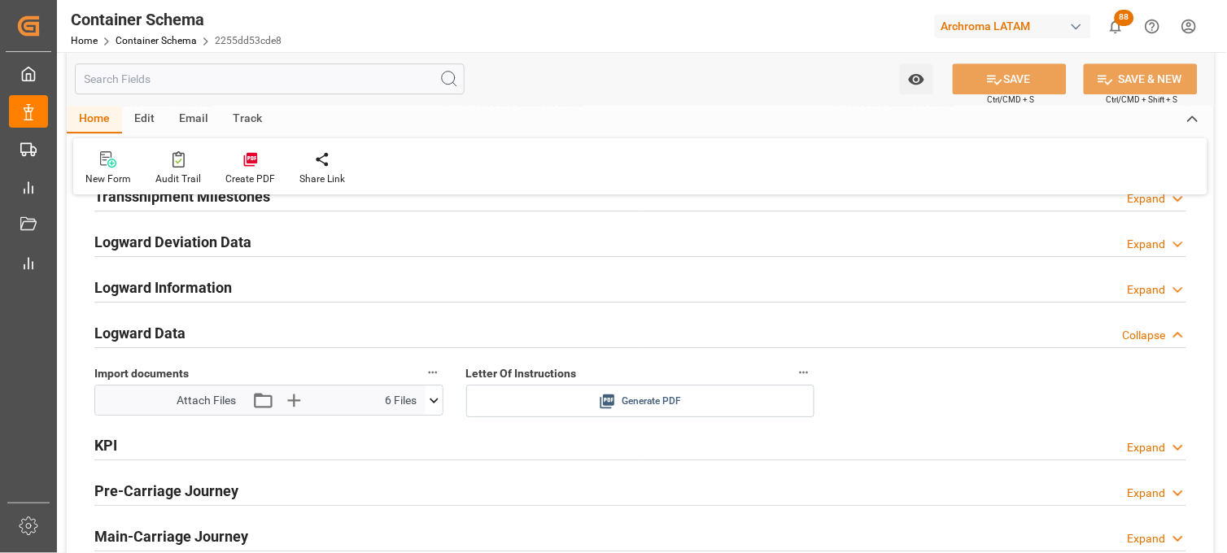
click at [608, 402] on icon at bounding box center [607, 401] width 17 height 17
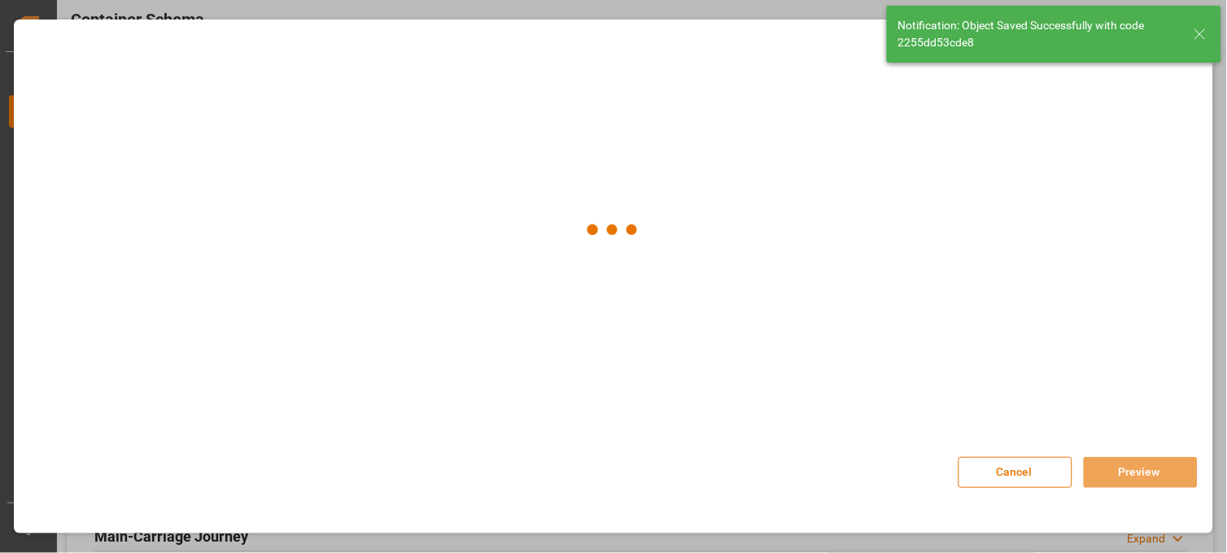
type input "Document Sent"
type textarea "[GEOGRAPHIC_DATA][PERSON_NAME], [GEOGRAPHIC_DATA], [STREET_ADDRESS][PERSON_NAME…"
type input "MXVER"
type input "[GEOGRAPHIC_DATA]"
type input "9349540"
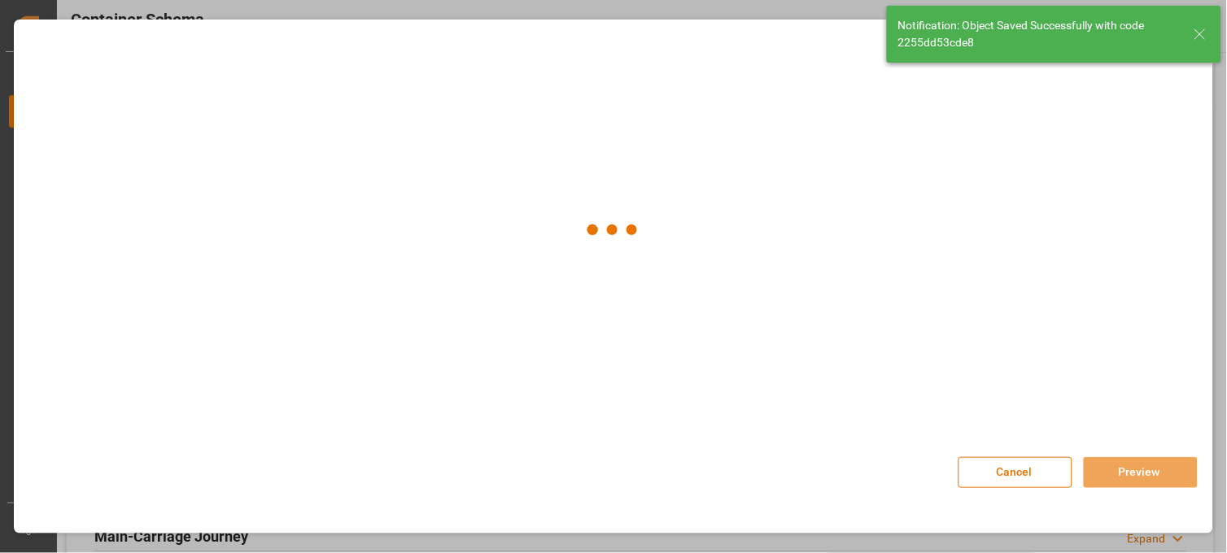
type input "[PERSON_NAME]"
type input "9349540"
type input "2525N"
type input "[DATE] 16:00"
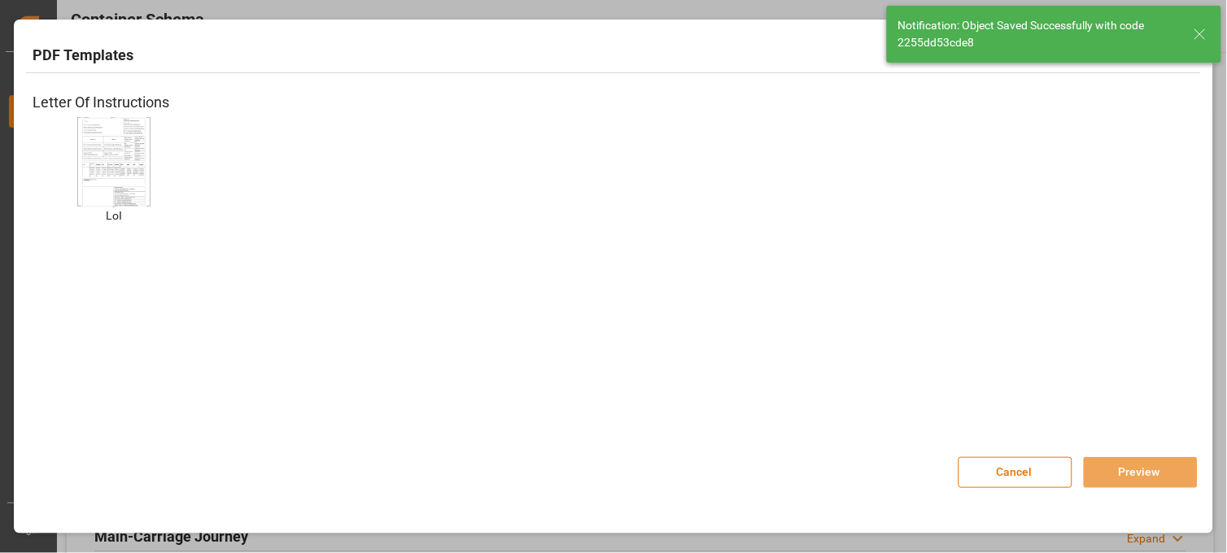
click at [94, 147] on img at bounding box center [113, 162] width 65 height 92
click at [1100, 454] on div "Cancel Preview" at bounding box center [1078, 464] width 239 height 48
click at [1100, 462] on button "Preview" at bounding box center [1141, 472] width 114 height 31
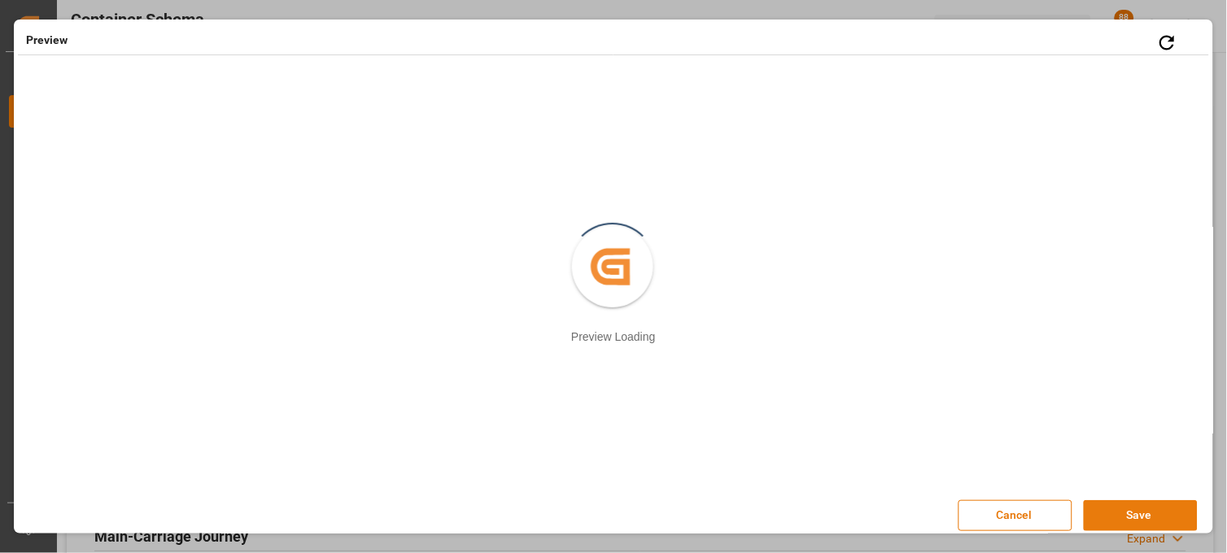
click at [1113, 517] on button "Save" at bounding box center [1141, 516] width 114 height 31
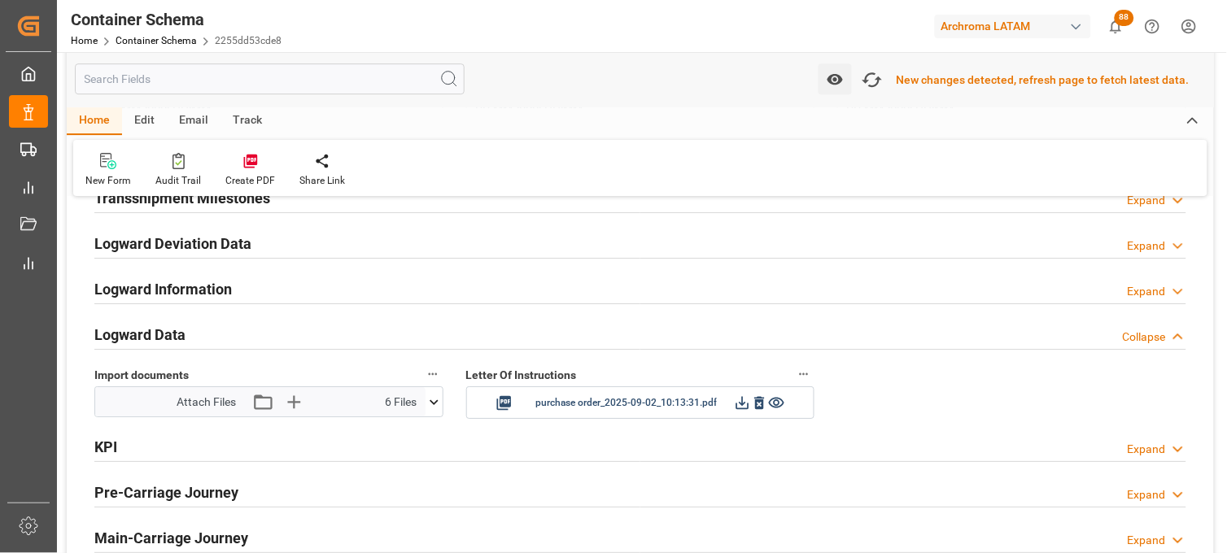
scroll to position [2534, 0]
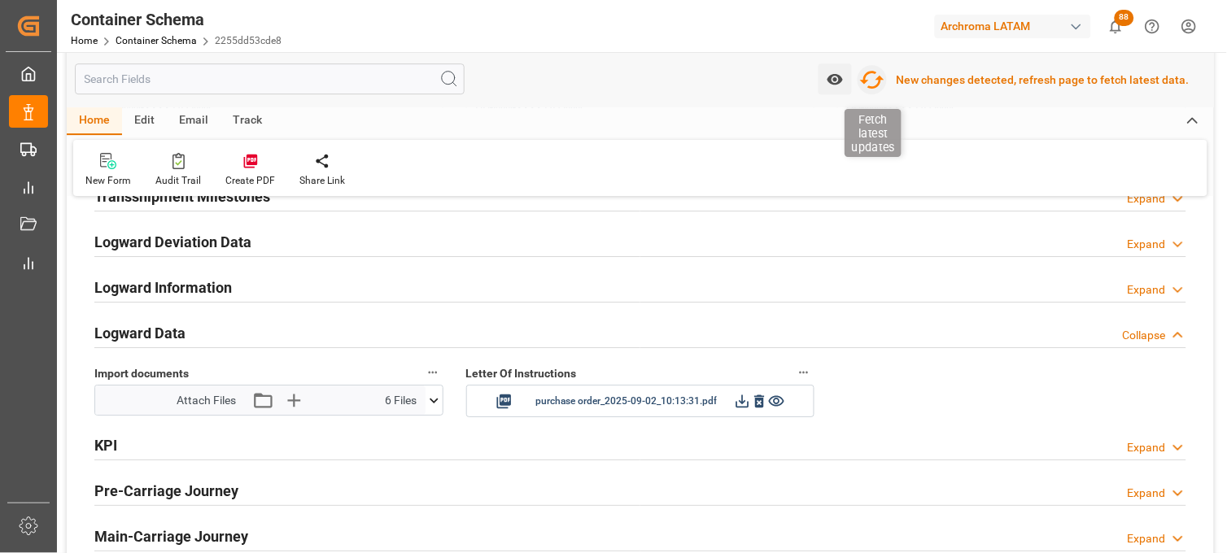
click at [885, 81] on icon "button" at bounding box center [872, 80] width 24 height 18
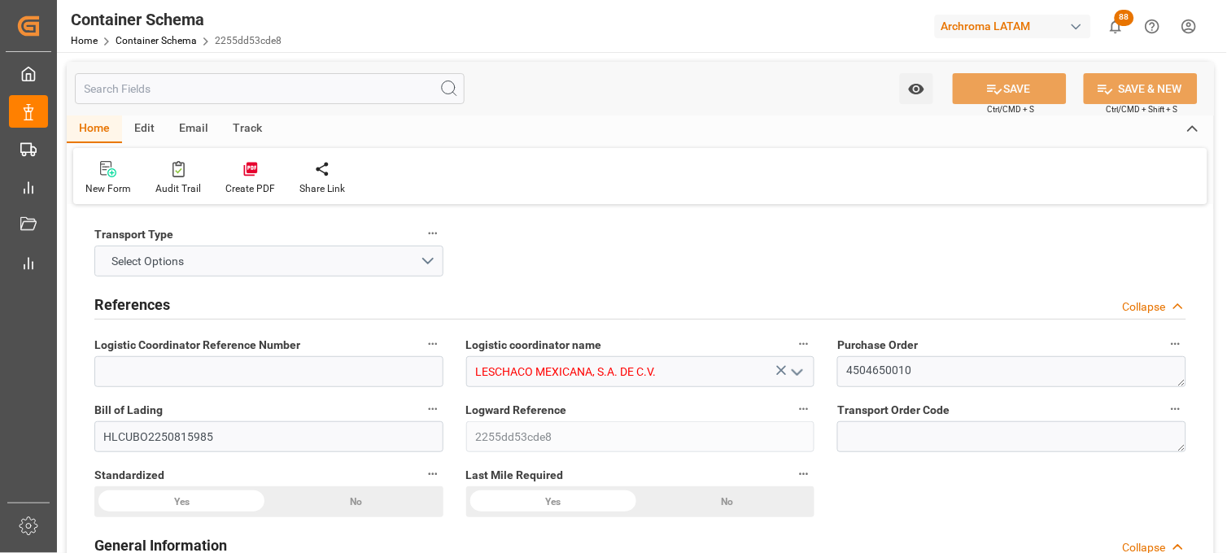
type input "15"
type input "7"
type input "1"
type input "18"
type input "18000"
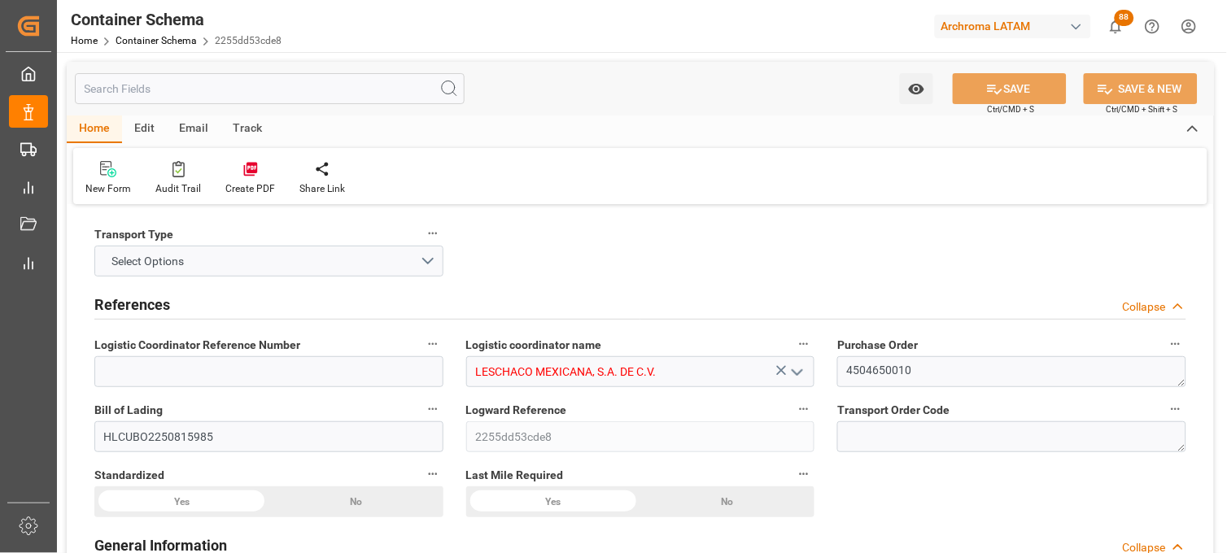
type input "19098"
type input "Hapag [PERSON_NAME]"
type input "Hapag [PERSON_NAME] Aktiengesellschaft"
type input "COCTG"
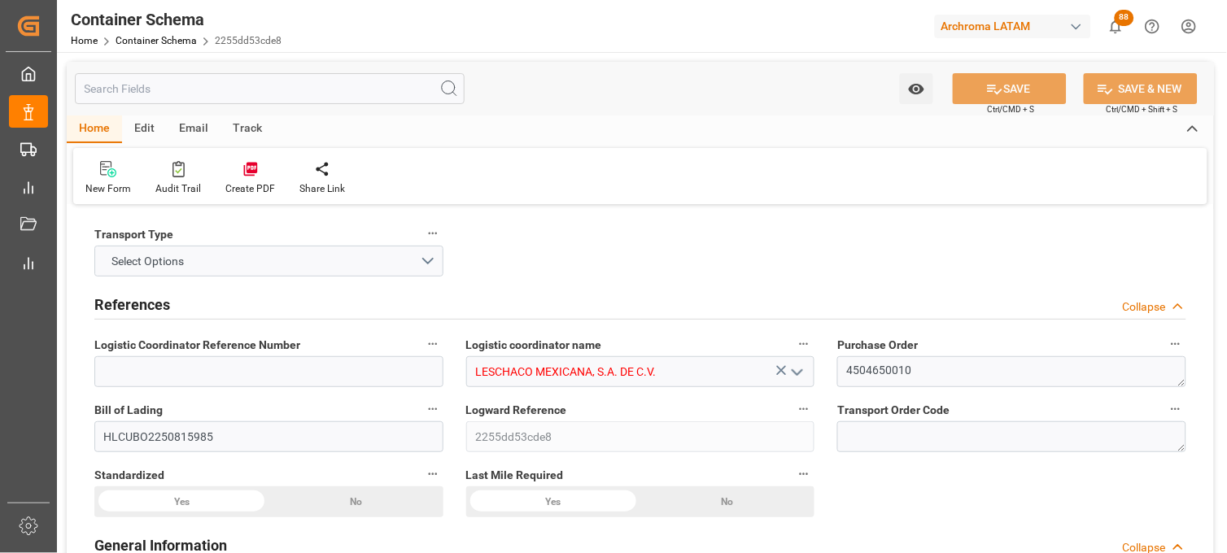
type input "MXVER"
type input "9349540"
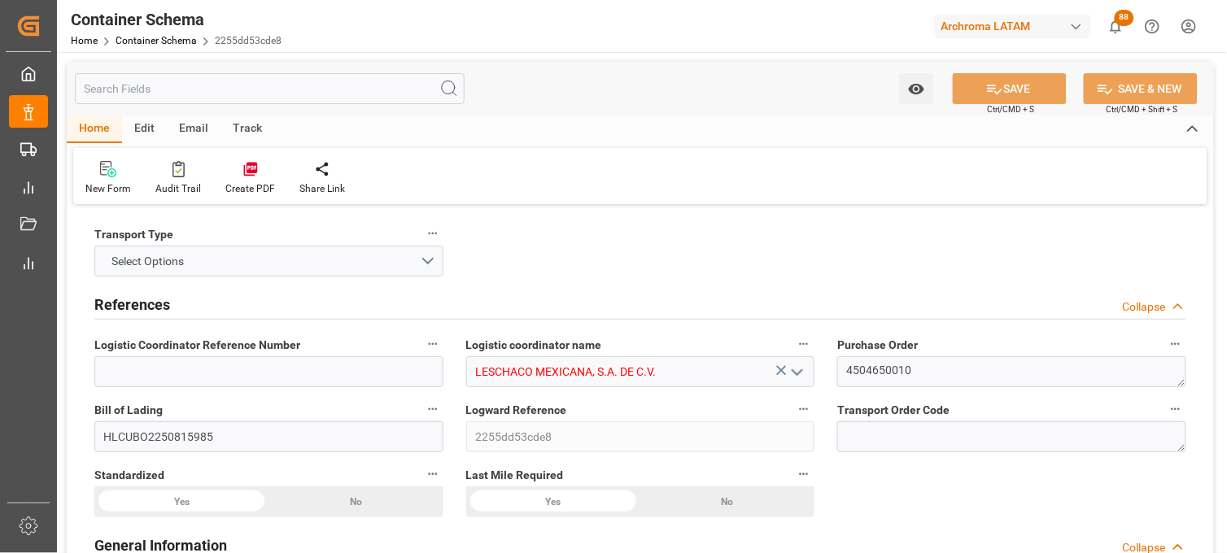
type input "9349540"
type input "[DATE] 15:45"
type input "[DATE]"
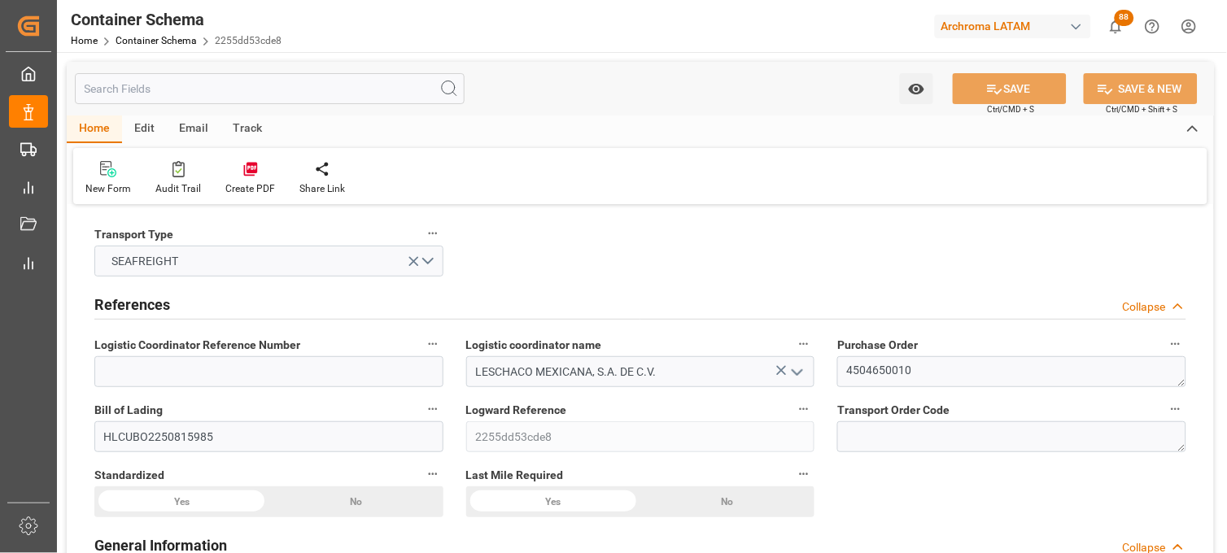
type input "[DATE] 16:00"
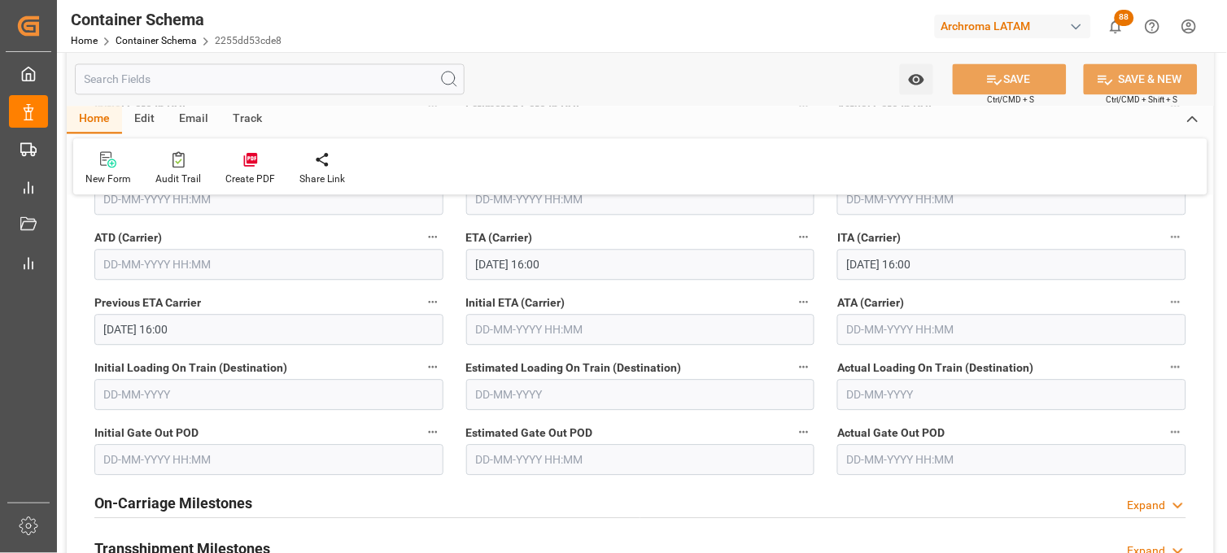
scroll to position [2080, 0]
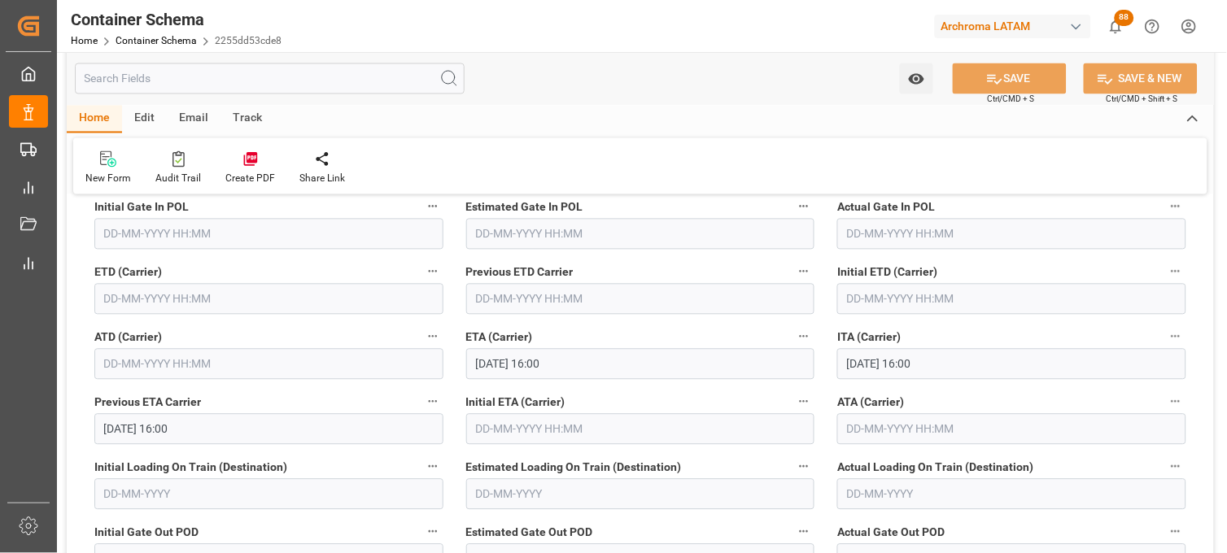
click at [169, 298] on input "text" at bounding box center [268, 299] width 349 height 31
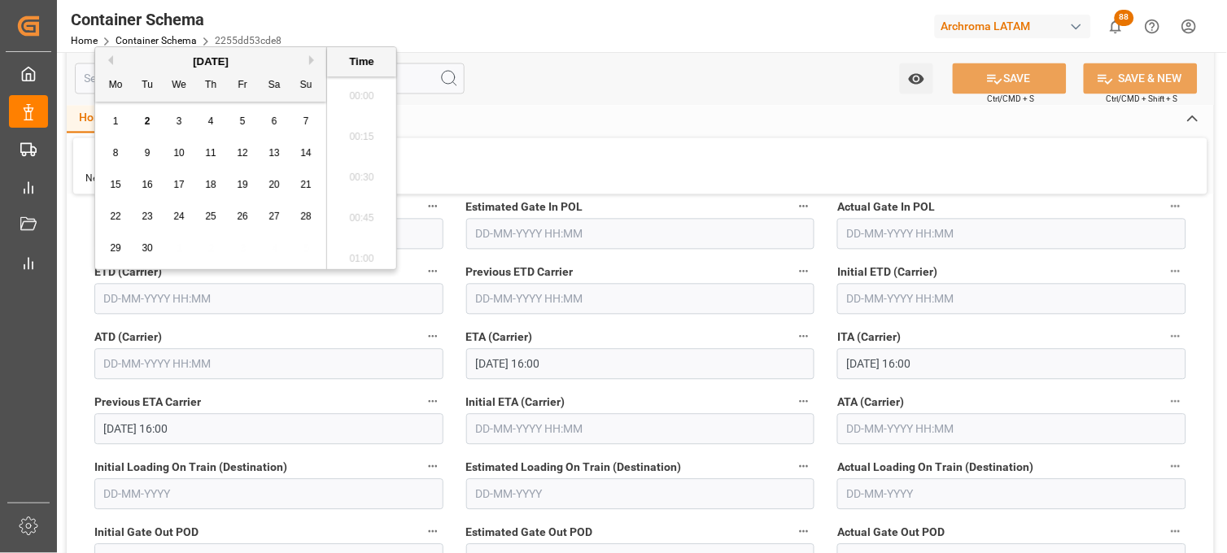
scroll to position [2528, 0]
click at [107, 59] on button "Previous Month" at bounding box center [108, 60] width 10 height 10
click at [274, 248] on span "30" at bounding box center [274, 248] width 11 height 11
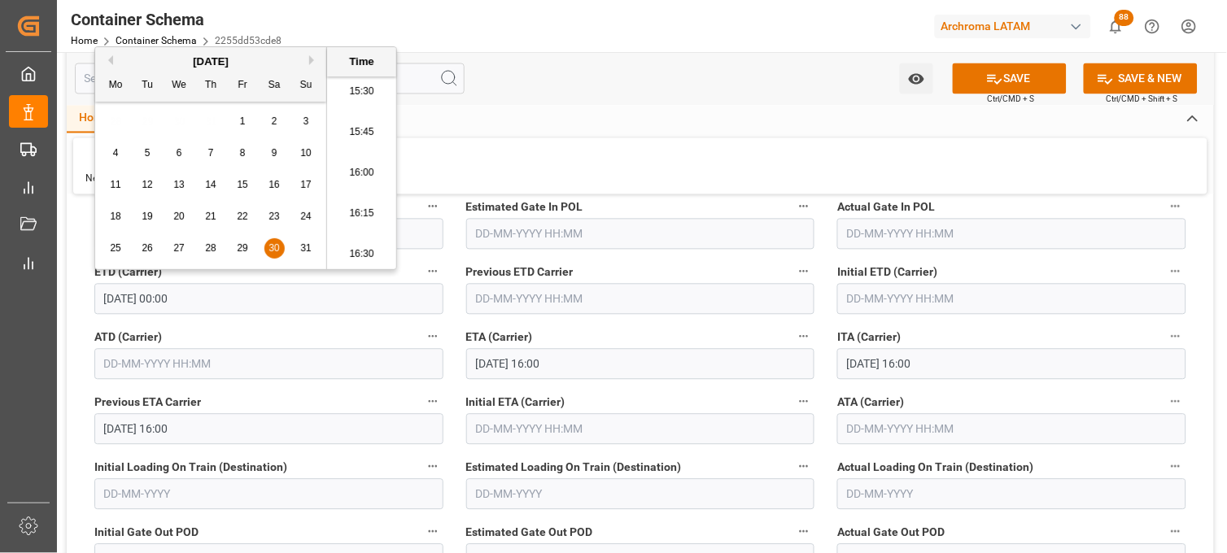
click at [352, 209] on li "16:15" at bounding box center [361, 214] width 69 height 41
type input "[DATE] 16:15"
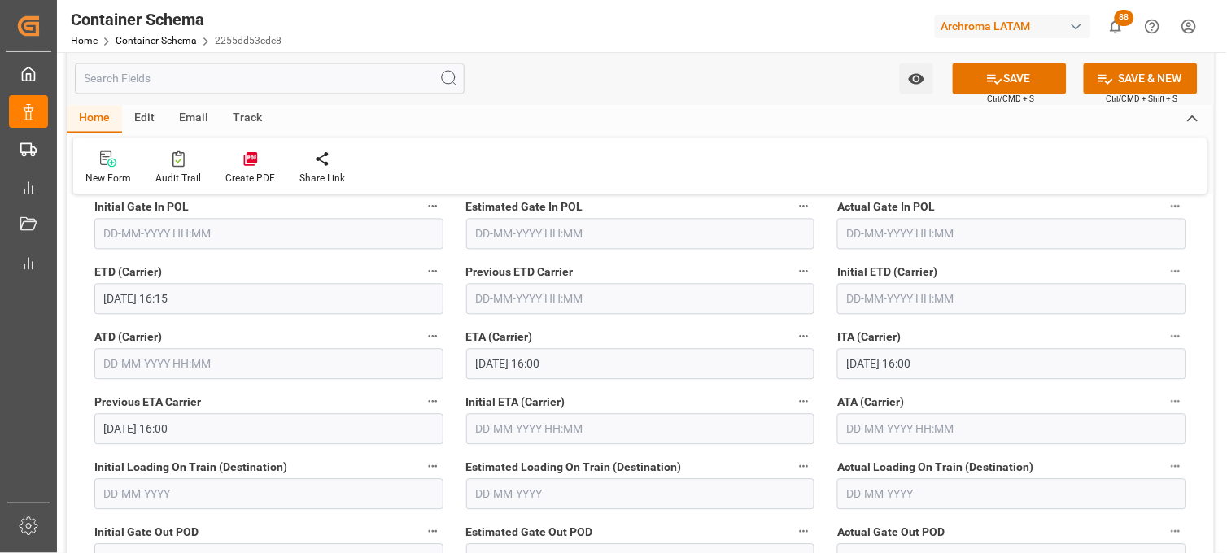
click at [982, 82] on button "SAVE" at bounding box center [1010, 78] width 114 height 31
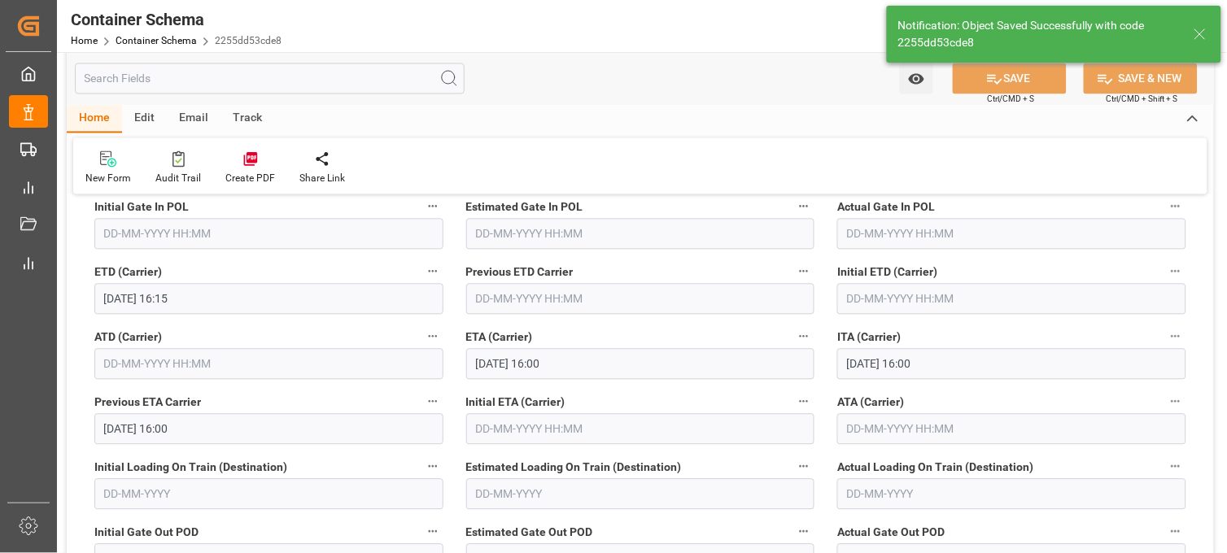
type input "[DATE] 00:00"
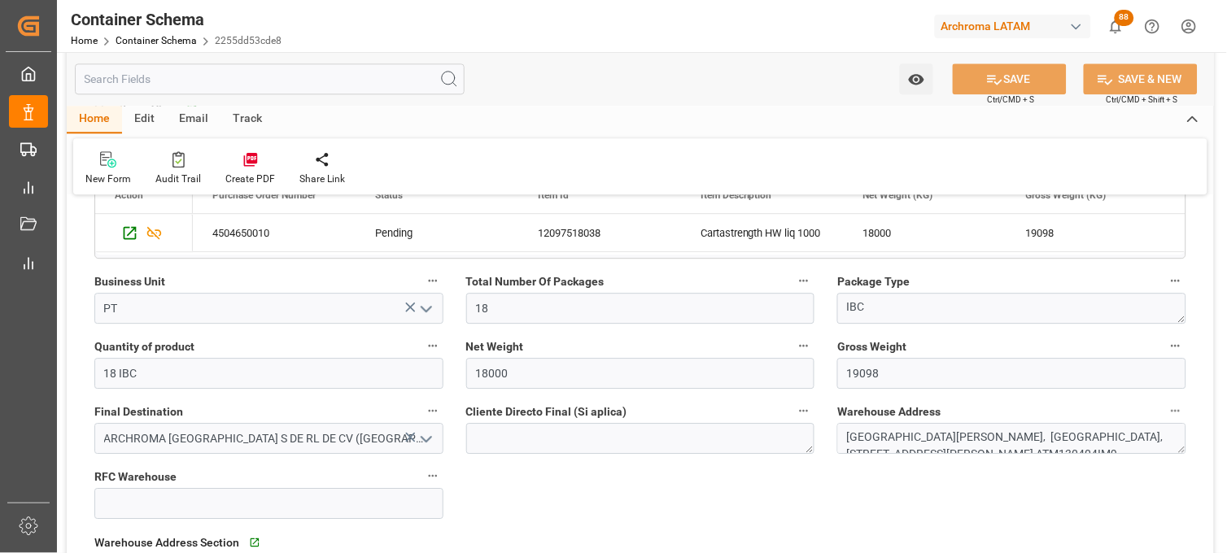
scroll to position [904, 0]
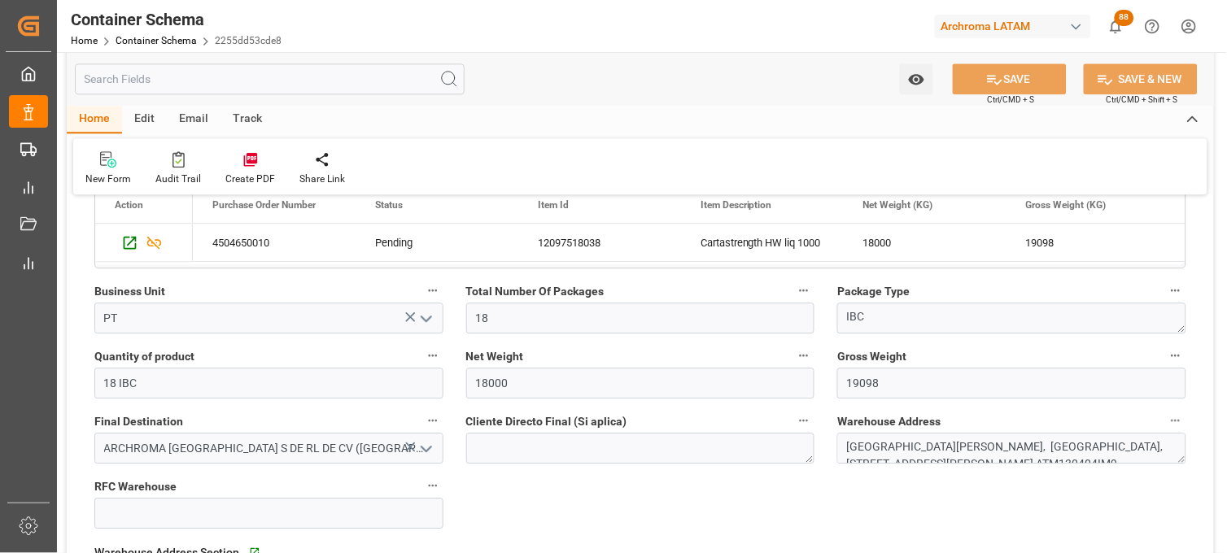
click at [409, 448] on icon at bounding box center [410, 448] width 10 height 10
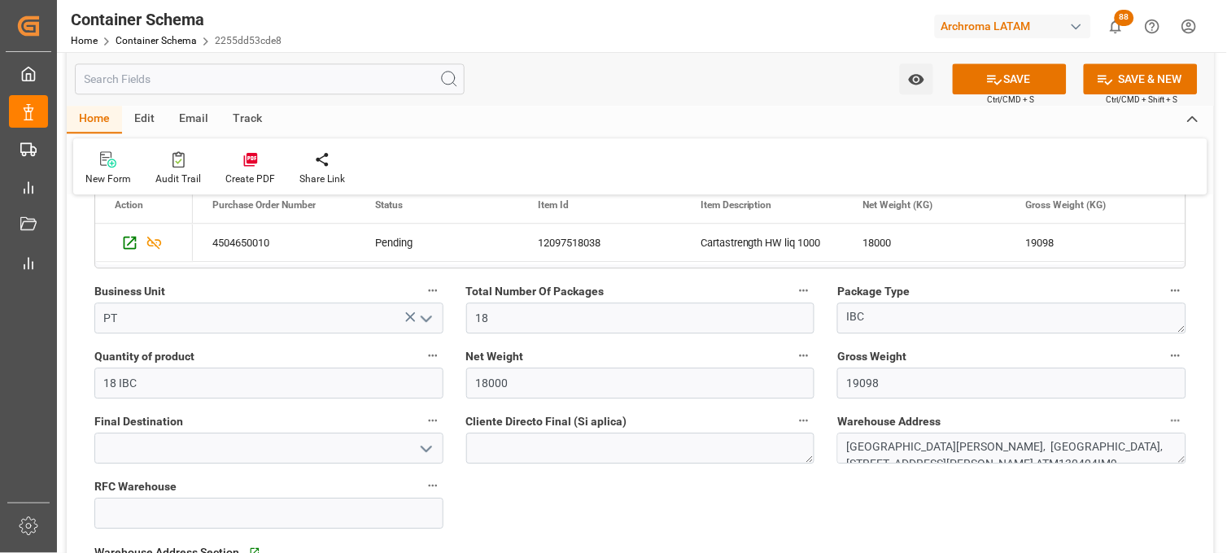
click at [430, 450] on icon "open menu" at bounding box center [427, 450] width 20 height 20
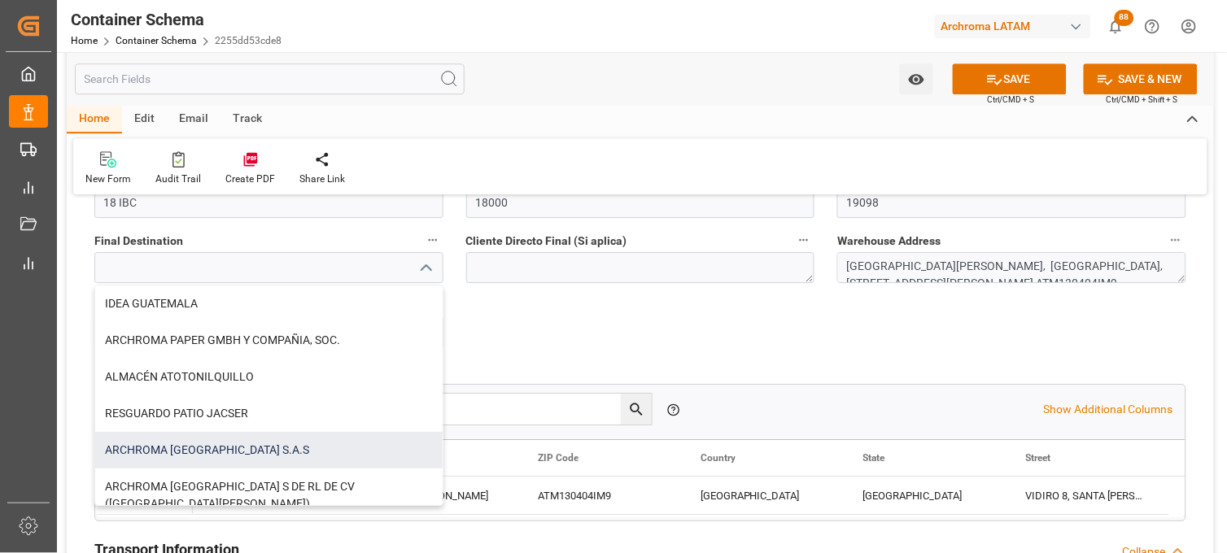
scroll to position [90, 0]
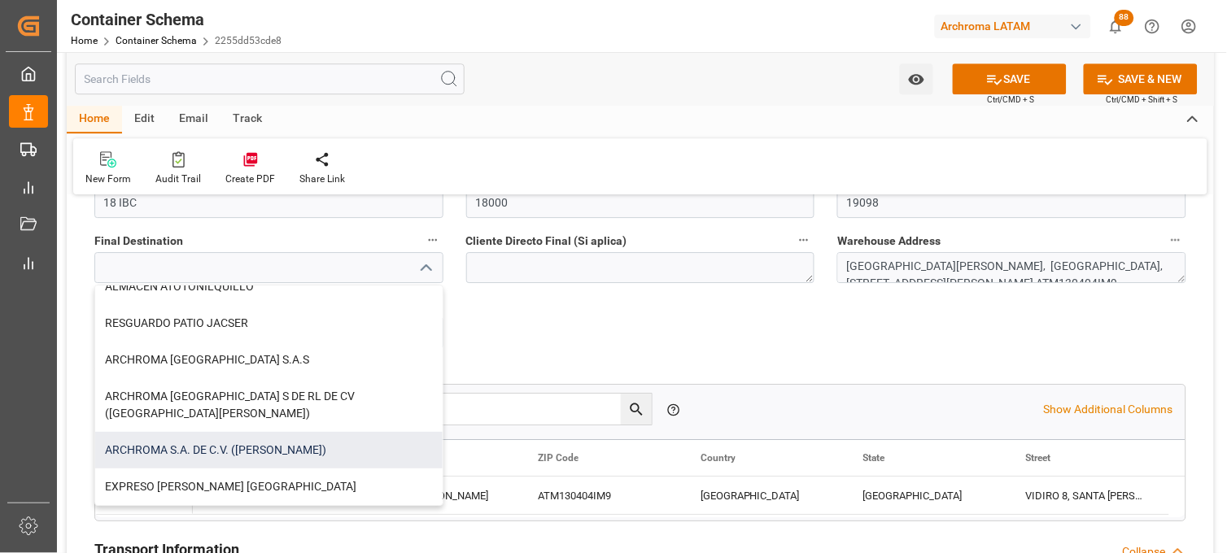
click at [302, 438] on div "ARCHROMA S.A. DE C.V. ([PERSON_NAME])" at bounding box center [269, 450] width 348 height 37
type input "ARCHROMA S.A. DE C.V. ([PERSON_NAME])"
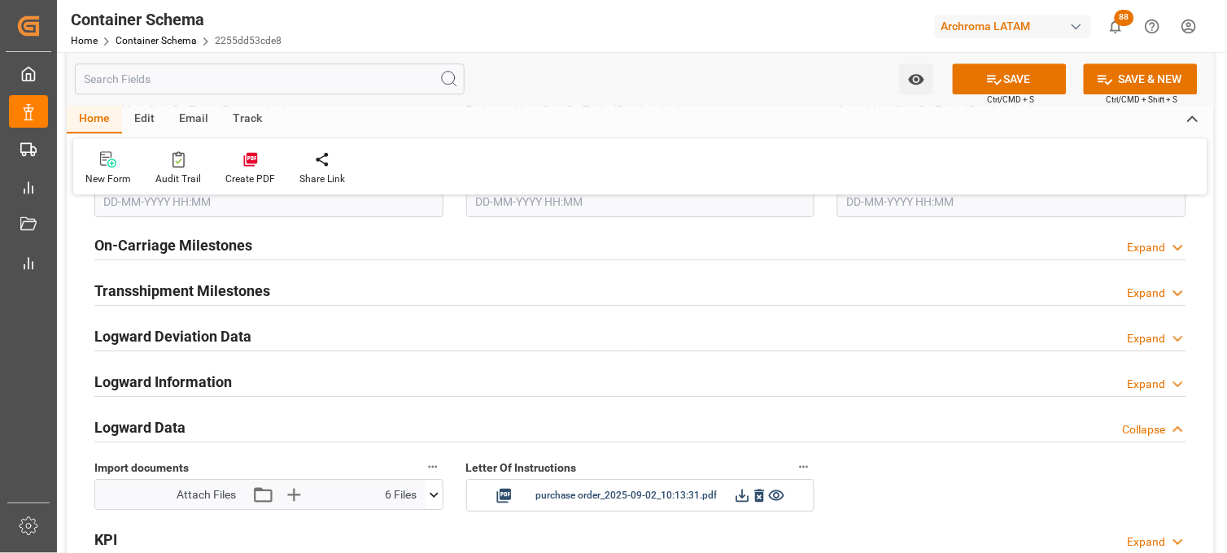
scroll to position [2442, 0]
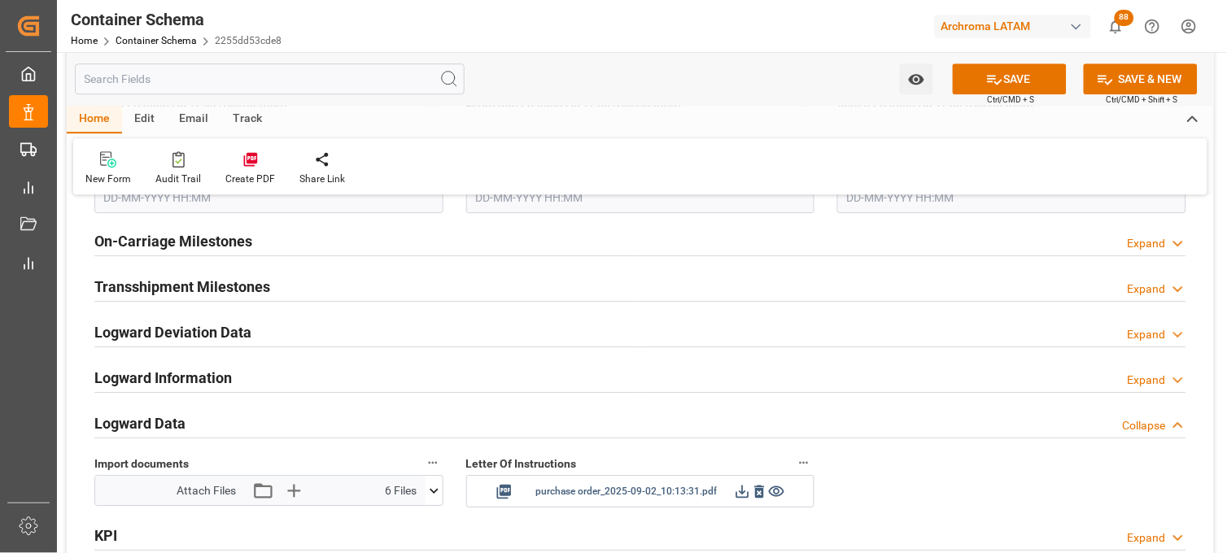
click at [755, 493] on icon at bounding box center [760, 492] width 10 height 13
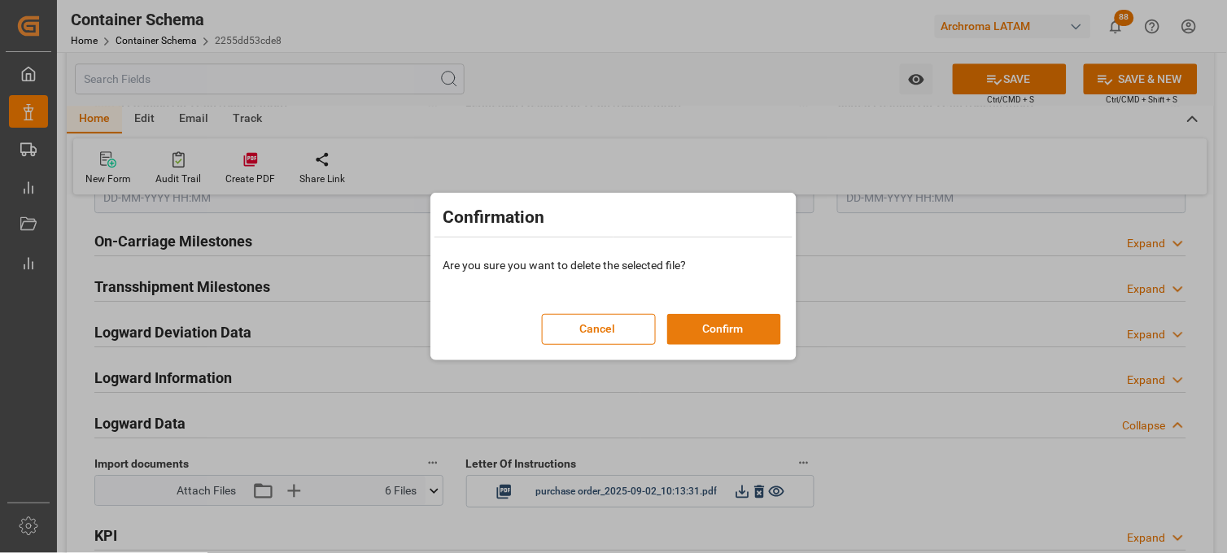
drag, startPoint x: 729, startPoint y: 330, endPoint x: 831, endPoint y: 244, distance: 133.4
click at [729, 330] on button "Confirm" at bounding box center [724, 329] width 114 height 31
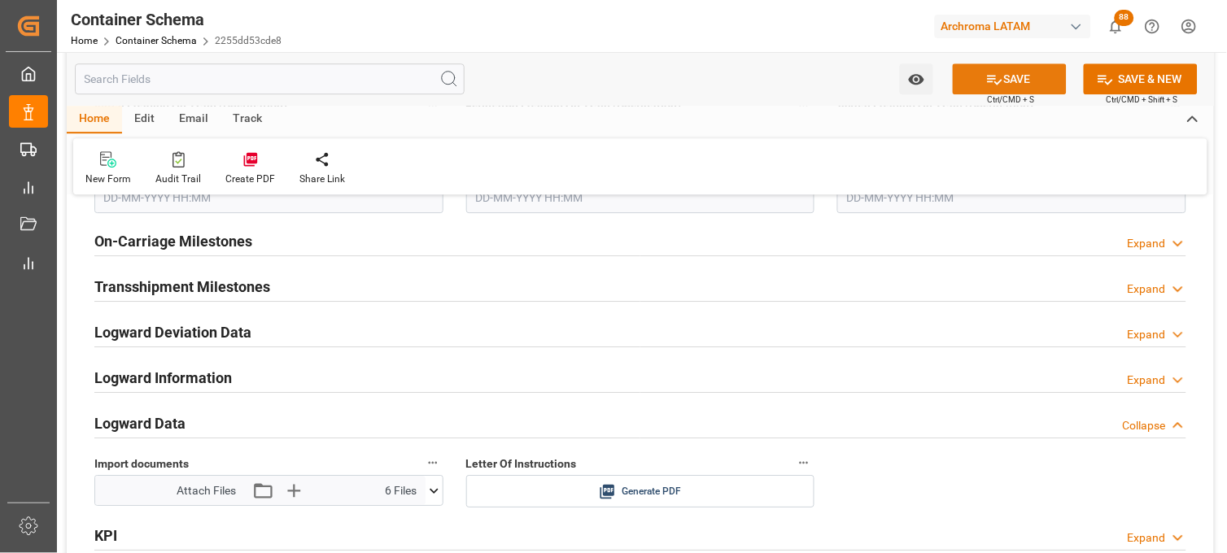
click at [995, 88] on button "SAVE" at bounding box center [1010, 78] width 114 height 31
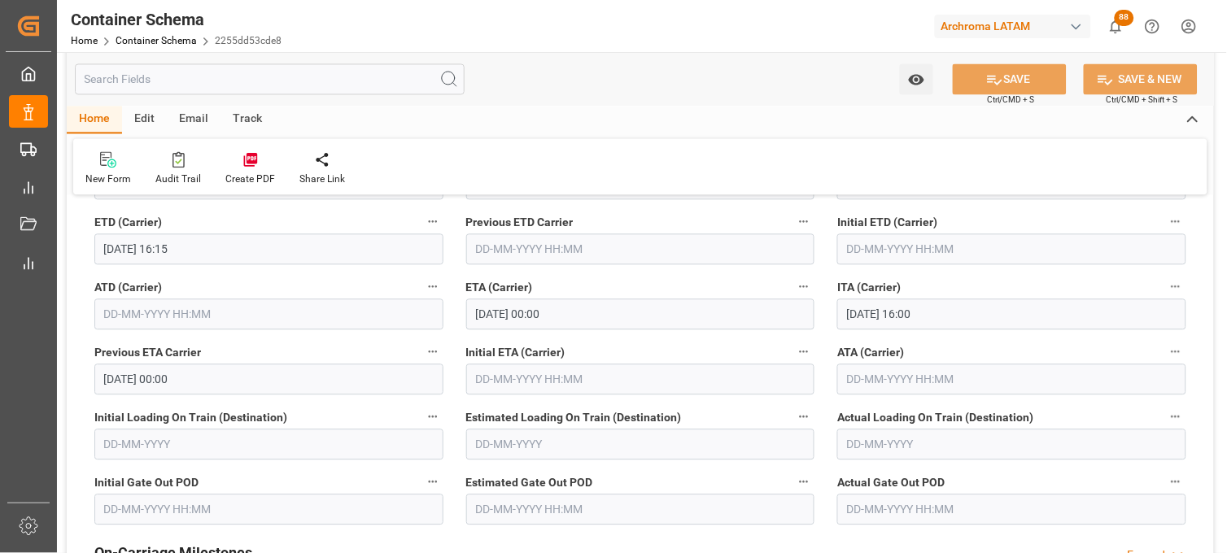
scroll to position [1989, 0]
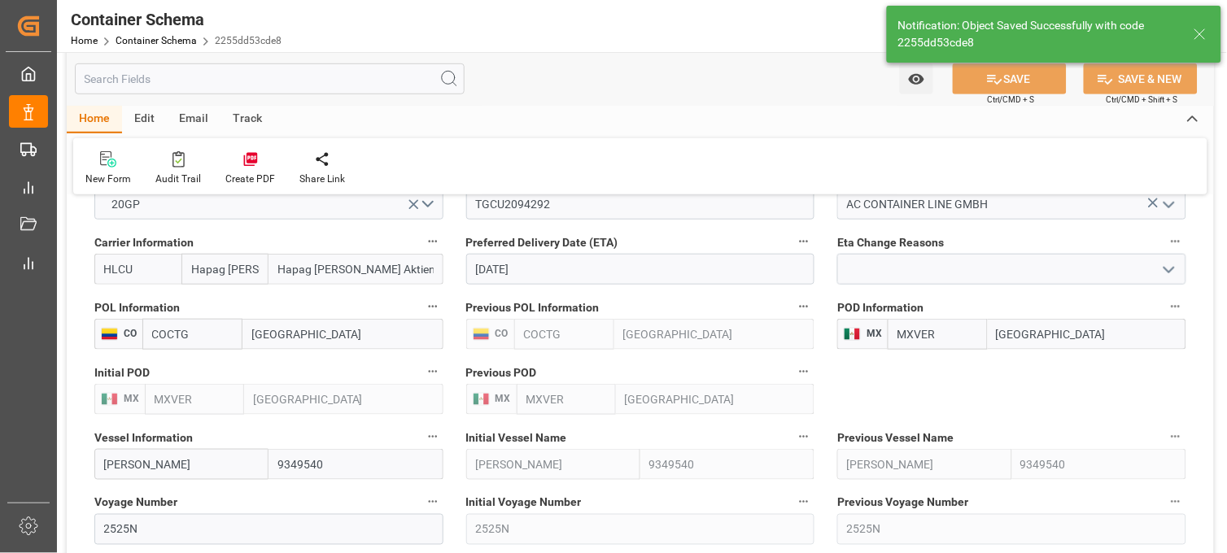
type textarea "[PERSON_NAME], [GEOGRAPHIC_DATA], [GEOGRAPHIC_DATA],[GEOGRAPHIC_DATA], 38900 , …"
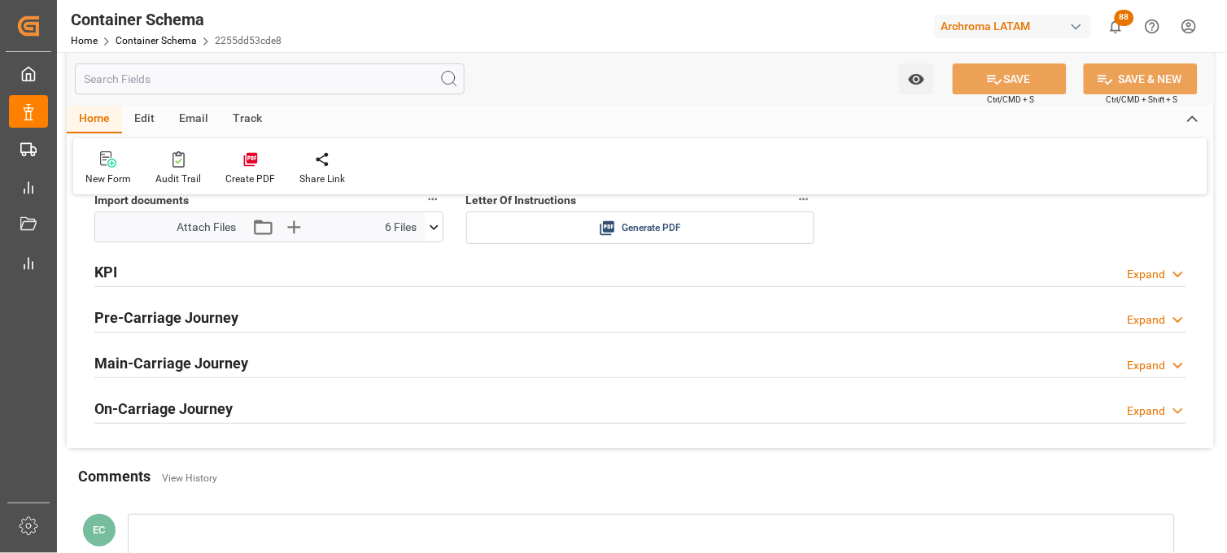
scroll to position [2532, 0]
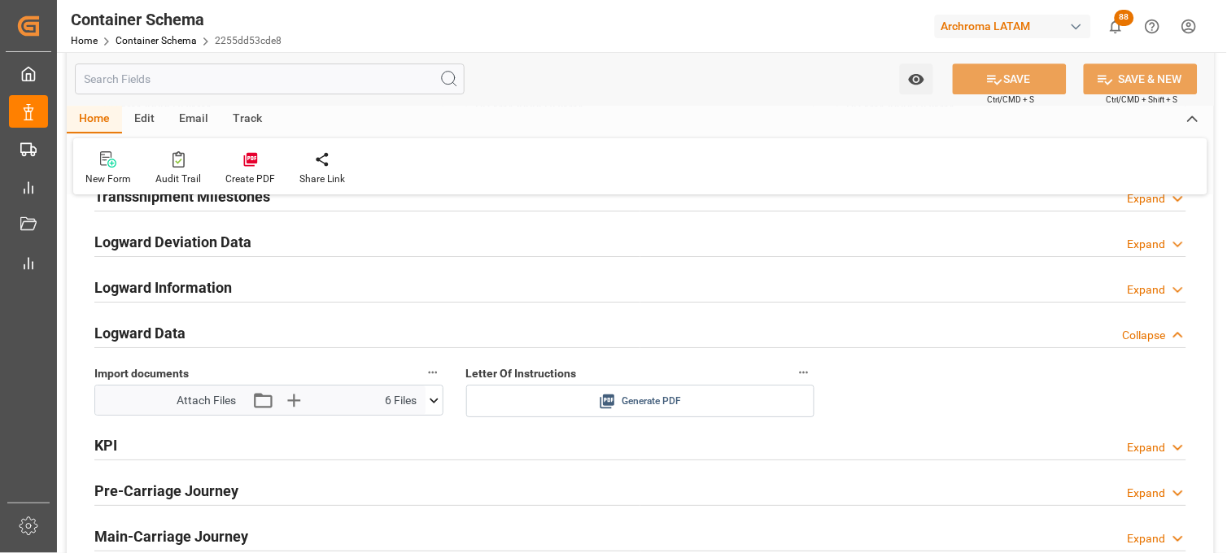
click at [621, 399] on div "Generate PDF" at bounding box center [641, 402] width 325 height 20
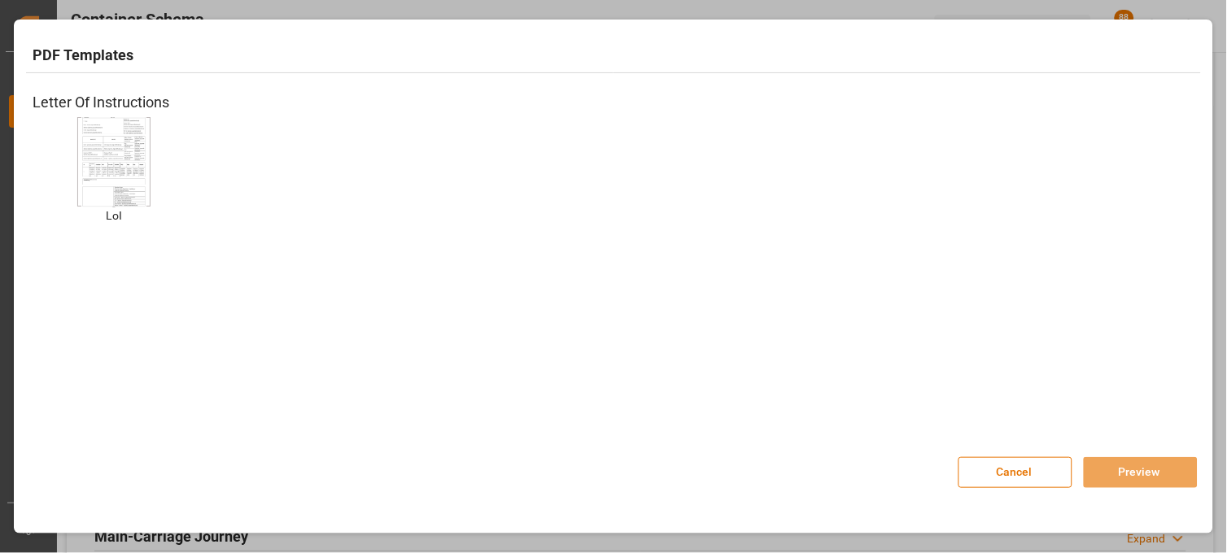
click at [145, 175] on img at bounding box center [113, 162] width 65 height 92
click at [1136, 485] on button "Preview" at bounding box center [1141, 472] width 114 height 31
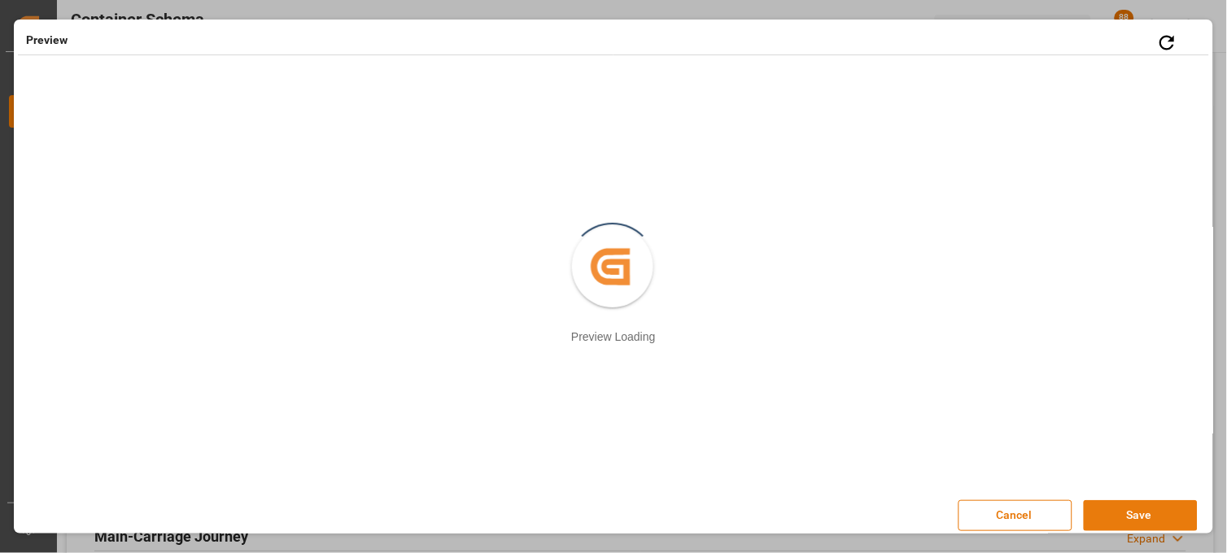
click at [1117, 509] on button "Save" at bounding box center [1141, 516] width 114 height 31
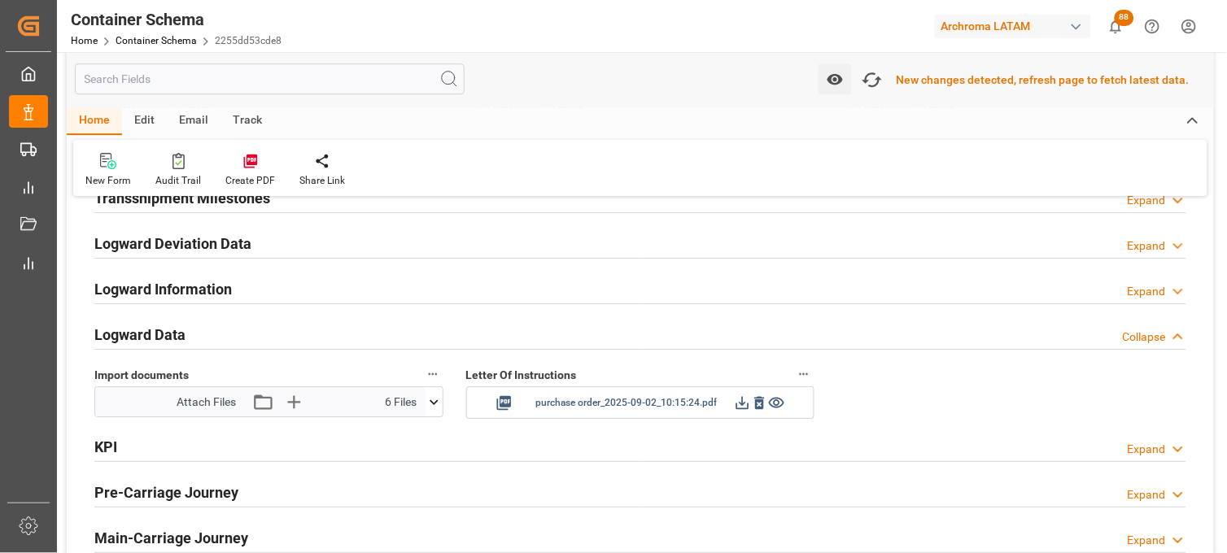
scroll to position [2534, 0]
click at [739, 400] on icon at bounding box center [743, 402] width 13 height 13
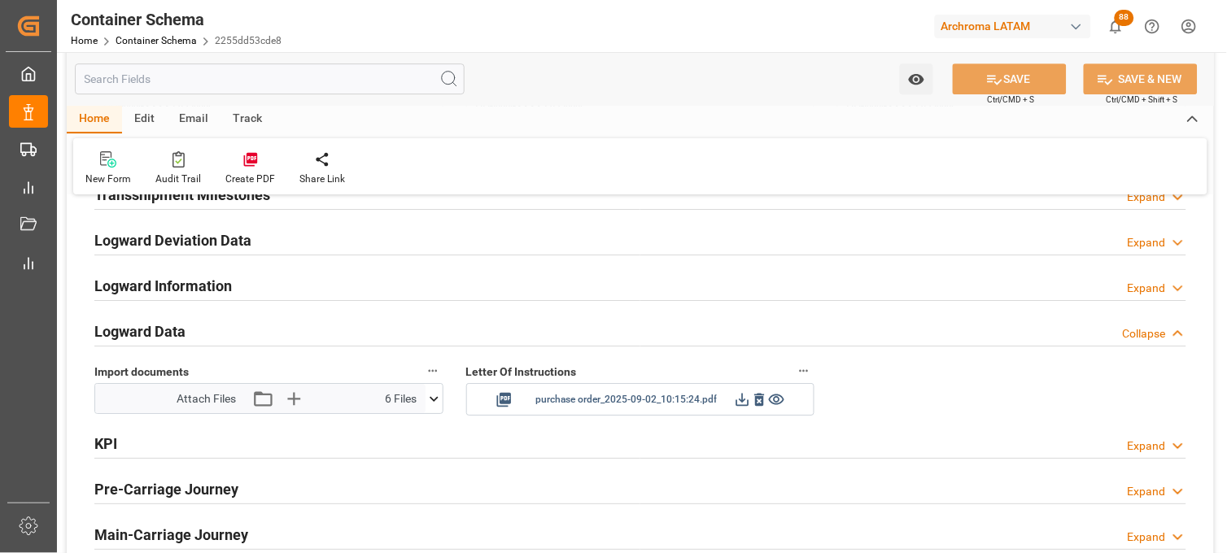
scroll to position [2532, 0]
